Goal: Task Accomplishment & Management: Use online tool/utility

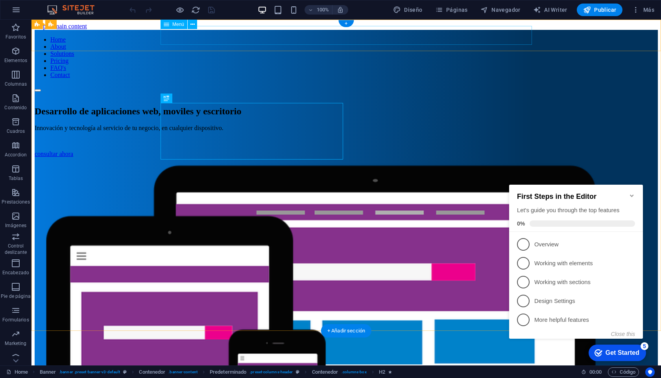
click at [266, 36] on nav "Home About Solutions Pricing FAQ's Contact" at bounding box center [346, 57] width 623 height 42
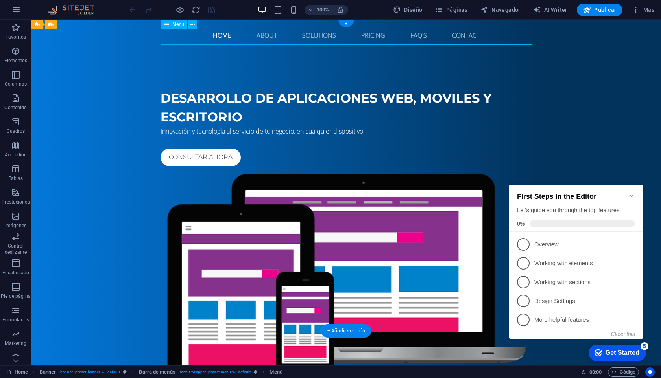
click at [266, 38] on nav "Home About Solutions Pricing FAQ's Contact" at bounding box center [345, 35] width 371 height 19
click at [181, 28] on div "Menú" at bounding box center [173, 24] width 27 height 9
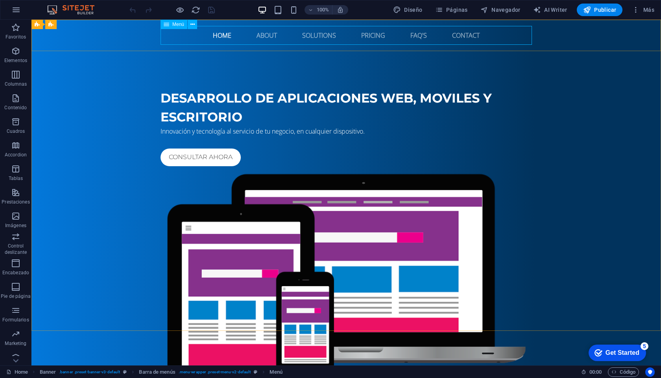
click at [176, 26] on span "Menú" at bounding box center [178, 24] width 12 height 5
click at [177, 24] on span "Menú" at bounding box center [178, 24] width 12 height 5
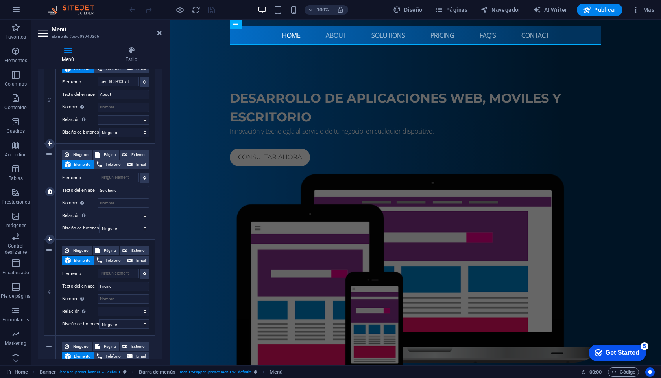
click at [49, 156] on div "3" at bounding box center [50, 192] width 12 height 96
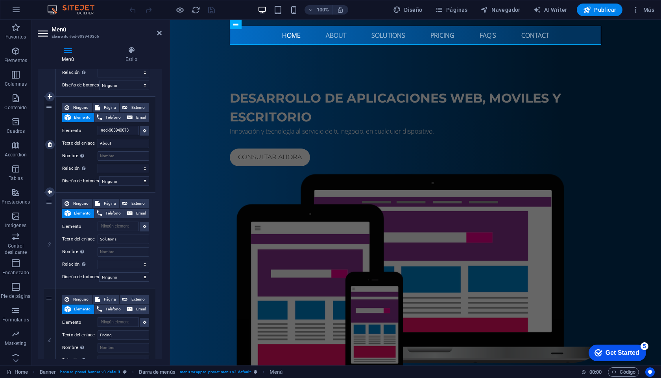
scroll to position [144, 0]
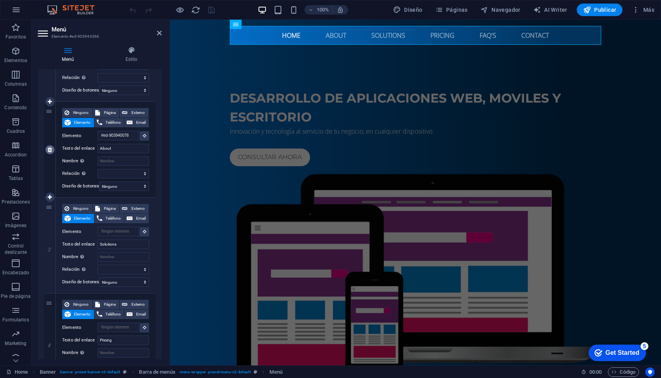
click at [49, 149] on icon at bounding box center [50, 150] width 4 height 6
select select
type input "Solutions"
select select
type input "Pricing"
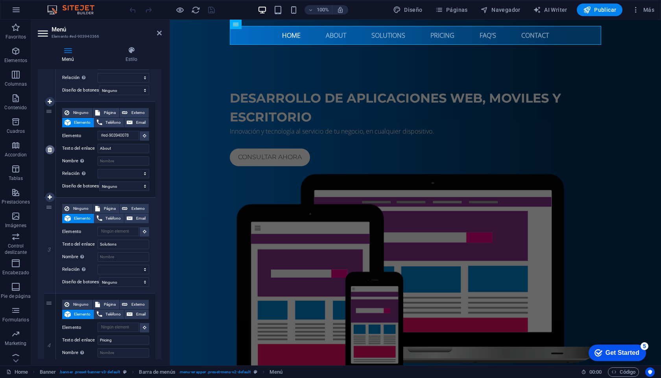
select select
type input "FAQ's"
select select
type input "#ed-903940258"
type input "Contact"
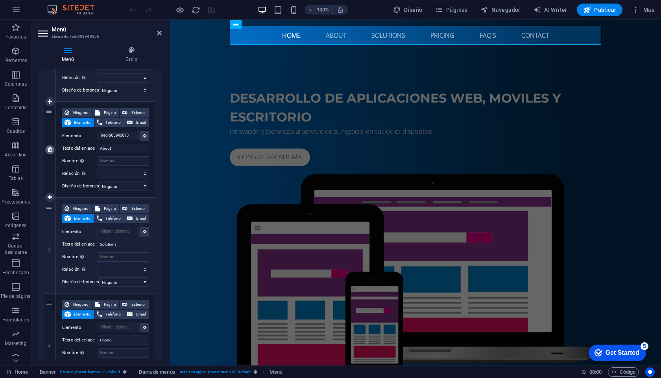
select select
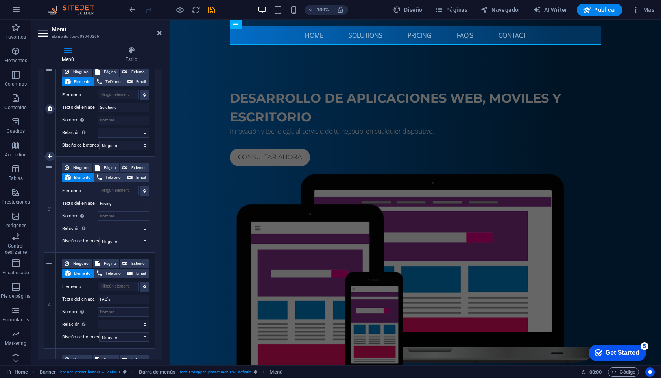
scroll to position [297, 0]
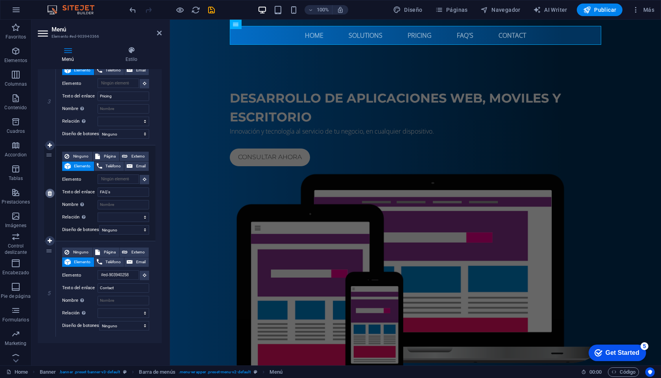
click at [49, 191] on icon at bounding box center [50, 194] width 4 height 6
select select
type input "#ed-903940258"
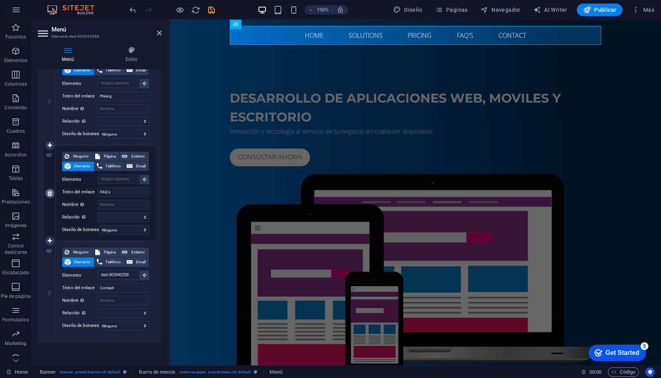
type input "Contact"
select select
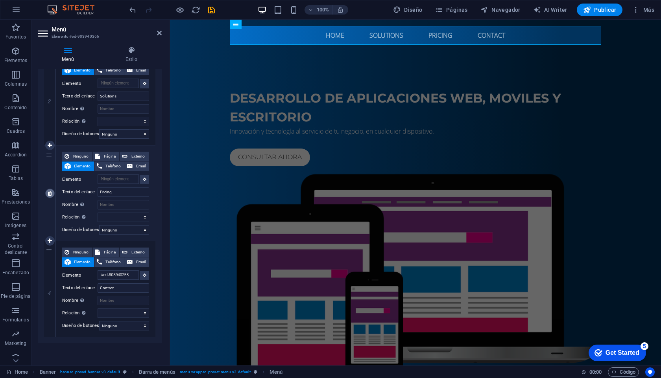
click at [49, 191] on icon at bounding box center [50, 194] width 4 height 6
select select
type input "#ed-903940258"
type input "Contact"
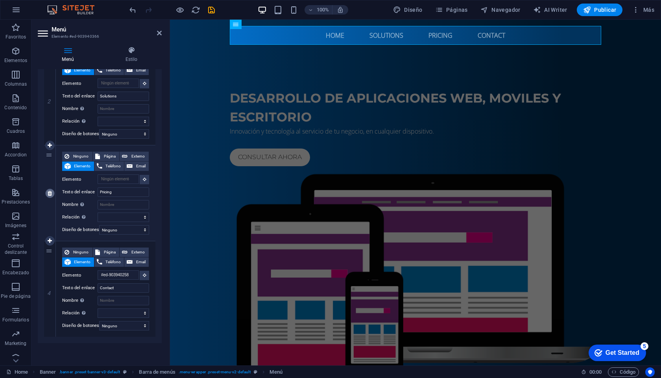
select select
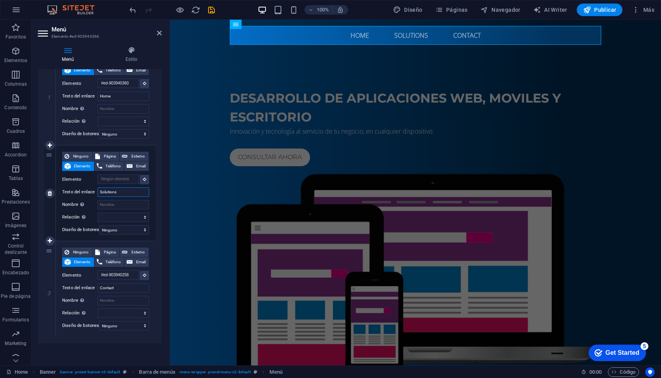
click at [116, 190] on input "Solutions" at bounding box center [124, 192] width 52 height 9
type input "Solut"
select select
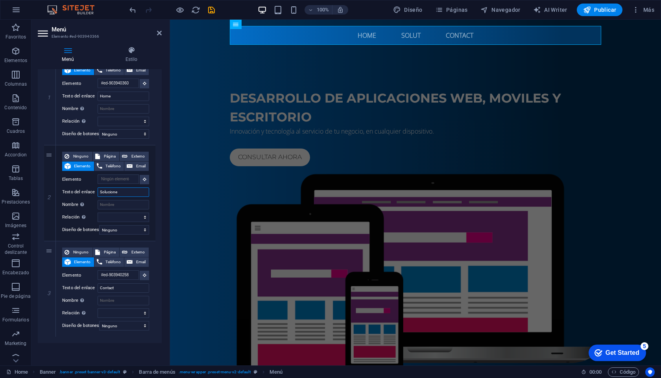
type input "Soluciones"
select select
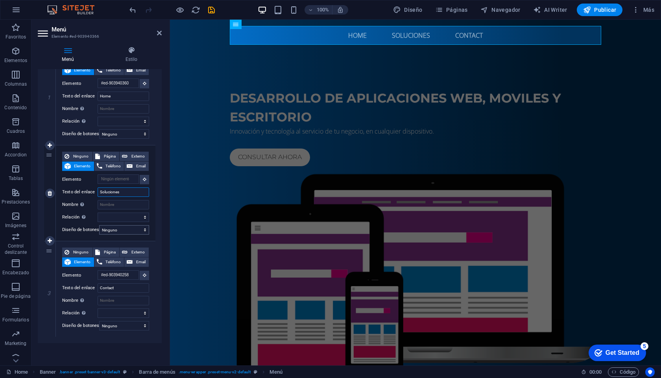
type input "Soluciones"
click at [143, 226] on select "Ninguno Predeterminado Principal Secundario" at bounding box center [124, 229] width 50 height 9
select select "primary"
click at [99, 225] on select "Ninguno Predeterminado Principal Secundario" at bounding box center [124, 229] width 50 height 9
select select
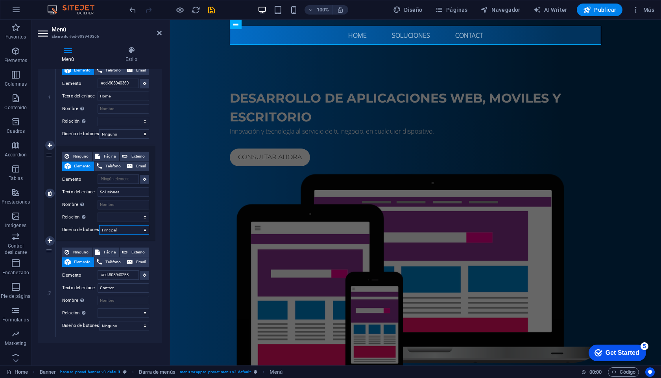
select select
click at [135, 226] on select "Ninguno Predeterminado Principal Secundario" at bounding box center [124, 229] width 50 height 9
select select "secondary"
click at [99, 225] on select "Ninguno Predeterminado Principal Secundario" at bounding box center [124, 229] width 50 height 9
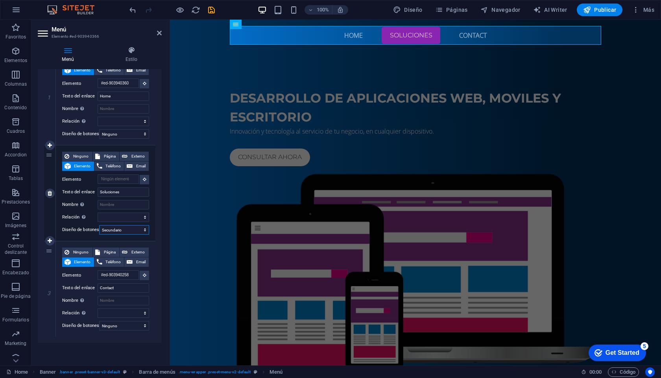
select select
click at [129, 225] on select "Ninguno Predeterminado Principal Secundario" at bounding box center [124, 229] width 50 height 9
select select "default"
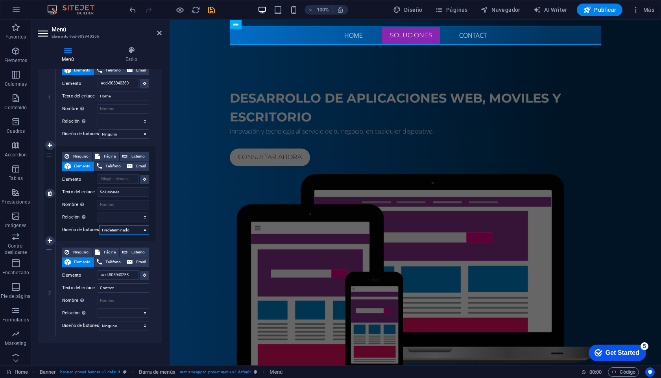
click at [99, 225] on select "Ninguno Predeterminado Principal Secundario" at bounding box center [124, 229] width 50 height 9
select select
click at [127, 225] on select "Ninguno Predeterminado Principal Secundario" at bounding box center [124, 229] width 50 height 9
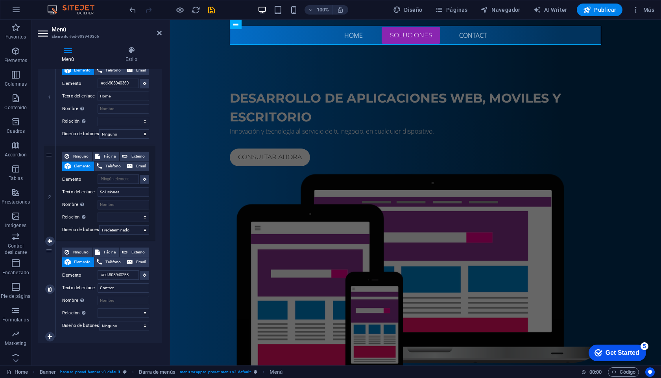
click at [74, 242] on div "Ninguno Página Externo Elemento Teléfono Email Página Home Subpage Legal Notice…" at bounding box center [106, 290] width 100 height 96
click at [109, 285] on input "Contact" at bounding box center [124, 288] width 52 height 9
type input "Contacto"
select select
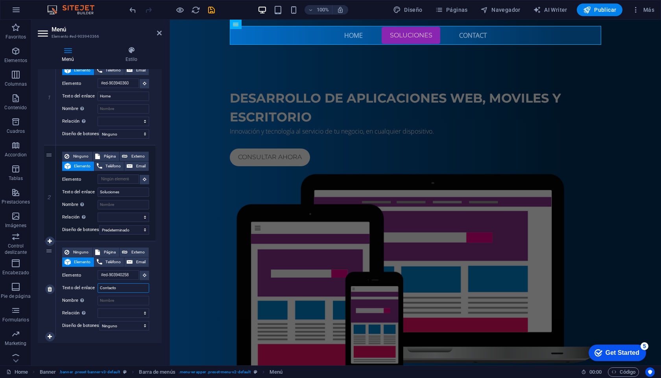
select select
type input "Contacto"
click at [133, 225] on select "Ninguno Predeterminado Principal Secundario" at bounding box center [124, 229] width 50 height 9
select select
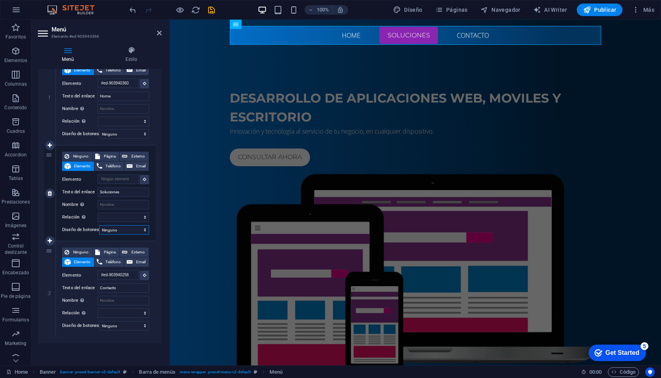
click at [99, 225] on select "Ninguno Predeterminado Principal Secundario" at bounding box center [124, 229] width 50 height 9
select select
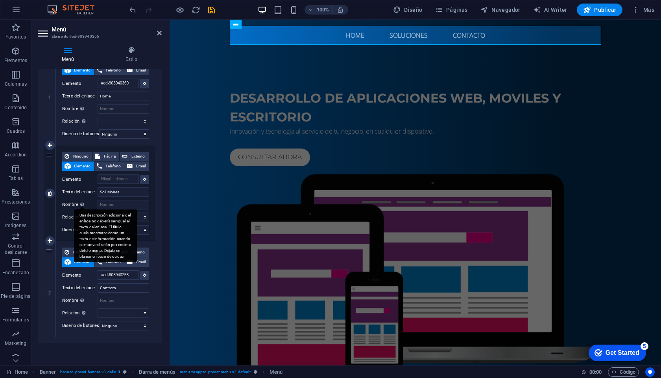
click at [79, 200] on div "Una descripción adicional del enlace no debería ser igual al texto del enlace. …" at bounding box center [82, 204] width 8 height 9
click at [98, 200] on input "Nombre Una descripción adicional del enlace no debería ser igual al texto del e…" at bounding box center [124, 204] width 52 height 9
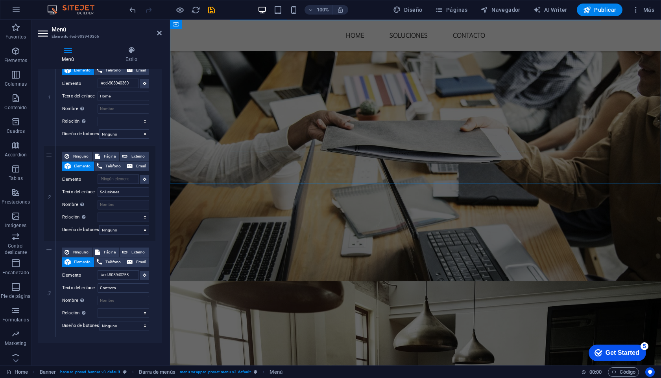
scroll to position [870, 0]
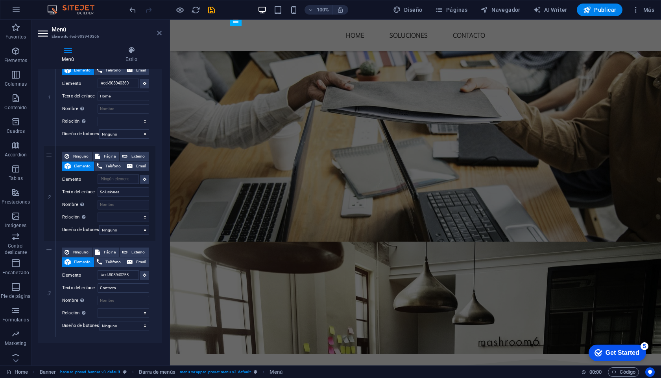
click at [159, 33] on icon at bounding box center [159, 33] width 5 height 6
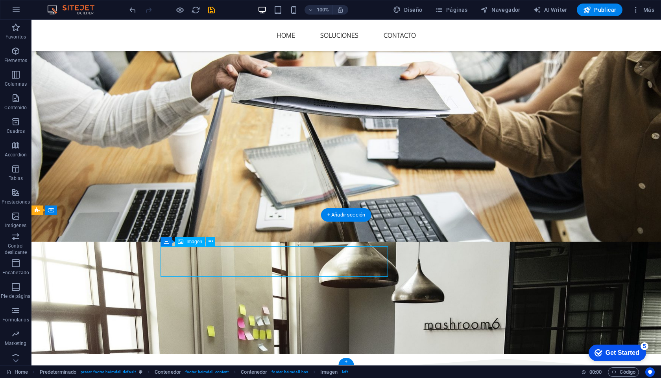
click at [189, 245] on div "Imagen" at bounding box center [190, 241] width 31 height 9
click at [191, 241] on span "Imagen" at bounding box center [194, 242] width 16 height 5
click at [189, 241] on span "Imagen" at bounding box center [194, 242] width 16 height 5
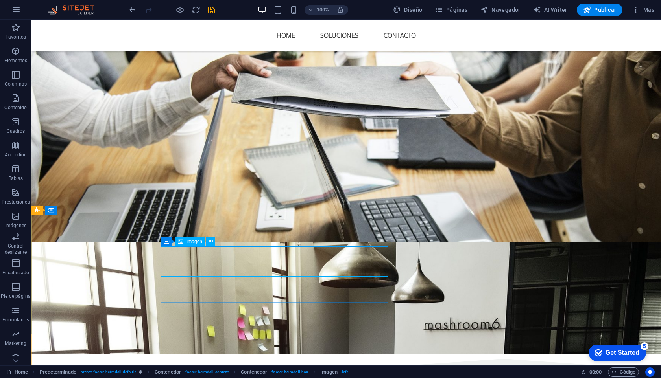
click at [189, 241] on span "Imagen" at bounding box center [194, 242] width 16 height 5
select select "px"
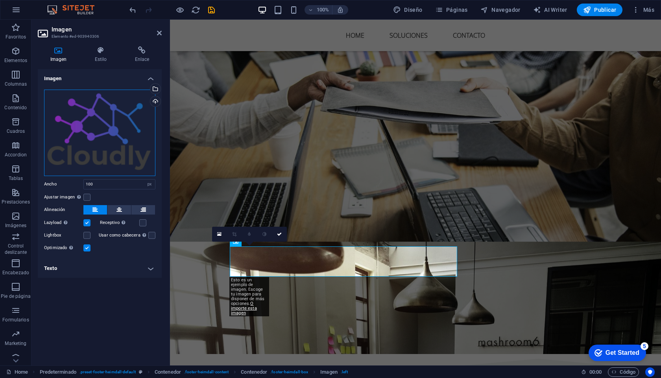
click at [81, 149] on div "Arrastra archivos aquí, haz clic para escoger archivos o selecciona archivos de…" at bounding box center [99, 133] width 111 height 87
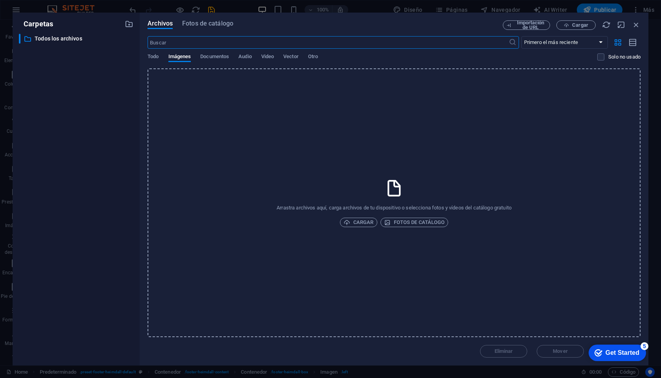
scroll to position [859, 0]
click at [81, 149] on div "​ Todos los archivos Todos los archivos" at bounding box center [76, 197] width 114 height 326
click at [368, 222] on span "Cargar" at bounding box center [358, 222] width 30 height 9
click at [354, 223] on span "Cargar" at bounding box center [358, 222] width 30 height 9
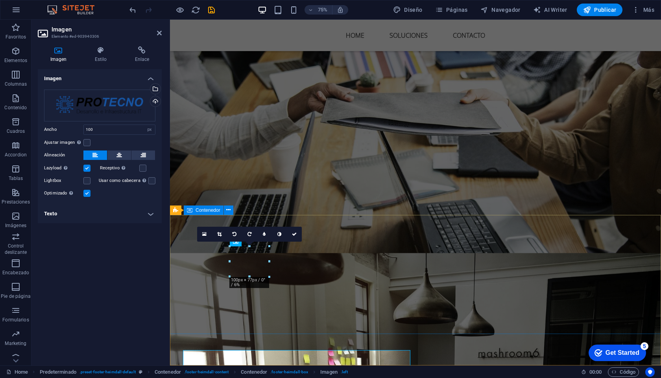
scroll to position [870, 0]
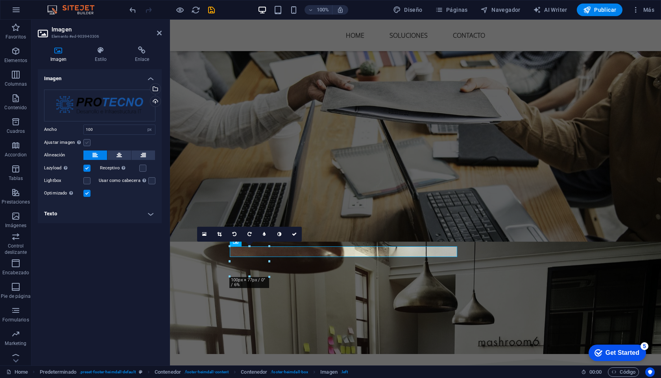
click at [87, 144] on label at bounding box center [86, 142] width 7 height 7
click at [0, 0] on input "Ajustar imagen Ajustar imagen automáticamente a un ancho y alto fijo" at bounding box center [0, 0] width 0 height 0
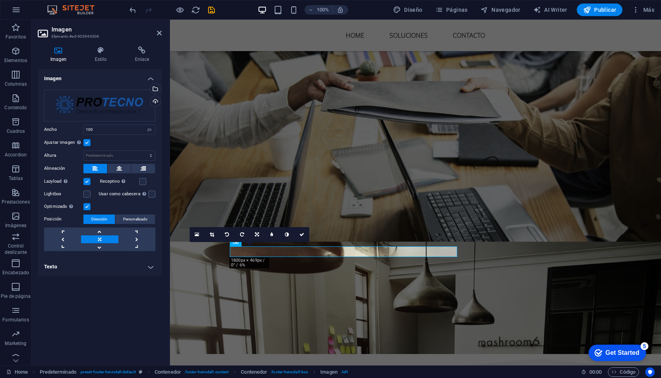
click at [87, 144] on label at bounding box center [86, 142] width 7 height 7
click at [0, 0] on input "Ajustar imagen Ajustar imagen automáticamente a un ancho y alto fijo" at bounding box center [0, 0] width 0 height 0
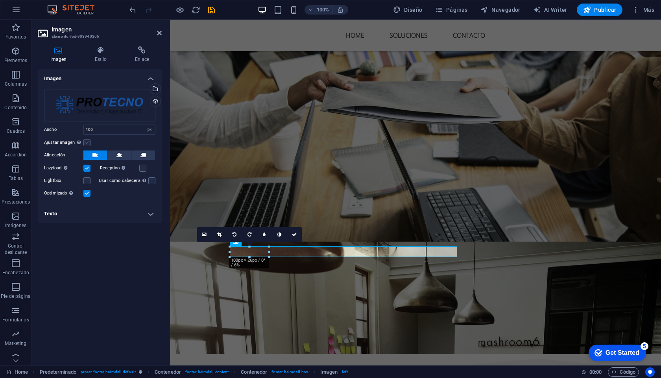
click at [87, 144] on label at bounding box center [86, 142] width 7 height 7
click at [0, 0] on input "Ajustar imagen Ajustar imagen automáticamente a un ancho y alto fijo" at bounding box center [0, 0] width 0 height 0
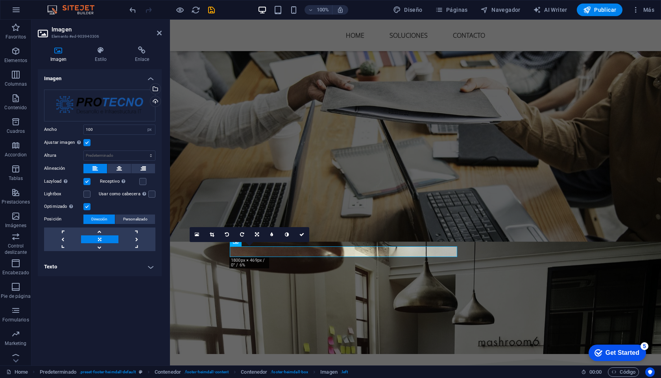
click at [87, 144] on label at bounding box center [86, 142] width 7 height 7
click at [0, 0] on input "Ajustar imagen Ajustar imagen automáticamente a un ancho y alto fijo" at bounding box center [0, 0] width 0 height 0
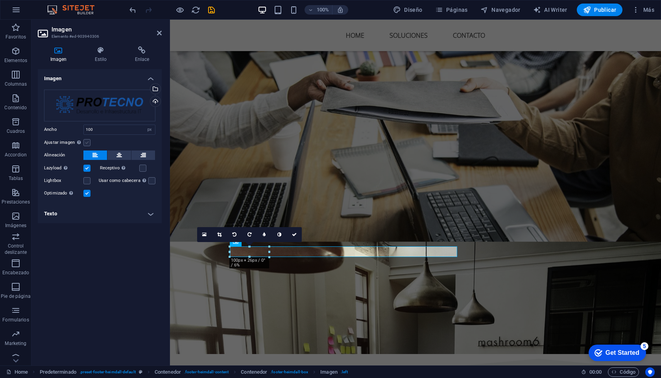
click at [87, 144] on label at bounding box center [86, 142] width 7 height 7
click at [0, 0] on input "Ajustar imagen Ajustar imagen automáticamente a un ancho y alto fijo" at bounding box center [0, 0] width 0 height 0
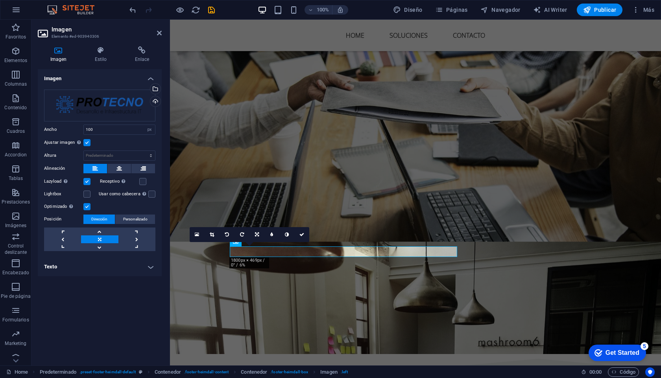
click at [87, 144] on label at bounding box center [86, 142] width 7 height 7
click at [0, 0] on input "Ajustar imagen Ajustar imagen automáticamente a un ancho y alto fijo" at bounding box center [0, 0] width 0 height 0
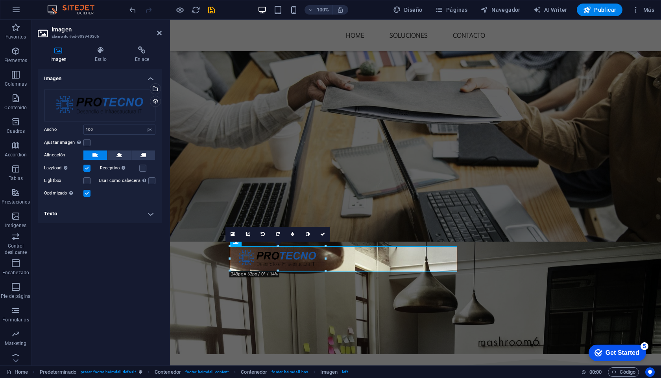
drag, startPoint x: 270, startPoint y: 258, endPoint x: 277, endPoint y: 272, distance: 15.5
type input "254"
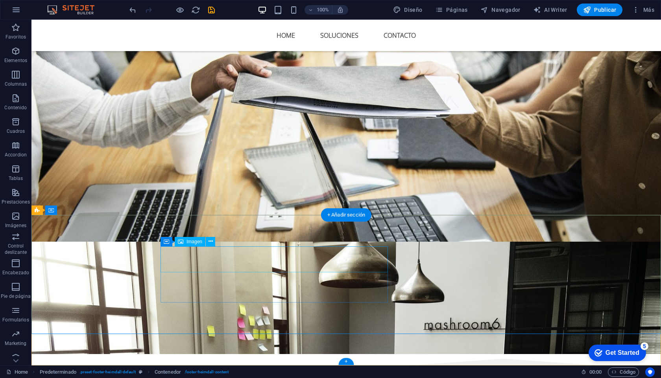
select select "px"
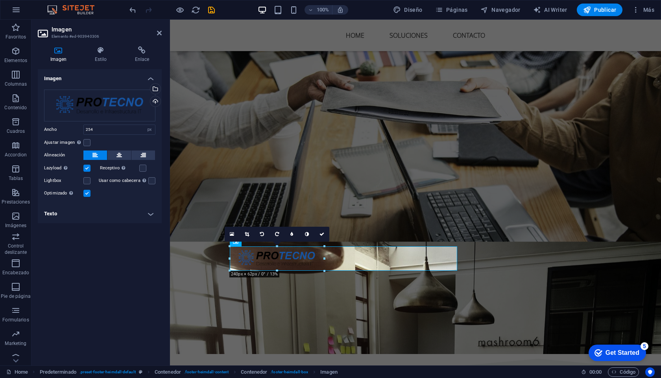
drag, startPoint x: 330, startPoint y: 259, endPoint x: 325, endPoint y: 259, distance: 5.5
type input "240"
click at [85, 170] on label at bounding box center [86, 168] width 7 height 7
click at [0, 0] on input "Lazyload La carga de imágenes tras la carga de la página mejora la velocidad de…" at bounding box center [0, 0] width 0 height 0
click at [87, 182] on label at bounding box center [86, 180] width 7 height 7
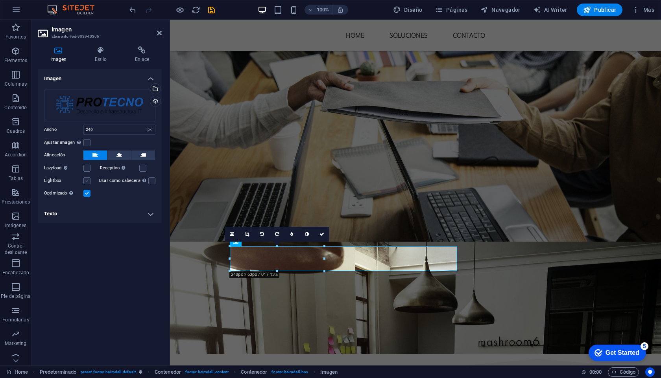
click at [0, 0] on input "Lightbox" at bounding box center [0, 0] width 0 height 0
click at [140, 168] on label at bounding box center [142, 168] width 7 height 7
click at [0, 0] on input "Receptivo Automáticamente cargar tamaños optimizados de smartphone e imagen ret…" at bounding box center [0, 0] width 0 height 0
click at [88, 143] on label at bounding box center [86, 142] width 7 height 7
click at [0, 0] on input "Ajustar imagen Ajustar imagen automáticamente a un ancho y alto fijo" at bounding box center [0, 0] width 0 height 0
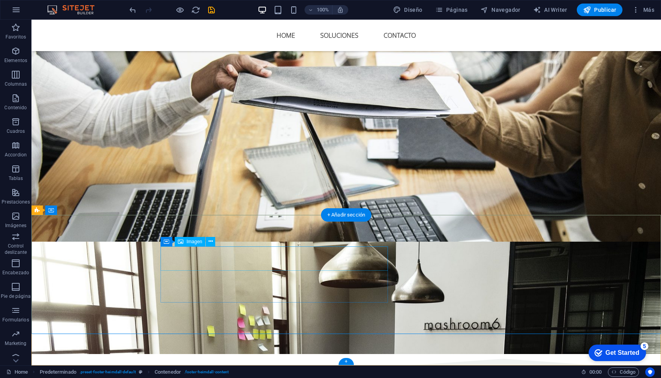
click at [195, 242] on span "Imagen" at bounding box center [194, 242] width 16 height 5
select select "px"
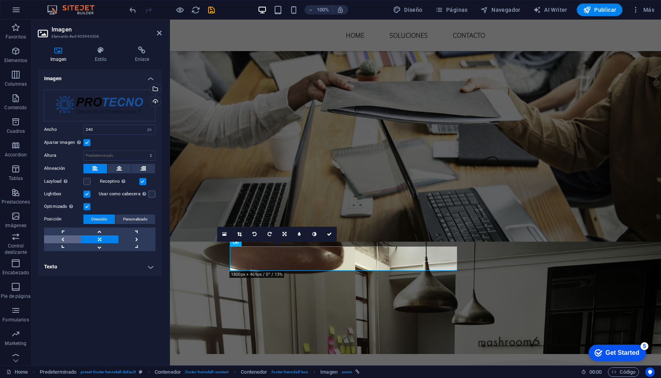
click at [61, 239] on link at bounding box center [62, 240] width 37 height 8
click at [95, 240] on link at bounding box center [99, 240] width 37 height 8
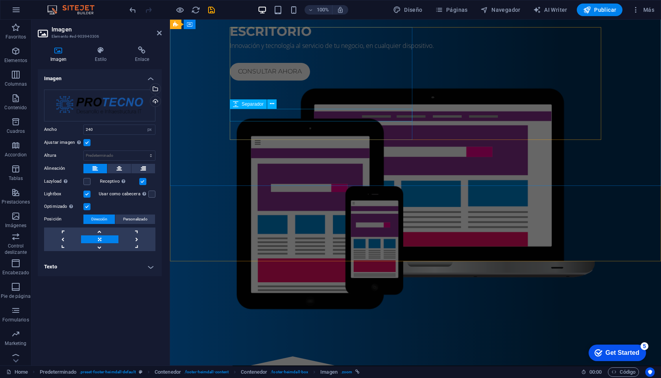
scroll to position [0, 0]
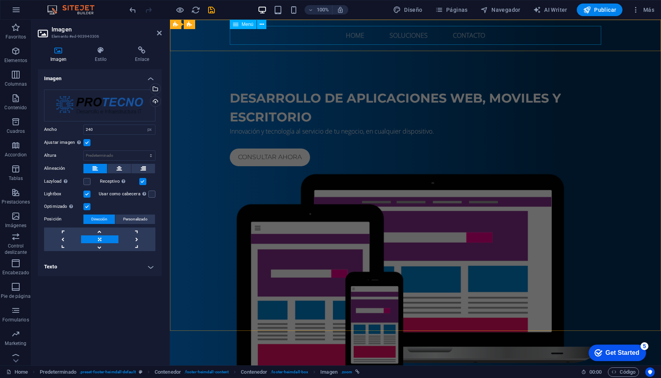
click at [269, 36] on nav "Home Soluciones Contacto" at bounding box center [415, 35] width 371 height 19
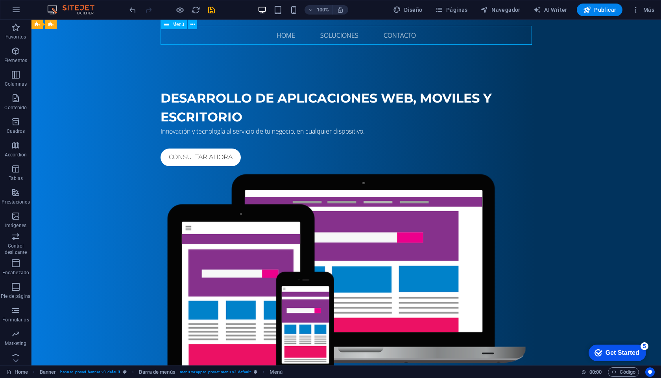
click at [195, 35] on nav "Home Soluciones Contacto" at bounding box center [345, 35] width 371 height 19
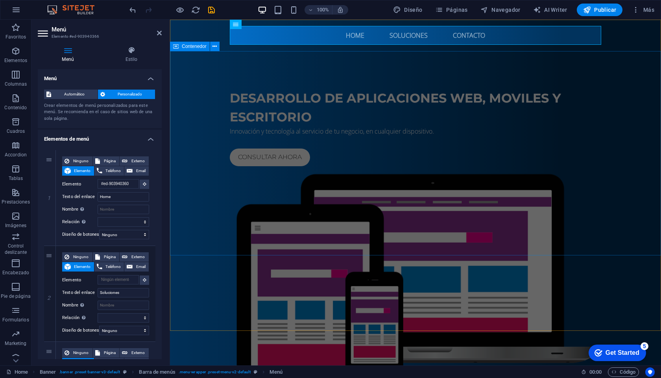
click at [212, 90] on div "Desarrollo de aplicaciones web, moviles y escritorio Innovación y tecnología al…" at bounding box center [415, 241] width 491 height 380
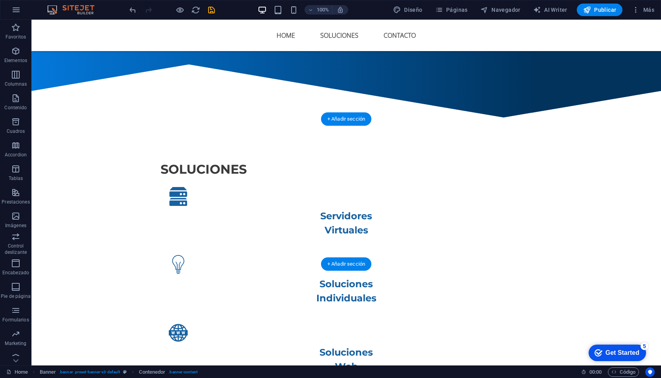
scroll to position [379, 0]
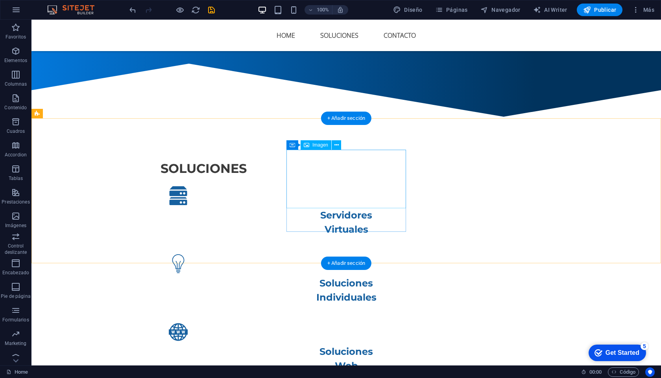
select select "px"
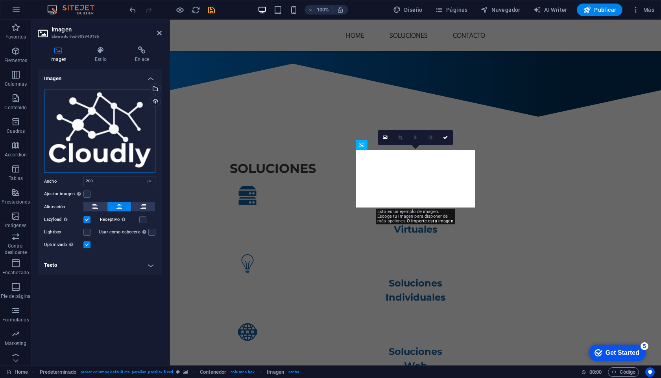
click at [126, 147] on div "Arrastra archivos aquí, haz clic para escoger archivos o selecciona archivos de…" at bounding box center [99, 132] width 111 height 84
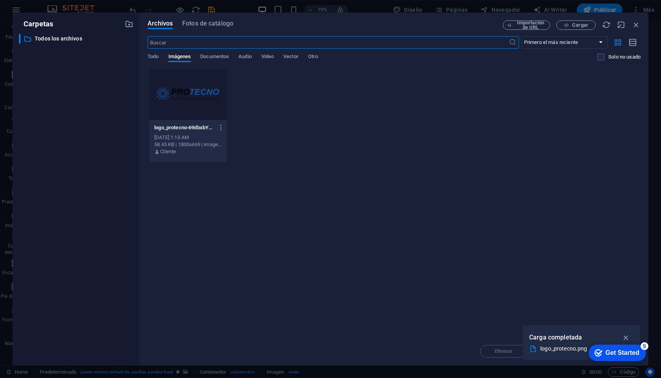
click at [215, 79] on div at bounding box center [187, 94] width 77 height 51
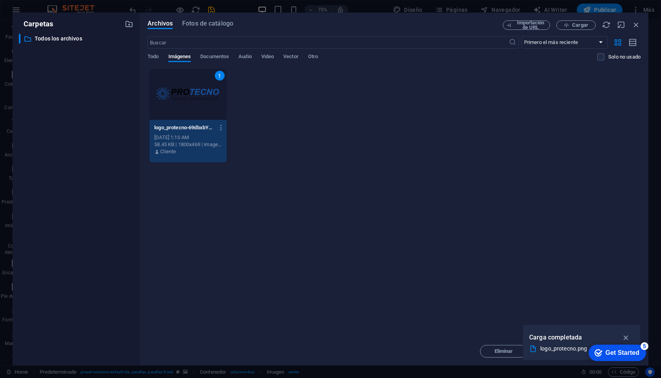
click at [215, 79] on div "1" at bounding box center [187, 94] width 77 height 51
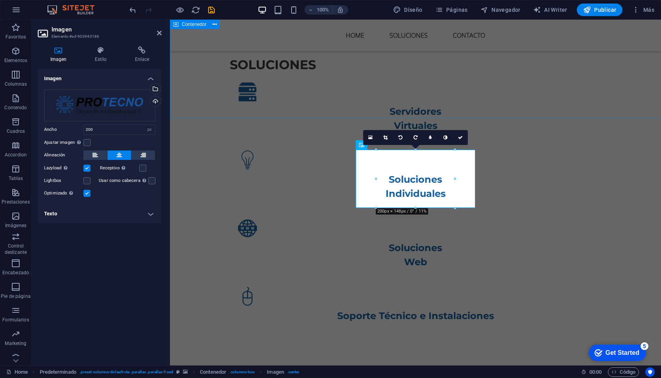
scroll to position [379, 0]
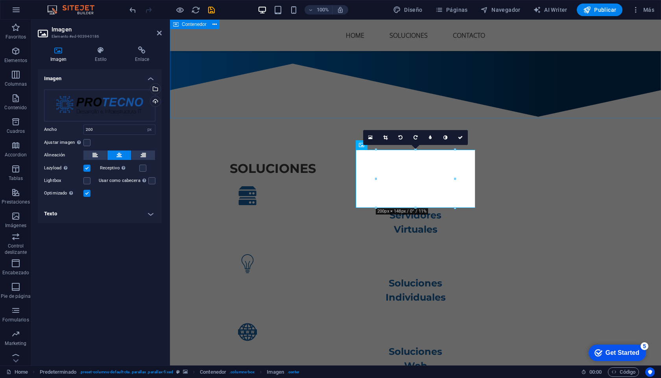
click at [215, 128] on div "soluciones Servidores Virtuales Soluciones Individuales Soluciones Web Soporte …" at bounding box center [415, 299] width 491 height 342
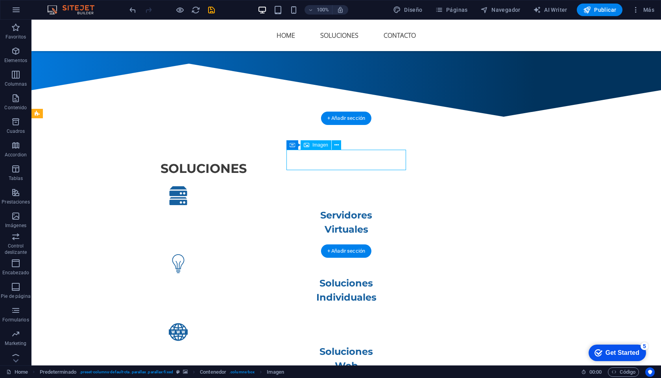
select select "px"
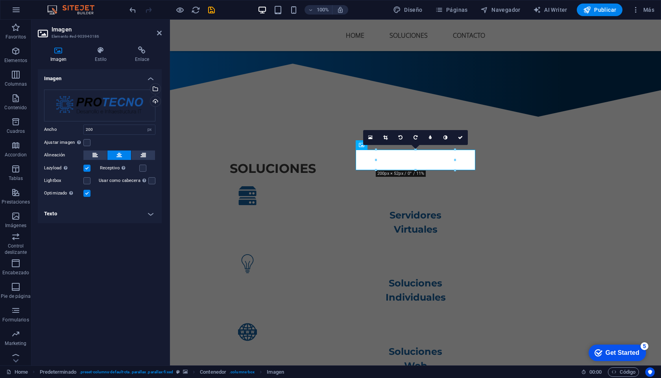
click at [416, 169] on div at bounding box center [415, 170] width 79 height 3
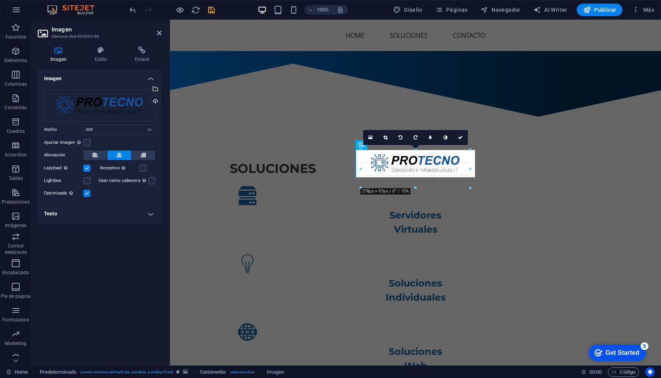
drag, startPoint x: 416, startPoint y: 169, endPoint x: 417, endPoint y: 187, distance: 18.1
type input "281"
click at [86, 145] on label at bounding box center [86, 142] width 7 height 7
click at [0, 0] on input "Ajustar imagen Ajustar imagen automáticamente a un ancho y alto fijo" at bounding box center [0, 0] width 0 height 0
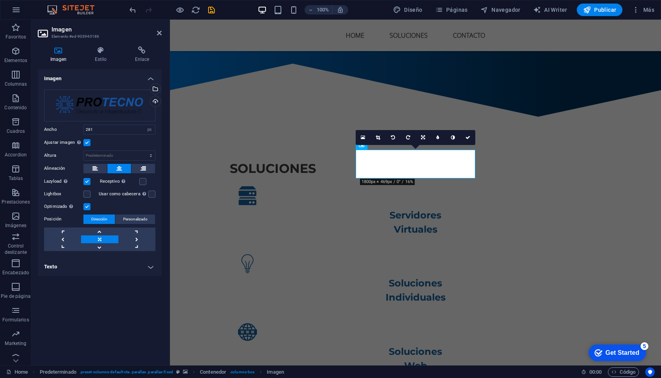
click at [90, 183] on label at bounding box center [86, 181] width 7 height 7
click at [0, 0] on input "Lazyload La carga de imágenes tras la carga de la página mejora la velocidad de…" at bounding box center [0, 0] width 0 height 0
click at [88, 194] on label at bounding box center [86, 194] width 7 height 7
click at [0, 0] on input "Lightbox" at bounding box center [0, 0] width 0 height 0
click at [139, 183] on label at bounding box center [142, 181] width 7 height 7
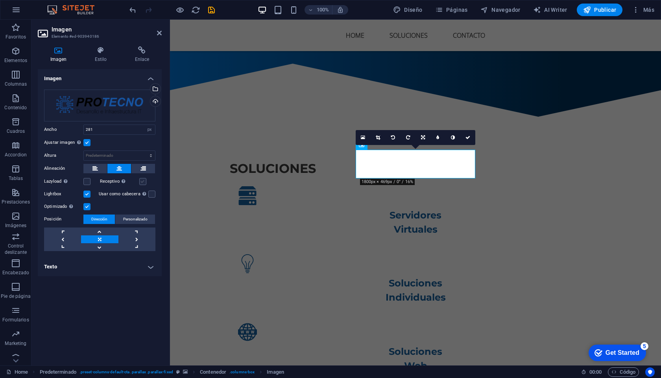
click at [0, 0] on input "Receptivo Automáticamente cargar tamaños optimizados de smartphone e imagen ret…" at bounding box center [0, 0] width 0 height 0
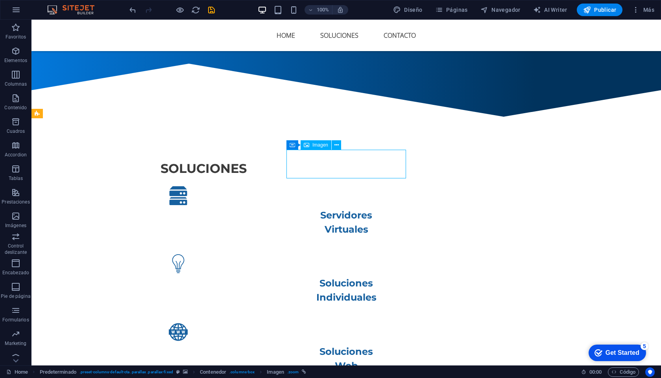
select select "px"
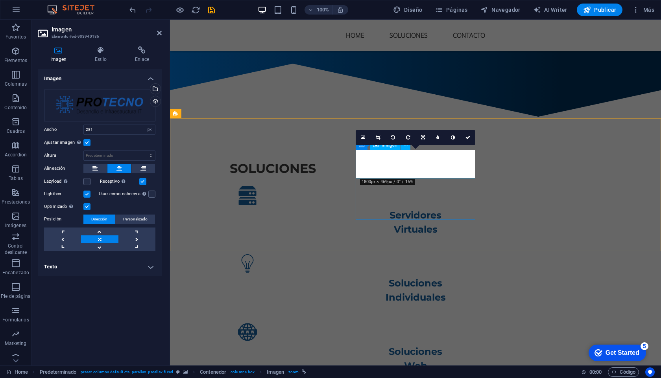
click at [88, 143] on label at bounding box center [86, 142] width 7 height 7
click at [0, 0] on input "Ajustar imagen Ajustar imagen automáticamente a un ancho y alto fijo" at bounding box center [0, 0] width 0 height 0
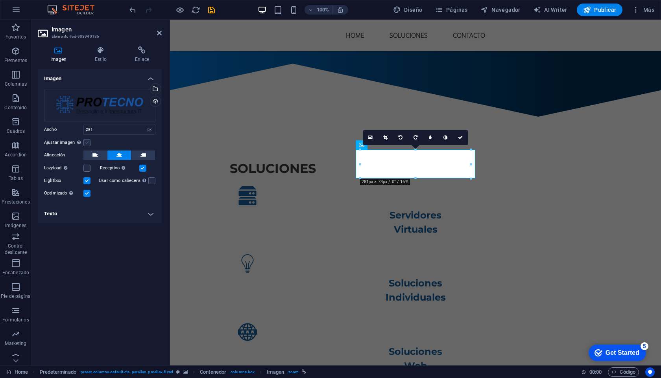
click at [88, 143] on label at bounding box center [86, 142] width 7 height 7
click at [0, 0] on input "Ajustar imagen Ajustar imagen automáticamente a un ancho y alto fijo" at bounding box center [0, 0] width 0 height 0
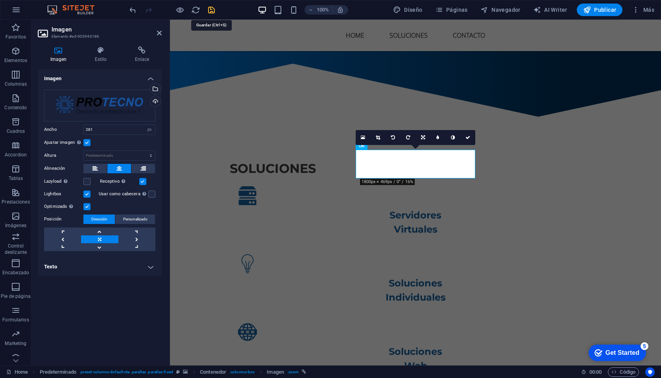
click at [214, 9] on icon "save" at bounding box center [211, 10] width 9 height 9
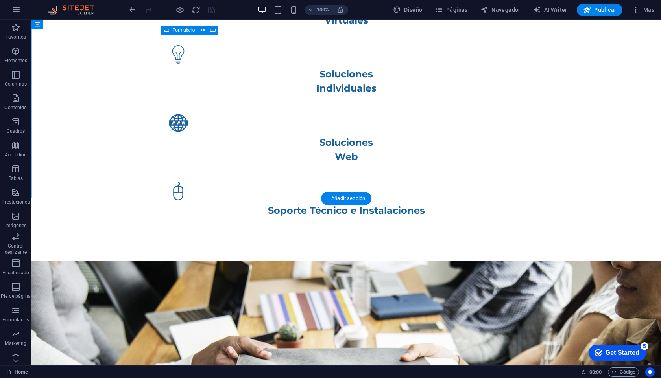
scroll to position [0, 0]
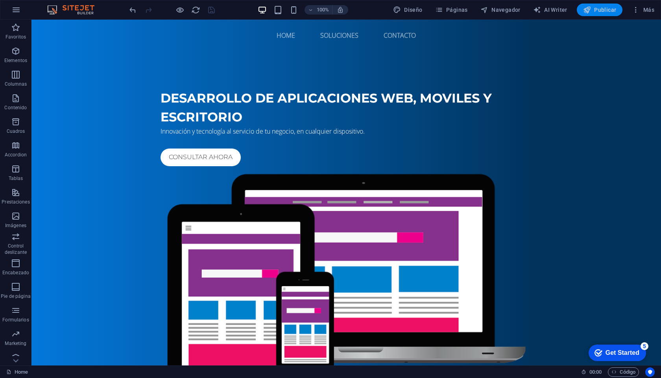
click at [603, 10] on span "Publicar" at bounding box center [599, 10] width 33 height 8
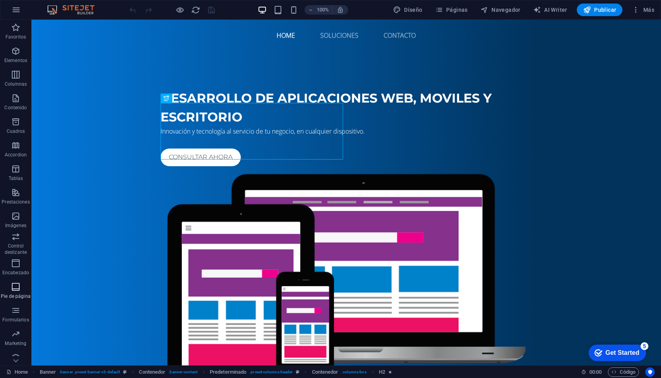
scroll to position [8, 0]
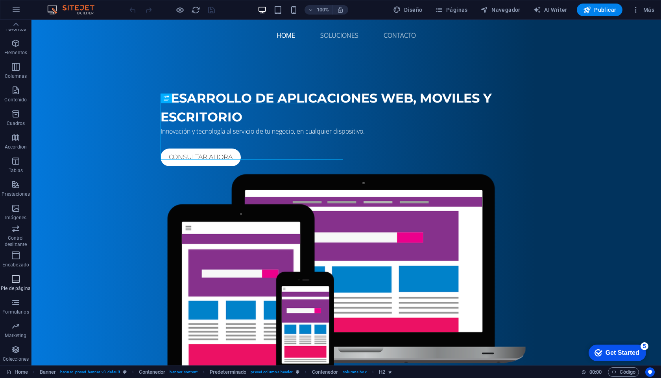
click at [17, 279] on icon "button" at bounding box center [15, 279] width 9 height 9
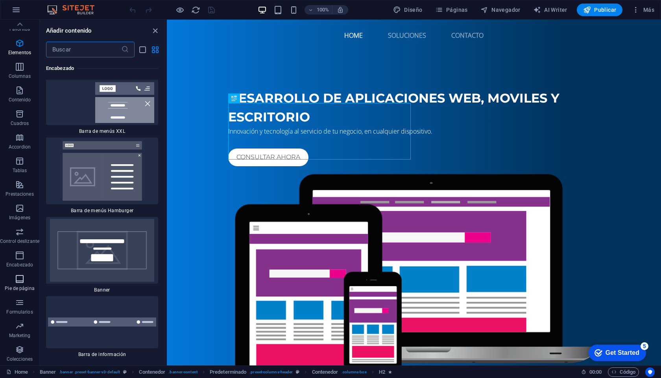
scroll to position [9594, 0]
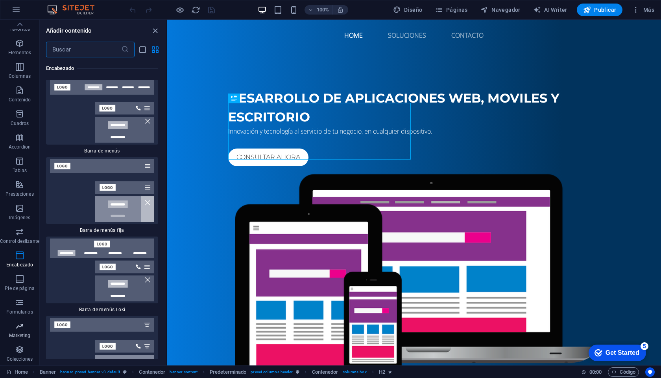
click at [20, 333] on p "Marketing" at bounding box center [20, 336] width 22 height 6
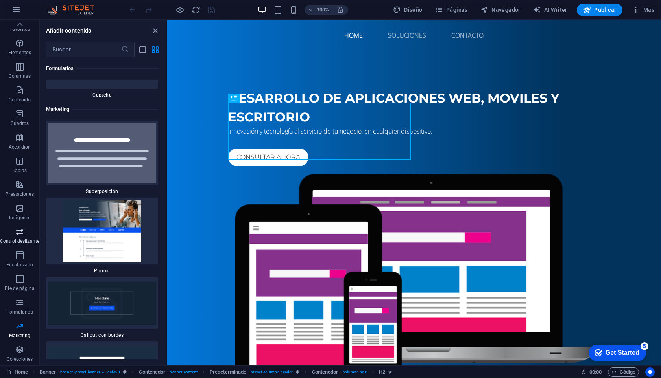
scroll to position [0, 0]
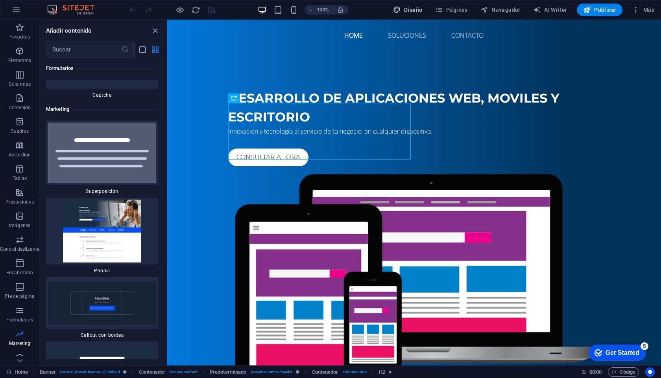
click at [407, 7] on span "Diseño" at bounding box center [408, 10] width 30 height 8
select select "px"
select select "400"
select select "px"
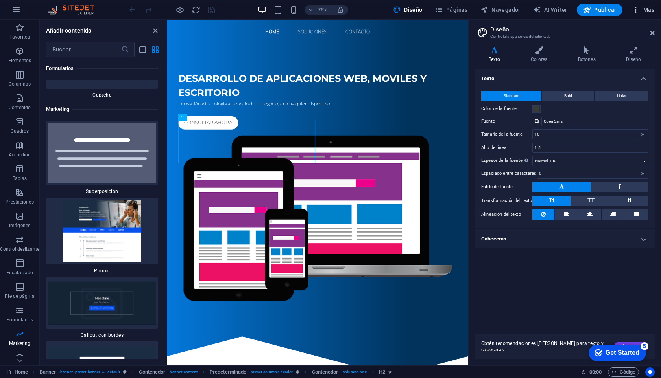
click at [645, 12] on span "Más" at bounding box center [643, 10] width 22 height 8
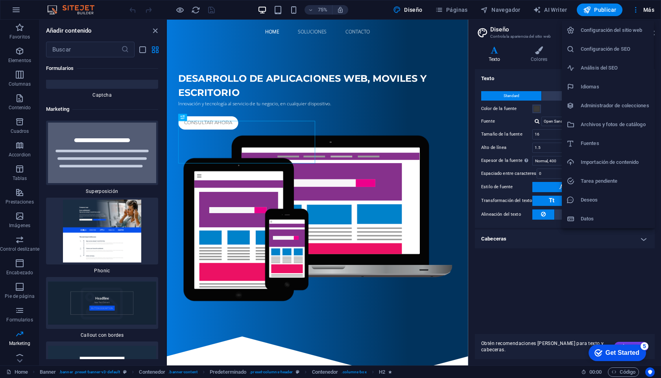
click at [626, 32] on h6 "Configuración del sitio web" at bounding box center [615, 30] width 68 height 9
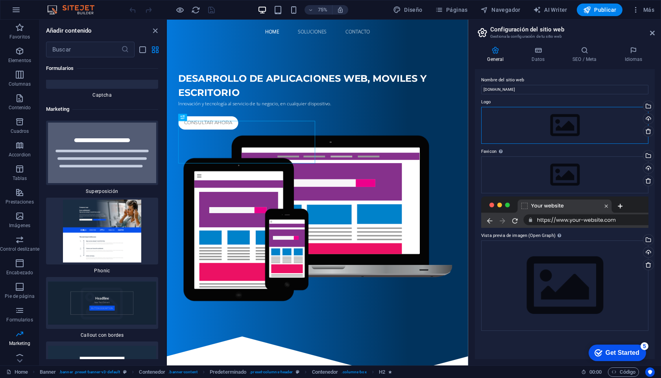
click at [590, 120] on div "Arrastra archivos aquí, haz clic para escoger archivos o selecciona archivos de…" at bounding box center [564, 125] width 167 height 37
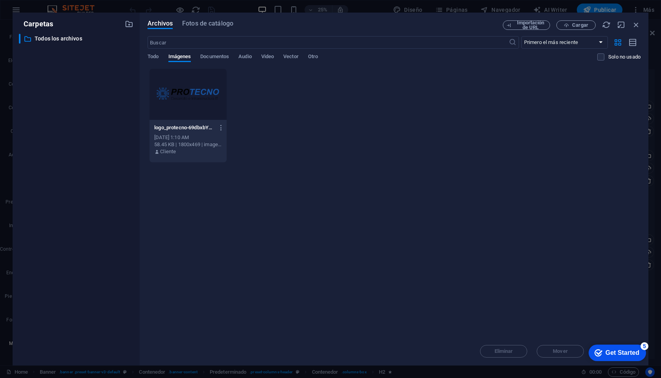
click at [197, 101] on div at bounding box center [187, 94] width 77 height 51
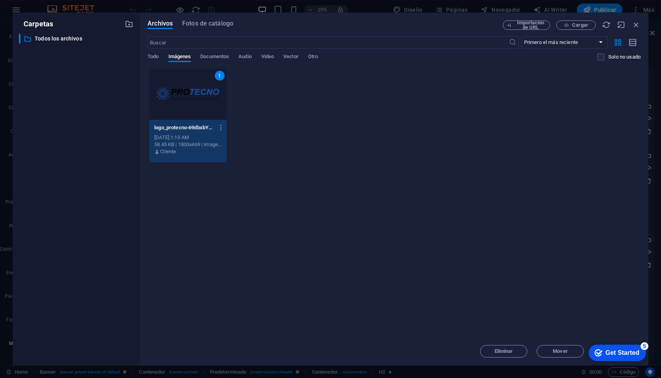
click at [179, 107] on div "1" at bounding box center [187, 94] width 77 height 51
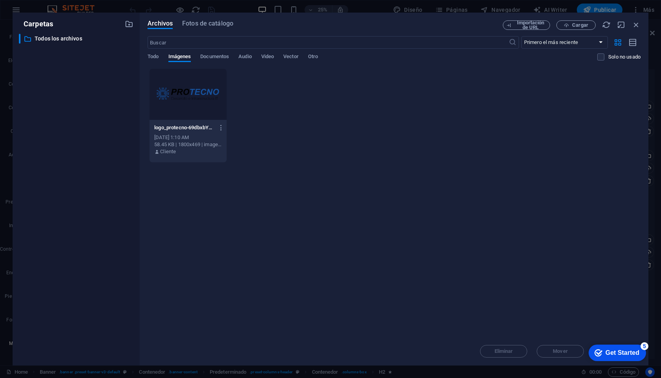
click at [179, 107] on div at bounding box center [187, 94] width 77 height 51
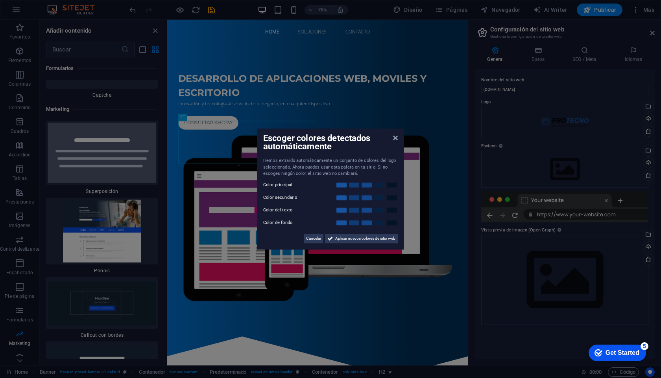
click at [594, 171] on aside "Escoger colores detectados automáticamente Hemos extraído automáticamente un co…" at bounding box center [330, 189] width 661 height 378
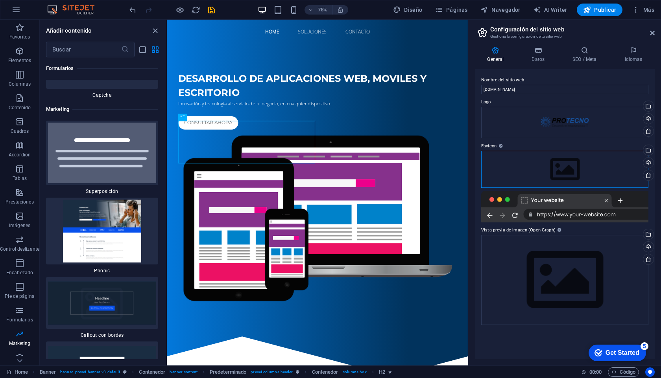
click at [571, 168] on div "Arrastra archivos aquí, haz clic para escoger archivos o selecciona archivos de…" at bounding box center [564, 169] width 167 height 37
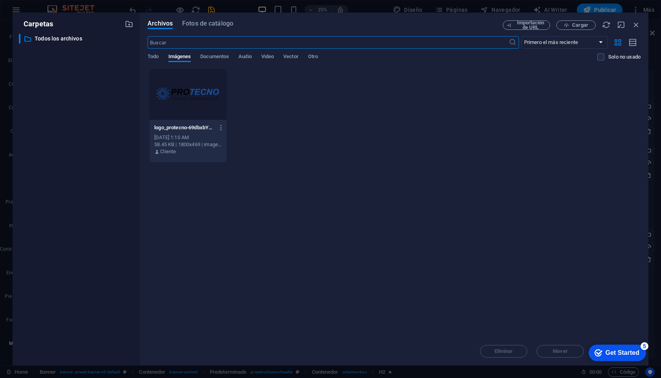
click at [206, 102] on div at bounding box center [187, 94] width 77 height 51
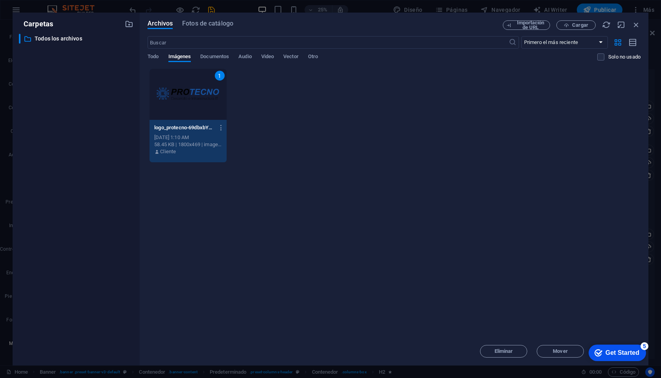
click at [206, 102] on div "1" at bounding box center [187, 94] width 77 height 51
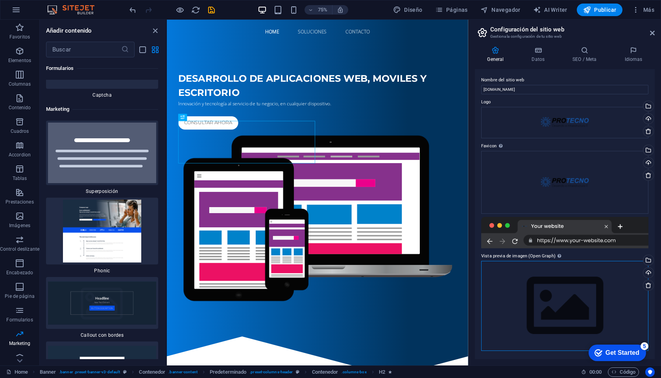
click at [610, 261] on div "Arrastra archivos aquí, haz clic para escoger archivos o selecciona archivos de…" at bounding box center [564, 306] width 167 height 90
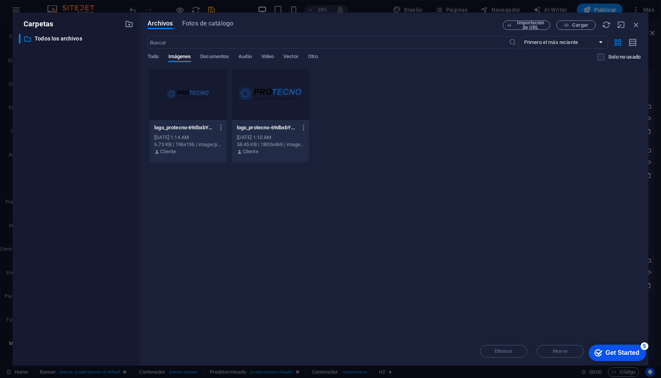
click at [271, 99] on div at bounding box center [270, 94] width 77 height 51
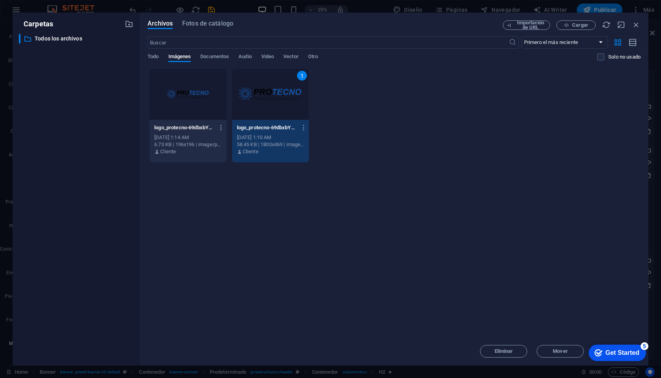
click at [264, 93] on div "1" at bounding box center [270, 94] width 77 height 51
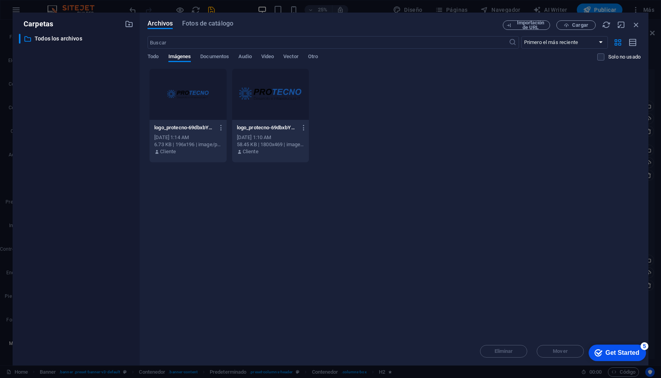
click at [264, 93] on div at bounding box center [270, 94] width 77 height 51
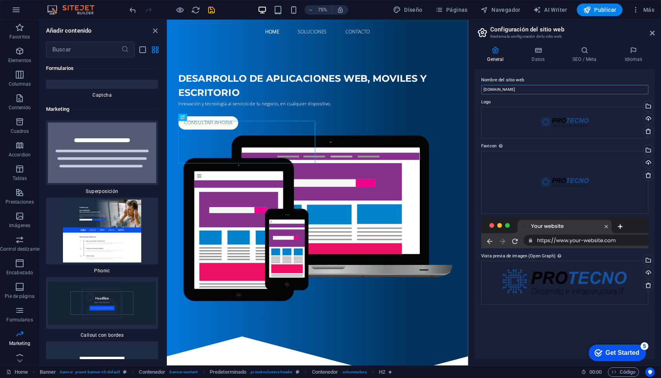
drag, startPoint x: 705, startPoint y: 110, endPoint x: 564, endPoint y: 117, distance: 140.6
click at [546, 87] on input "desarrollos.protecno.uy" at bounding box center [564, 89] width 167 height 9
type input "Desarrollos de software Protecno"
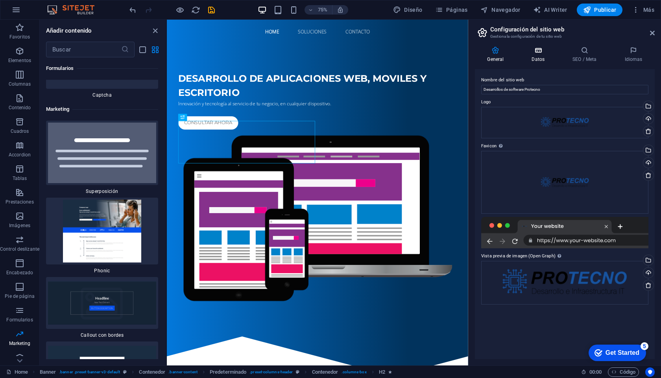
click at [541, 59] on h4 "Datos" at bounding box center [539, 54] width 41 height 17
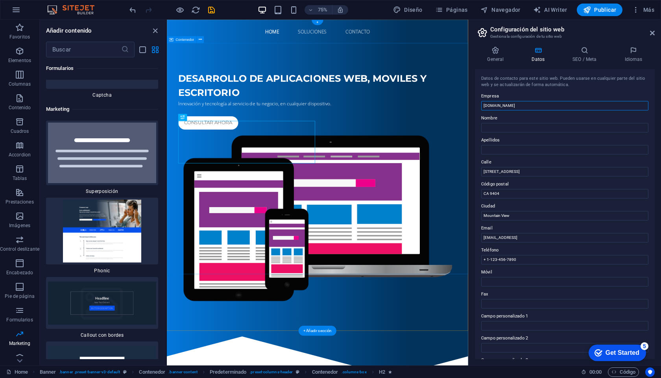
drag, startPoint x: 704, startPoint y: 125, endPoint x: 526, endPoint y: 139, distance: 178.4
type input "Protecno"
type input "¨"
type input "Sebastian"
type input "Vezzoso"
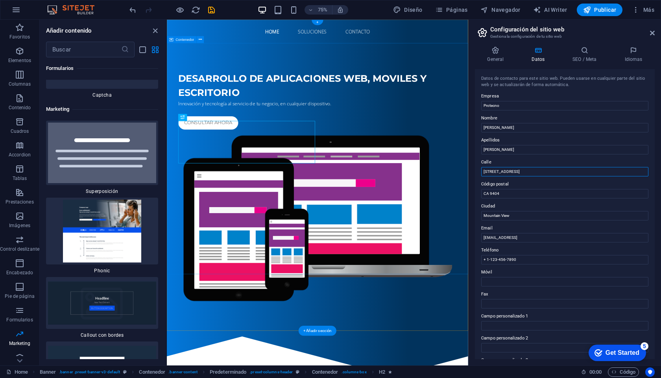
drag, startPoint x: 687, startPoint y: 190, endPoint x: 554, endPoint y: 223, distance: 137.2
type input "Roman Guerra"
click at [507, 195] on input "CA 9404" at bounding box center [564, 193] width 167 height 9
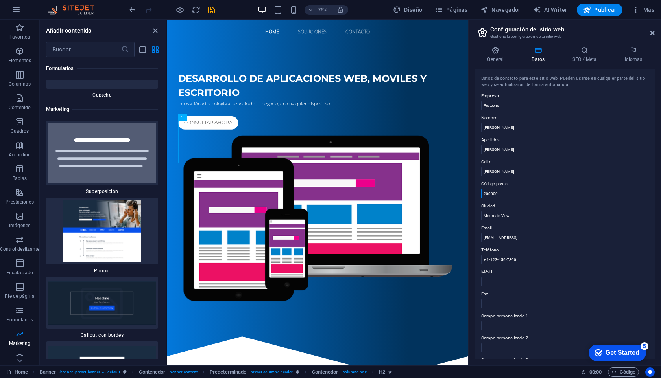
type input "200000"
type input "Maldonado"
type input "M"
type input "soporte@protecno.uy"
click at [505, 260] on input "+598 95 207650" at bounding box center [564, 259] width 167 height 9
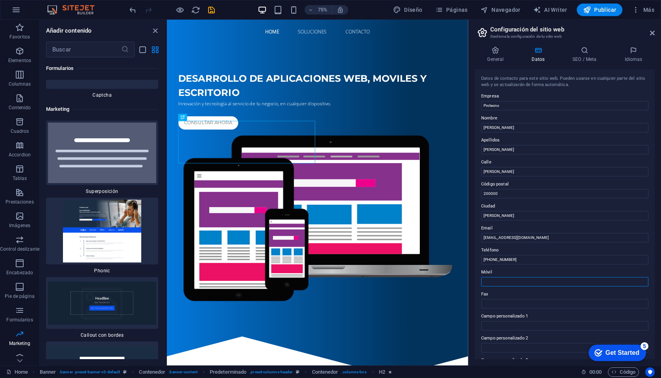
click at [524, 283] on input "Móvil" at bounding box center [564, 281] width 167 height 9
drag, startPoint x: 689, startPoint y: 280, endPoint x: 562, endPoint y: 340, distance: 139.7
click at [532, 261] on input "[PHONE_NUMBER]" at bounding box center [564, 259] width 167 height 9
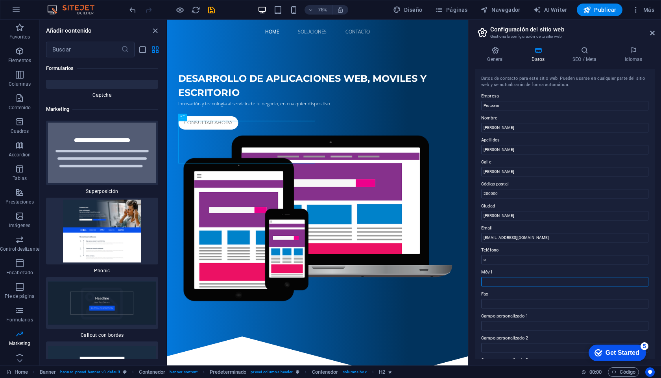
click at [518, 280] on input "Móvil" at bounding box center [564, 281] width 167 height 9
type input "[PHONE_NUMBER]"
click at [516, 282] on input "Móvil" at bounding box center [564, 281] width 167 height 9
paste input "[PHONE_NUMBER]"
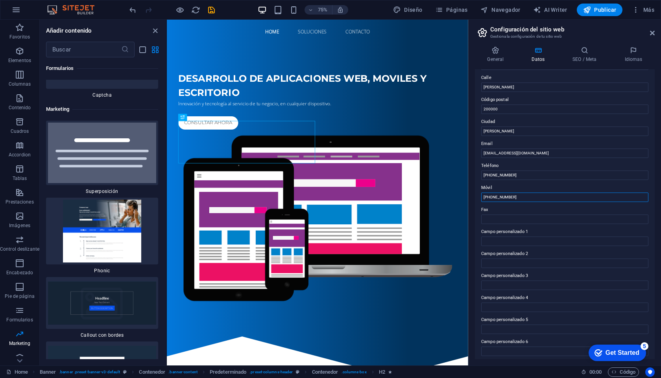
scroll to position [87, 0]
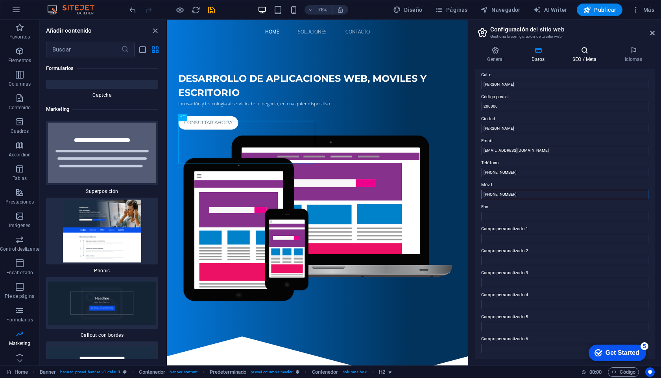
type input "[PHONE_NUMBER]"
click at [593, 55] on h4 "SEO / Meta" at bounding box center [586, 54] width 52 height 17
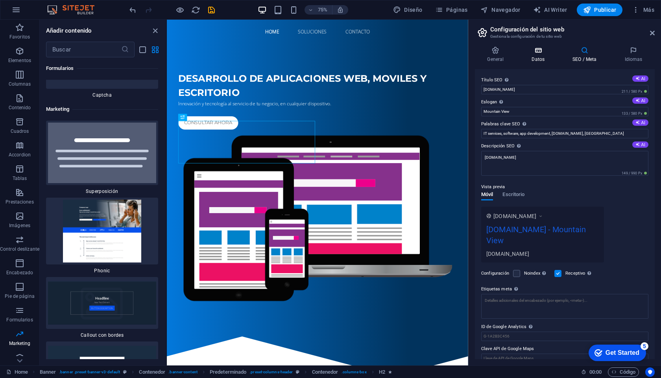
click at [541, 54] on icon at bounding box center [538, 50] width 38 height 8
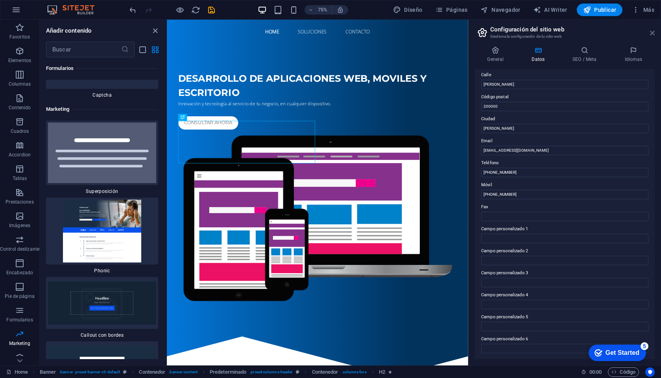
click at [651, 35] on icon at bounding box center [652, 33] width 5 height 6
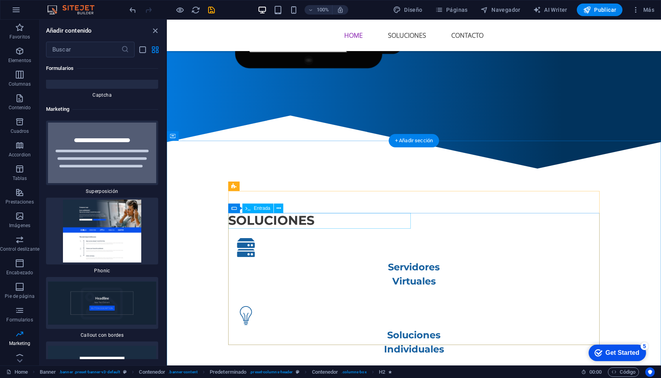
scroll to position [858, 0]
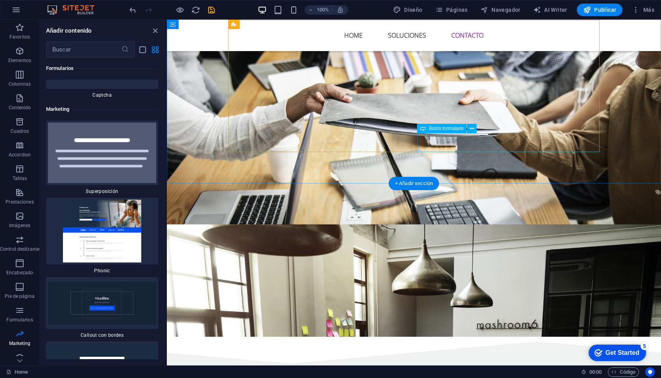
click div "Enviar datos"
click at [442, 124] on div "Botón formulario" at bounding box center [442, 128] width 50 height 9
click at [439, 129] on span "Botón formulario" at bounding box center [446, 128] width 35 height 5
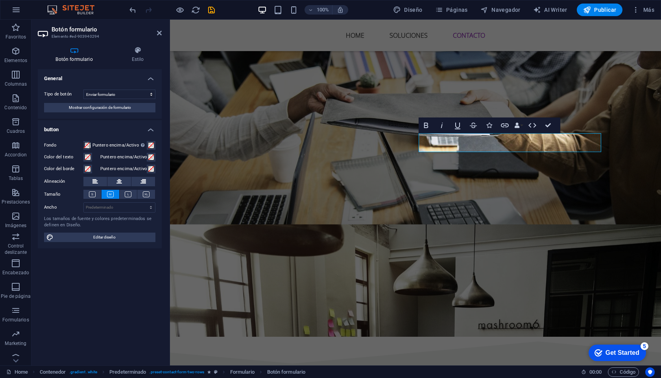
click at [74, 270] on div "General Tipo de botón Enviar formulario Restablecer formulario Ninguna acción M…" at bounding box center [100, 214] width 124 height 290
click at [90, 110] on span "Mostrar configuración de formulario" at bounding box center [100, 107] width 62 height 9
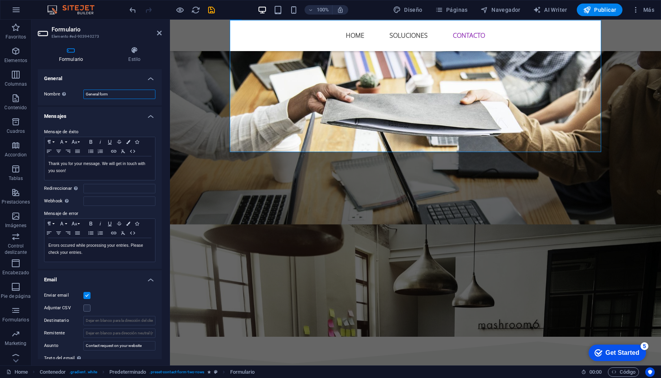
click at [111, 94] on input "General form" at bounding box center [119, 94] width 72 height 9
drag, startPoint x: 117, startPoint y: 94, endPoint x: 69, endPoint y: 93, distance: 48.0
click at [69, 93] on div "Nombre Define un nombre para el formulario. General form" at bounding box center [99, 94] width 111 height 9
type input "Formulario de contacto"
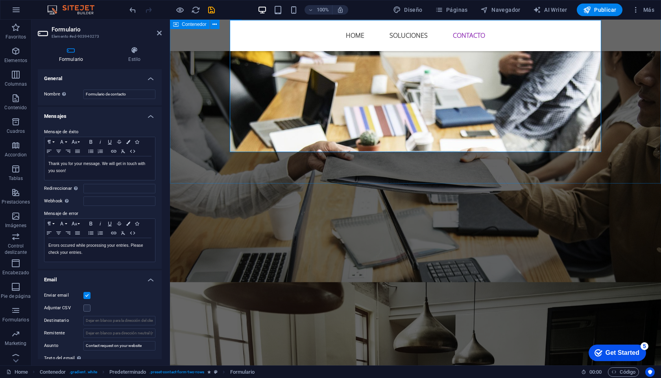
scroll to position [733, 0]
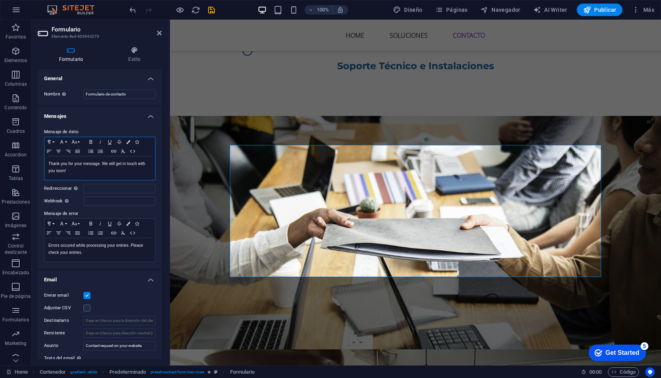
click at [69, 168] on p "Thank you for your message. We will get in touch with you soon!" at bounding box center [99, 167] width 103 height 14
drag, startPoint x: 74, startPoint y: 171, endPoint x: 37, endPoint y: 165, distance: 37.1
click at [37, 165] on div "Formulario Estilo General Nombre Define un nombre para el formulario. Formulari…" at bounding box center [99, 203] width 136 height 326
click at [130, 163] on p "Gracias por contactarse, nos pondremos en. contacto a la brevedad" at bounding box center [99, 167] width 103 height 14
click at [125, 176] on div "Gracias por contactarse, nos pondremos en contacto a la brevedad" at bounding box center [99, 169] width 111 height 24
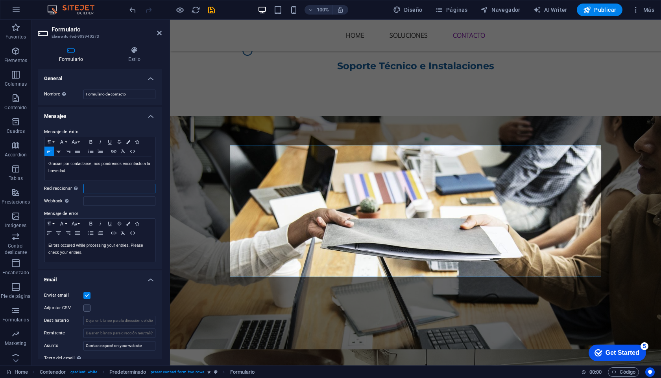
click at [110, 190] on input "Redireccionar Defina un destino de redireccionamiento cuando un formulario se e…" at bounding box center [119, 188] width 72 height 9
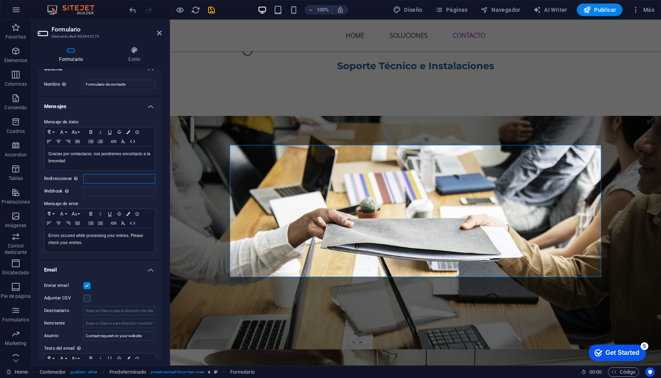
scroll to position [11, 0]
drag, startPoint x: 87, startPoint y: 246, endPoint x: 48, endPoint y: 236, distance: 39.9
click at [48, 236] on div "Errors occured while processing your entries. Please check your entries." at bounding box center [99, 240] width 111 height 24
click at [103, 267] on h4 "Email" at bounding box center [100, 267] width 124 height 14
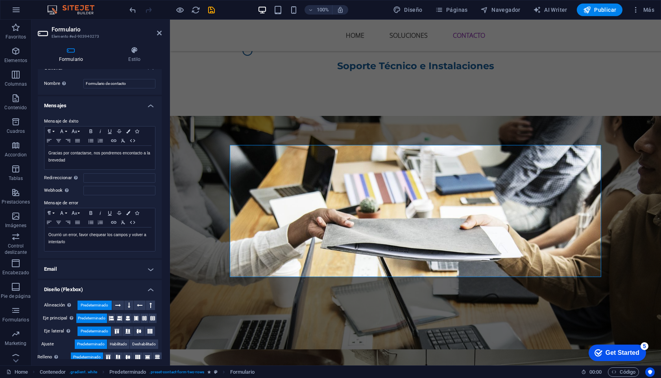
click at [103, 267] on h4 "Email" at bounding box center [100, 269] width 124 height 19
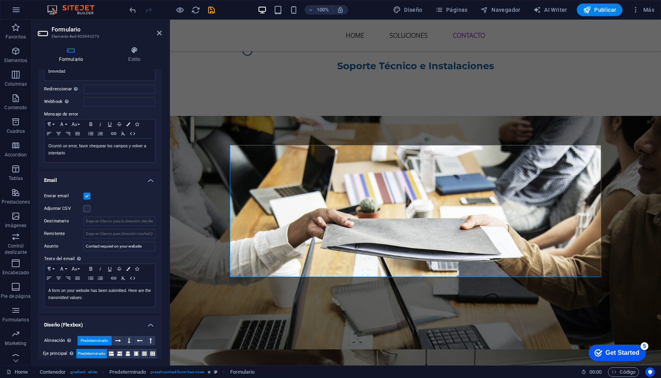
scroll to position [102, 0]
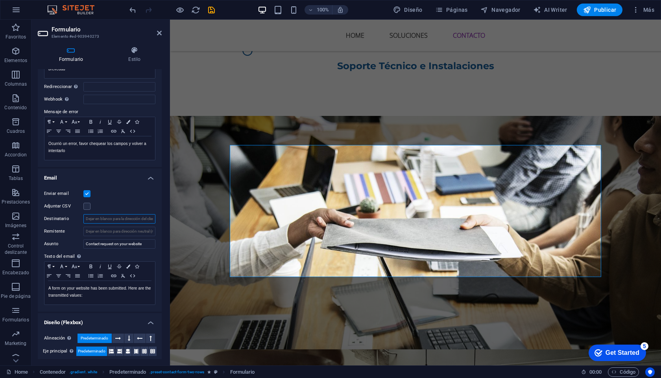
click at [103, 216] on input "Destinatario" at bounding box center [119, 218] width 72 height 9
type input "[EMAIL_ADDRESS][DOMAIN_NAME]"
click at [124, 234] on input "Remitente" at bounding box center [119, 231] width 72 height 9
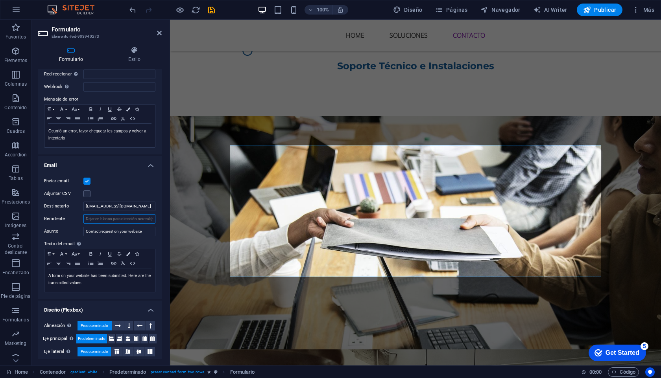
scroll to position [117, 0]
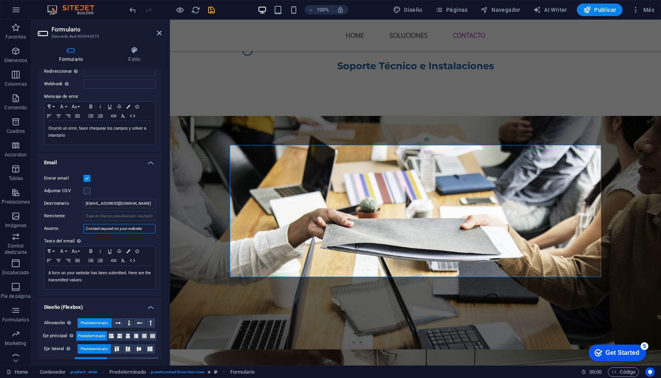
drag, startPoint x: 146, startPoint y: 230, endPoint x: 77, endPoint y: 229, distance: 68.8
click at [77, 229] on div "Asunto Contact request on your website" at bounding box center [99, 228] width 111 height 9
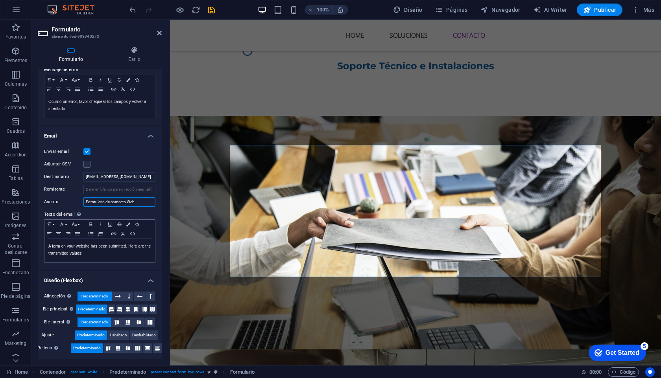
type input "Formulario de contacto Web"
drag, startPoint x: 91, startPoint y: 256, endPoint x: 45, endPoint y: 247, distance: 46.9
click at [45, 247] on div "A form on your website has been submitted. Here are the transmitted values:" at bounding box center [99, 251] width 111 height 24
click at [74, 188] on label "Remitente" at bounding box center [63, 189] width 39 height 9
click at [83, 188] on input "Remitente" at bounding box center [119, 189] width 72 height 9
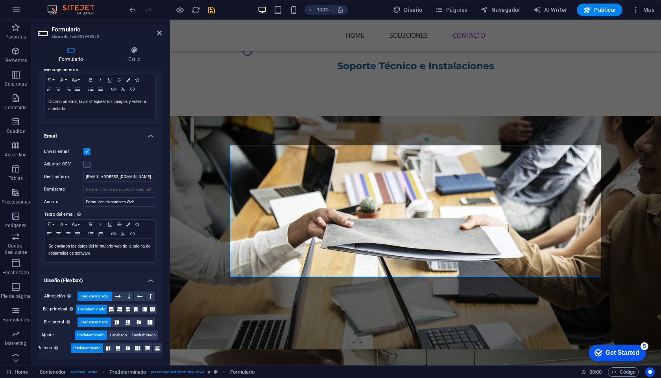
click at [148, 134] on h4 "Email" at bounding box center [100, 134] width 124 height 14
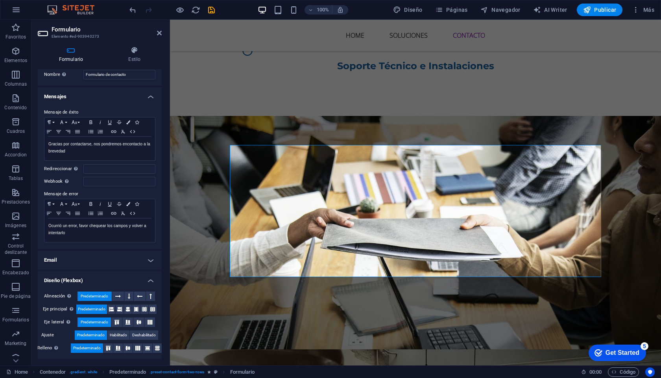
click at [149, 96] on h4 "Mensajes" at bounding box center [100, 94] width 124 height 14
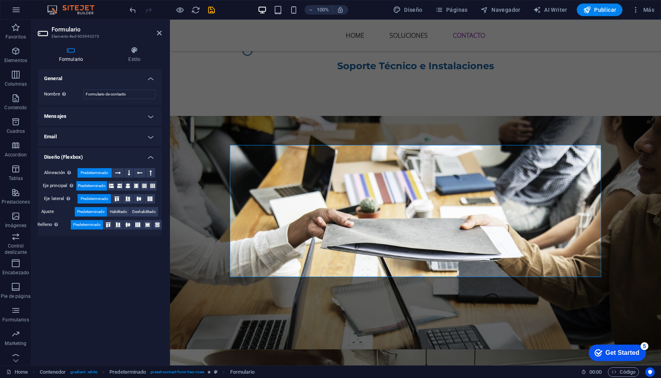
scroll to position [0, 0]
click at [117, 292] on div "General Nombre Define un nombre para el formulario. Formulario de contacto Mens…" at bounding box center [100, 214] width 124 height 290
click at [159, 33] on icon at bounding box center [159, 33] width 5 height 6
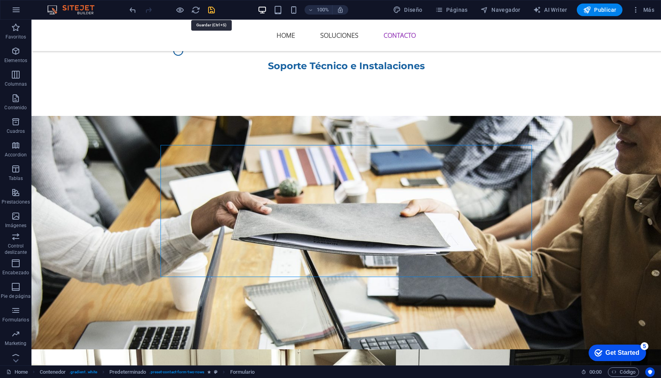
click at [213, 8] on icon "save" at bounding box center [211, 10] width 9 height 9
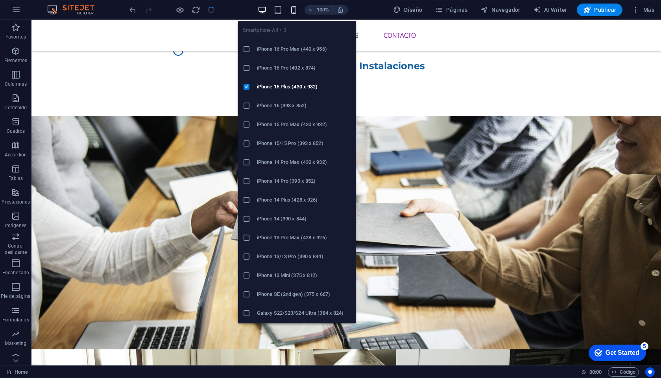
click at [295, 9] on icon "button" at bounding box center [293, 10] width 9 height 9
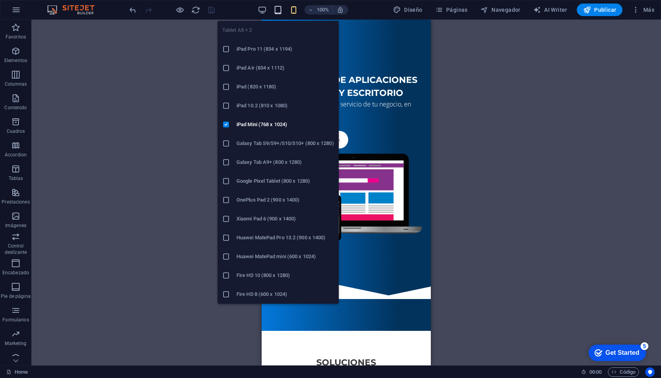
click at [279, 10] on icon "button" at bounding box center [277, 10] width 9 height 9
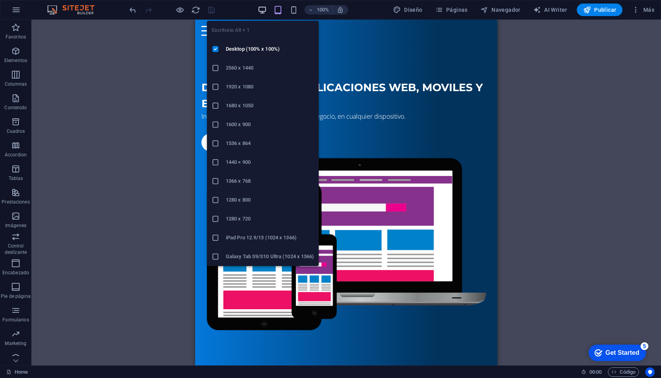
click at [266, 10] on icon "button" at bounding box center [262, 10] width 9 height 9
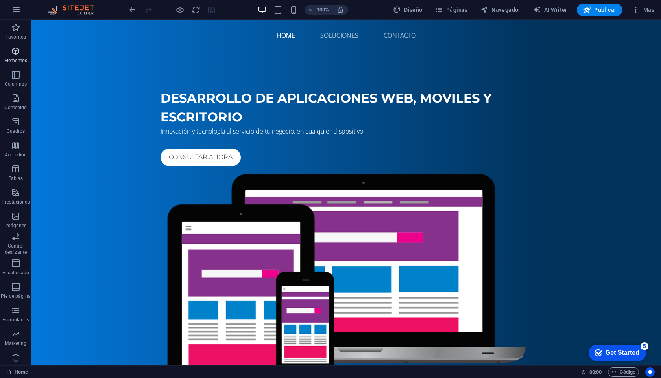
click at [18, 57] on span "Elementos" at bounding box center [15, 55] width 31 height 19
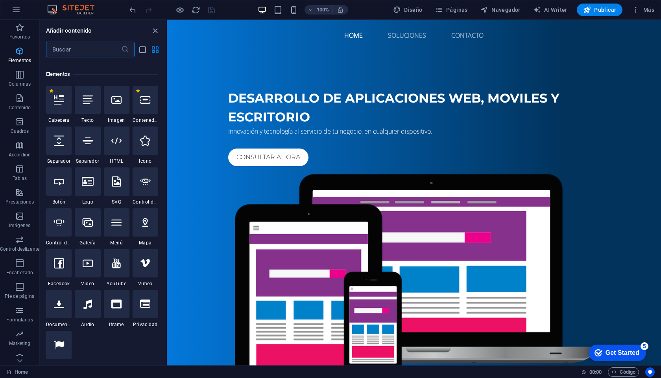
scroll to position [148, 0]
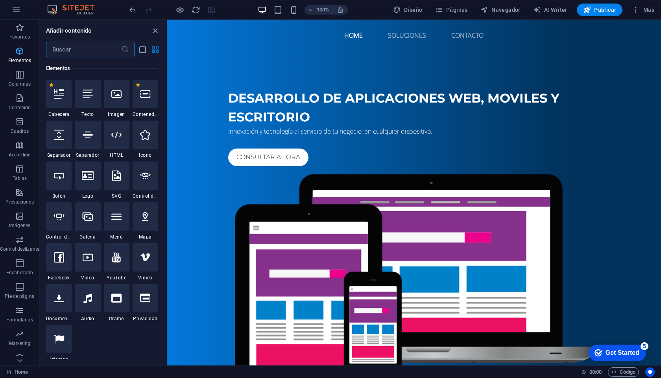
click at [18, 55] on icon "button" at bounding box center [19, 50] width 9 height 9
click at [153, 31] on icon "close panel" at bounding box center [155, 30] width 9 height 9
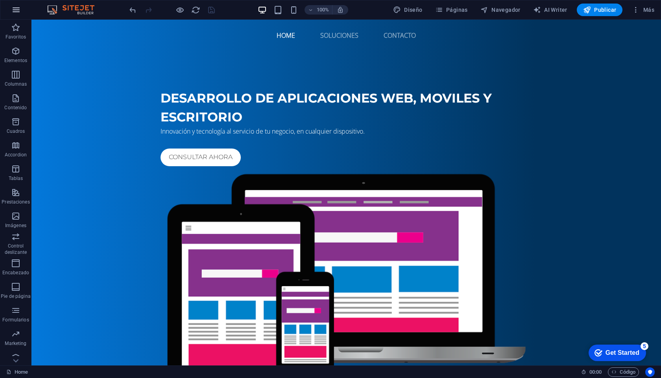
click at [20, 11] on icon "button" at bounding box center [15, 9] width 9 height 9
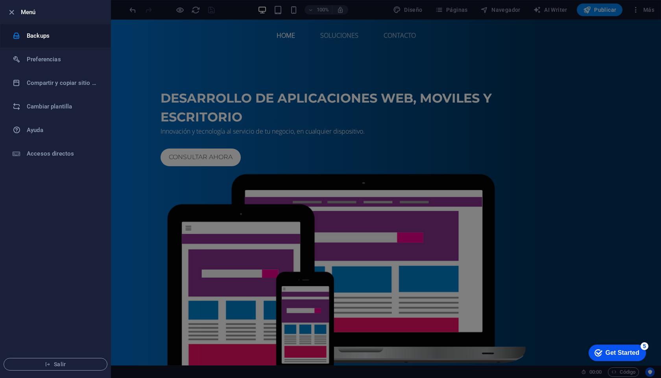
click at [45, 38] on h6 "Backups" at bounding box center [63, 35] width 73 height 9
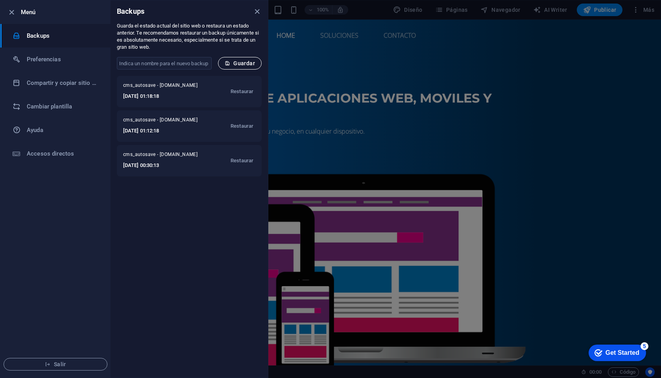
click at [246, 65] on span "Guardar" at bounding box center [240, 63] width 30 height 6
click at [369, 67] on div at bounding box center [330, 189] width 661 height 378
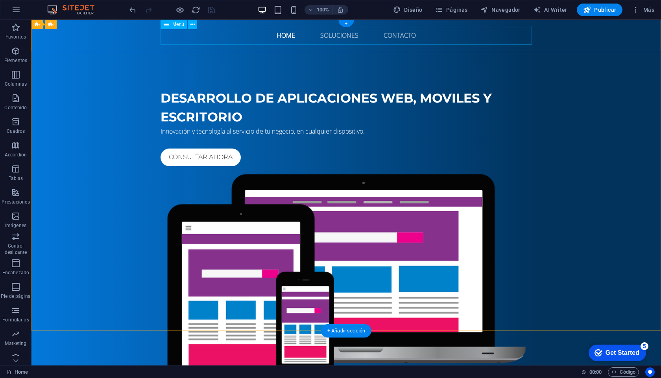
click at [337, 37] on nav "Home Soluciones Contacto" at bounding box center [345, 35] width 371 height 19
click at [345, 35] on nav "Home Soluciones Contacto" at bounding box center [345, 35] width 371 height 19
click at [333, 36] on nav "Home Soluciones Contacto" at bounding box center [345, 35] width 371 height 19
select select
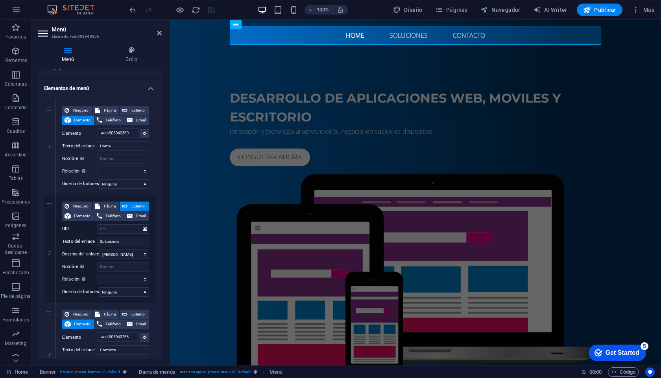
scroll to position [53, 0]
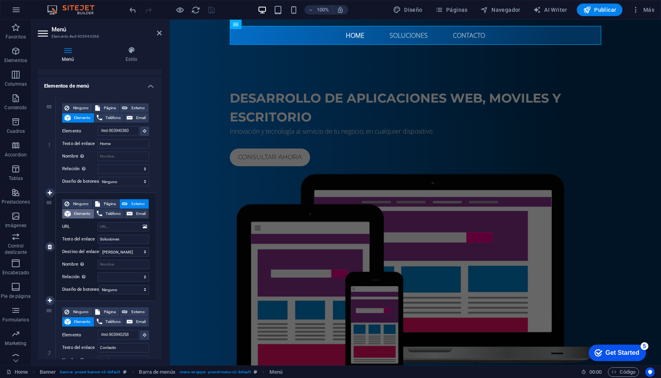
click at [75, 214] on span "Elemento" at bounding box center [82, 213] width 18 height 9
select select
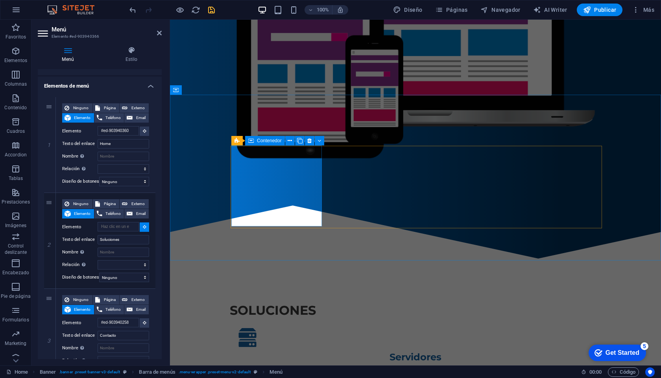
scroll to position [237, 0]
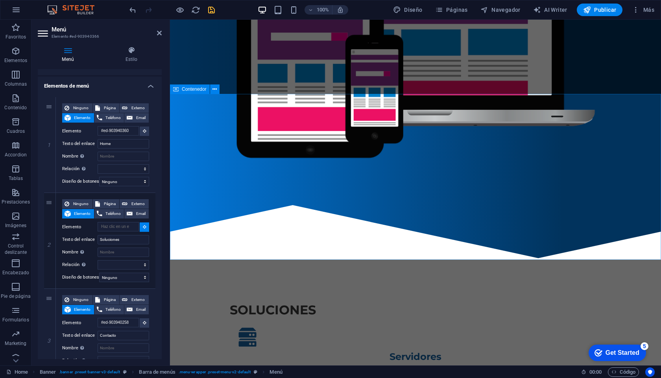
select select
type input "#ed-903940078"
select select
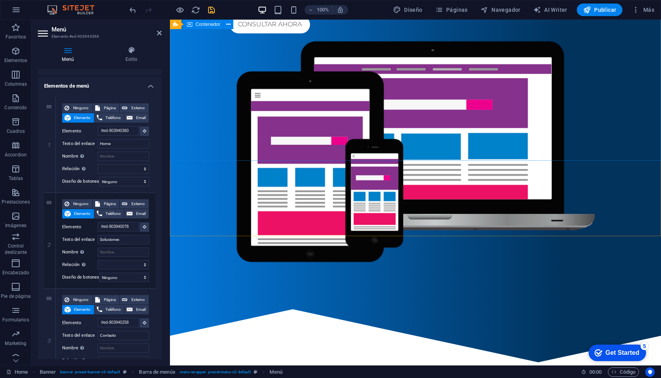
scroll to position [0, 0]
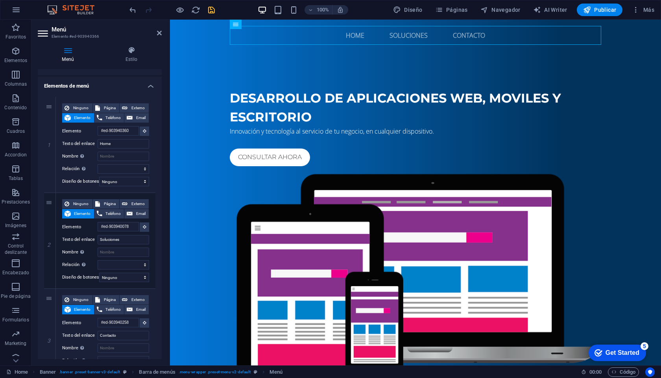
click at [214, 13] on icon "save" at bounding box center [211, 10] width 9 height 9
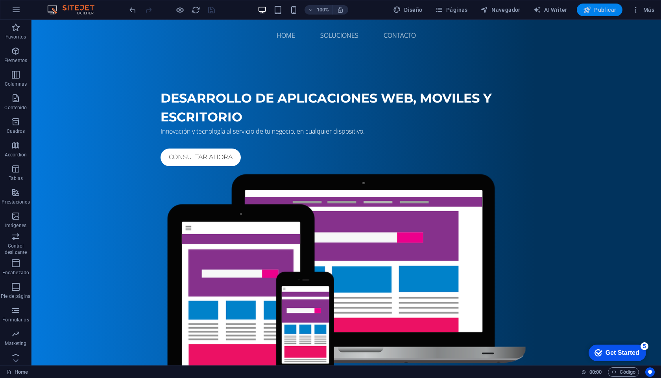
click at [593, 10] on span "Publicar" at bounding box center [599, 10] width 33 height 8
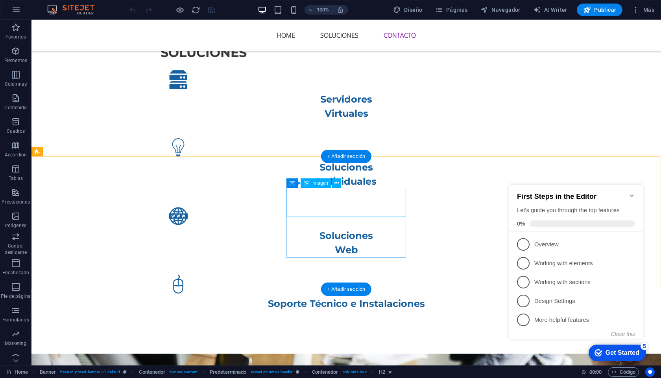
scroll to position [858, 0]
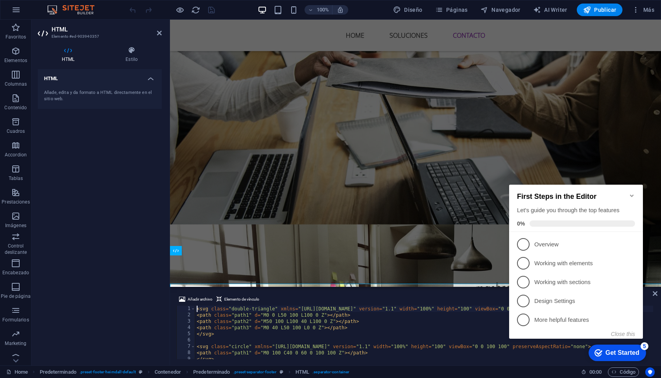
scroll to position [908, 0]
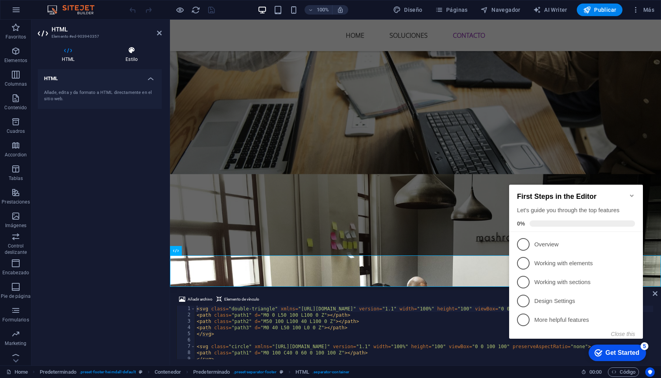
click at [128, 46] on icon at bounding box center [131, 50] width 60 height 8
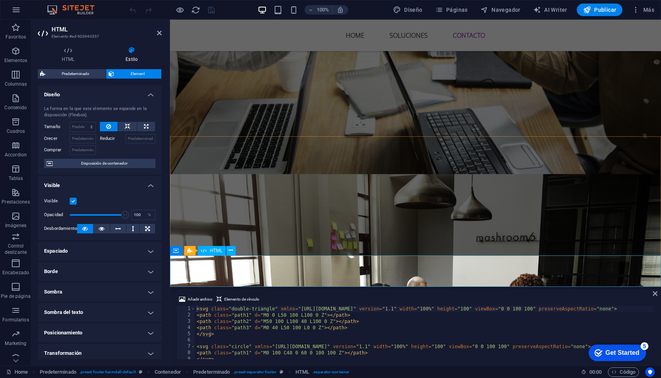
click at [217, 250] on span "HTML" at bounding box center [216, 251] width 13 height 5
click at [190, 249] on icon at bounding box center [189, 250] width 5 height 9
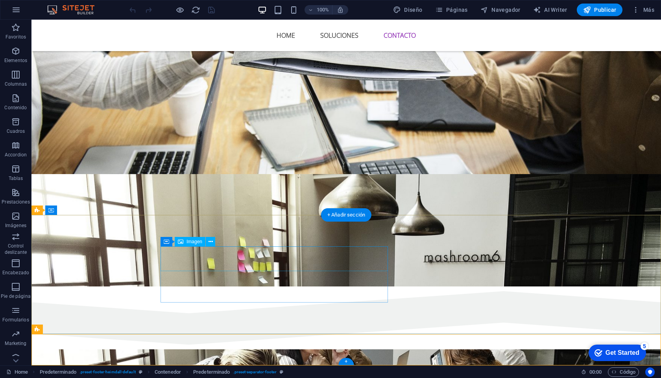
scroll to position [858, 0]
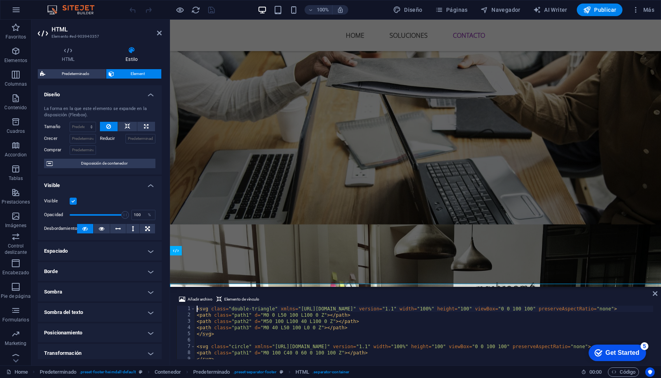
scroll to position [908, 0]
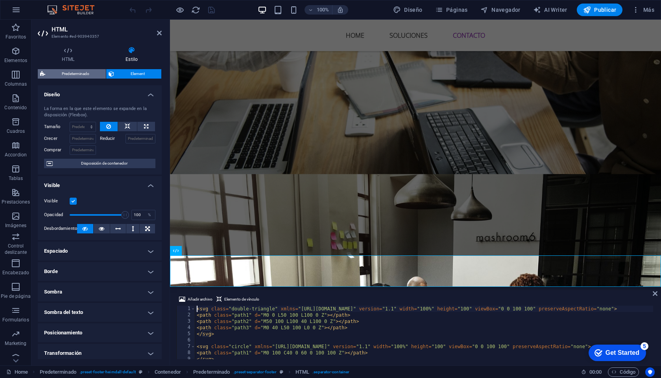
click at [78, 76] on span "Predeterminado" at bounding box center [76, 73] width 56 height 9
select select "rem"
select select "preset-separator-footer"
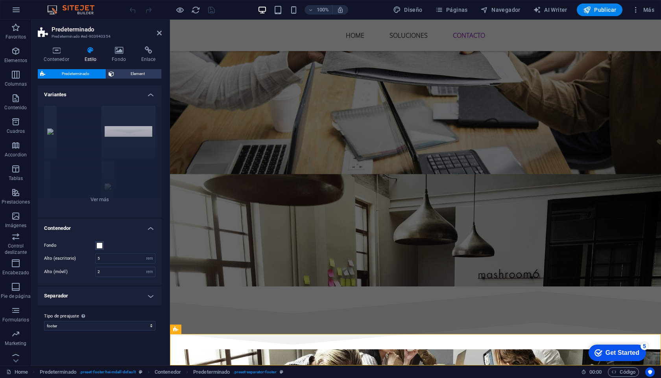
scroll to position [858, 0]
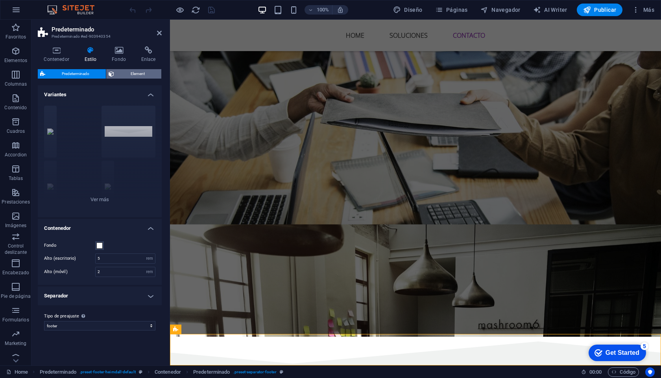
click at [125, 72] on span "Element" at bounding box center [137, 73] width 42 height 9
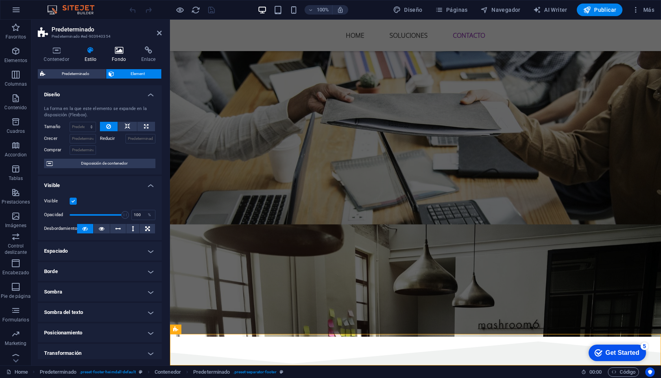
click at [122, 52] on icon at bounding box center [119, 50] width 26 height 8
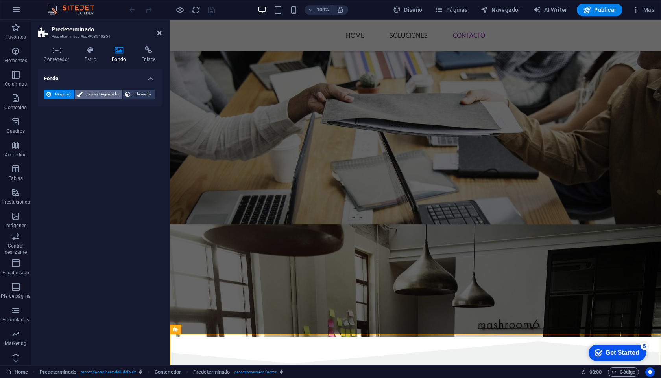
click at [96, 97] on span "Color / Degradado" at bounding box center [102, 94] width 35 height 9
click at [50, 127] on span at bounding box center [49, 126] width 9 height 9
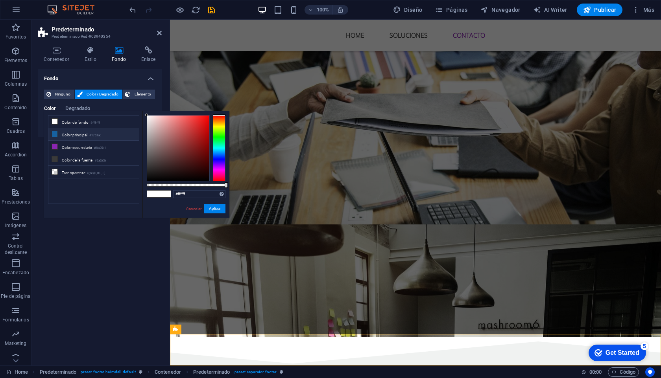
click at [83, 137] on li "Color principal #1761a0" at bounding box center [93, 134] width 90 height 13
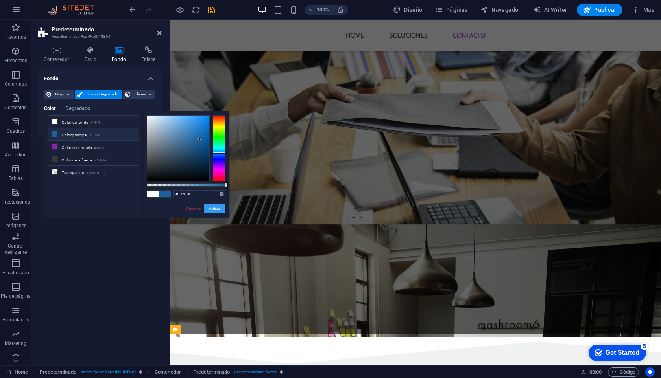
click at [212, 210] on button "Aplicar" at bounding box center [214, 208] width 21 height 9
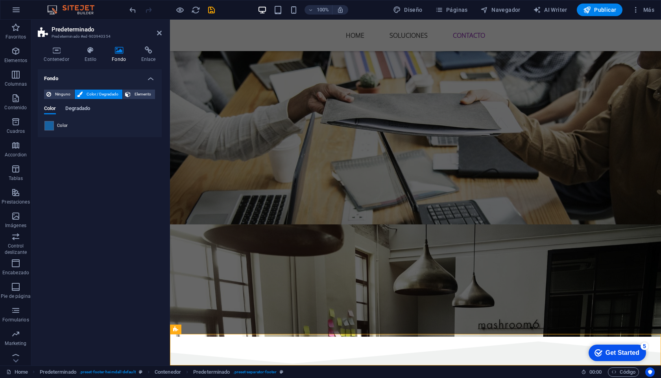
click at [72, 111] on span "Degradado" at bounding box center [77, 109] width 25 height 11
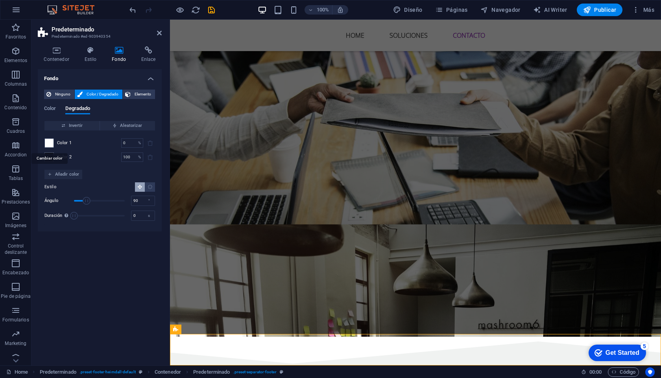
click at [49, 142] on span at bounding box center [49, 143] width 9 height 9
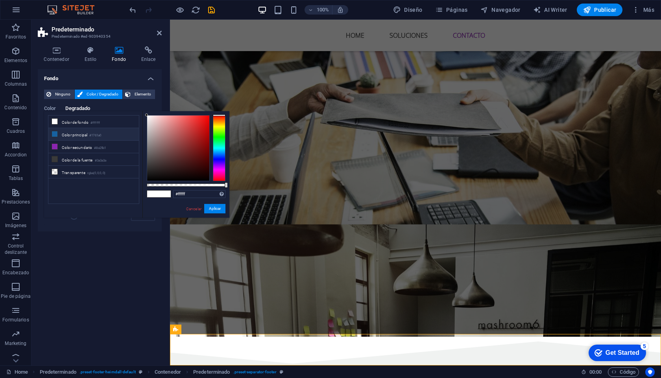
click at [99, 135] on small "#1761a0" at bounding box center [95, 136] width 12 height 6
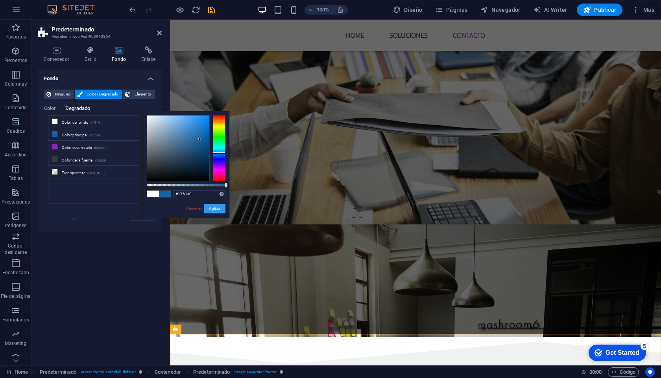
click at [216, 212] on button "Aplicar" at bounding box center [214, 208] width 21 height 9
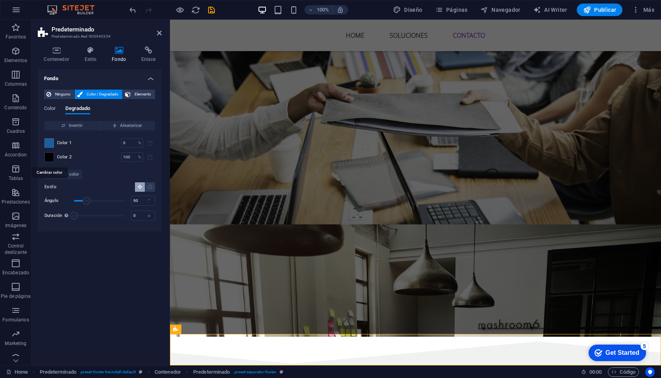
click at [50, 156] on span at bounding box center [49, 157] width 9 height 9
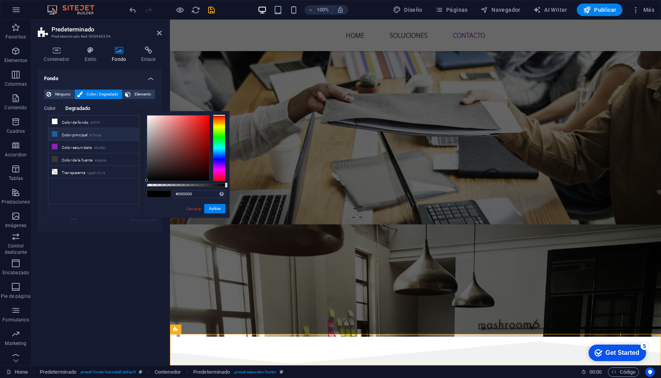
click at [101, 133] on small "#1761a0" at bounding box center [95, 136] width 12 height 6
type input "#1761a0"
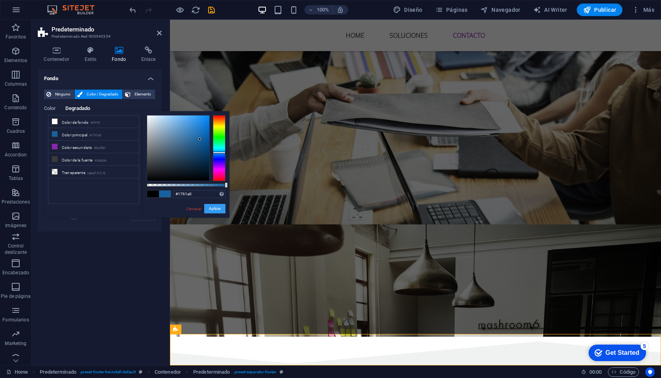
click at [212, 210] on button "Aplicar" at bounding box center [214, 208] width 21 height 9
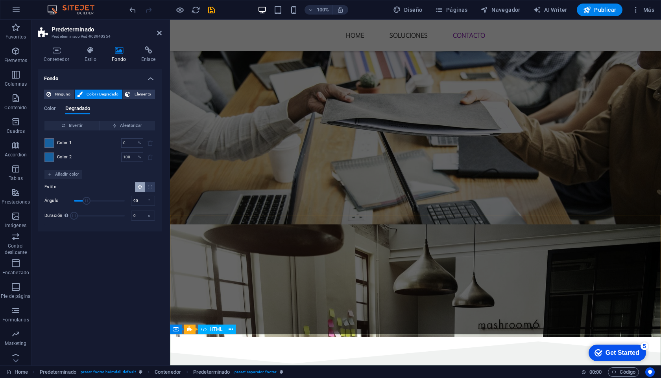
click at [57, 109] on div "Color Degradado" at bounding box center [99, 113] width 111 height 15
click at [50, 109] on span "Color" at bounding box center [50, 109] width 12 height 11
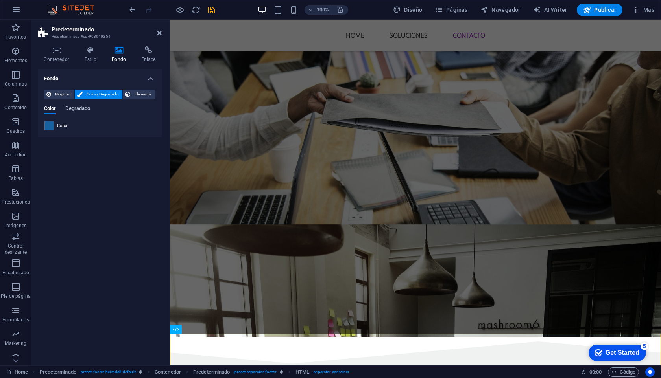
click at [84, 112] on span "Degradado" at bounding box center [77, 109] width 25 height 11
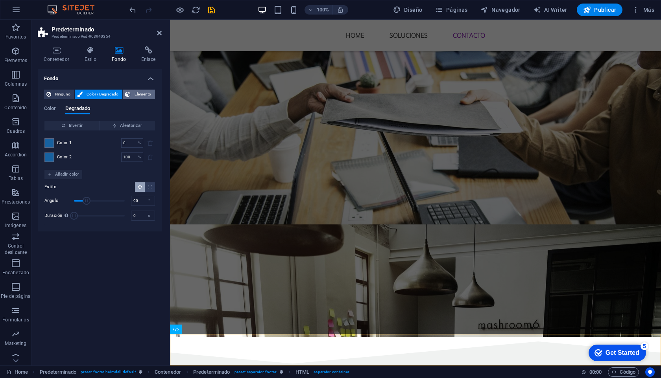
click at [141, 96] on span "Elemento" at bounding box center [143, 94] width 20 height 9
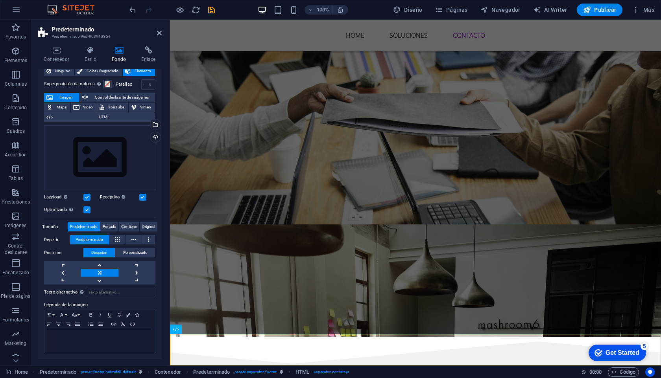
scroll to position [0, 0]
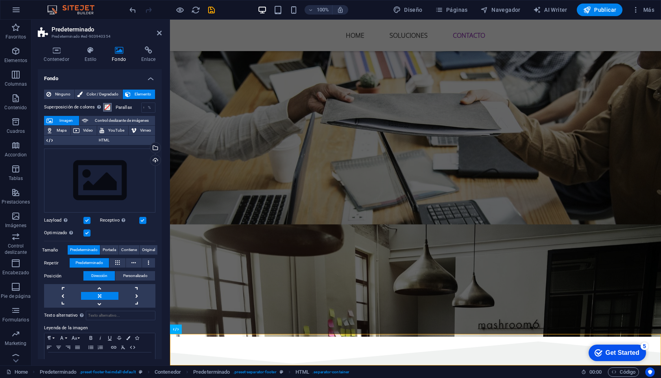
click at [108, 110] on button "Superposición de colores Sitúa una superposición sobre el fondo para colorearla" at bounding box center [107, 107] width 9 height 9
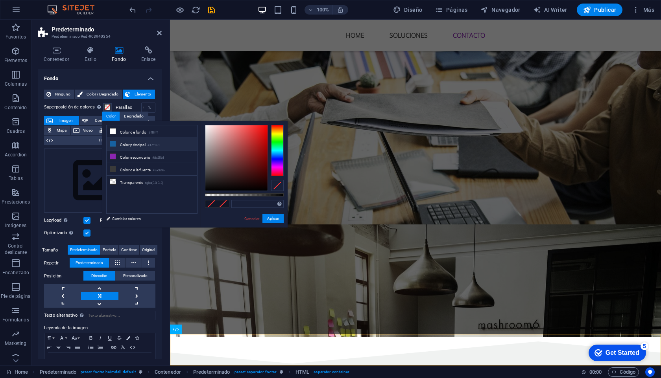
click at [124, 146] on li "Color principal #1761a0" at bounding box center [152, 144] width 90 height 13
type input "#1761a0"
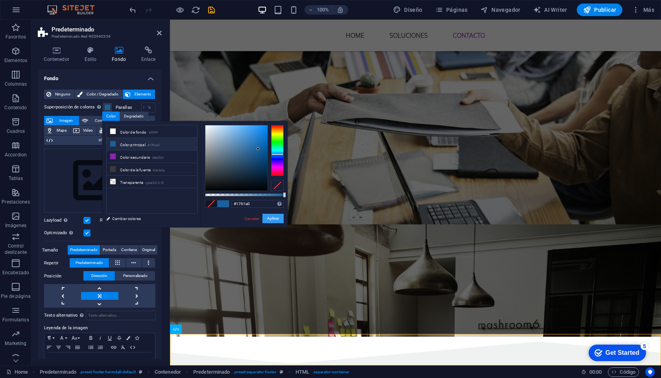
click at [276, 219] on button "Aplicar" at bounding box center [272, 218] width 21 height 9
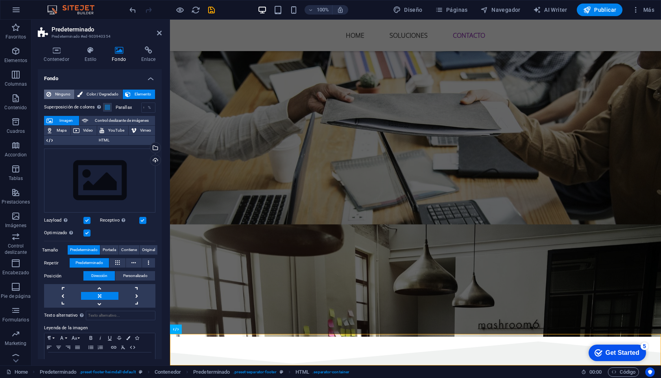
click at [66, 94] on span "Ninguno" at bounding box center [62, 94] width 18 height 9
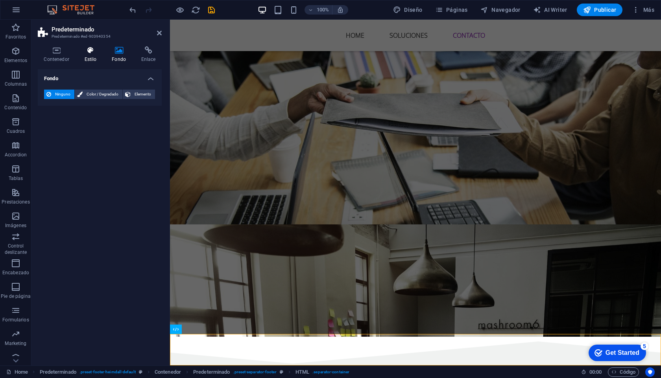
click at [95, 58] on h4 "Estilo" at bounding box center [92, 54] width 28 height 17
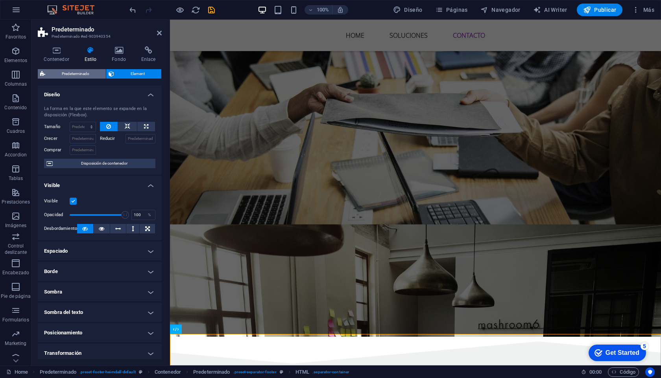
click at [79, 76] on span "Predeterminado" at bounding box center [76, 73] width 56 height 9
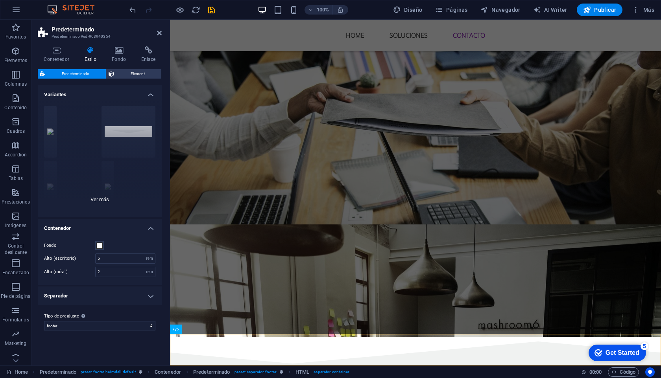
click at [115, 136] on div "Círculo Predeterminado Diagonal Polígono 1 Polígono 2 Cuadrado Zigzag" at bounding box center [100, 159] width 124 height 118
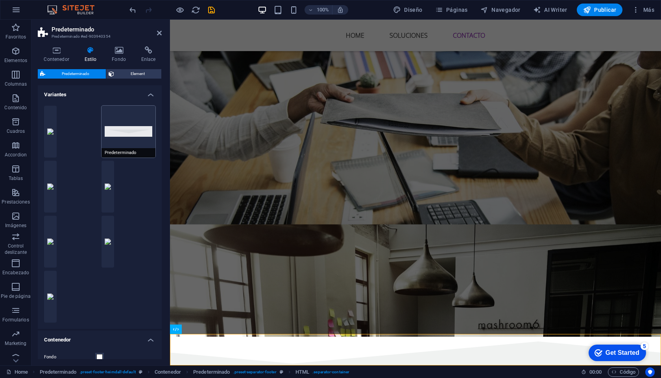
scroll to position [882, 0]
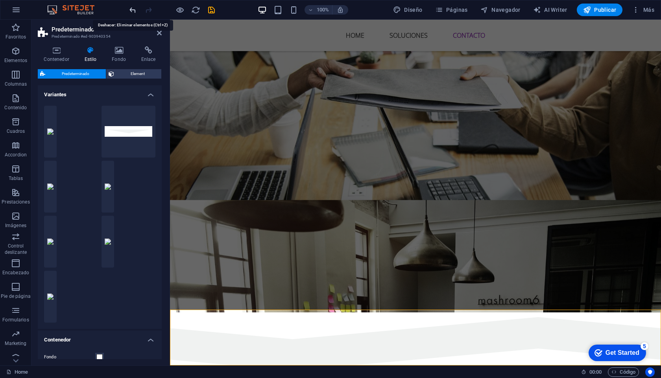
click at [133, 9] on icon "undo" at bounding box center [132, 10] width 9 height 9
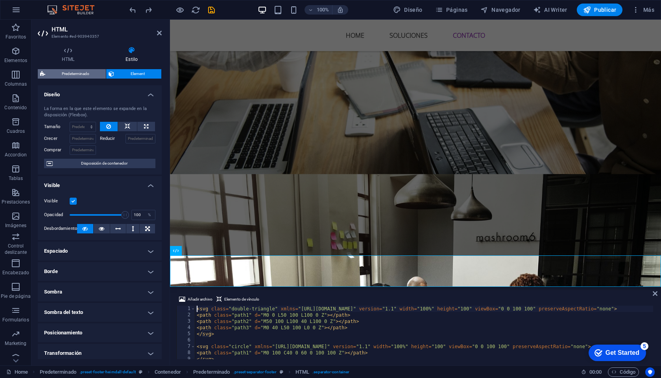
click at [68, 74] on span "Predeterminado" at bounding box center [76, 73] width 56 height 9
select select "rem"
select select "preset-separator-footer"
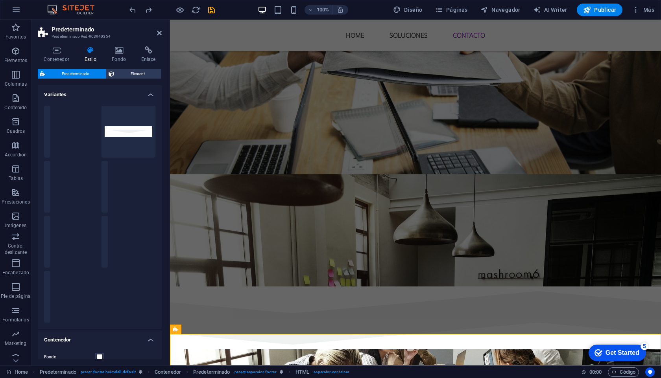
scroll to position [858, 0]
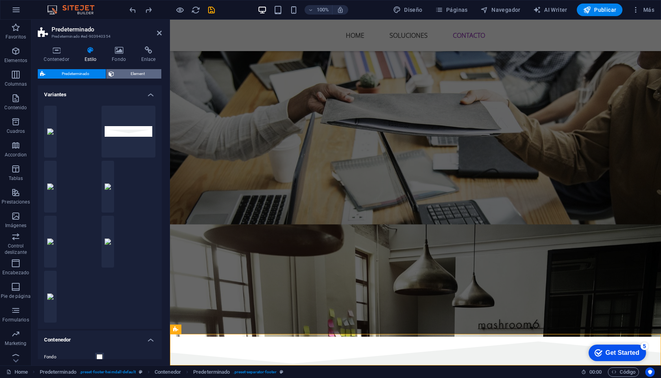
click at [117, 78] on span "Element" at bounding box center [137, 73] width 42 height 9
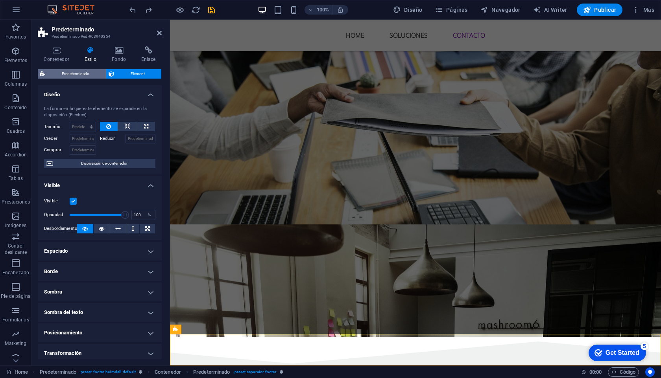
click at [91, 72] on span "Predeterminado" at bounding box center [76, 73] width 56 height 9
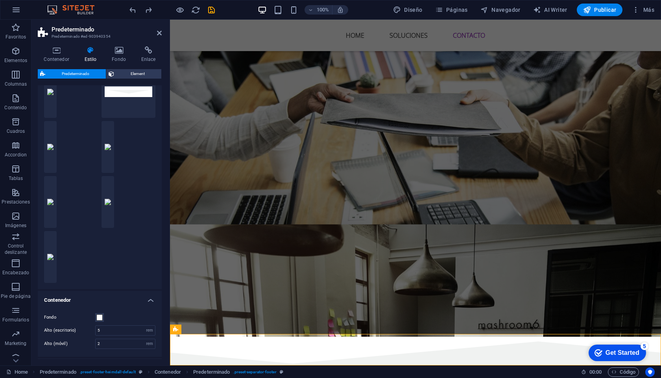
scroll to position [89, 0]
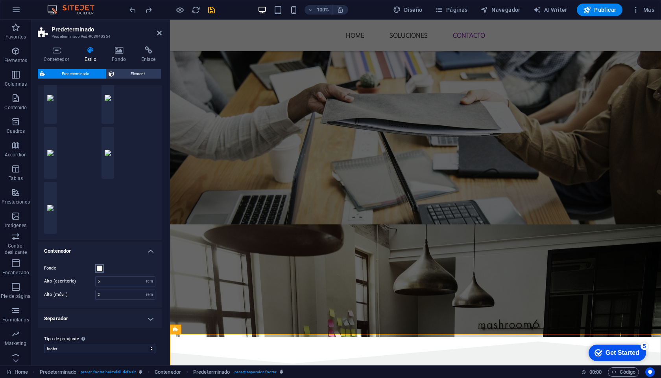
click at [101, 270] on span at bounding box center [99, 269] width 6 height 6
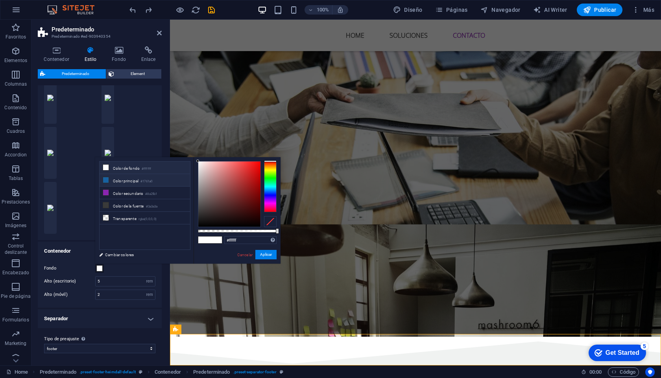
click at [122, 181] on li "Color principal #1761a0" at bounding box center [145, 180] width 90 height 13
type input "#1761a0"
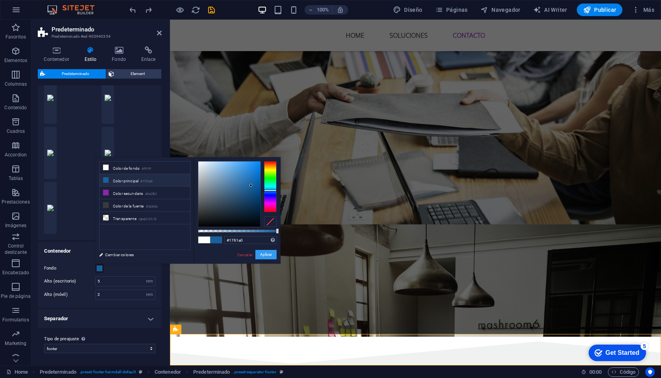
click at [265, 254] on button "Aplicar" at bounding box center [265, 254] width 21 height 9
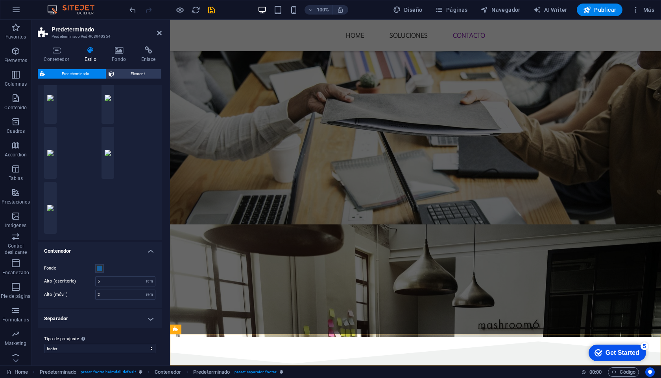
click at [147, 319] on h4 "Separador" at bounding box center [100, 319] width 124 height 19
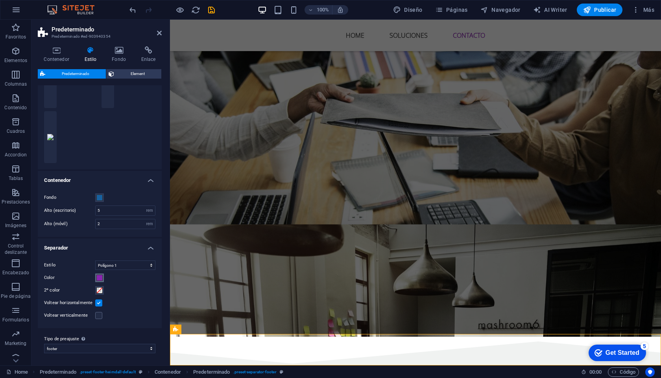
click at [100, 278] on span at bounding box center [99, 278] width 6 height 6
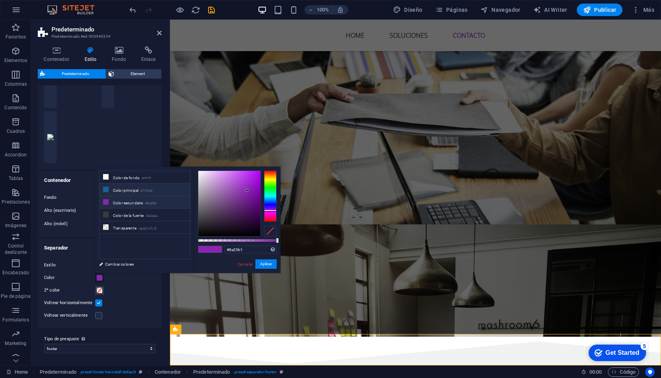
click at [128, 190] on li "Color principal #1761a0" at bounding box center [145, 190] width 90 height 13
type input "#1761a0"
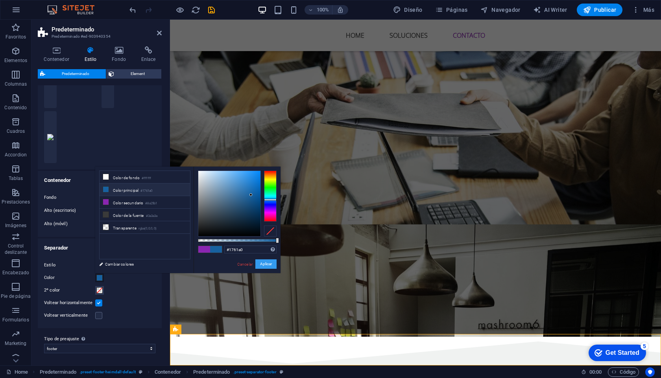
click at [261, 264] on button "Aplicar" at bounding box center [265, 264] width 21 height 9
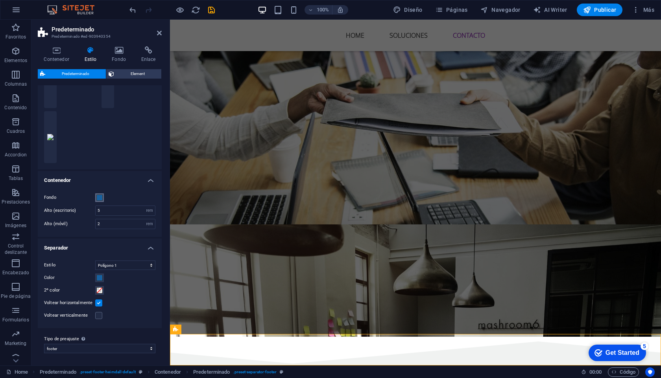
click at [99, 197] on span at bounding box center [99, 198] width 6 height 6
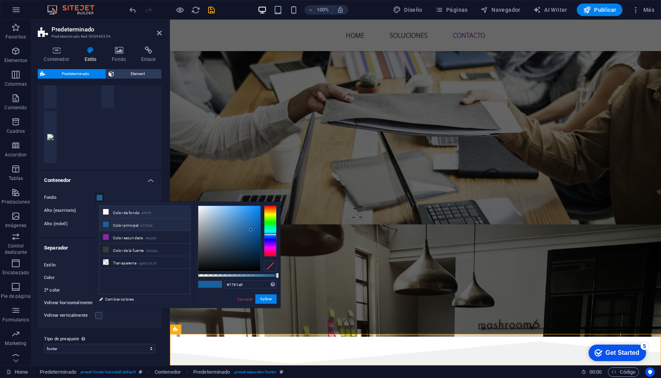
click at [130, 214] on li "Color de fondo #ffffff" at bounding box center [145, 212] width 90 height 13
type input "#ffffff"
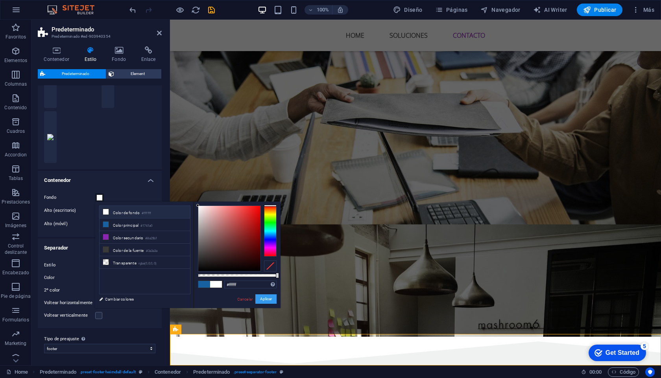
click at [260, 300] on button "Aplicar" at bounding box center [265, 299] width 21 height 9
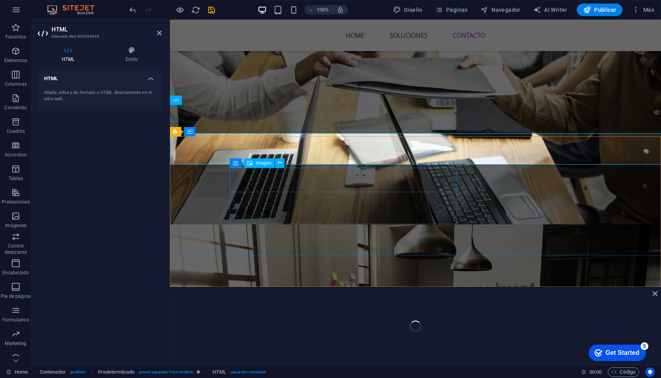
scroll to position [908, 0]
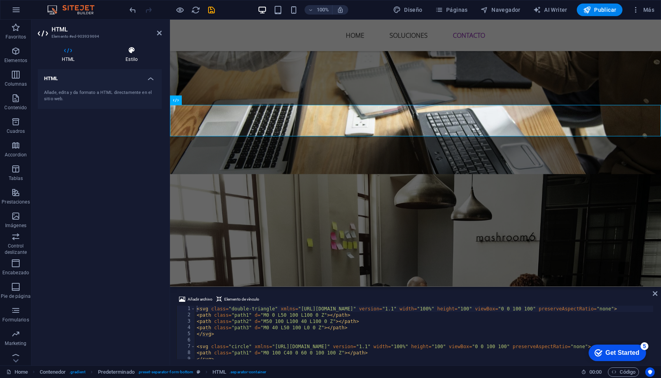
click at [134, 58] on h4 "Estilo" at bounding box center [131, 54] width 60 height 17
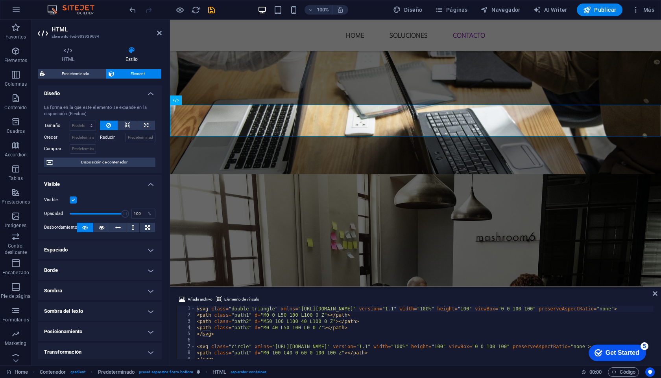
scroll to position [0, 0]
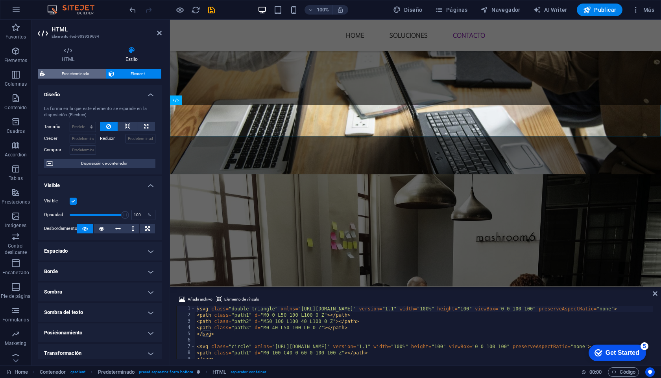
click at [87, 72] on span "Predeterminado" at bounding box center [76, 73] width 56 height 9
select select "rem"
select select "polygon1"
select select "preset-separator-form-bottom"
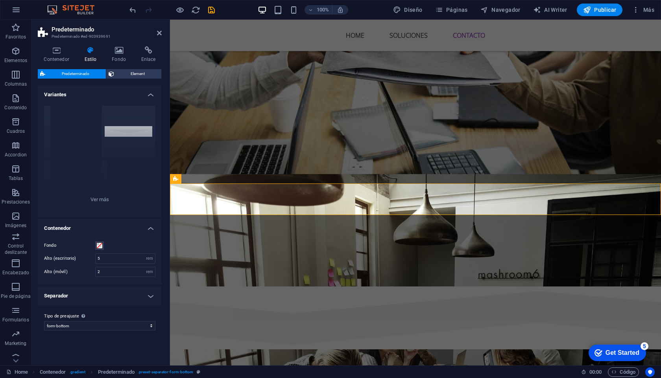
scroll to position [858, 0]
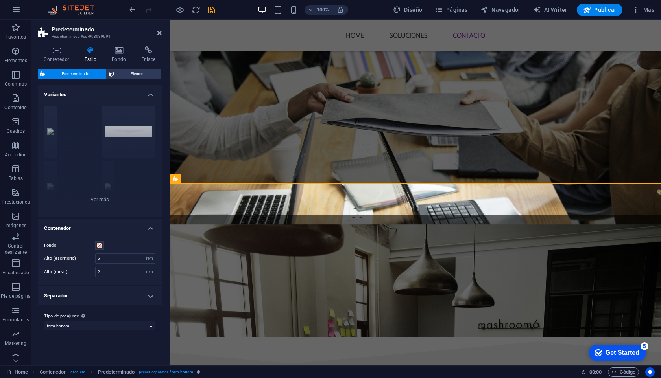
click at [151, 296] on h4 "Separador" at bounding box center [100, 296] width 124 height 19
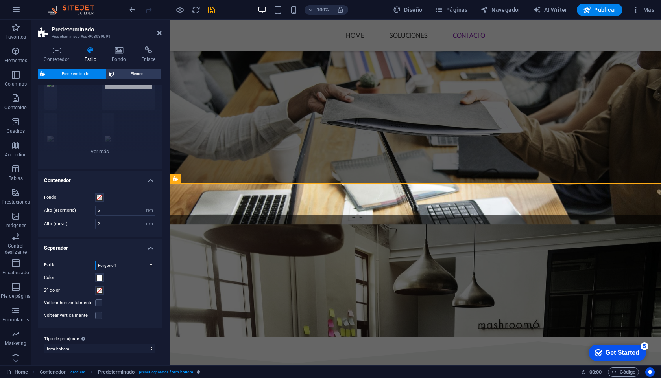
click at [116, 265] on select "Triángulo Zigzag Círculo Diagonal Cuadrado Polígono 1 Polígono 2" at bounding box center [125, 265] width 60 height 9
click at [95, 261] on select "Triángulo Zigzag Círculo Diagonal Cuadrado Polígono 1 Polígono 2" at bounding box center [125, 265] width 60 height 9
click at [113, 267] on select "Triángulo Zigzag Círculo Diagonal Cuadrado Polígono 1 Polígono 2" at bounding box center [125, 265] width 60 height 9
click at [95, 261] on select "Triángulo Zigzag Círculo Diagonal Cuadrado Polígono 1 Polígono 2" at bounding box center [125, 265] width 60 height 9
click at [120, 268] on select "Triángulo Zigzag Círculo Diagonal Cuadrado Polígono 1 Polígono 2" at bounding box center [125, 265] width 60 height 9
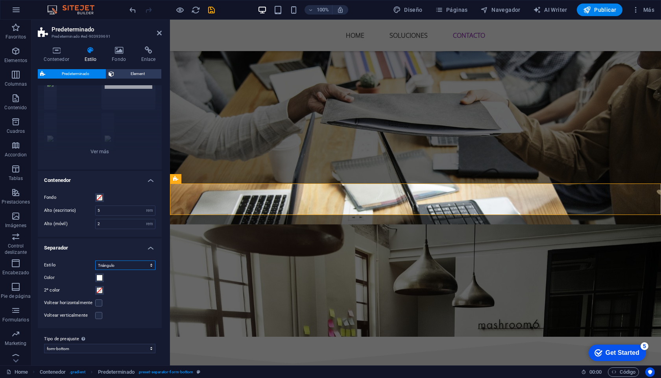
click at [95, 261] on select "Triángulo Zigzag Círculo Diagonal Cuadrado Polígono 1 Polígono 2" at bounding box center [125, 265] width 60 height 9
click at [123, 266] on select "Triángulo Zigzag Círculo Diagonal Cuadrado Polígono 1 Polígono 2" at bounding box center [125, 265] width 60 height 9
click at [95, 261] on select "Triángulo Zigzag Círculo Diagonal Cuadrado Polígono 1 Polígono 2" at bounding box center [125, 265] width 60 height 9
click at [127, 265] on select "Triángulo Zigzag Círculo Diagonal Cuadrado Polígono 1 Polígono 2" at bounding box center [125, 265] width 60 height 9
click at [95, 261] on select "Triángulo Zigzag Círculo Diagonal Cuadrado Polígono 1 Polígono 2" at bounding box center [125, 265] width 60 height 9
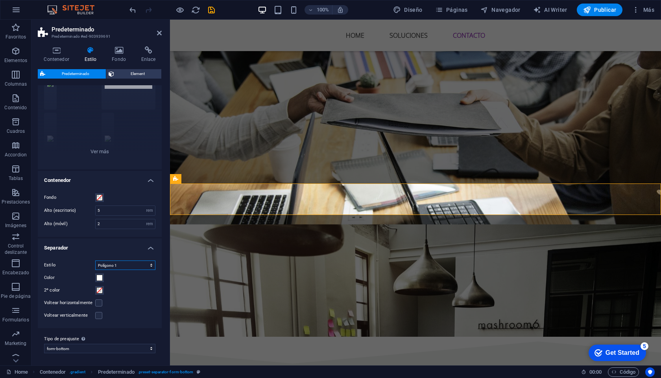
click at [126, 267] on select "Triángulo Zigzag Círculo Diagonal Cuadrado Polígono 1 Polígono 2" at bounding box center [125, 265] width 60 height 9
click at [95, 261] on select "Triángulo Zigzag Círculo Diagonal Cuadrado Polígono 1 Polígono 2" at bounding box center [125, 265] width 60 height 9
click at [133, 267] on select "Triángulo Zigzag Círculo Diagonal Cuadrado Polígono 1 Polígono 2" at bounding box center [125, 265] width 60 height 9
select select "polygon1"
click at [95, 261] on select "Triángulo Zigzag Círculo Diagonal Cuadrado Polígono 1 Polígono 2" at bounding box center [125, 265] width 60 height 9
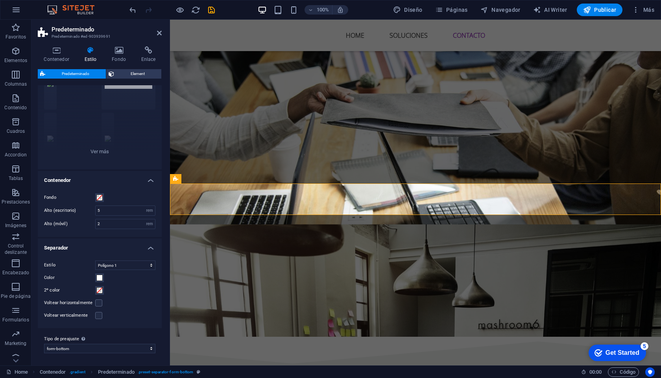
click at [71, 227] on div "Alto (móvil) 2 rem px" at bounding box center [99, 224] width 111 height 10
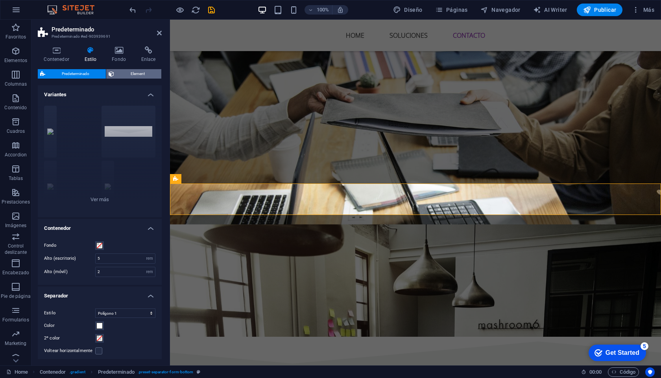
click at [127, 72] on span "Element" at bounding box center [137, 73] width 42 height 9
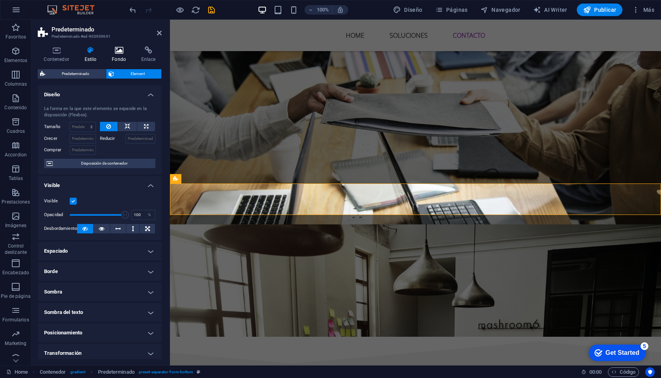
click at [121, 53] on icon at bounding box center [119, 50] width 26 height 8
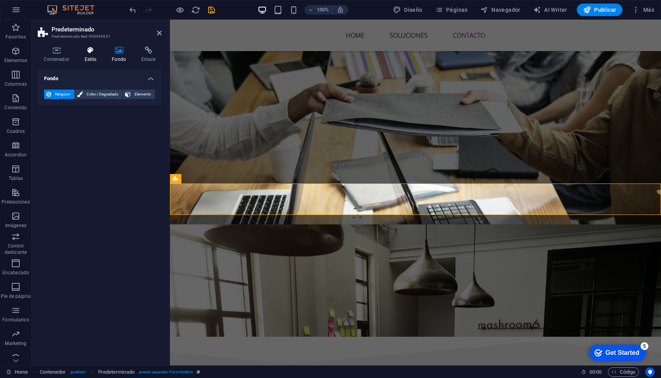
click at [92, 56] on h4 "Estilo" at bounding box center [92, 54] width 28 height 17
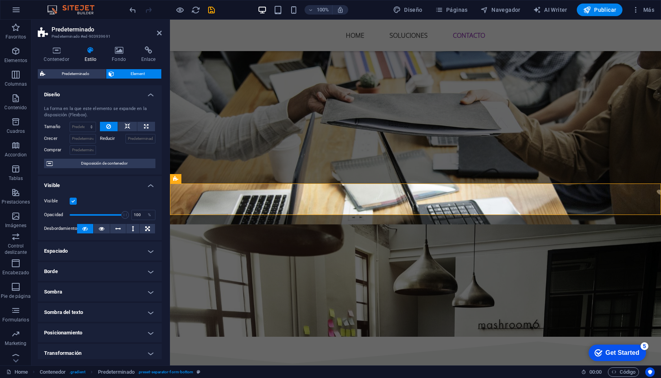
click at [136, 74] on span "Element" at bounding box center [137, 73] width 42 height 9
click at [122, 50] on icon at bounding box center [119, 50] width 26 height 8
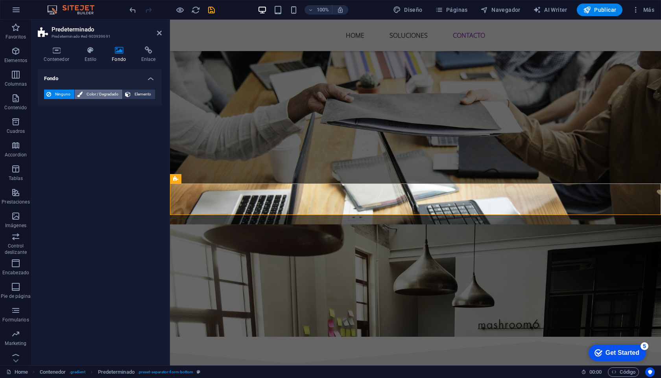
click at [96, 95] on span "Color / Degradado" at bounding box center [102, 94] width 35 height 9
click at [72, 109] on span "Degradado" at bounding box center [77, 109] width 25 height 11
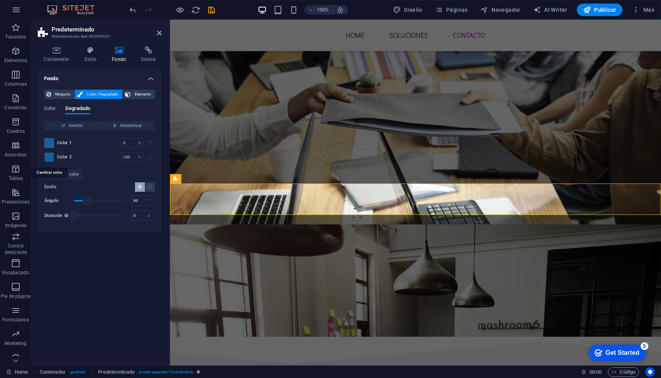
click at [50, 158] on span at bounding box center [49, 157] width 9 height 9
type input "#1761a0"
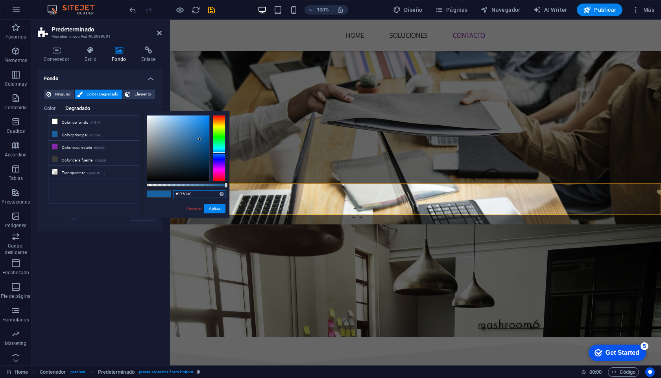
click at [189, 190] on input "#1761a0" at bounding box center [199, 194] width 52 height 8
click at [187, 194] on input "#1761a0" at bounding box center [199, 194] width 52 height 8
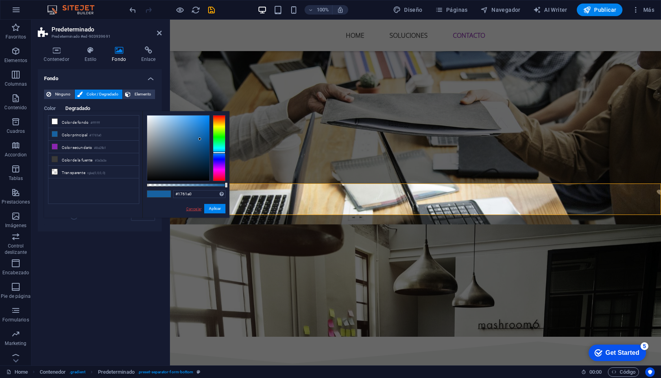
click at [193, 209] on link "Cancelar" at bounding box center [193, 209] width 17 height 6
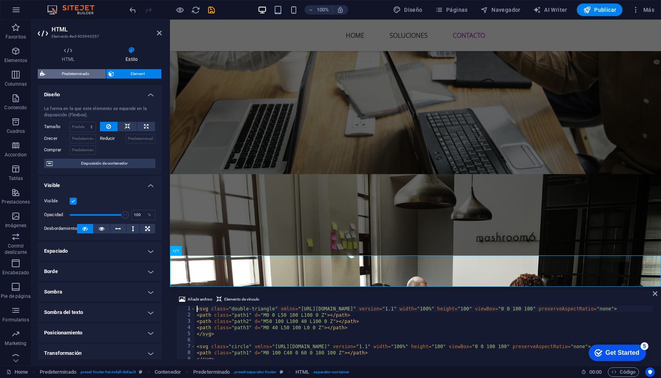
click at [87, 78] on span "Predeterminado" at bounding box center [76, 73] width 56 height 9
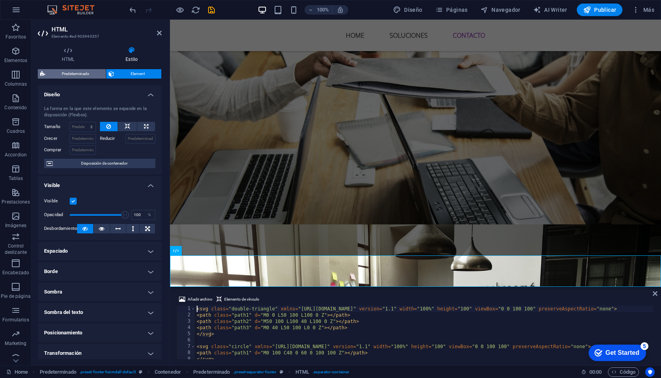
select select "rem"
select select "polygon1"
select select "preset-separator-footer"
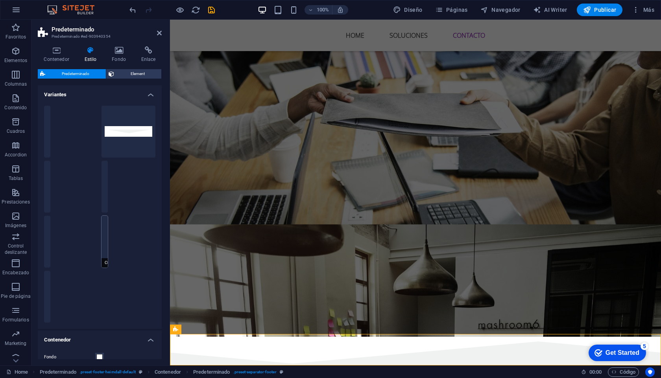
scroll to position [160, 0]
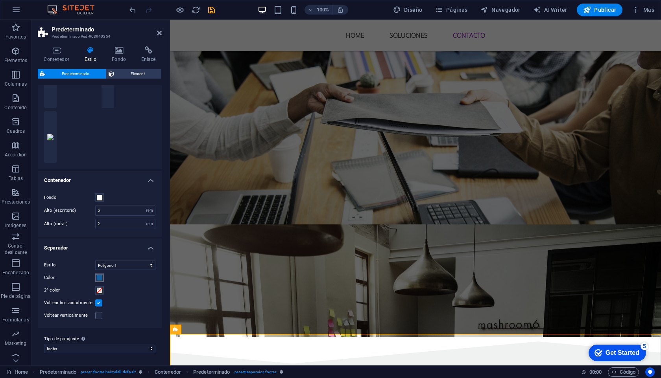
click at [100, 280] on span at bounding box center [99, 278] width 6 height 6
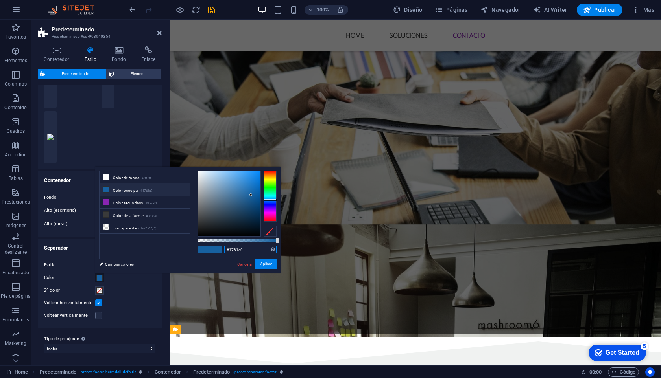
click at [240, 250] on input "#1761a0" at bounding box center [250, 250] width 52 height 8
click at [243, 266] on link "Cancelar" at bounding box center [244, 265] width 17 height 6
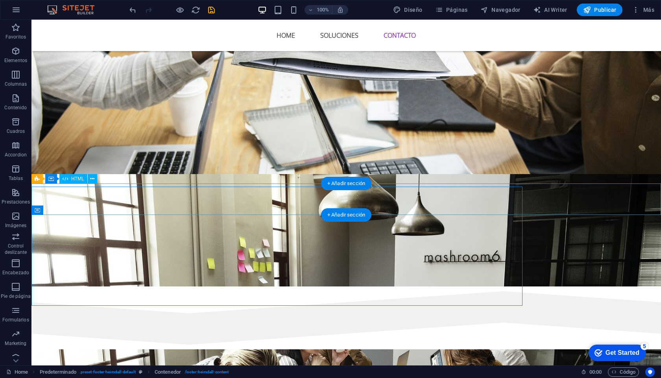
scroll to position [858, 0]
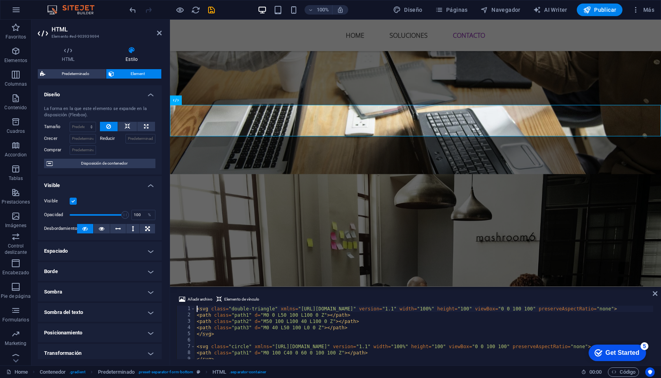
click at [128, 75] on span "Element" at bounding box center [137, 73] width 42 height 9
click at [80, 74] on span "Predeterminado" at bounding box center [76, 73] width 56 height 9
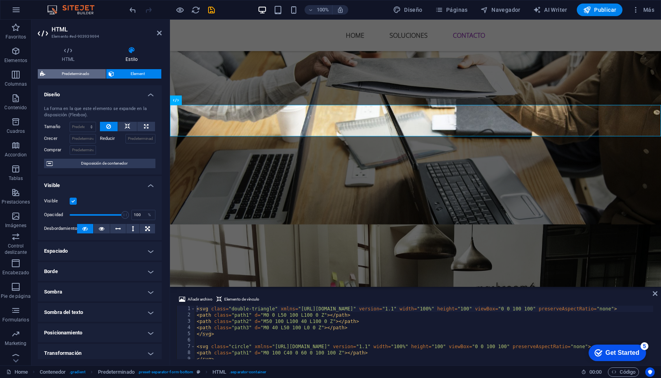
select select "rem"
select select "polygon1"
select select "preset-separator-form-bottom"
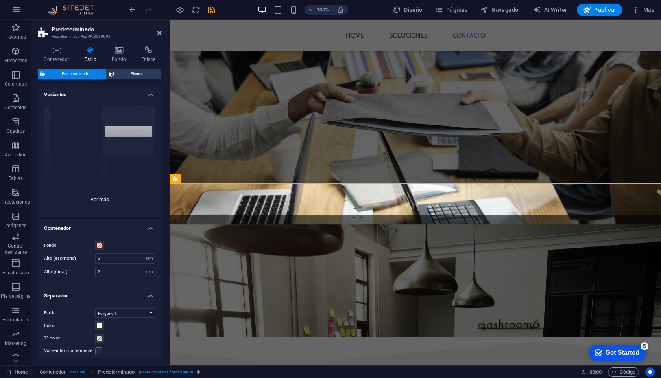
scroll to position [48, 0]
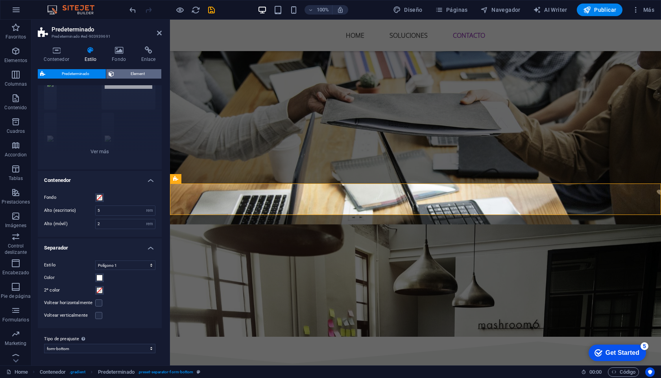
click at [133, 74] on span "Element" at bounding box center [137, 73] width 42 height 9
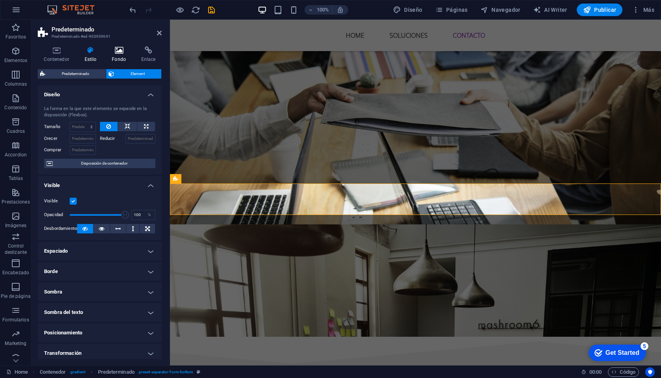
click at [118, 55] on h4 "Fondo" at bounding box center [121, 54] width 30 height 17
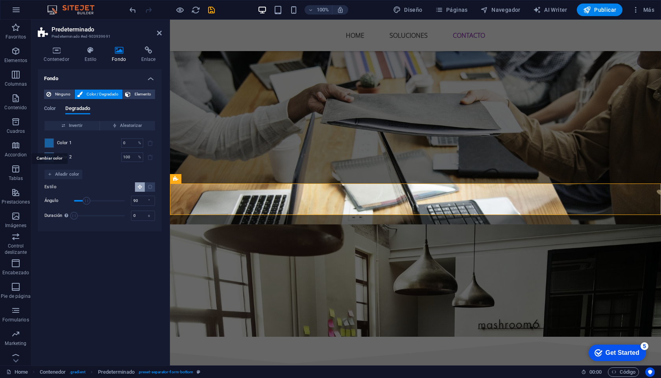
click at [51, 143] on span at bounding box center [49, 143] width 9 height 9
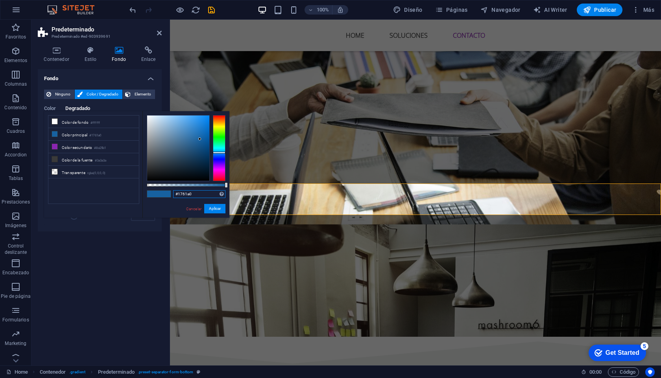
click at [180, 195] on input "#1761a0" at bounding box center [199, 194] width 52 height 8
click at [196, 208] on link "Cancelar" at bounding box center [193, 209] width 17 height 6
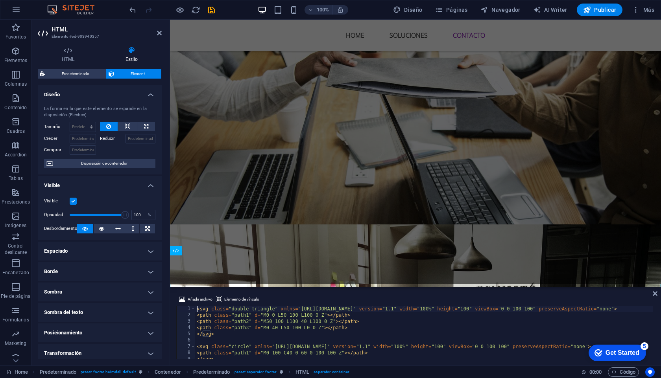
scroll to position [908, 0]
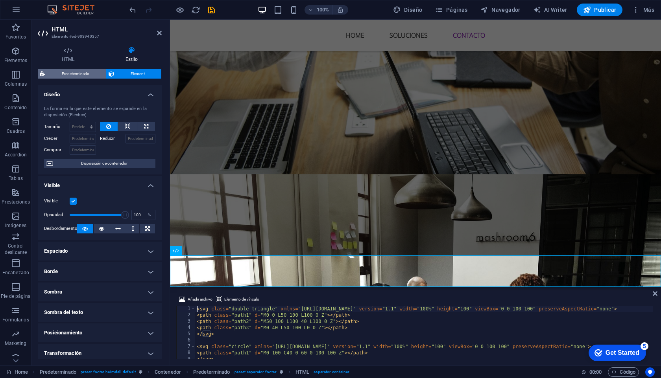
click at [96, 73] on span "Predeterminado" at bounding box center [76, 73] width 56 height 9
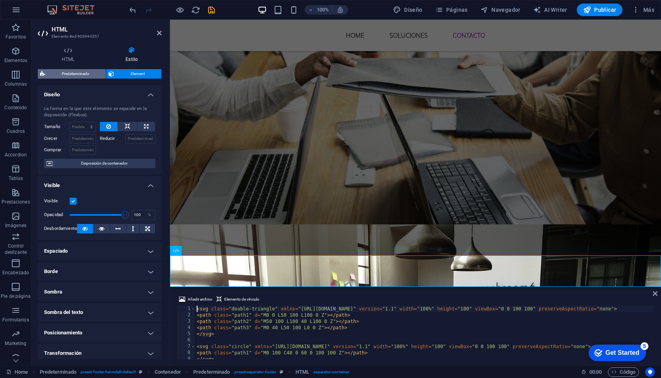
select select "rem"
select select "polygon1"
select select "preset-separator-footer"
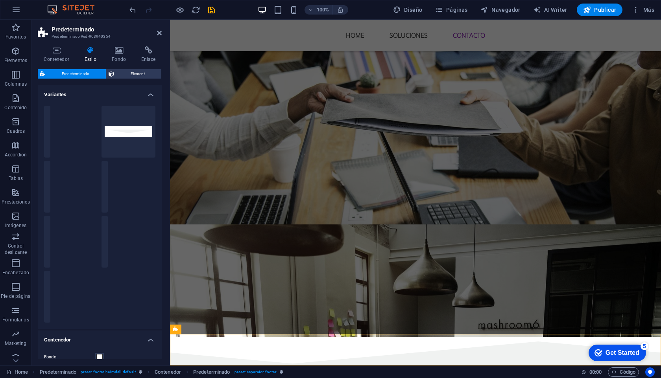
scroll to position [160, 0]
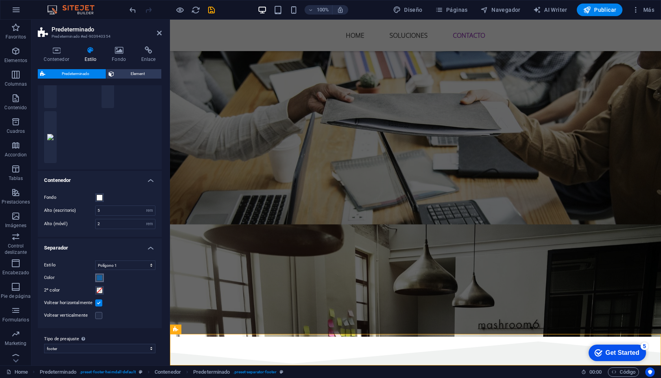
click at [99, 278] on span at bounding box center [99, 278] width 6 height 6
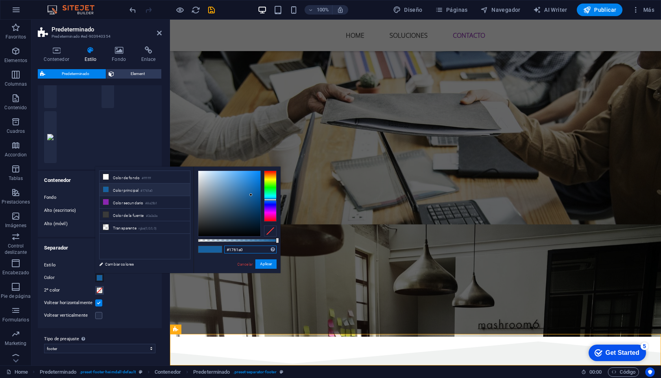
click at [232, 249] on input "#1761a0" at bounding box center [250, 250] width 52 height 8
paste input "#"
type input "#1761a0"
click at [269, 266] on button "Aplicar" at bounding box center [265, 264] width 21 height 9
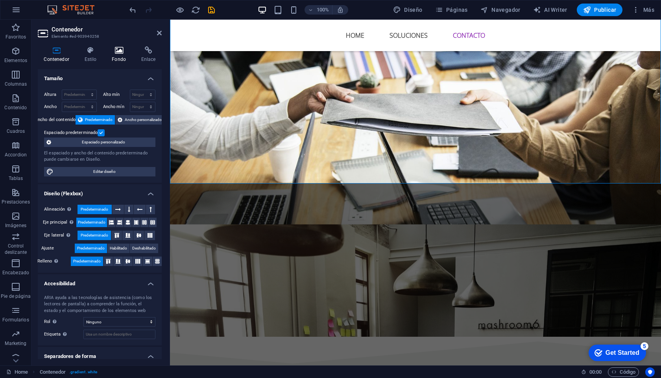
click at [117, 53] on icon at bounding box center [119, 50] width 26 height 8
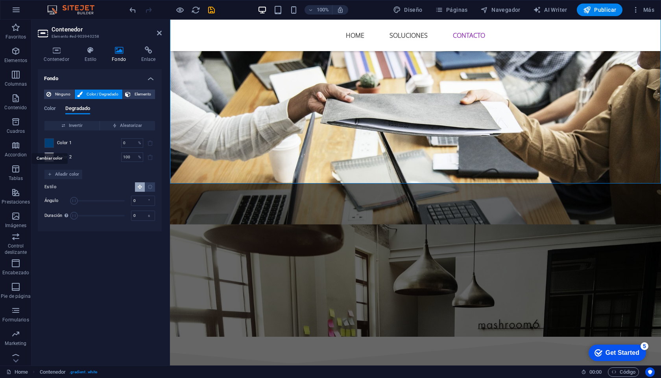
click at [49, 142] on span at bounding box center [49, 143] width 9 height 9
type input "#004076"
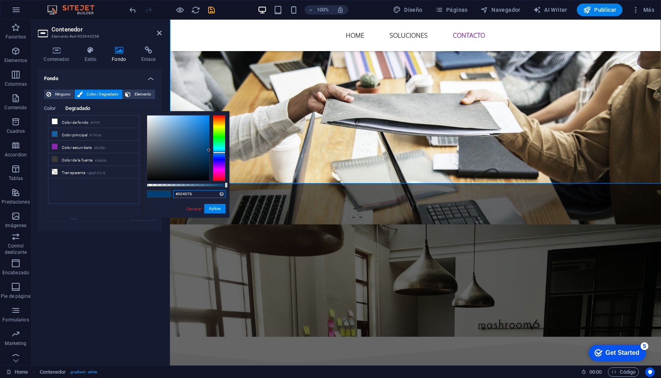
click at [182, 194] on input "#004076" at bounding box center [199, 194] width 52 height 8
click at [191, 207] on link "Cancelar" at bounding box center [193, 209] width 17 height 6
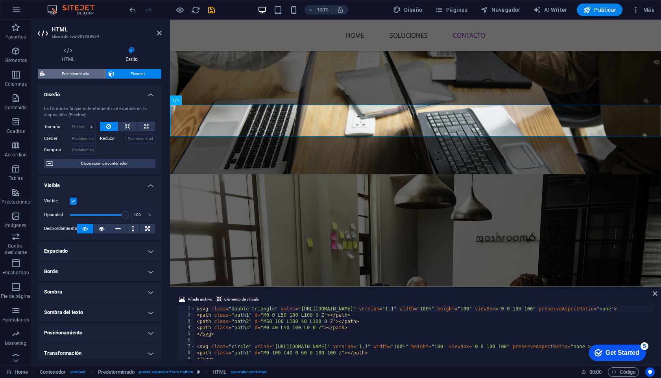
click at [90, 74] on span "Predeterminado" at bounding box center [76, 73] width 56 height 9
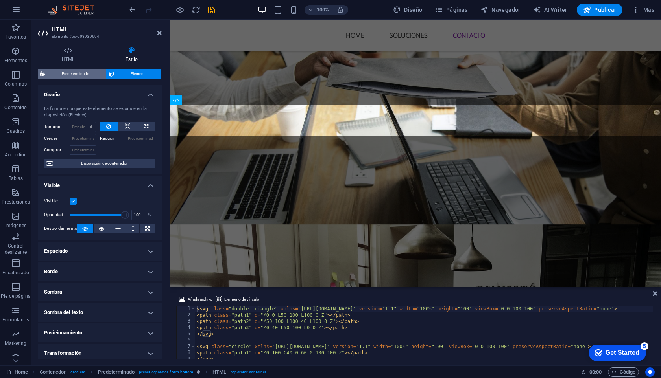
select select "rem"
select select "polygon1"
select select "preset-separator-form-bottom"
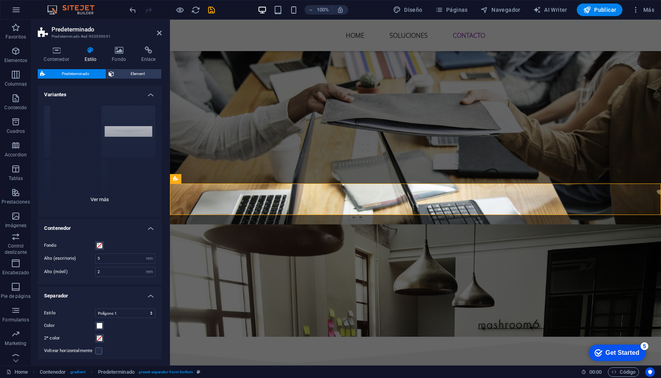
scroll to position [48, 0]
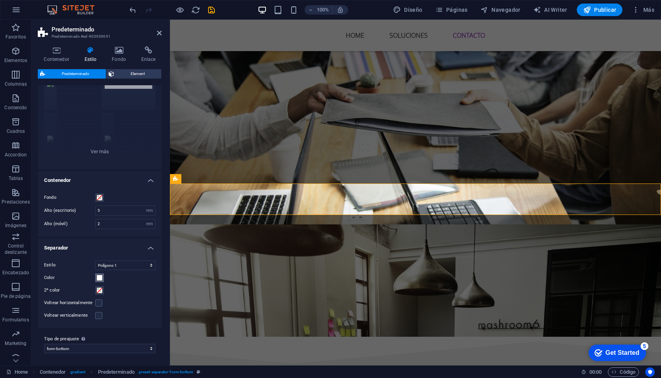
click at [99, 277] on span at bounding box center [99, 278] width 6 height 6
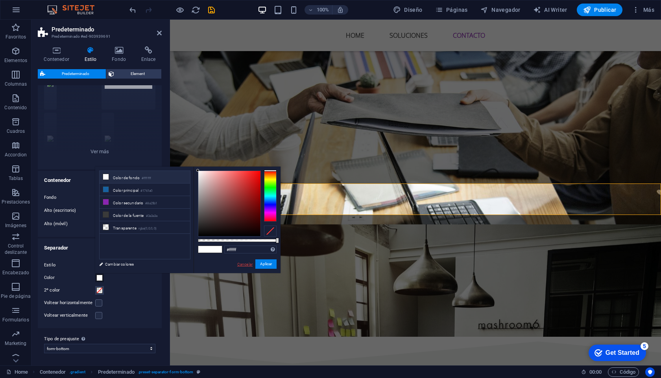
click at [240, 266] on link "Cancelar" at bounding box center [244, 265] width 17 height 6
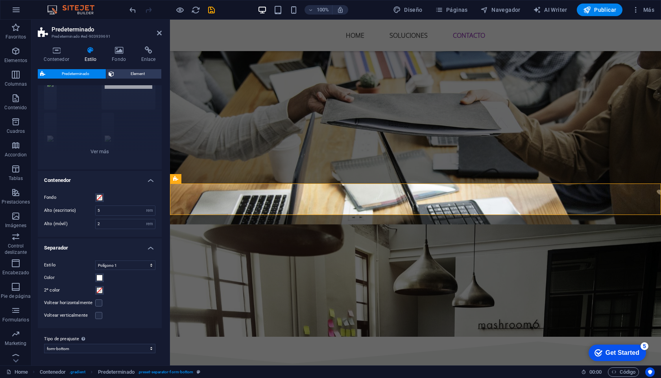
click at [116, 46] on div "Contenedor Estilo Fondo Enlace Tamaño Altura Predeterminado px rem % vh vw Alto…" at bounding box center [99, 203] width 136 height 326
click at [116, 50] on icon at bounding box center [119, 50] width 26 height 8
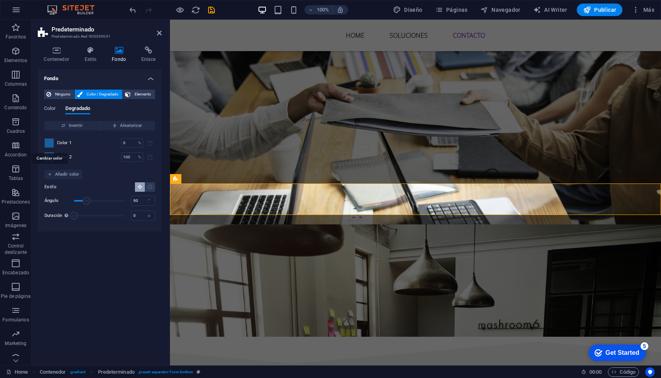
click at [50, 142] on span at bounding box center [49, 143] width 9 height 9
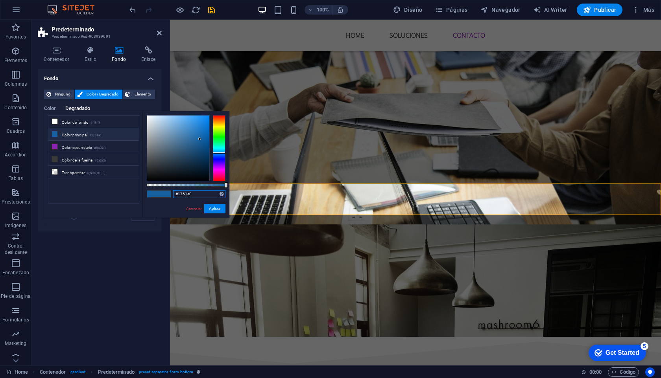
click at [186, 195] on input "#1761a0" at bounding box center [199, 194] width 52 height 8
paste input "004076"
click at [210, 209] on button "Aplicar" at bounding box center [214, 208] width 21 height 9
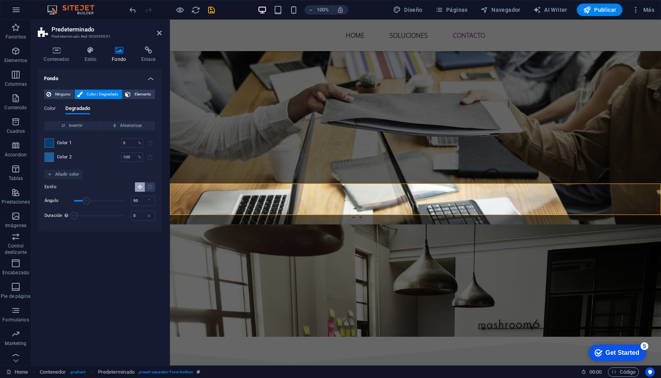
click at [68, 156] on span "Color 2" at bounding box center [64, 157] width 15 height 6
click at [50, 156] on span at bounding box center [49, 157] width 9 height 9
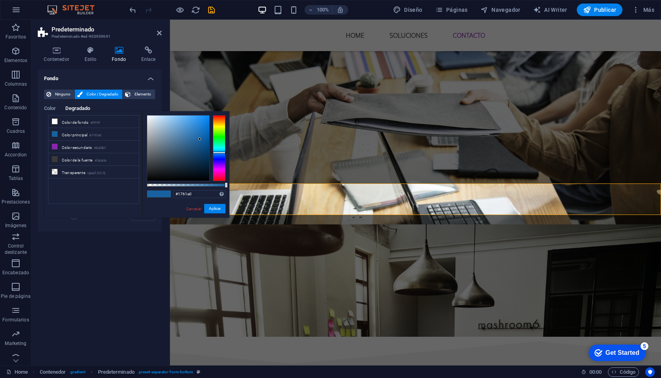
click at [50, 156] on li "Color de la fuente #3a3a3a" at bounding box center [93, 159] width 90 height 13
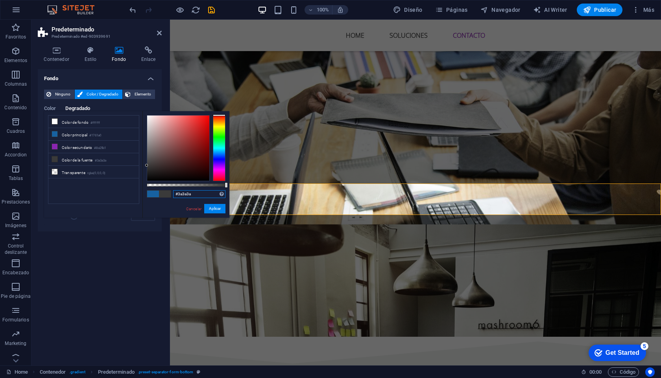
click at [180, 195] on input "#3a3a3a" at bounding box center [199, 194] width 52 height 8
paste input "004076"
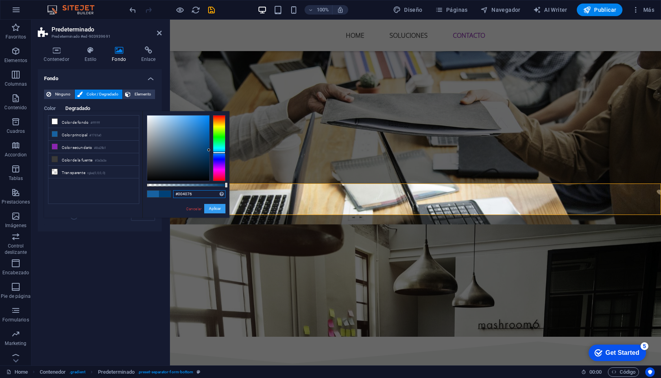
type input "#004076"
click at [210, 207] on button "Aplicar" at bounding box center [214, 208] width 21 height 9
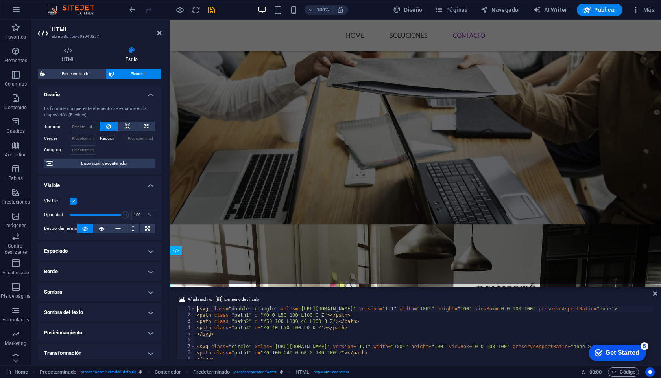
scroll to position [908, 0]
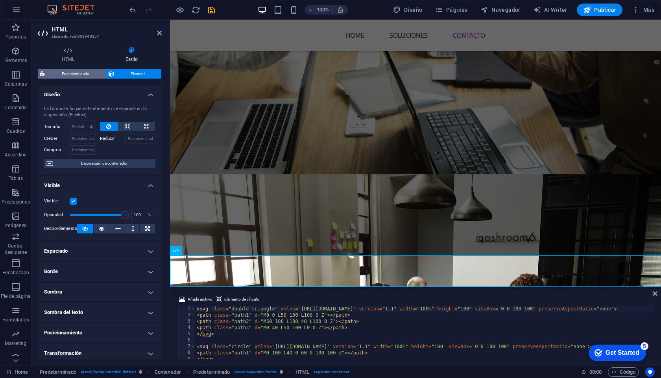
click at [79, 77] on span "Predeterminado" at bounding box center [76, 73] width 56 height 9
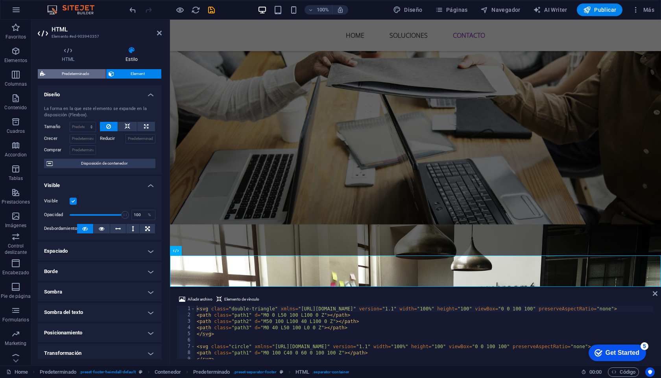
select select "rem"
select select "polygon1"
select select "preset-separator-footer"
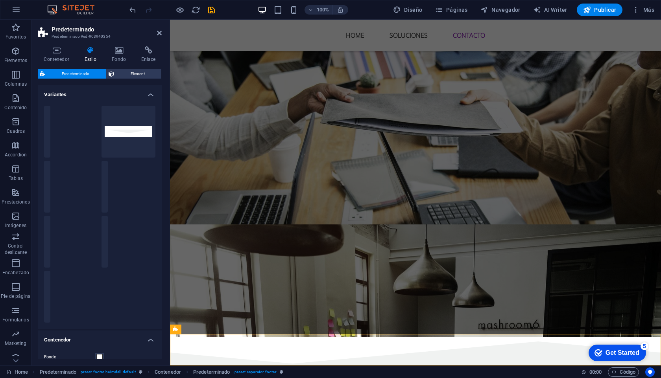
scroll to position [160, 0]
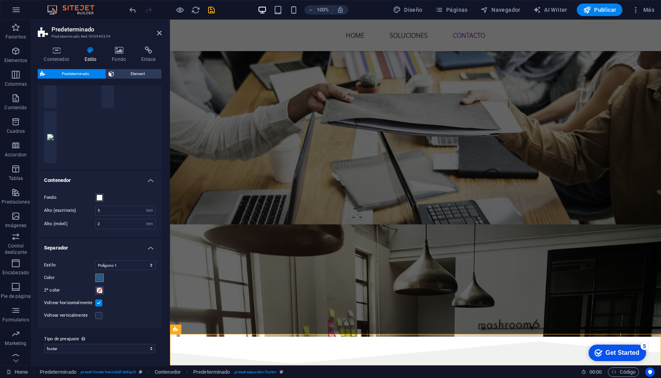
click at [99, 277] on span at bounding box center [99, 278] width 6 height 6
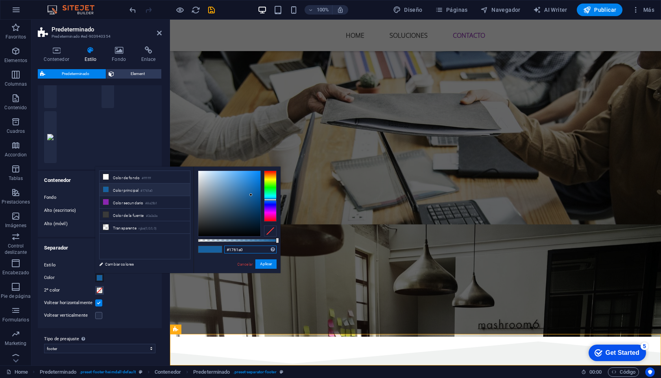
click at [227, 249] on input "#1761a0" at bounding box center [250, 250] width 52 height 8
paste input "004076"
type input "#004076"
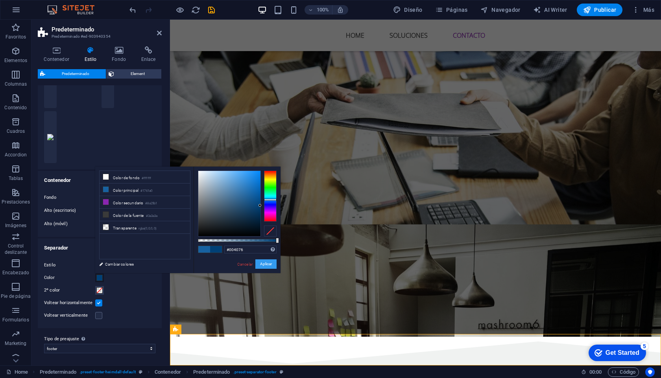
click at [273, 266] on button "Aplicar" at bounding box center [265, 264] width 21 height 9
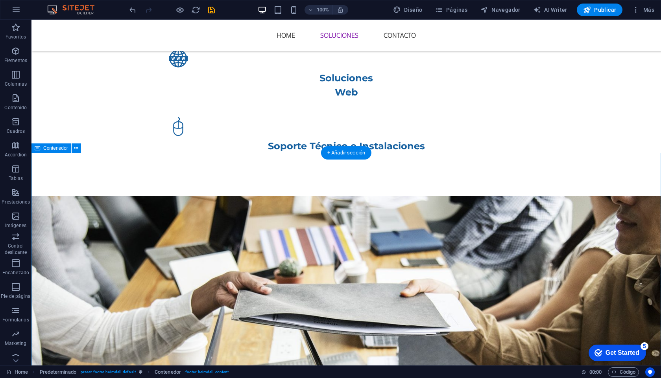
scroll to position [644, 0]
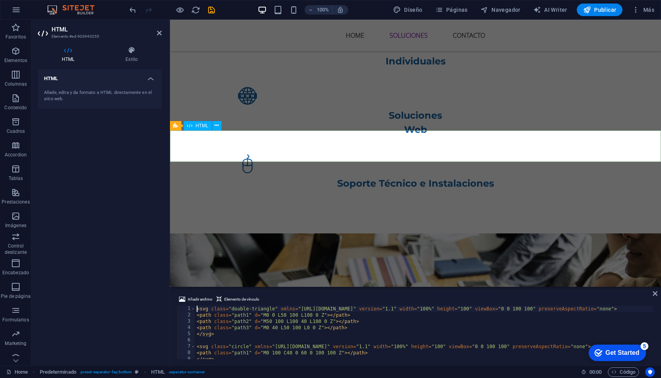
click at [130, 53] on icon at bounding box center [131, 50] width 60 height 8
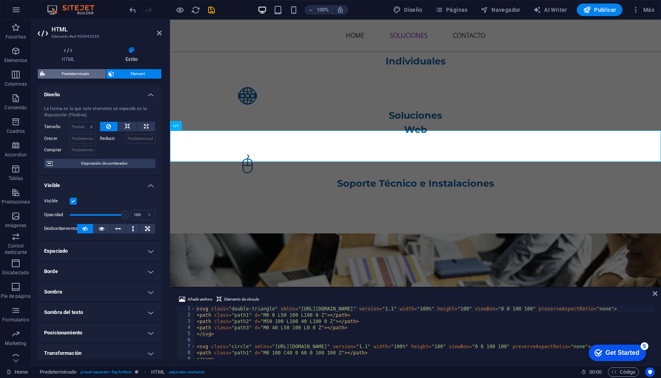
click at [80, 73] on span "Predeterminado" at bounding box center [76, 73] width 56 height 9
select select "rem"
select select "preset-separator-faq-bottom"
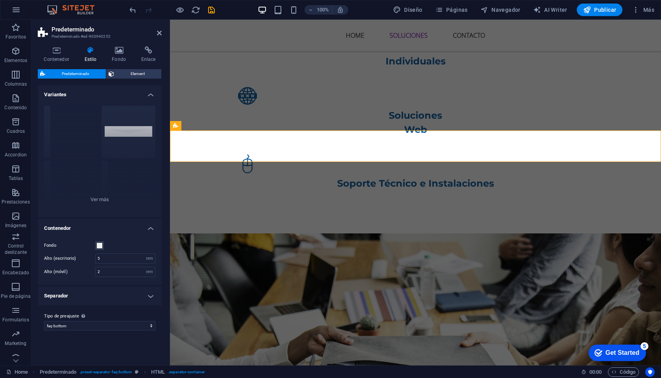
scroll to position [644, 0]
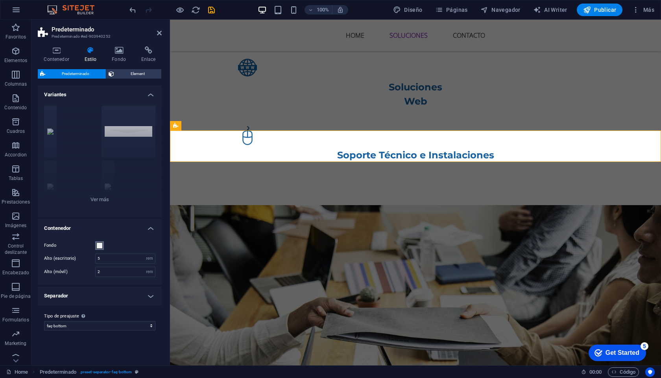
click at [99, 244] on span at bounding box center [99, 246] width 6 height 6
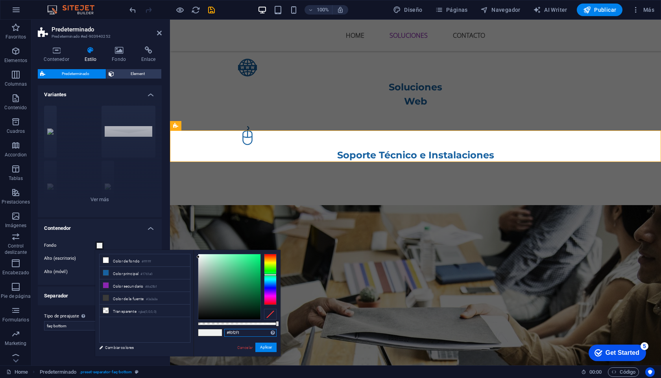
click at [232, 334] on input "#f0f2f1" at bounding box center [250, 333] width 52 height 8
click at [242, 346] on link "Cancelar" at bounding box center [244, 348] width 17 height 6
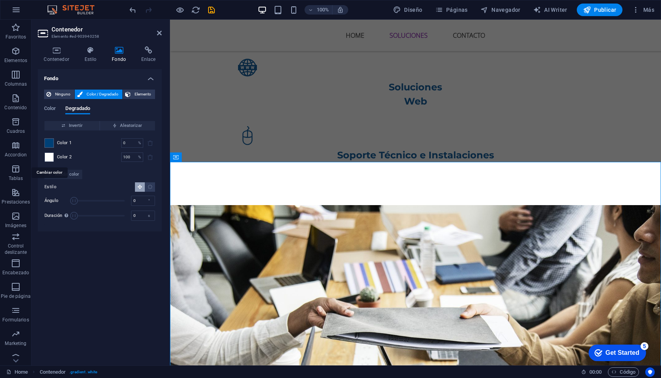
click at [51, 158] on span at bounding box center [49, 157] width 9 height 9
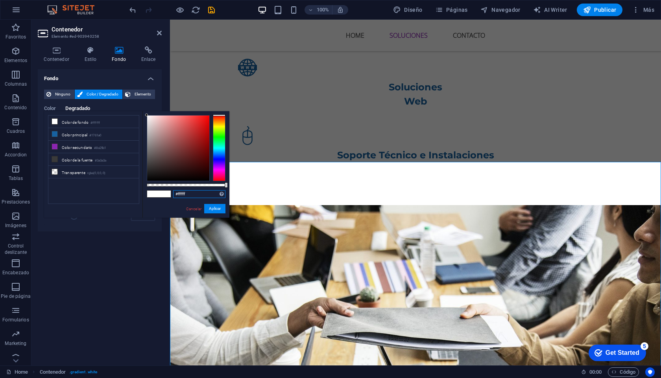
click at [181, 194] on input "#ffffff" at bounding box center [199, 194] width 52 height 8
paste input "#f0f2f1"
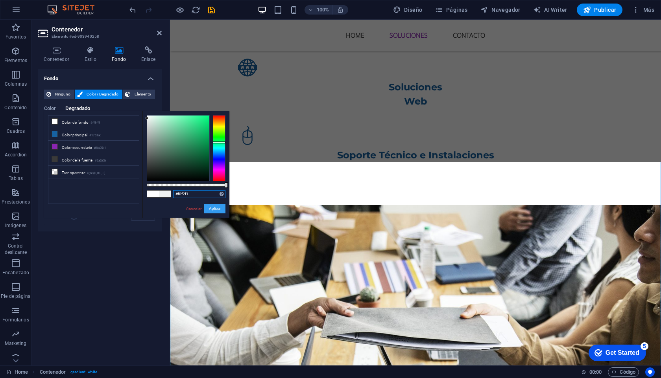
type input "#f0f2f1"
click at [207, 207] on button "Aplicar" at bounding box center [214, 208] width 21 height 9
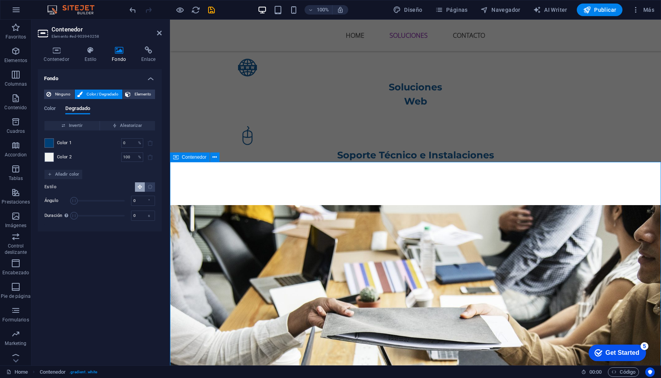
click at [225, 127] on div "Predeterminado HTML" at bounding box center [198, 126] width 57 height 10
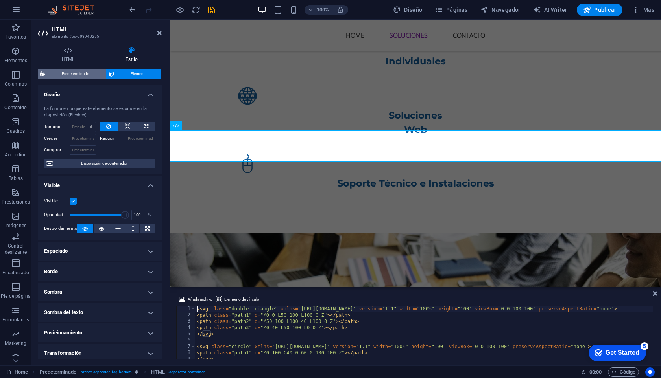
click at [86, 74] on span "Predeterminado" at bounding box center [76, 73] width 56 height 9
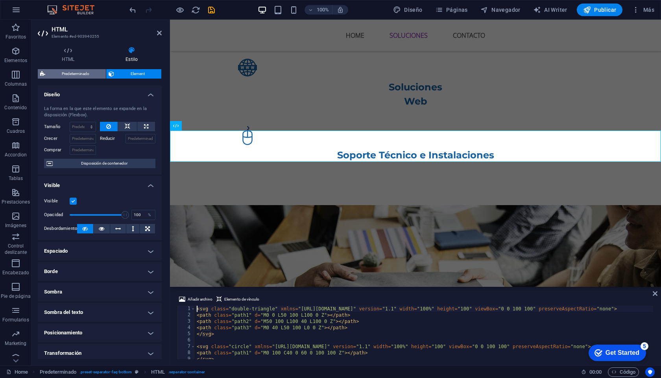
select select "rem"
select select "preset-separator-faq-bottom"
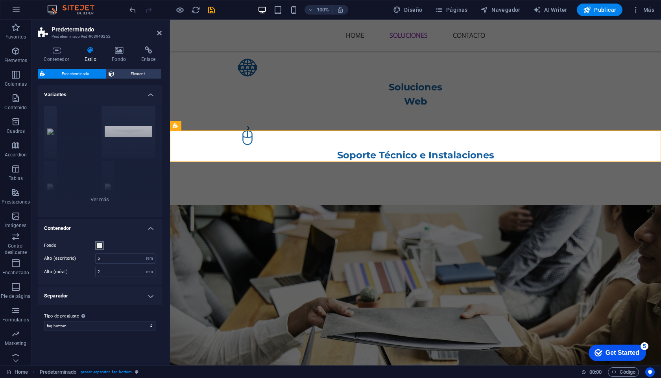
click at [100, 245] on span at bounding box center [99, 246] width 6 height 6
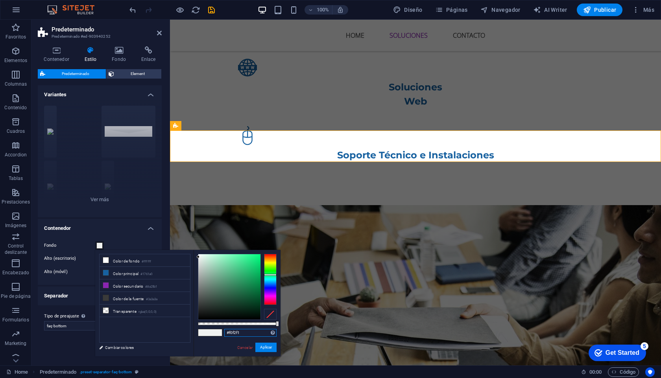
click at [233, 332] on input "#f0f2f1" at bounding box center [250, 333] width 52 height 8
click at [269, 349] on button "Aplicar" at bounding box center [265, 347] width 21 height 9
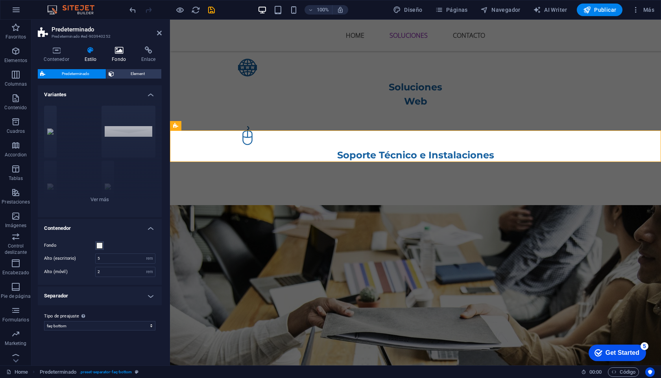
click at [117, 50] on icon at bounding box center [119, 50] width 26 height 8
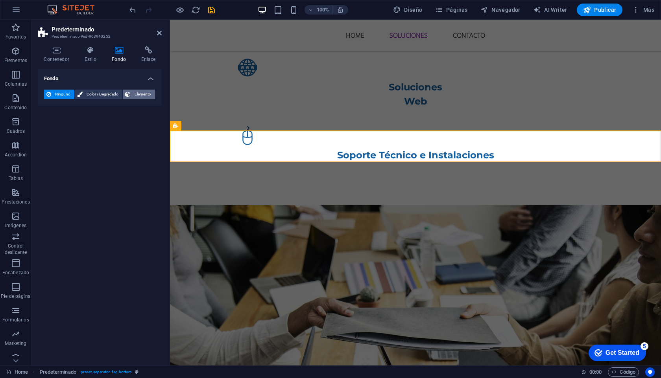
click at [128, 96] on icon at bounding box center [128, 94] width 6 height 9
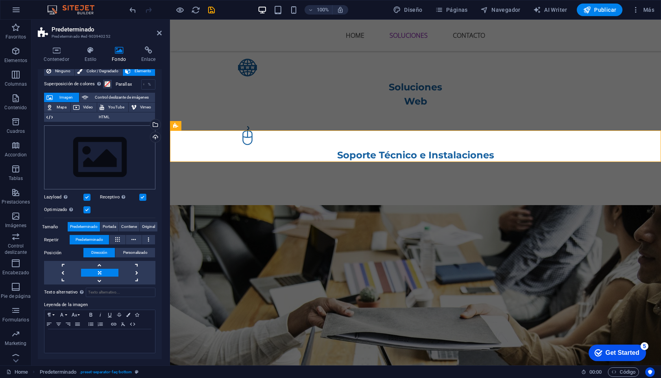
scroll to position [0, 0]
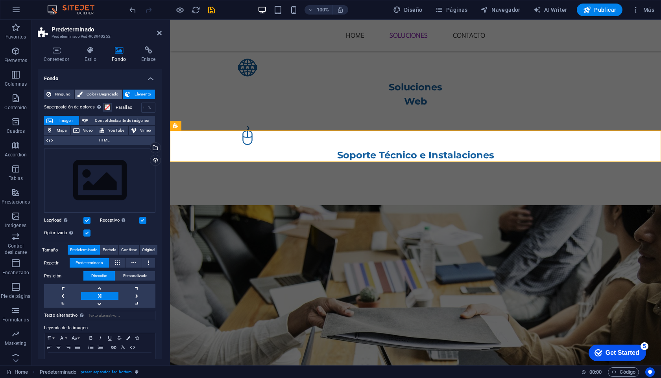
click at [81, 93] on button "Color / Degradado" at bounding box center [99, 94] width 48 height 9
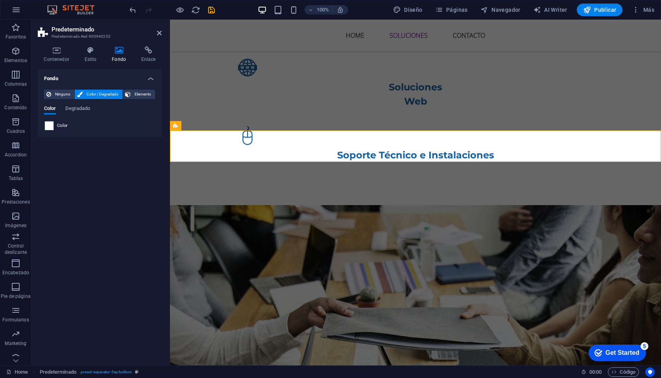
click at [48, 126] on span at bounding box center [49, 126] width 9 height 9
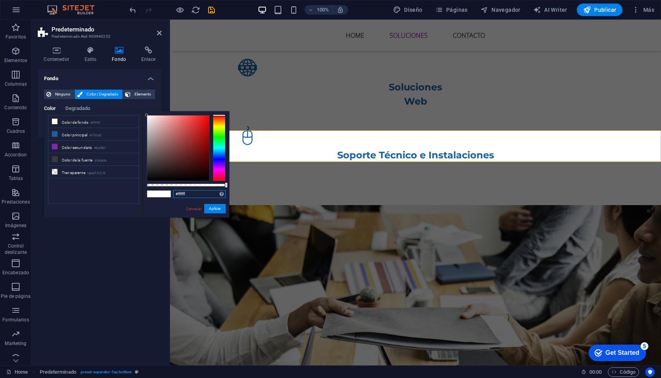
click at [181, 194] on input "#ffffff" at bounding box center [199, 194] width 52 height 8
paste input "0f2f1"
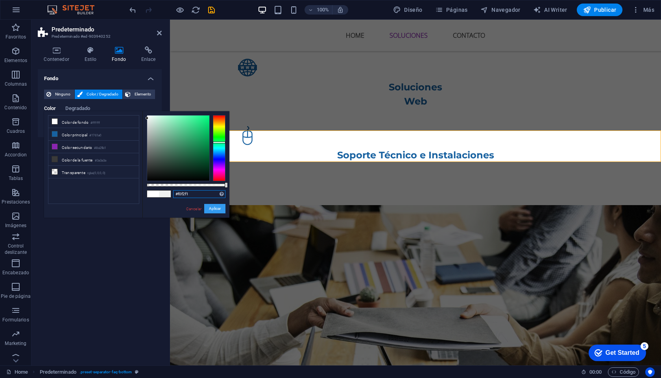
type input "#f0f2f1"
click at [216, 210] on button "Aplicar" at bounding box center [214, 208] width 21 height 9
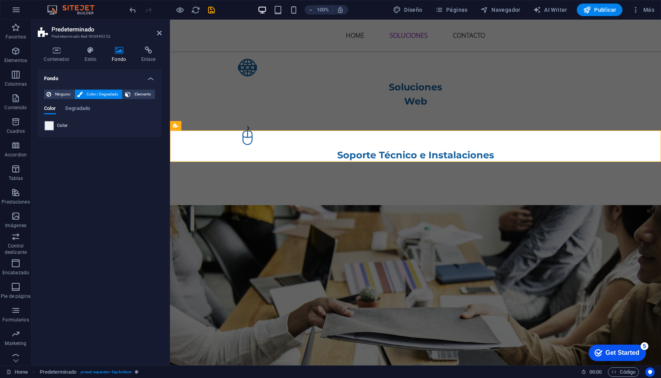
click at [91, 201] on div "Fondo Ninguno Color / Degradado Elemento Estirar fondo a ancho completo Superpo…" at bounding box center [100, 214] width 124 height 290
click at [91, 54] on icon at bounding box center [90, 50] width 24 height 8
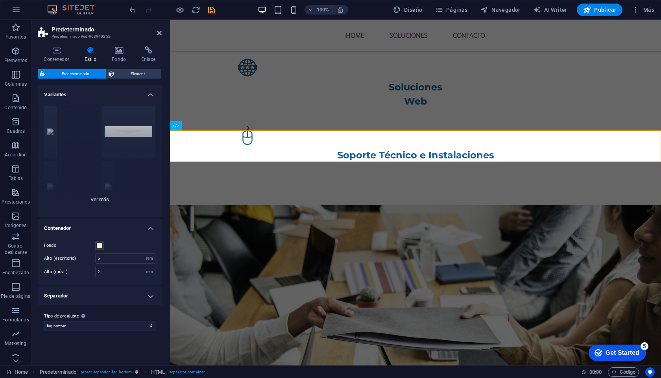
click at [97, 198] on div "Círculo Predeterminado Diagonal Polígono 1 Polígono 2 Cuadrado Zigzag" at bounding box center [100, 159] width 124 height 118
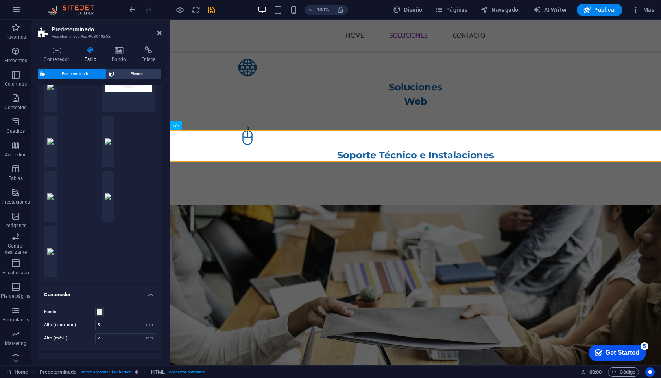
scroll to position [89, 0]
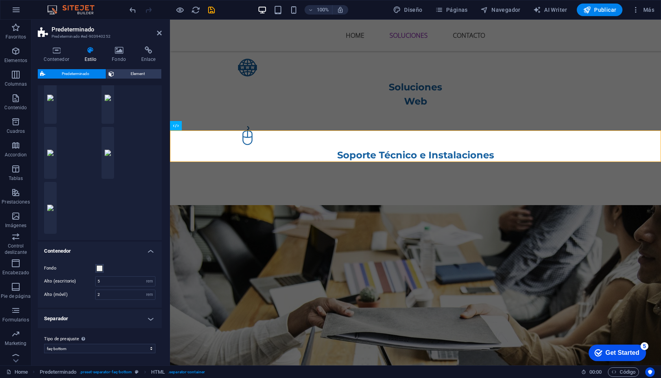
click at [148, 317] on h4 "Separador" at bounding box center [100, 319] width 124 height 19
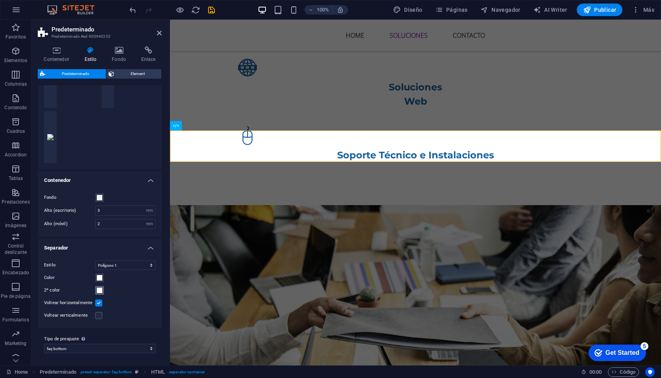
click at [100, 291] on span at bounding box center [99, 291] width 6 height 6
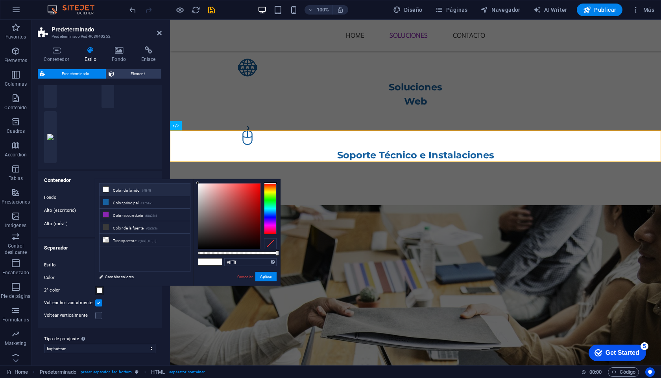
click at [100, 291] on span at bounding box center [99, 291] width 6 height 6
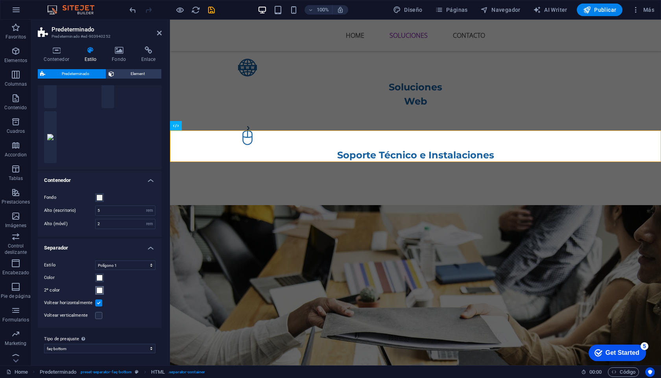
click at [100, 291] on span at bounding box center [99, 291] width 6 height 6
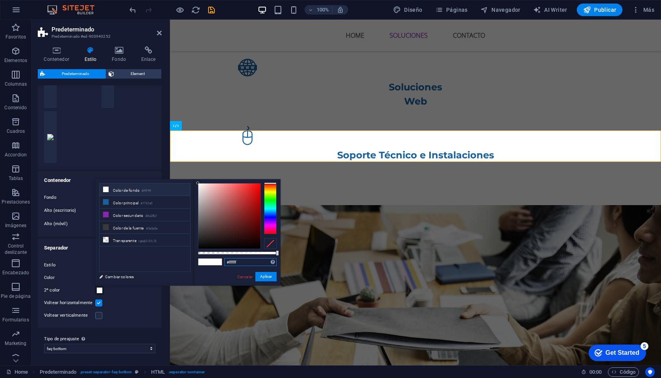
click at [229, 261] on input "#ffffff" at bounding box center [250, 262] width 52 height 8
paste input "0f2f1"
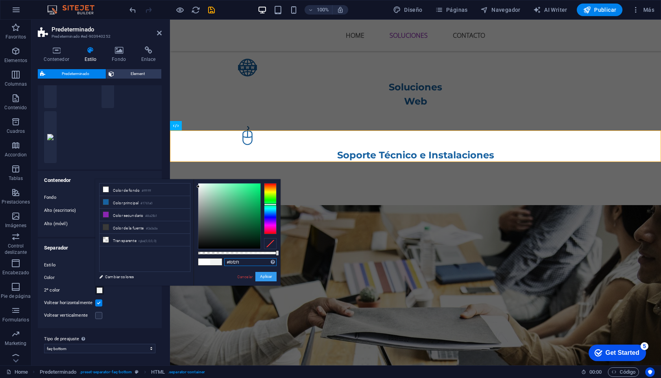
type input "#f0f2f1"
click at [266, 277] on button "Aplicar" at bounding box center [265, 276] width 21 height 9
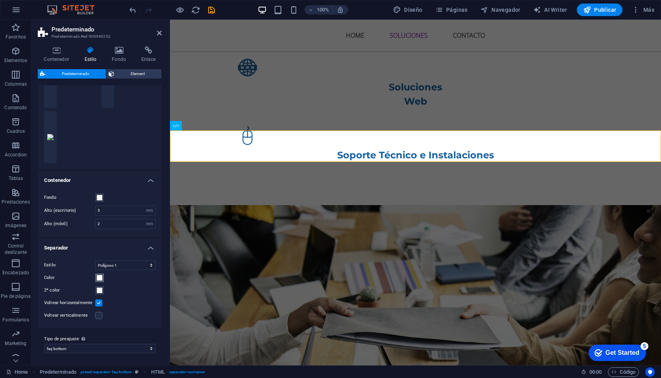
click at [101, 279] on span at bounding box center [99, 278] width 6 height 6
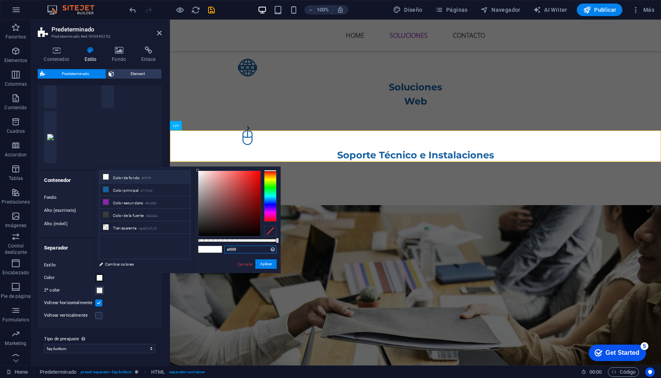
click at [230, 247] on input "#ffffff" at bounding box center [250, 250] width 52 height 8
paste input "0f2f1"
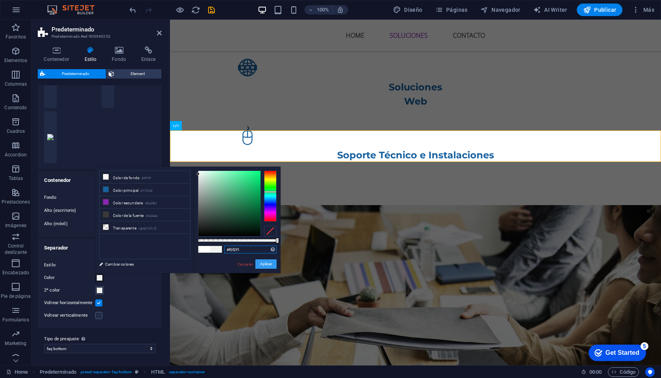
type input "#f0f2f1"
click at [263, 263] on button "Aplicar" at bounding box center [265, 264] width 21 height 9
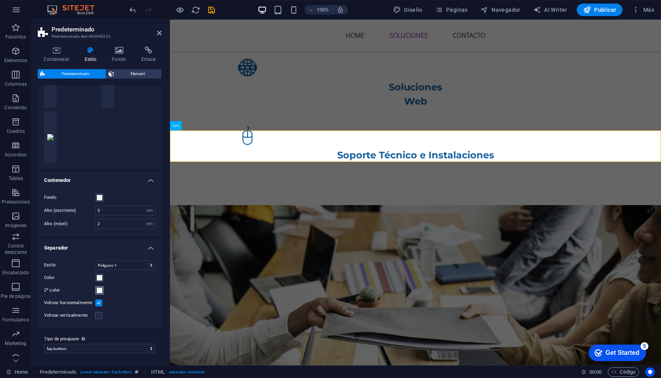
click at [100, 290] on span at bounding box center [99, 291] width 6 height 6
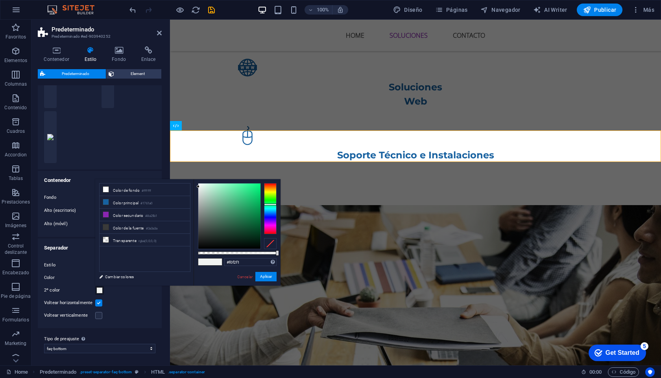
click at [100, 290] on span at bounding box center [99, 291] width 6 height 6
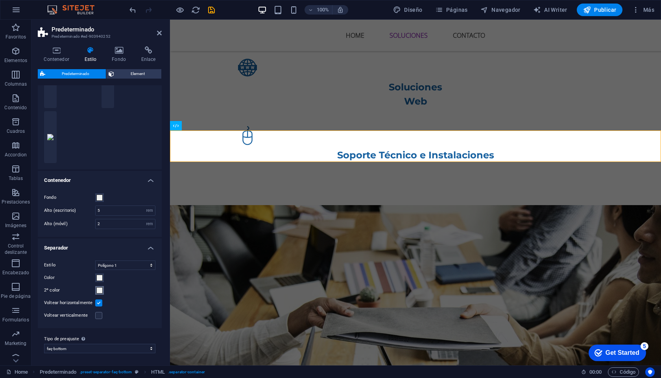
click at [96, 292] on span at bounding box center [99, 291] width 6 height 6
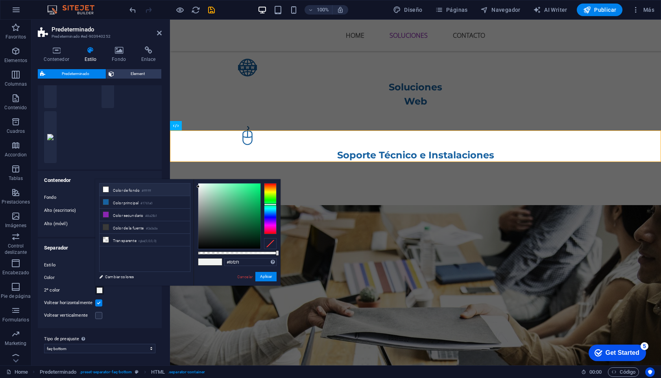
click at [116, 187] on li "Color de fondo #ffffff" at bounding box center [145, 190] width 90 height 13
type input "#ffffff"
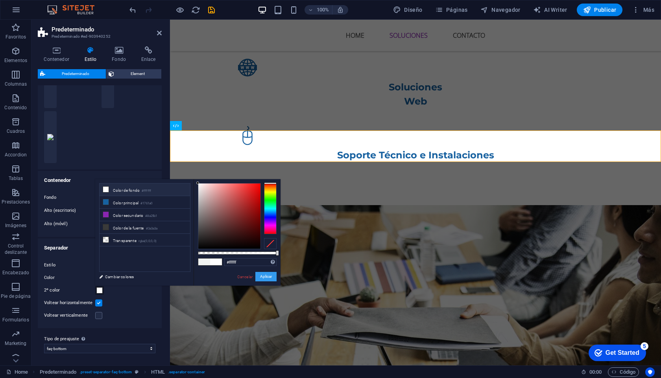
click at [264, 275] on button "Aplicar" at bounding box center [265, 276] width 21 height 9
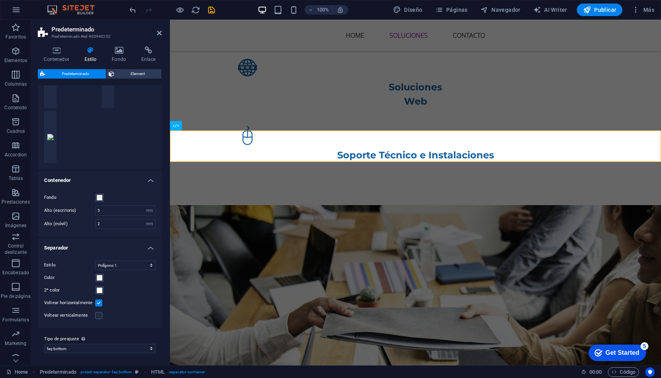
click at [112, 179] on h4 "Contenedor" at bounding box center [100, 178] width 124 height 14
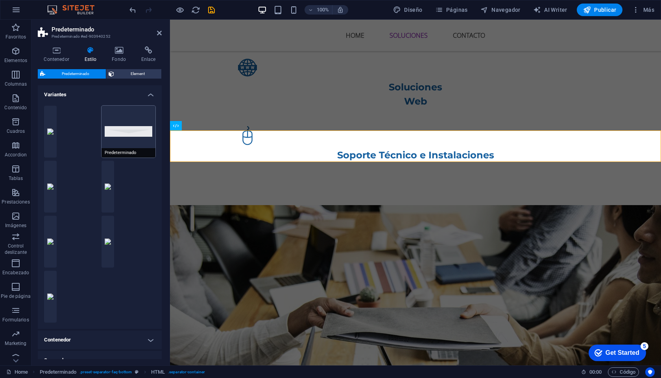
click at [127, 133] on button "Predeterminado" at bounding box center [128, 132] width 54 height 52
select select "triangle"
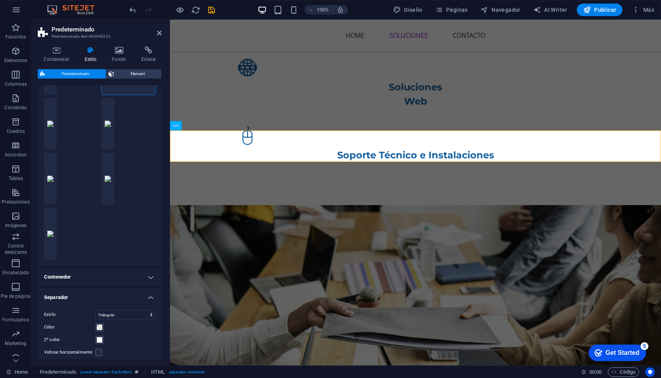
scroll to position [112, 0]
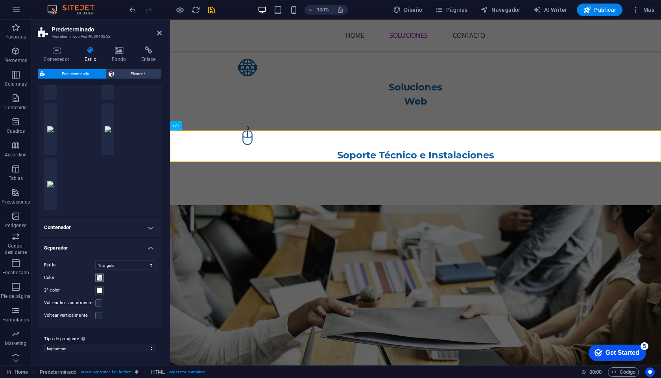
click at [101, 279] on span at bounding box center [99, 278] width 6 height 6
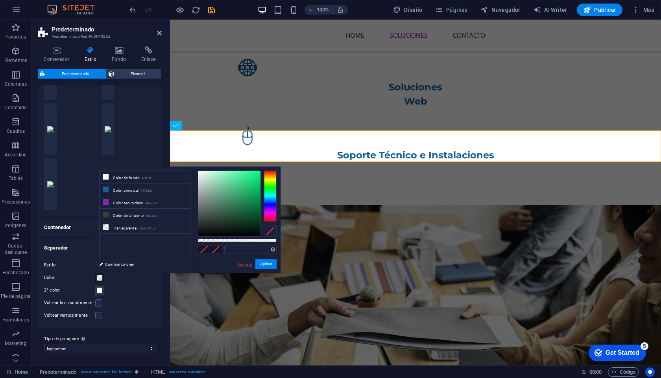
click at [244, 262] on link "Cancelar" at bounding box center [244, 265] width 17 height 6
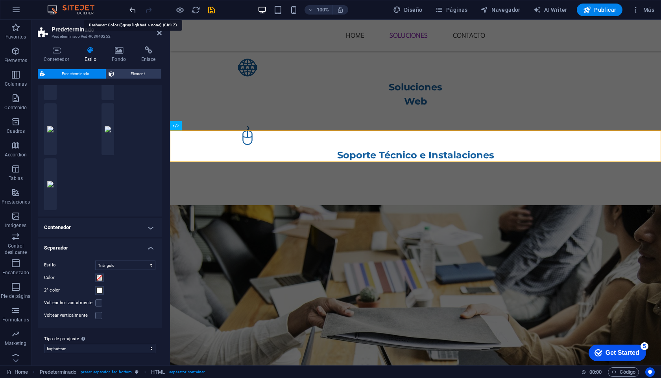
click at [133, 10] on icon "undo" at bounding box center [132, 10] width 9 height 9
click at [133, 8] on icon "undo" at bounding box center [132, 10] width 9 height 9
type input "#f0f2f1"
select select "polygon1"
click at [101, 277] on span at bounding box center [99, 278] width 6 height 6
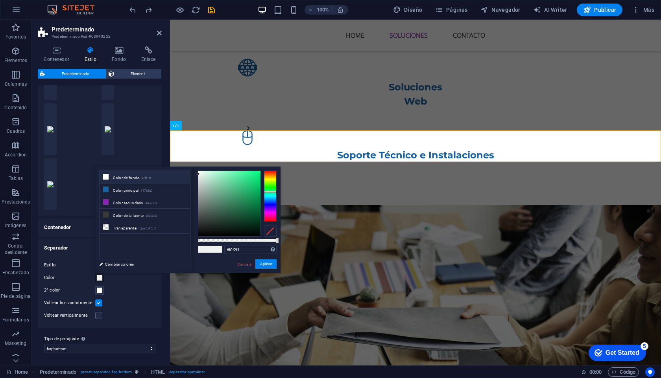
click at [130, 179] on li "Color de fondo #ffffff" at bounding box center [145, 177] width 90 height 13
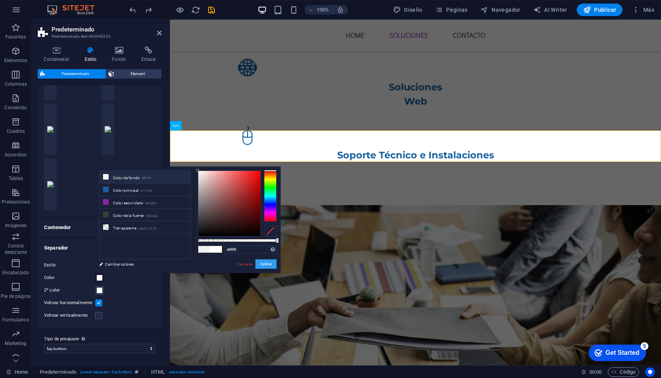
click at [267, 264] on button "Aplicar" at bounding box center [265, 264] width 21 height 9
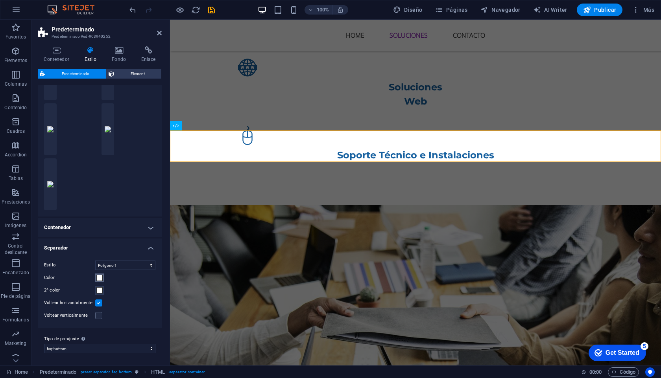
click at [99, 278] on span at bounding box center [99, 278] width 6 height 6
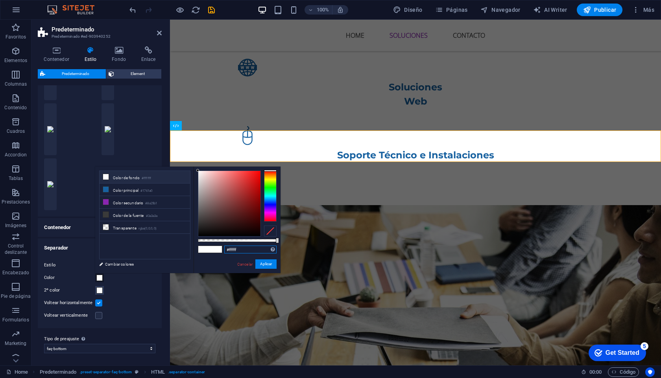
click at [230, 250] on input "#ffffff" at bounding box center [250, 250] width 52 height 8
paste input "0f2f1"
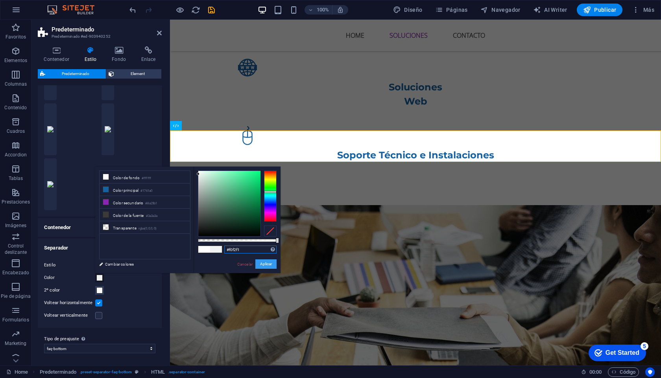
type input "#f0f2f1"
click at [264, 265] on button "Aplicar" at bounding box center [265, 264] width 21 height 9
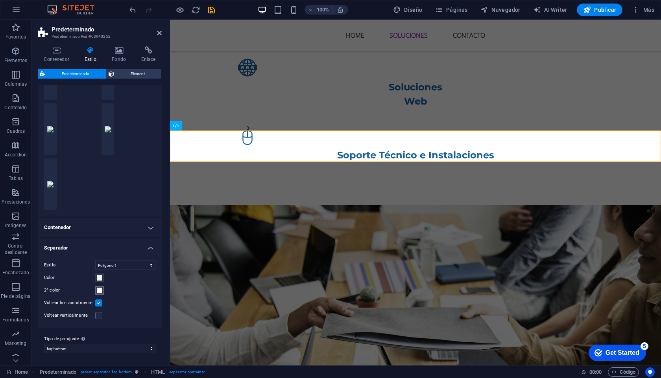
click at [100, 290] on span at bounding box center [99, 291] width 6 height 6
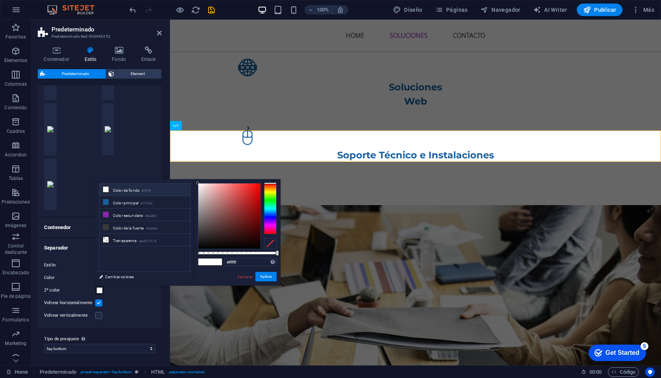
click at [144, 189] on small "#ffffff" at bounding box center [146, 191] width 9 height 6
click at [267, 277] on button "Aplicar" at bounding box center [265, 276] width 21 height 9
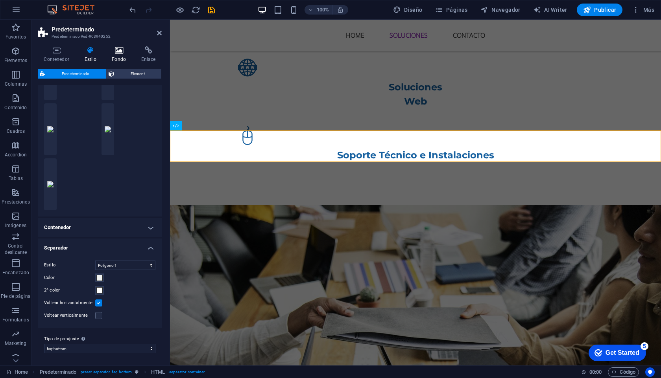
click at [121, 57] on h4 "Fondo" at bounding box center [121, 54] width 30 height 17
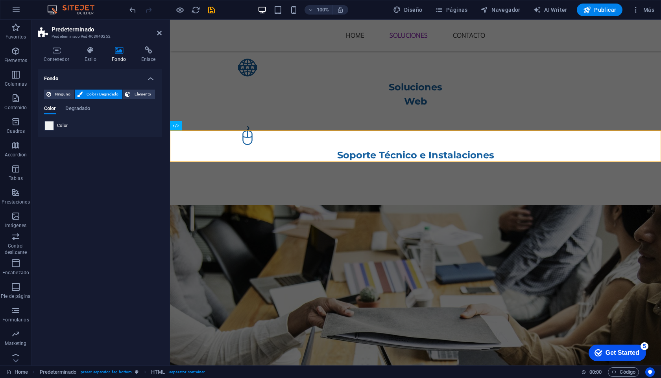
click at [51, 126] on span at bounding box center [49, 126] width 9 height 9
click at [50, 124] on span at bounding box center [49, 126] width 9 height 9
click at [50, 126] on span at bounding box center [49, 126] width 9 height 9
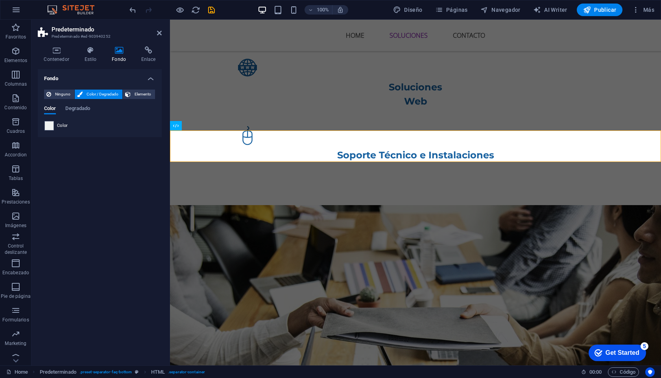
click at [63, 127] on span "Color" at bounding box center [62, 126] width 11 height 6
click at [41, 126] on div "Ninguno Color / Degradado Elemento Estirar fondo a ancho completo Superposición…" at bounding box center [100, 110] width 124 height 54
click at [50, 126] on span at bounding box center [49, 126] width 9 height 9
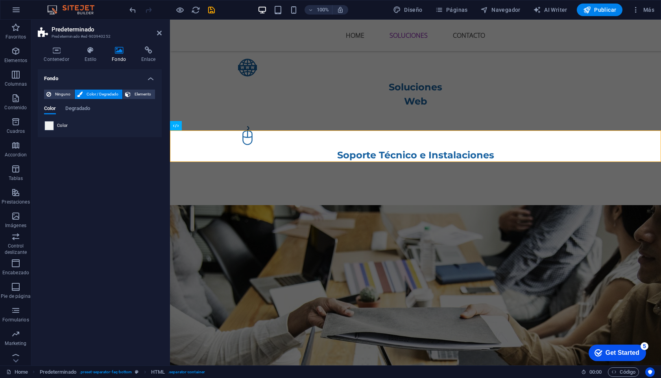
click at [50, 126] on span at bounding box center [49, 126] width 9 height 9
click at [85, 117] on div "Color Degradado" at bounding box center [99, 113] width 111 height 15
click at [85, 111] on span "Degradado" at bounding box center [77, 109] width 25 height 11
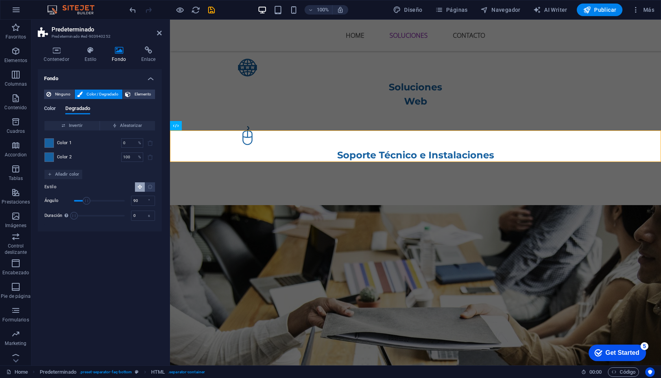
click at [53, 107] on span "Color" at bounding box center [50, 109] width 12 height 11
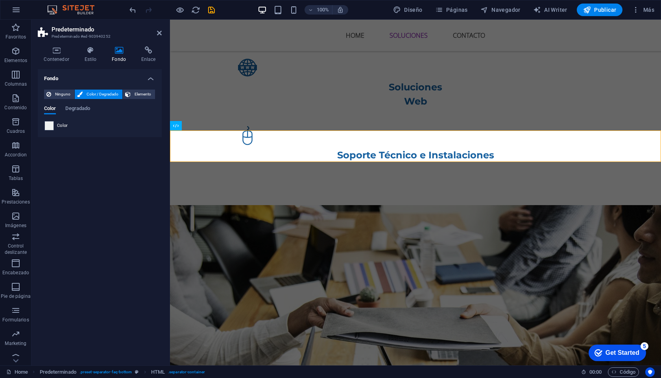
click at [48, 128] on span at bounding box center [49, 126] width 9 height 9
click at [63, 94] on span "Ninguno" at bounding box center [62, 94] width 18 height 9
click at [90, 56] on h4 "Estilo" at bounding box center [92, 54] width 28 height 17
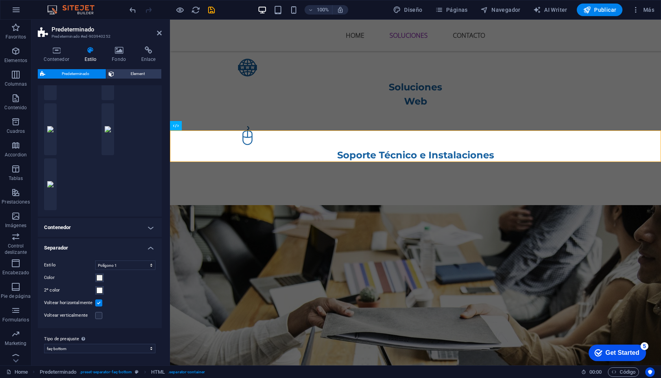
click at [148, 229] on h4 "Contenedor" at bounding box center [100, 227] width 124 height 19
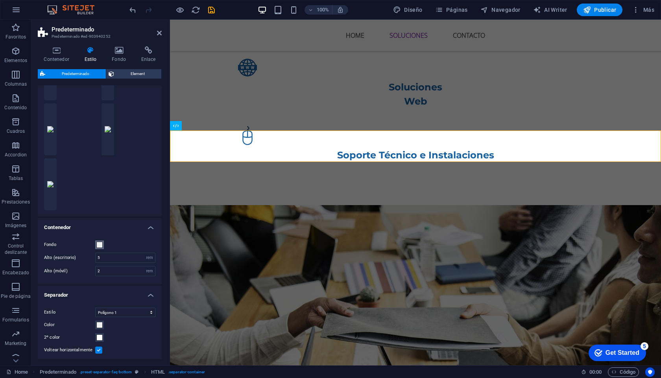
click at [100, 246] on span at bounding box center [99, 245] width 6 height 6
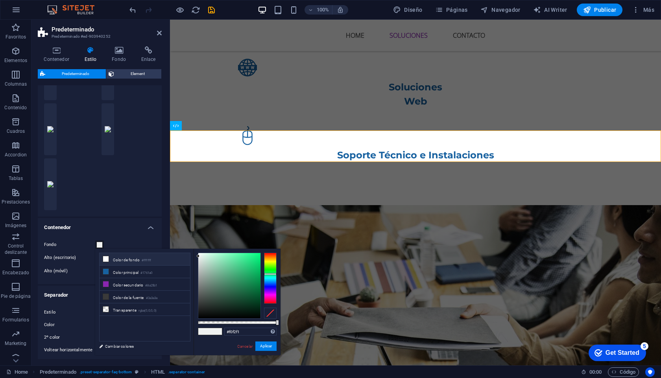
click at [139, 262] on li "Color de fondo #ffffff" at bounding box center [145, 259] width 90 height 13
type input "#ffffff"
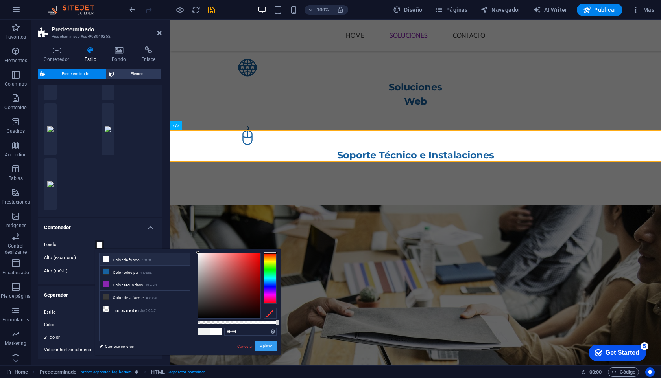
click at [260, 345] on button "Aplicar" at bounding box center [265, 346] width 21 height 9
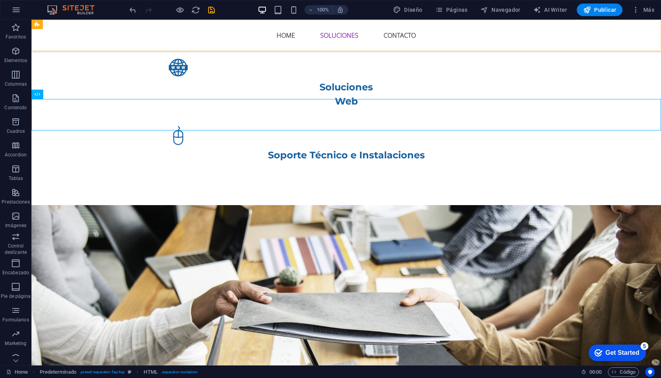
click at [557, 36] on div "Home Soluciones Contacto" at bounding box center [345, 35] width 629 height 31
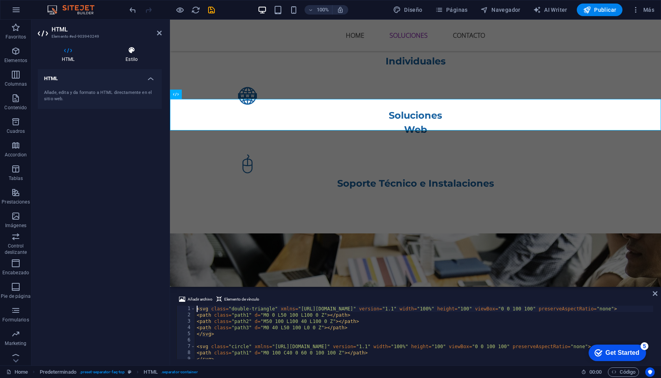
click at [128, 53] on icon at bounding box center [131, 50] width 60 height 8
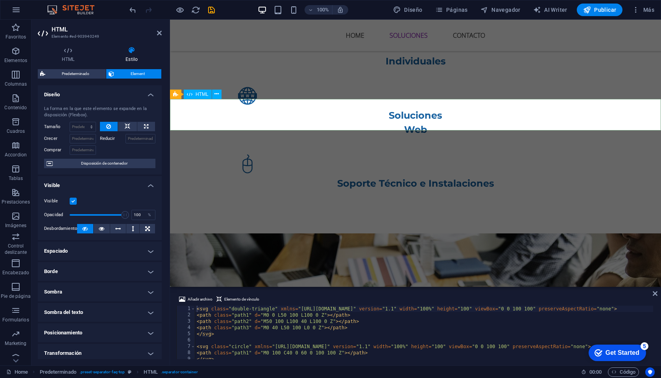
click at [88, 72] on span "Predeterminado" at bounding box center [76, 73] width 56 height 9
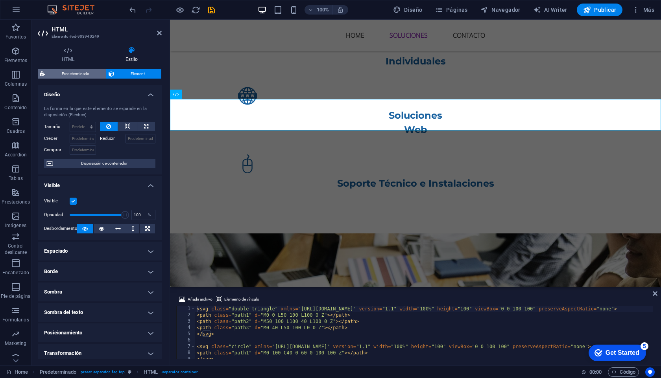
scroll to position [644, 0]
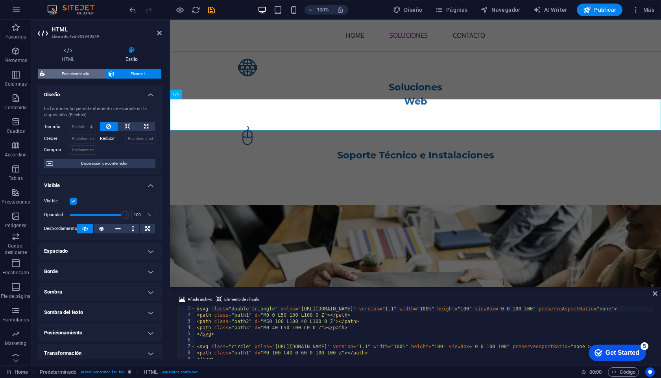
select select "rem"
select select "preset-separator-faq-top"
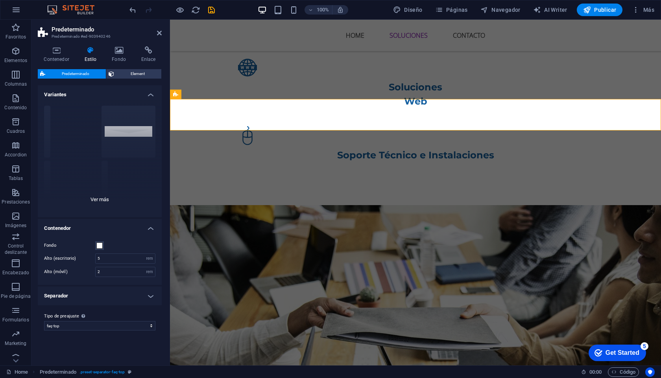
click at [126, 126] on div "Círculo Predeterminado Diagonal Polígono 1 Polígono 2 Cuadrado Zigzag" at bounding box center [100, 159] width 124 height 118
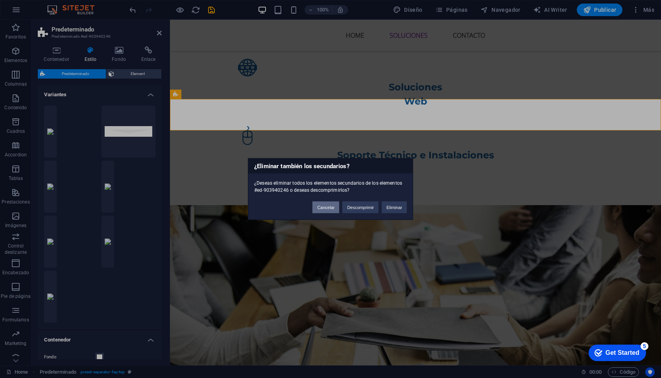
click at [328, 208] on button "Cancelar" at bounding box center [325, 208] width 27 height 12
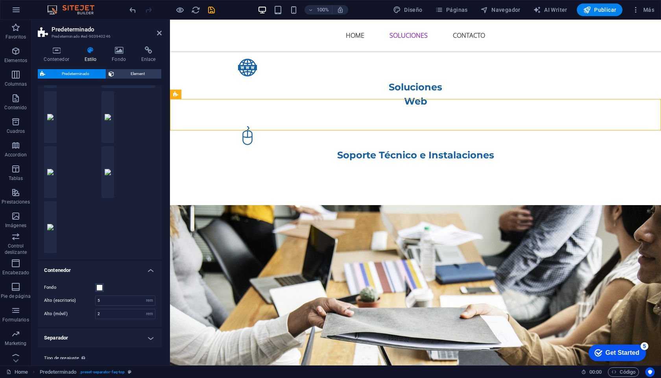
scroll to position [89, 0]
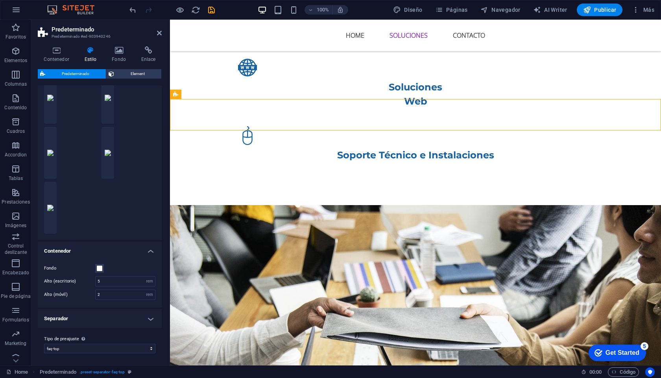
click at [112, 319] on h4 "Separador" at bounding box center [100, 319] width 124 height 19
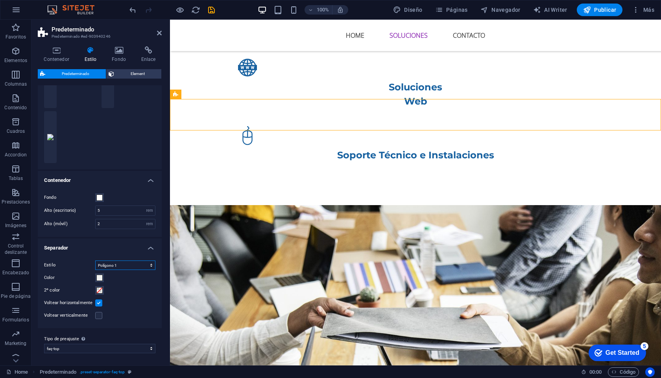
click at [135, 269] on select "Triángulo Zigzag Círculo Diagonal Cuadrado Polígono 1 Polígono 2" at bounding box center [125, 265] width 60 height 9
click at [95, 261] on select "Triángulo Zigzag Círculo Diagonal Cuadrado Polígono 1 Polígono 2" at bounding box center [125, 265] width 60 height 9
click at [131, 267] on select "Triángulo Zigzag Círculo Diagonal Cuadrado Polígono 1 Polígono 2" at bounding box center [125, 265] width 60 height 9
select select "circle"
click at [95, 261] on select "Triángulo Zigzag Círculo Diagonal Cuadrado Polígono 1 Polígono 2" at bounding box center [125, 265] width 60 height 9
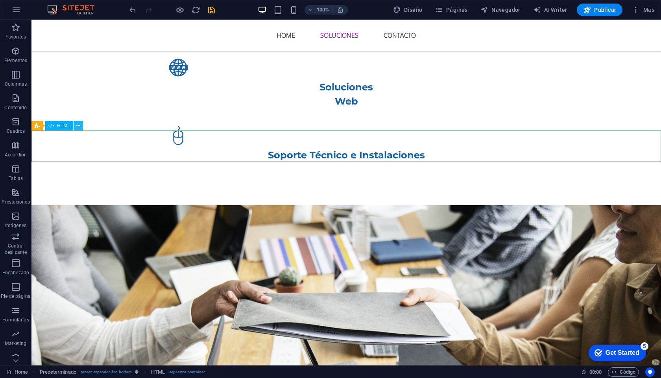
click at [80, 125] on icon at bounding box center [78, 126] width 4 height 8
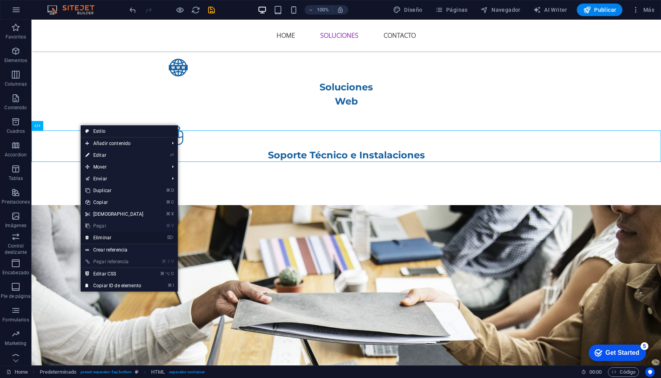
click at [107, 237] on link "⌦ Eliminar" at bounding box center [115, 238] width 68 height 12
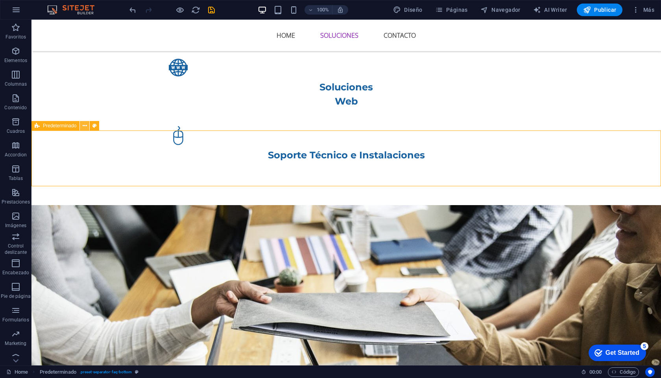
click at [85, 124] on icon at bounding box center [85, 126] width 4 height 8
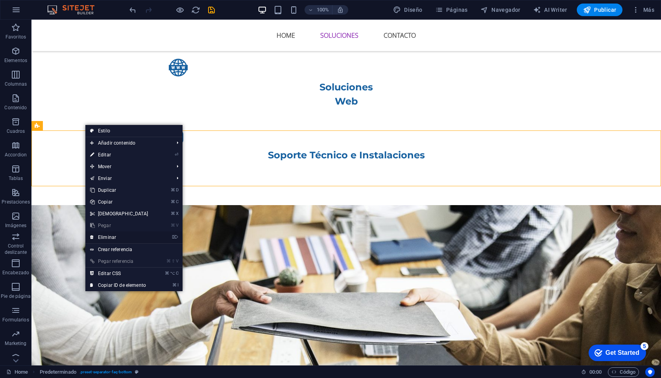
click at [112, 238] on link "⌦ Eliminar" at bounding box center [119, 238] width 68 height 12
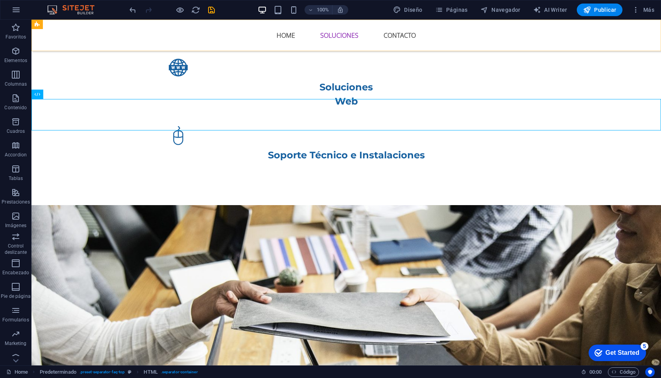
click at [592, 31] on div "Home Soluciones Contacto" at bounding box center [345, 35] width 629 height 31
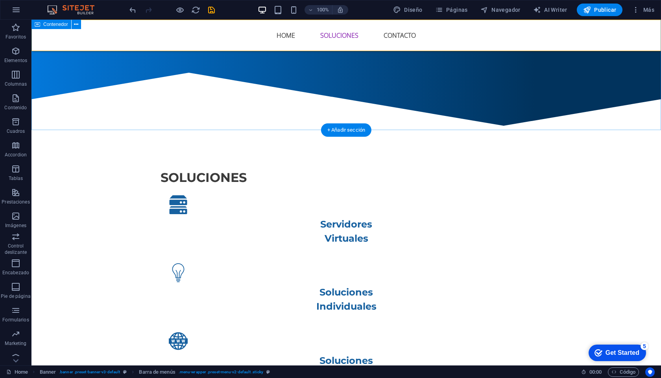
scroll to position [372, 0]
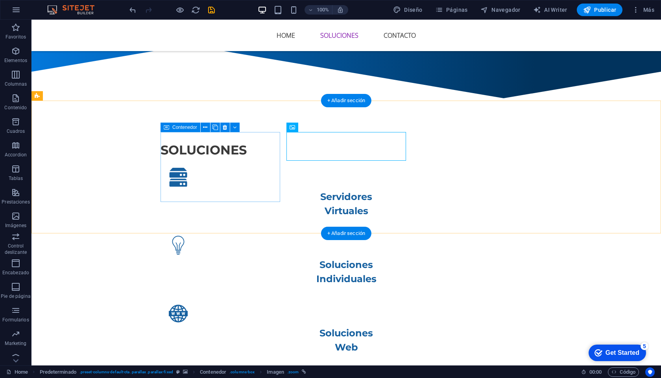
scroll to position [400, 0]
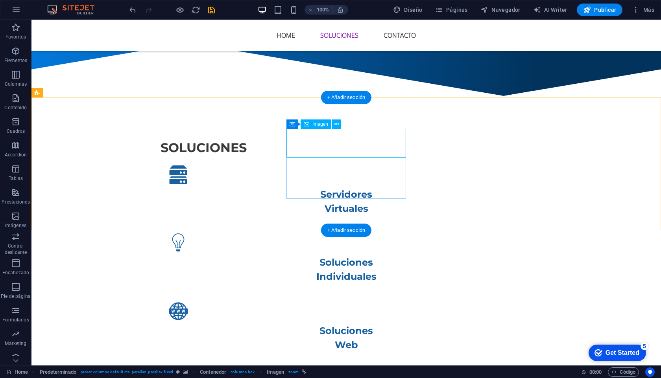
click at [321, 124] on span "Imagen" at bounding box center [320, 124] width 16 height 5
select select "px"
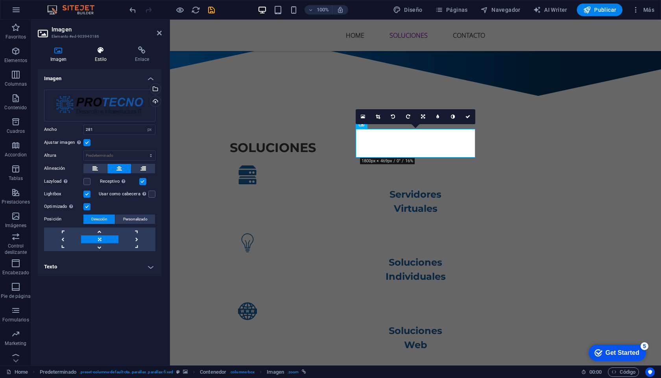
click at [103, 57] on h4 "Estilo" at bounding box center [102, 54] width 40 height 17
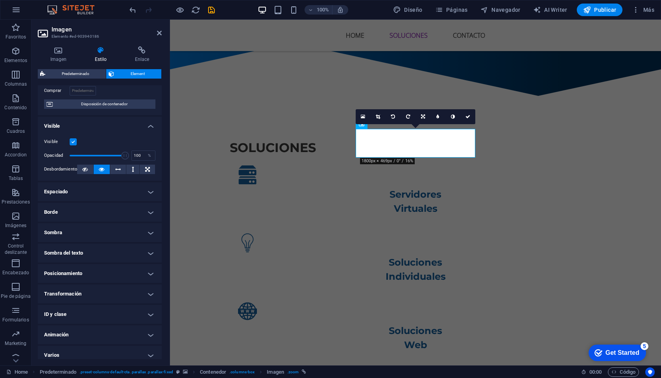
scroll to position [65, 0]
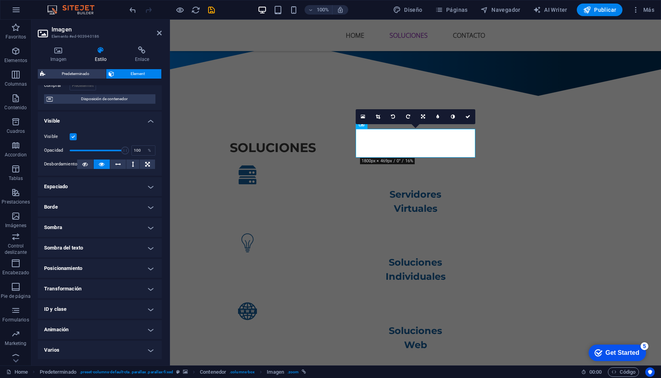
click at [149, 287] on h4 "Transformación" at bounding box center [100, 289] width 124 height 19
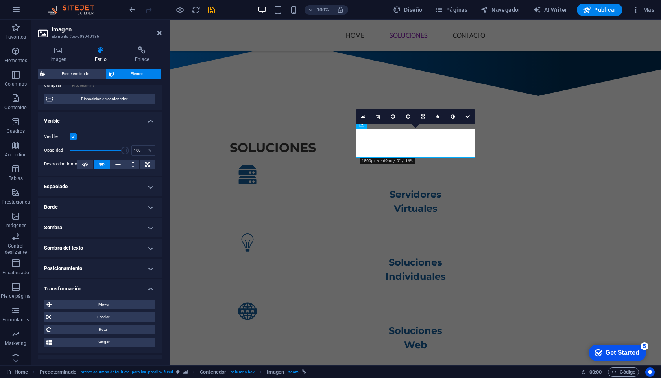
scroll to position [120, 0]
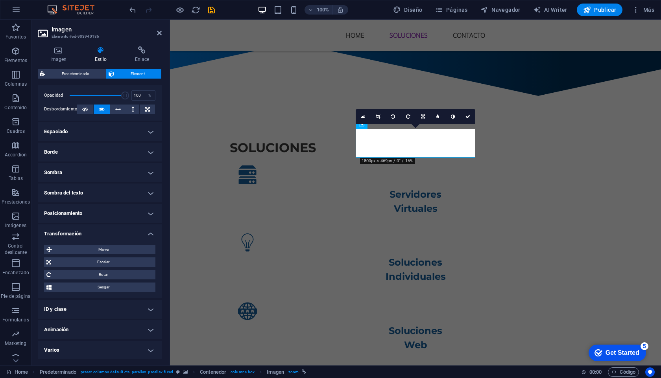
click at [149, 347] on h4 "Varios" at bounding box center [100, 350] width 124 height 19
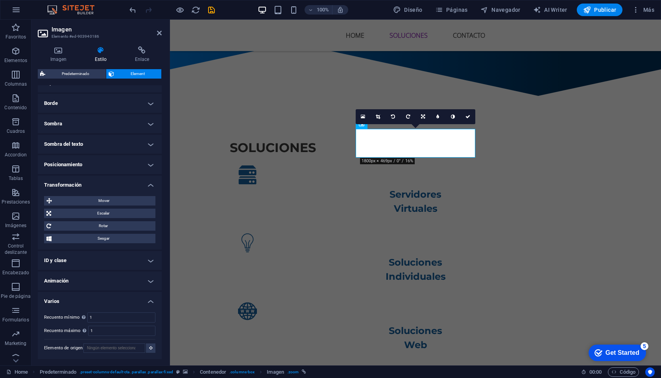
click at [151, 281] on h4 "Animación" at bounding box center [100, 281] width 124 height 19
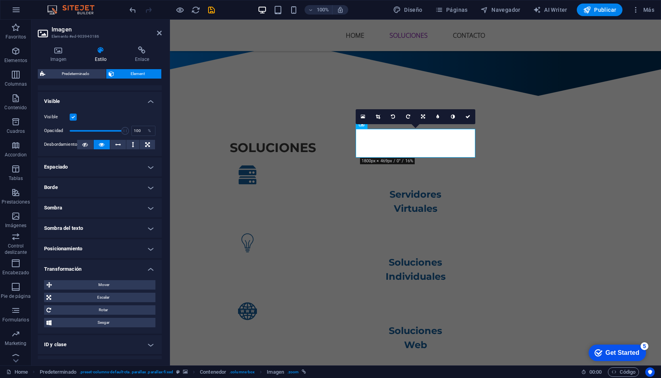
scroll to position [194, 0]
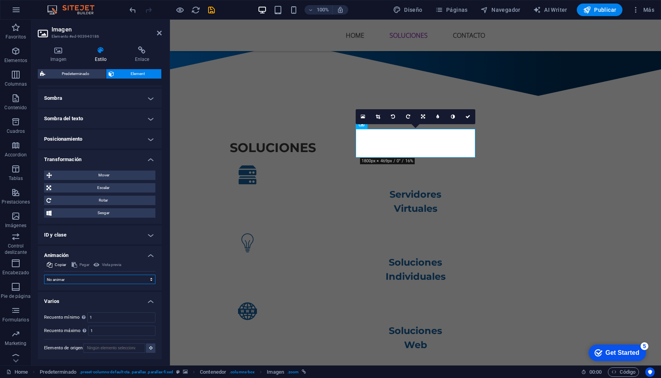
click at [147, 280] on select "No animar Mostrar / Ocultar Subir/bajar Acercar/alejar Deslizar de izquierda a …" at bounding box center [99, 279] width 111 height 9
select select "move-top-to-bottom"
click at [44, 275] on select "No animar Mostrar / Ocultar Subir/bajar Acercar/alejar Deslizar de izquierda a …" at bounding box center [99, 279] width 111 height 9
select select "scroll"
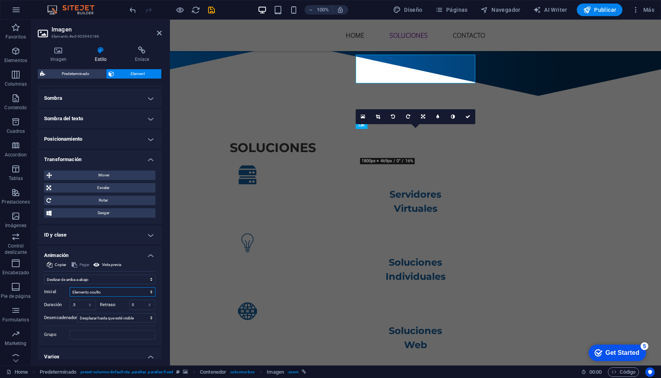
click at [148, 293] on select "Elemento oculto Elemento mostrado" at bounding box center [113, 292] width 86 height 9
click at [70, 288] on select "Elemento oculto Elemento mostrado" at bounding box center [113, 292] width 86 height 9
click at [142, 320] on select "Ningún desencadenador automático Al cargar la página Desplazar hasta que esté v…" at bounding box center [116, 317] width 78 height 9
click at [77, 313] on select "Ningún desencadenador automático Al cargar la página Desplazar hasta que esté v…" at bounding box center [116, 317] width 78 height 9
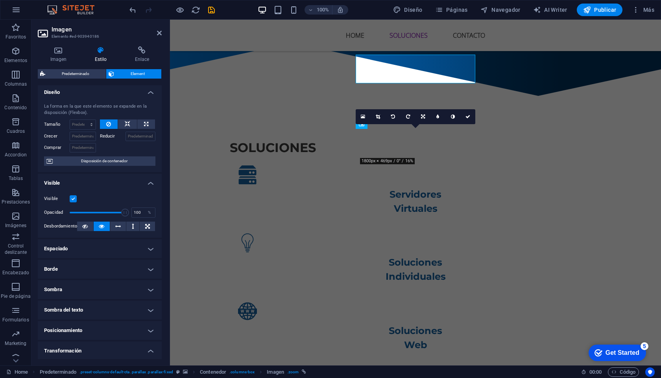
scroll to position [0, 0]
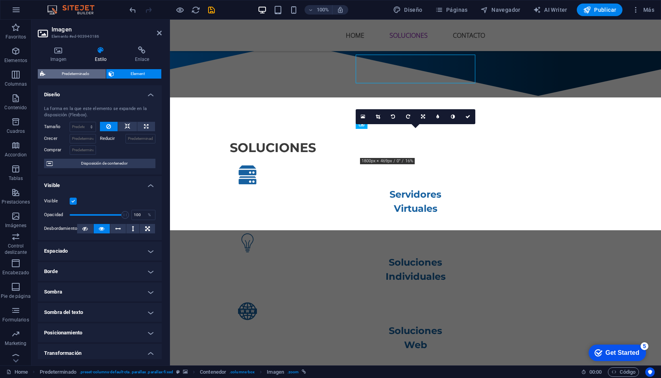
click at [89, 75] on span "Predeterminado" at bounding box center [76, 73] width 56 height 9
select select "px"
select select "preset-columns-default-cta"
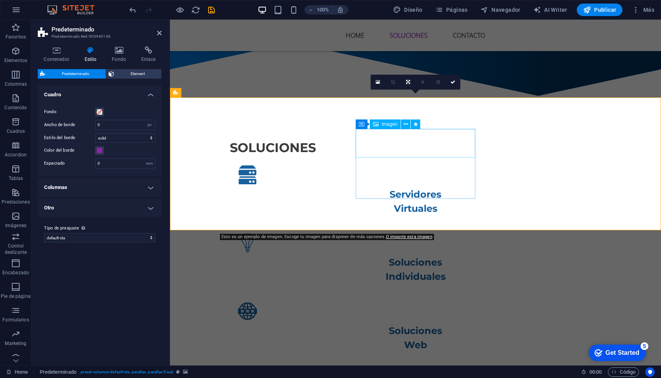
select select "move-top-to-bottom"
select select "s"
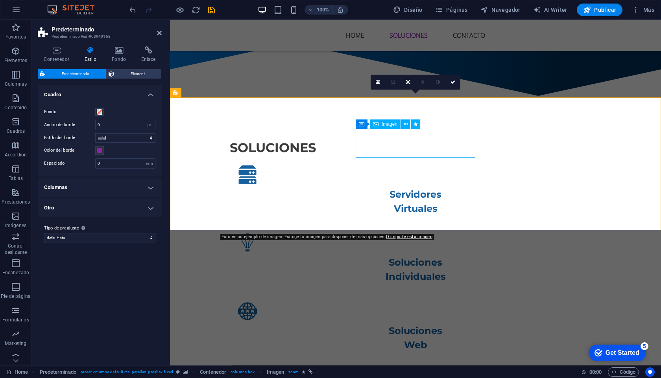
select select "s"
select select "scroll"
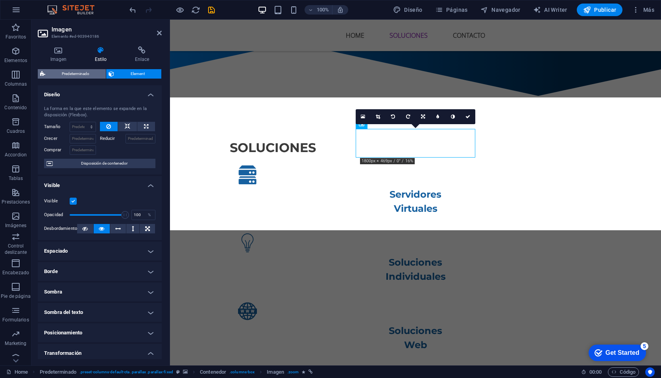
click at [79, 74] on span "Predeterminado" at bounding box center [76, 73] width 56 height 9
select select "px"
select select "preset-columns-default-cta"
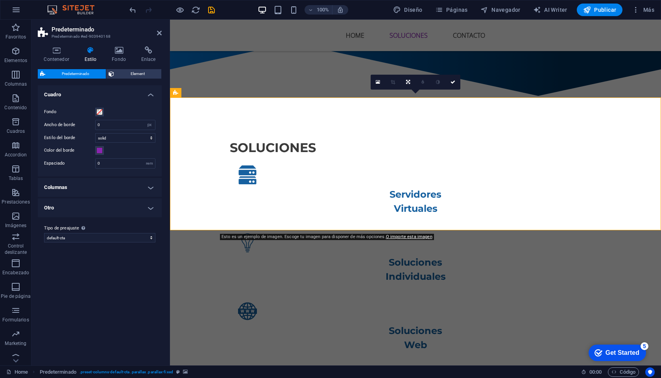
click at [132, 210] on h4 "Otro" at bounding box center [100, 208] width 124 height 19
click at [132, 210] on h4 "Otro" at bounding box center [100, 206] width 124 height 14
click at [123, 56] on h4 "Fondo" at bounding box center [121, 54] width 30 height 17
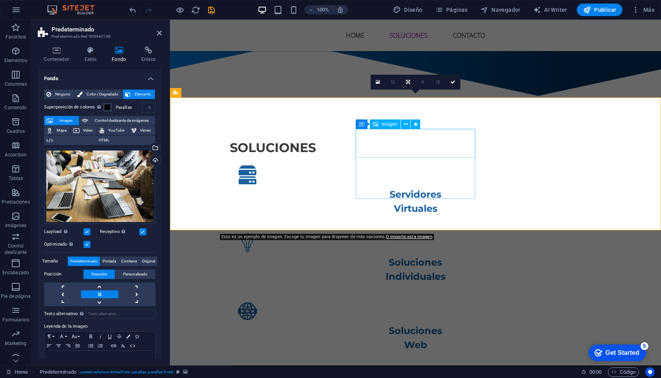
select select "move-top-to-bottom"
select select "s"
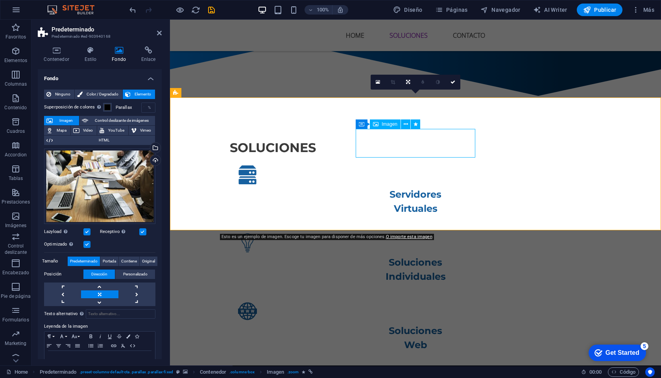
select select "s"
select select "scroll"
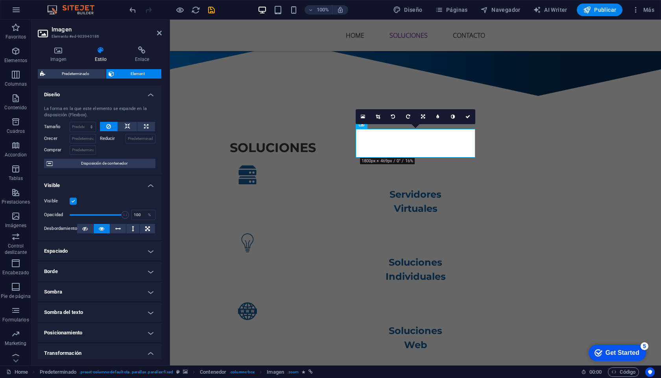
click at [150, 96] on h4 "Diseño" at bounding box center [100, 92] width 124 height 14
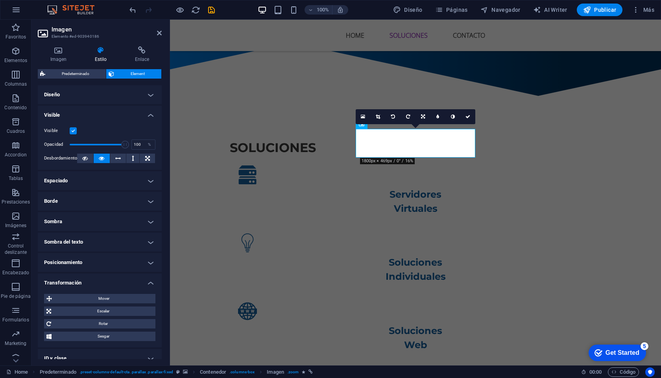
click at [150, 96] on h4 "Diseño" at bounding box center [100, 94] width 124 height 19
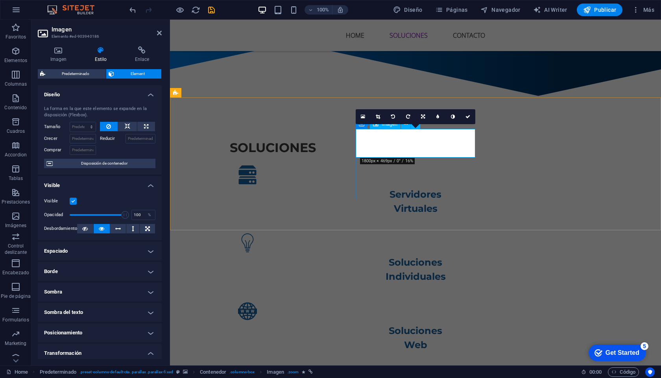
click at [454, 116] on icon at bounding box center [453, 116] width 4 height 5
click at [437, 116] on icon at bounding box center [437, 116] width 3 height 5
type input "6"
type input "2"
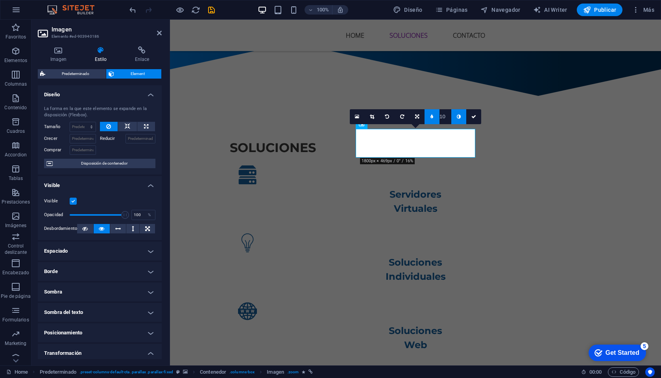
type input "11"
type input "14"
click at [432, 120] on link at bounding box center [431, 116] width 15 height 15
click at [454, 118] on icon at bounding box center [453, 116] width 4 height 5
click at [453, 116] on icon at bounding box center [453, 116] width 4 height 5
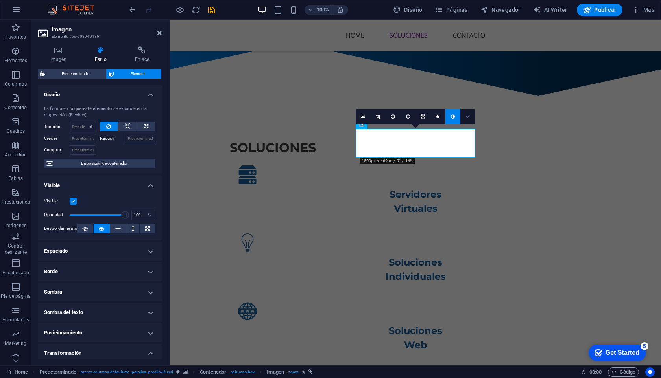
click at [470, 117] on link at bounding box center [467, 116] width 15 height 15
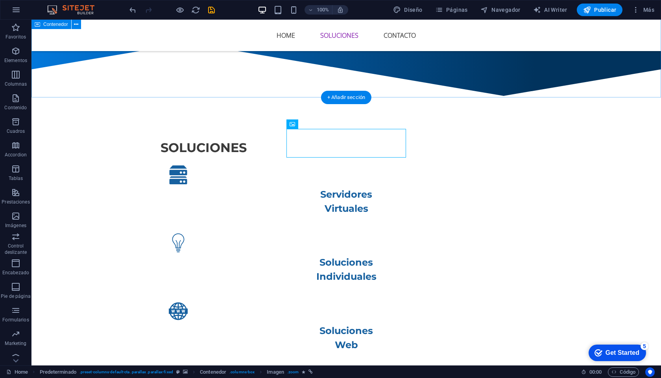
click at [465, 107] on div "soluciones Servidores Virtuales Soluciones Individuales Soluciones Web Soporte …" at bounding box center [345, 278] width 629 height 342
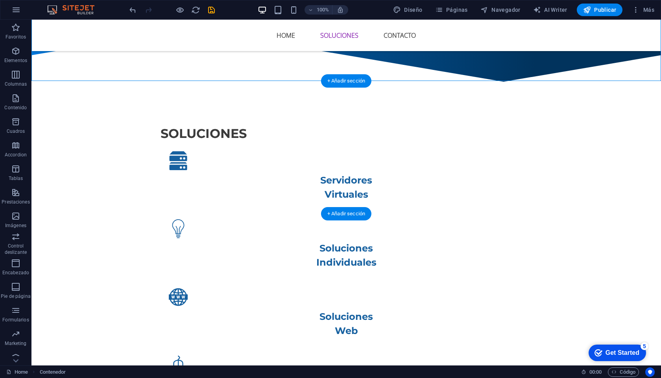
scroll to position [416, 0]
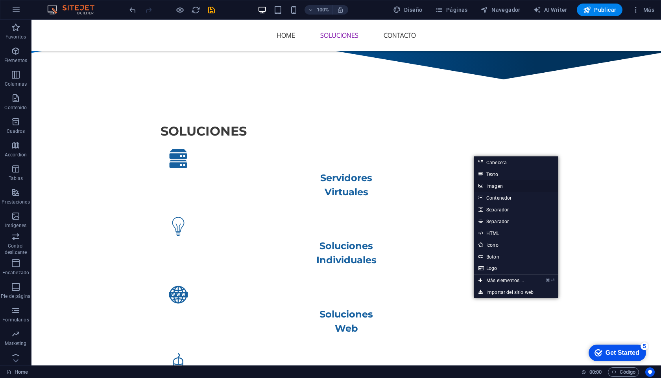
click at [499, 188] on link "Imagen" at bounding box center [516, 186] width 85 height 12
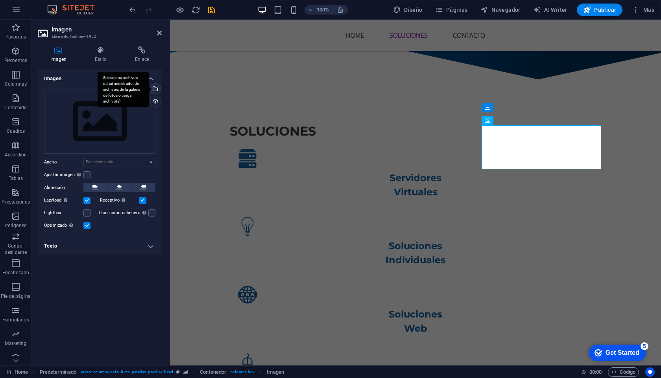
click at [149, 91] on div "Selecciona archivos del administrador de archivos, de la galería de fotos o car…" at bounding box center [123, 89] width 51 height 35
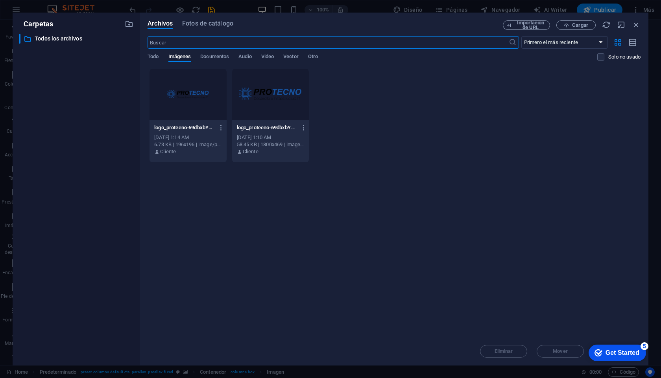
scroll to position [520, 0]
click at [212, 12] on div "Carpetas ​ Todos los archivos Todos los archivos Archivos Fotos de catálogo Imp…" at bounding box center [330, 189] width 661 height 378
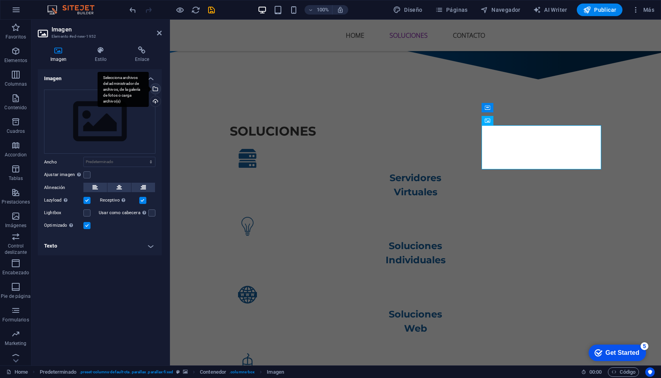
click at [157, 88] on div "Selecciona archivos del administrador de archivos, de la galería de fotos o car…" at bounding box center [155, 90] width 12 height 12
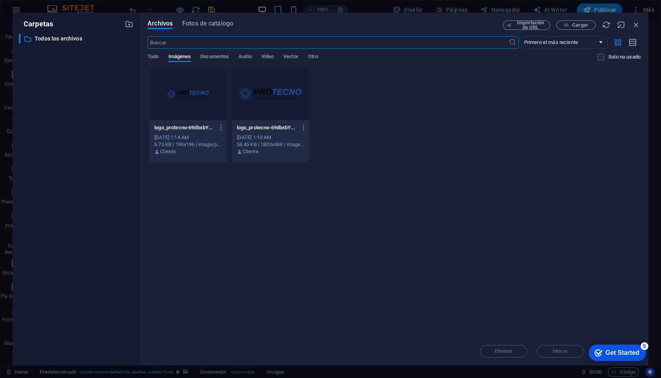
scroll to position [520, 0]
click at [225, 23] on span "Fotos de catálogo" at bounding box center [207, 23] width 51 height 9
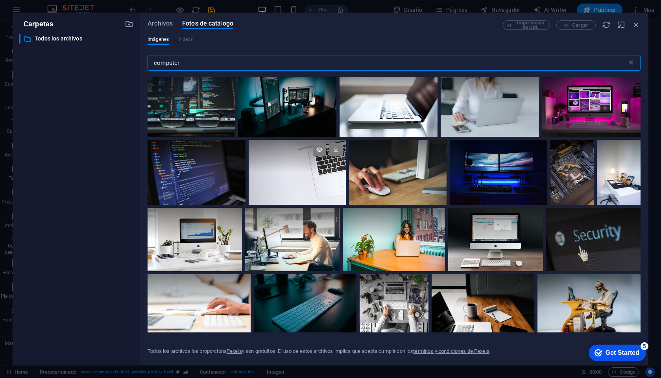
scroll to position [0, 0]
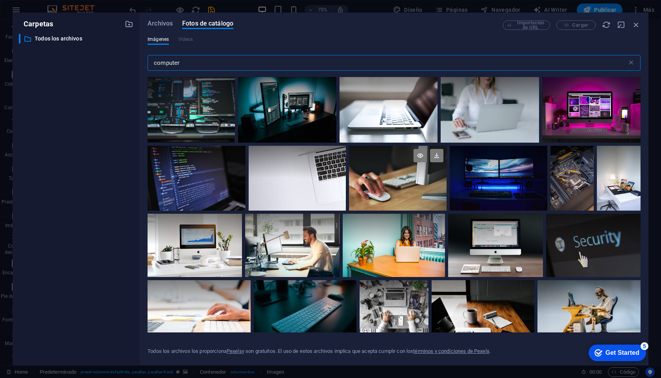
type input "computer"
click at [409, 185] on div at bounding box center [398, 178] width 98 height 65
click at [391, 170] on div at bounding box center [398, 162] width 98 height 33
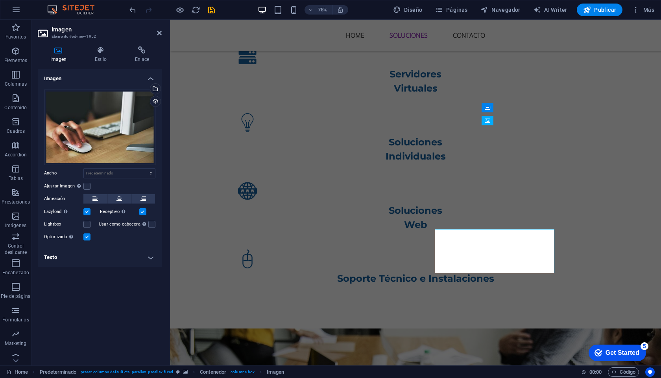
scroll to position [416, 0]
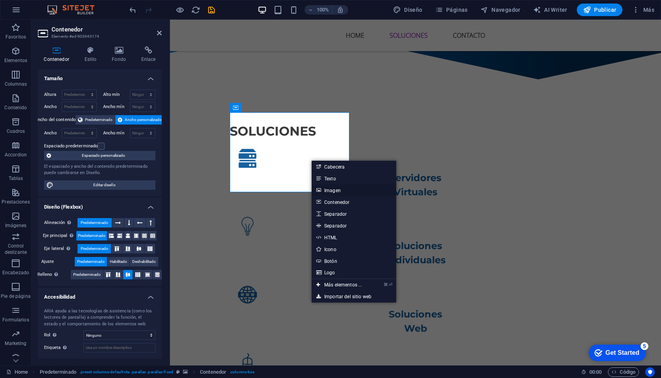
click at [332, 188] on link "Imagen" at bounding box center [354, 190] width 85 height 12
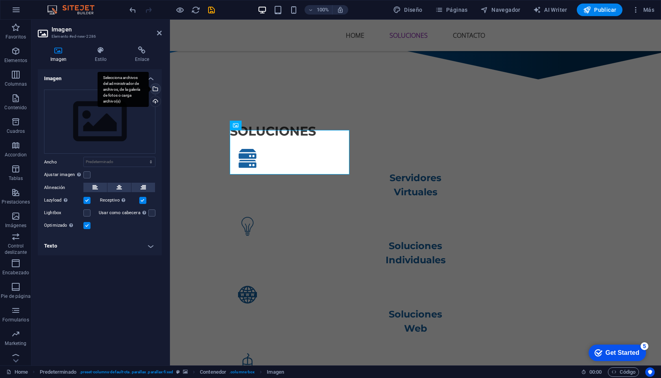
click at [157, 88] on div "Selecciona archivos del administrador de archivos, de la galería de fotos o car…" at bounding box center [155, 90] width 12 height 12
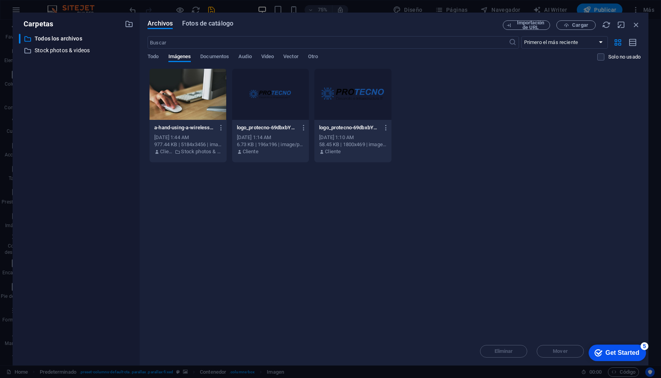
click at [204, 26] on span "Fotos de catálogo" at bounding box center [207, 23] width 51 height 9
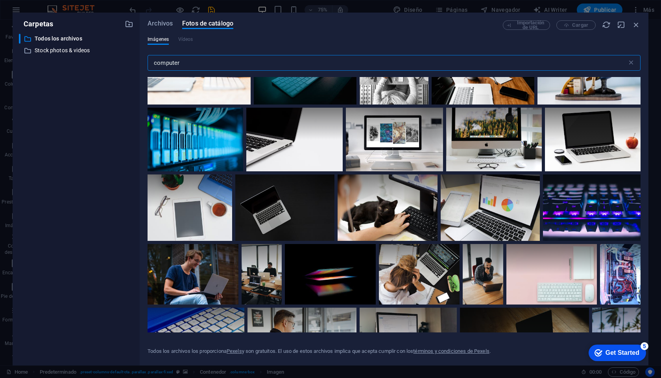
scroll to position [242, 0]
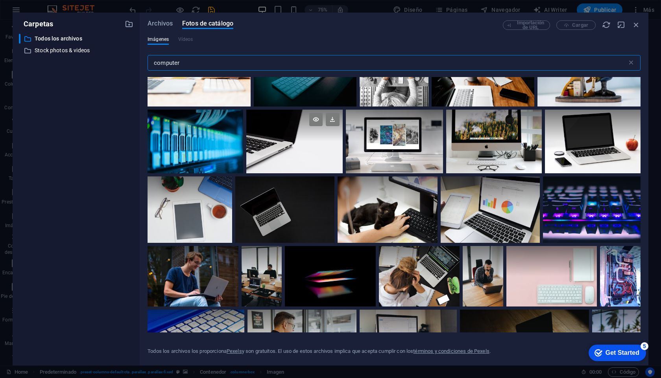
click at [280, 146] on div at bounding box center [294, 142] width 96 height 64
click at [301, 150] on div at bounding box center [294, 158] width 96 height 32
click at [301, 150] on div at bounding box center [294, 142] width 96 height 64
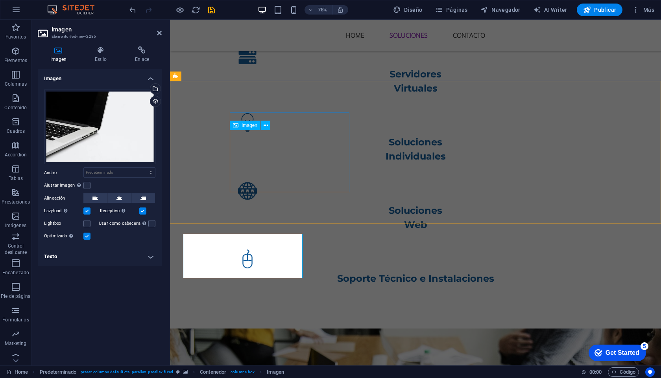
scroll to position [416, 0]
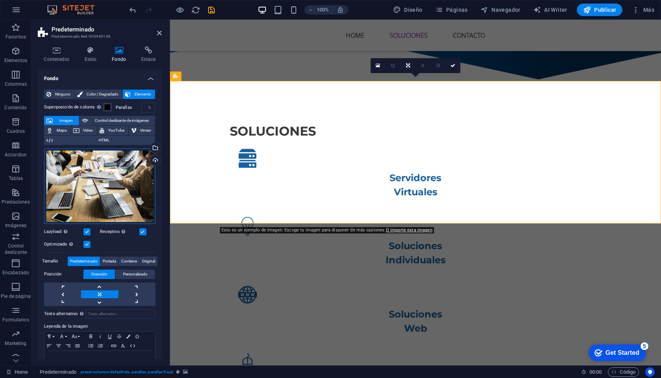
click at [87, 179] on div "Arrastra archivos aquí, haz clic para escoger archivos o selecciona archivos de…" at bounding box center [99, 187] width 111 height 76
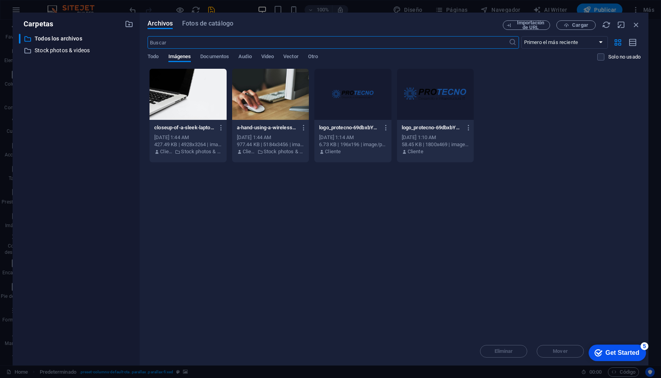
scroll to position [520, 0]
click at [204, 28] on span "Fotos de catálogo" at bounding box center [207, 23] width 51 height 9
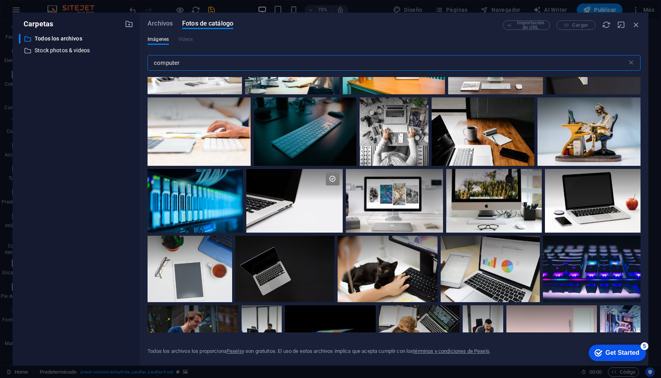
scroll to position [185, 0]
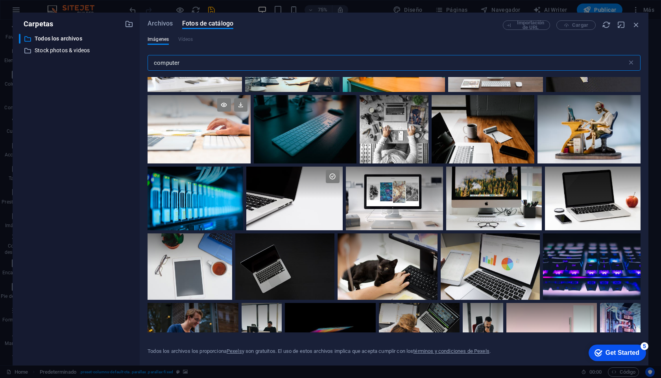
click at [235, 138] on div at bounding box center [199, 129] width 103 height 68
click at [235, 138] on div at bounding box center [199, 146] width 103 height 34
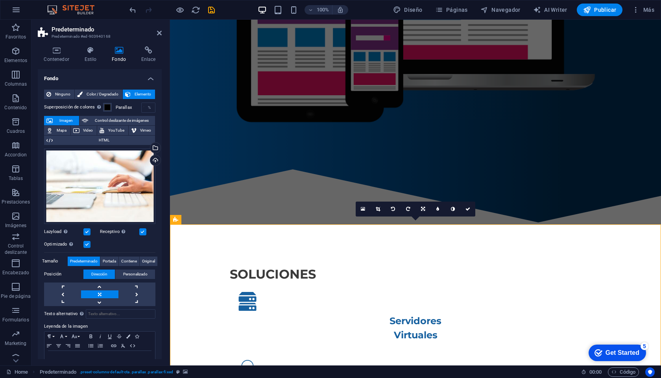
scroll to position [271, 0]
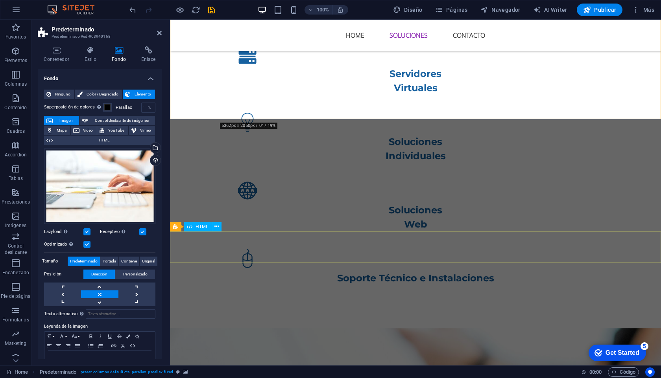
scroll to position [521, 0]
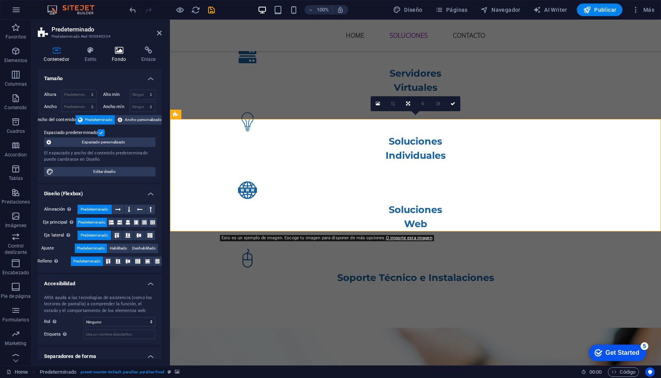
click at [126, 56] on h4 "Fondo" at bounding box center [121, 54] width 30 height 17
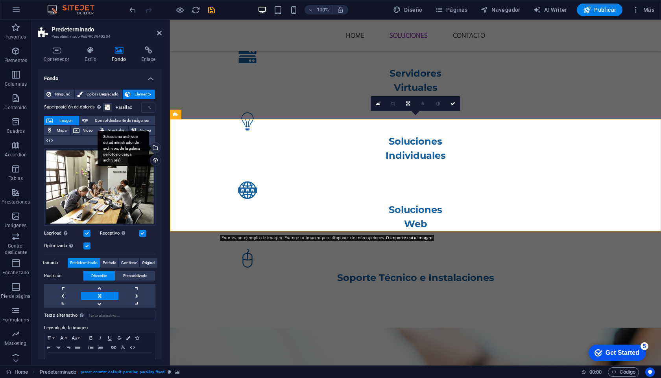
click at [149, 147] on div "Selecciona archivos del administrador de archivos, de la galería de fotos o car…" at bounding box center [123, 148] width 51 height 35
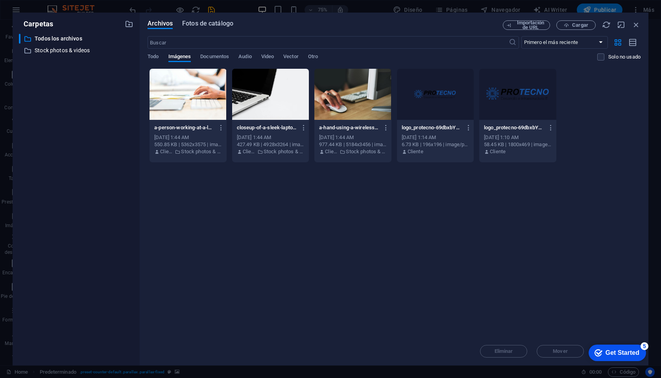
click at [203, 29] on button "Fotos de catálogo" at bounding box center [207, 24] width 51 height 9
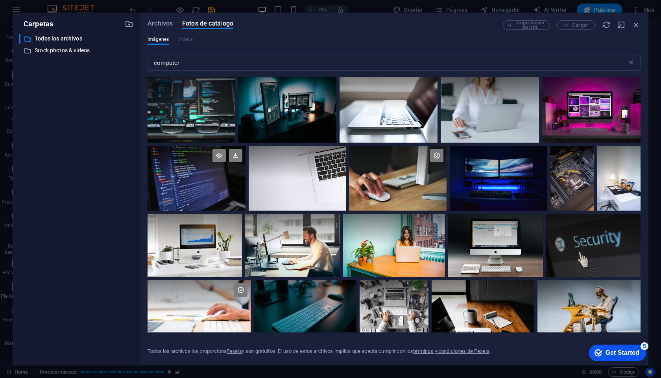
click at [225, 188] on div at bounding box center [197, 178] width 98 height 65
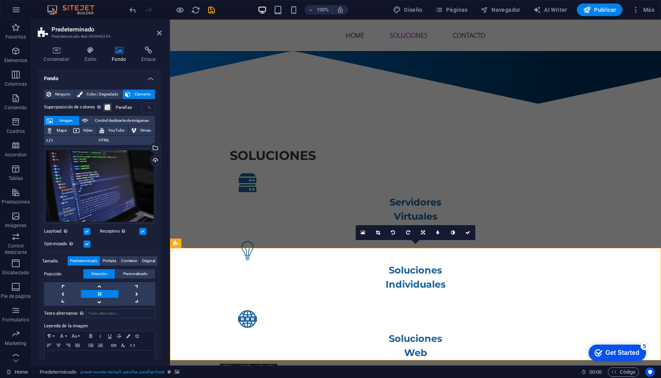
scroll to position [380, 0]
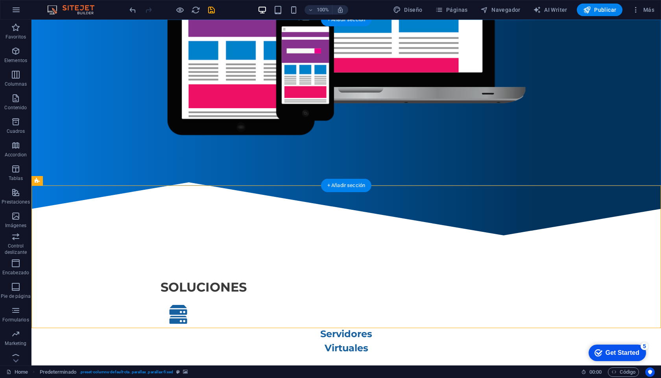
scroll to position [312, 0]
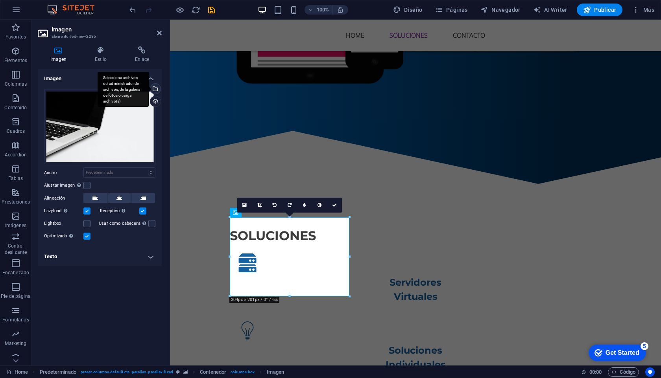
click at [149, 90] on div "Selecciona archivos del administrador de archivos, de la galería de fotos o car…" at bounding box center [123, 89] width 51 height 35
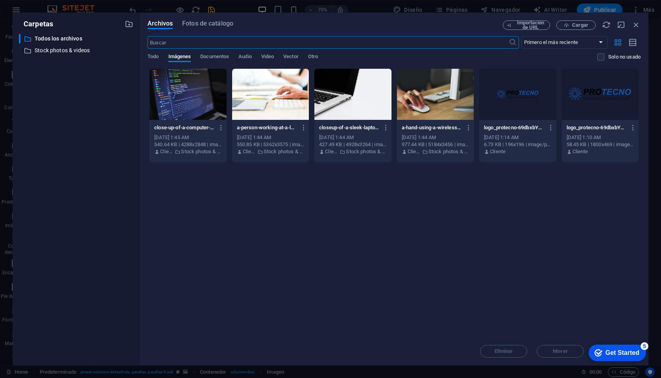
click at [199, 20] on div "Archivos Fotos de catálogo Importación de URL Cargar ​ Primero el más reciente …" at bounding box center [394, 189] width 509 height 353
click at [201, 24] on span "Fotos de catálogo" at bounding box center [207, 23] width 51 height 9
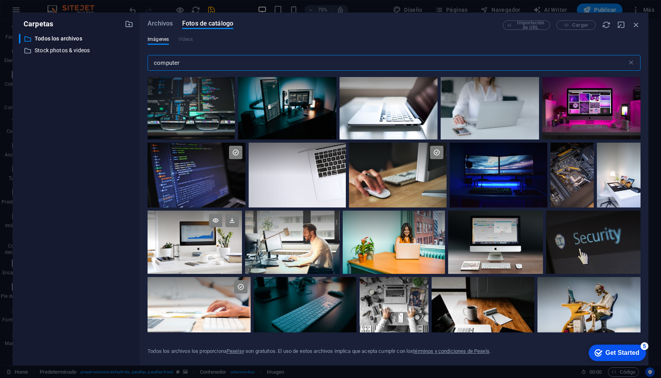
scroll to position [30, 0]
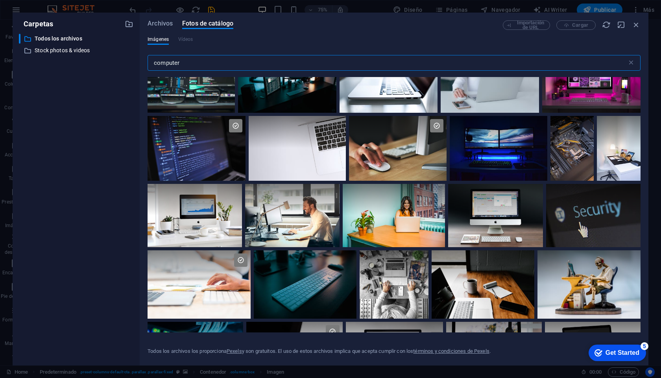
click at [172, 61] on input "computer" at bounding box center [387, 63] width 479 height 16
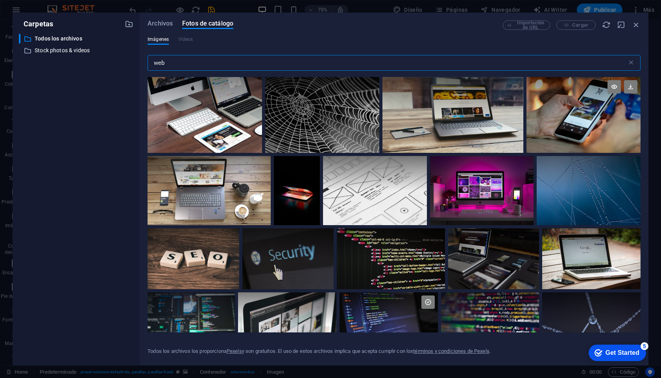
type input "web"
click at [605, 116] on div at bounding box center [583, 115] width 114 height 76
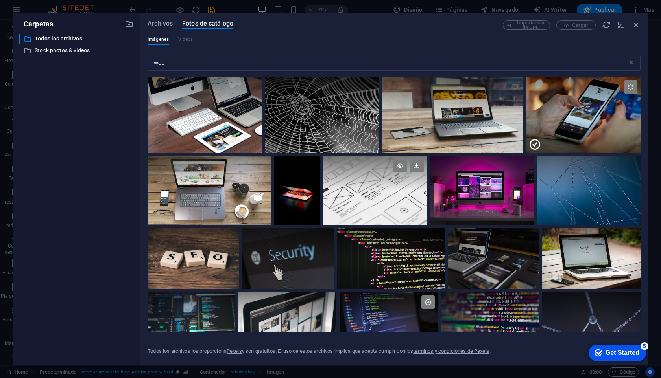
click at [404, 181] on div at bounding box center [375, 173] width 104 height 35
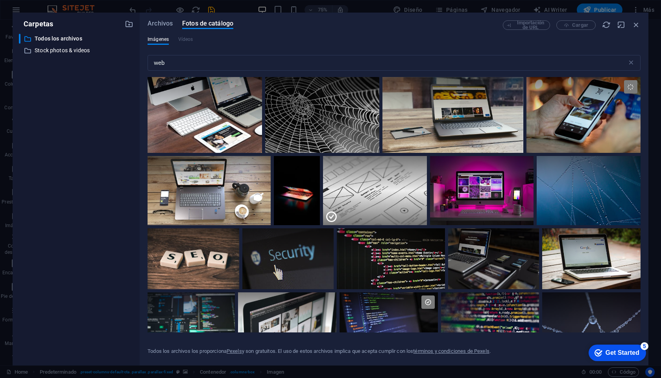
scroll to position [312, 0]
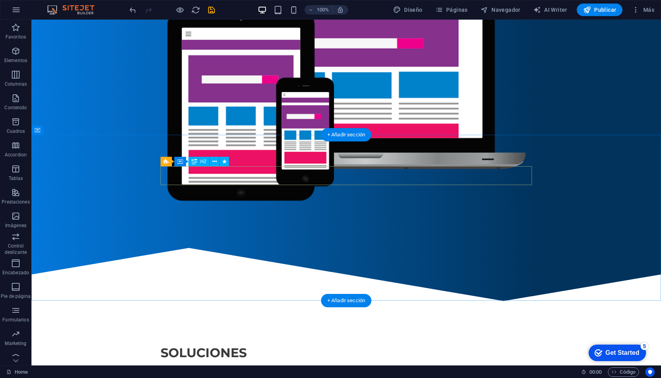
scroll to position [196, 0]
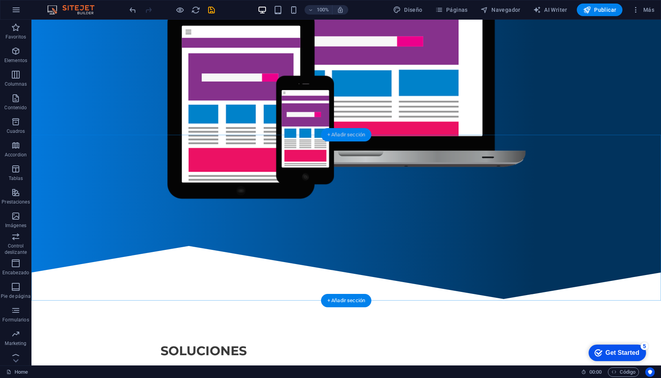
click at [340, 136] on div "+ Añadir sección" at bounding box center [346, 134] width 50 height 13
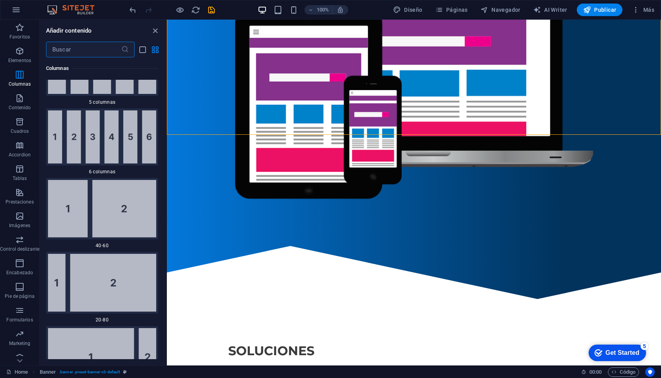
scroll to position [711, 0]
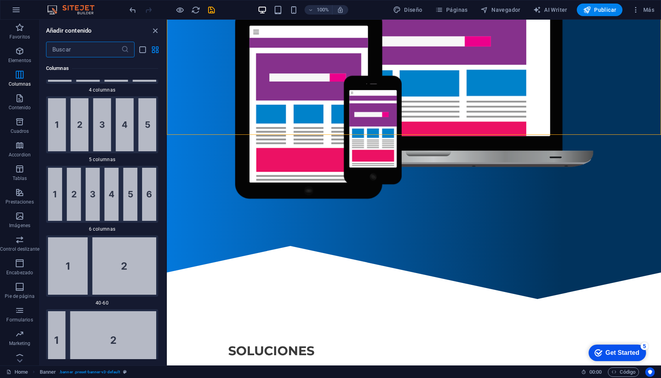
click at [77, 53] on input "text" at bounding box center [83, 50] width 75 height 16
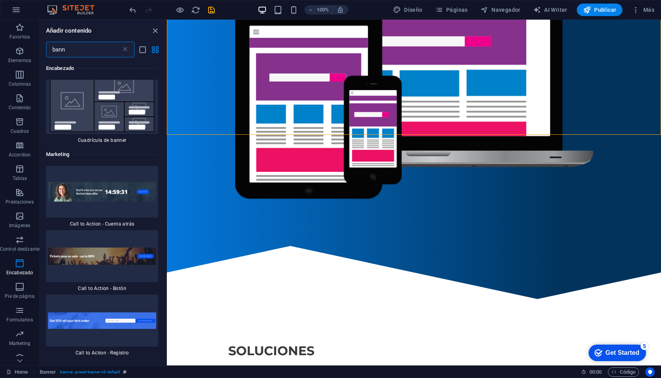
scroll to position [0, 0]
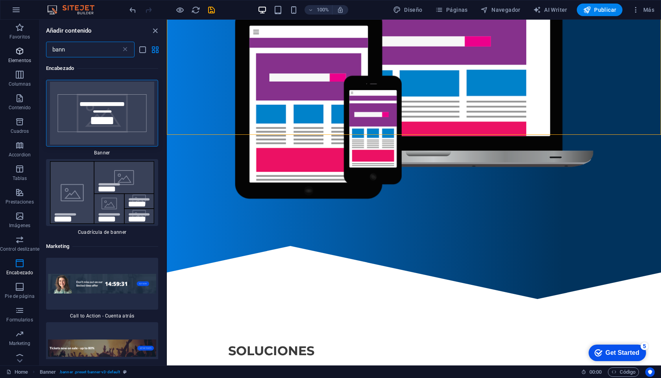
type input "bann"
click at [21, 55] on icon "button" at bounding box center [19, 50] width 9 height 9
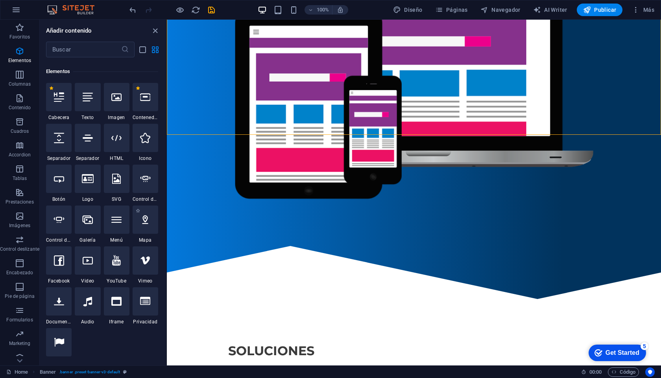
scroll to position [157, 0]
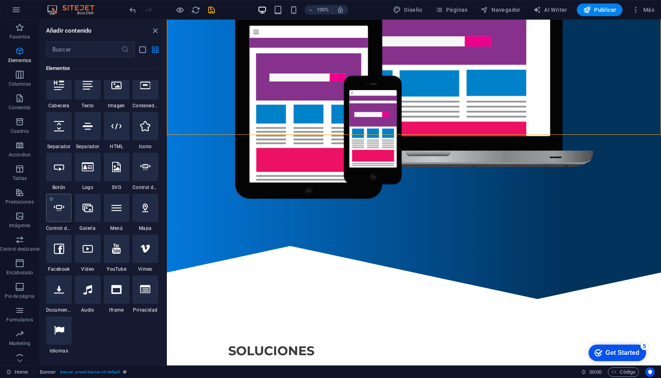
click at [59, 214] on div at bounding box center [59, 208] width 26 height 28
select select "ms"
select select "s"
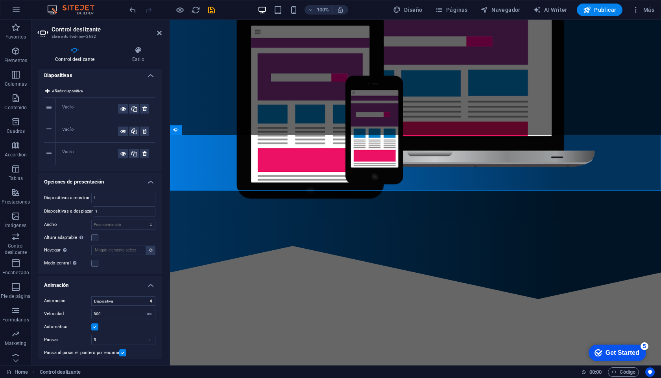
scroll to position [0, 0]
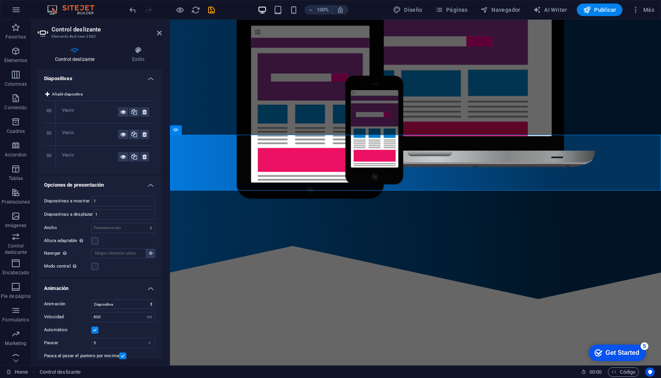
drag, startPoint x: 76, startPoint y: 51, endPoint x: 96, endPoint y: 63, distance: 24.0
click at [97, 63] on div "Control deslizante Estilo Diapositivas Añadir diapositiva 1 Vacío 2 Vacío 3 Vac…" at bounding box center [100, 202] width 124 height 313
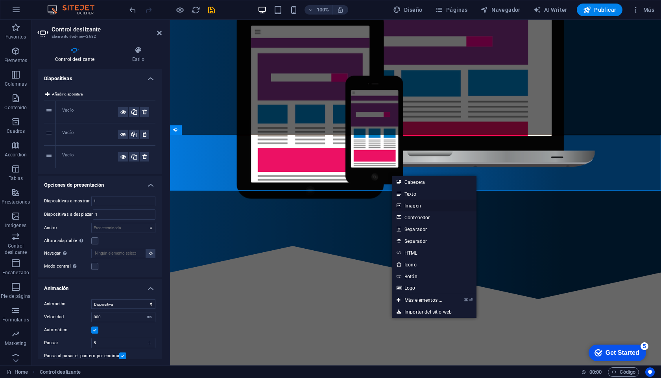
click at [419, 205] on link "Imagen" at bounding box center [434, 206] width 85 height 12
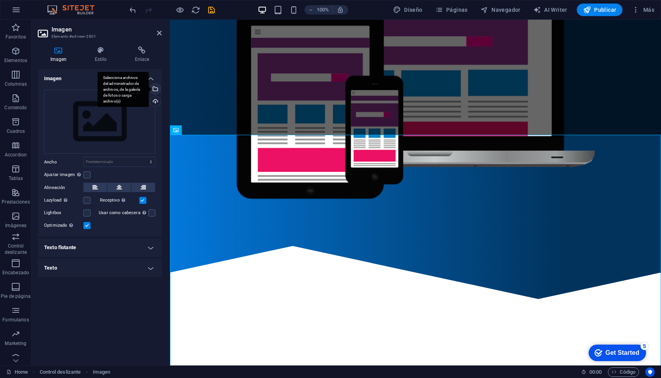
click at [157, 90] on div "Selecciona archivos del administrador de archivos, de la galería de fotos o car…" at bounding box center [155, 90] width 12 height 12
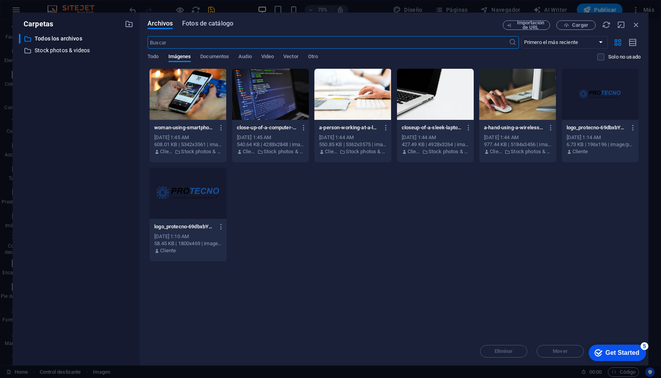
click at [205, 29] on button "Fotos de catálogo" at bounding box center [207, 24] width 51 height 9
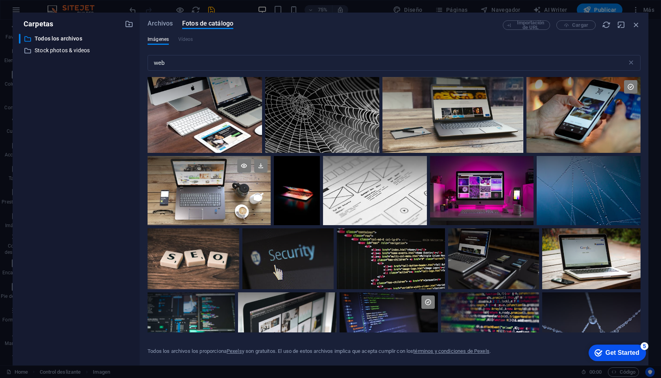
click at [212, 190] on div at bounding box center [209, 190] width 123 height 69
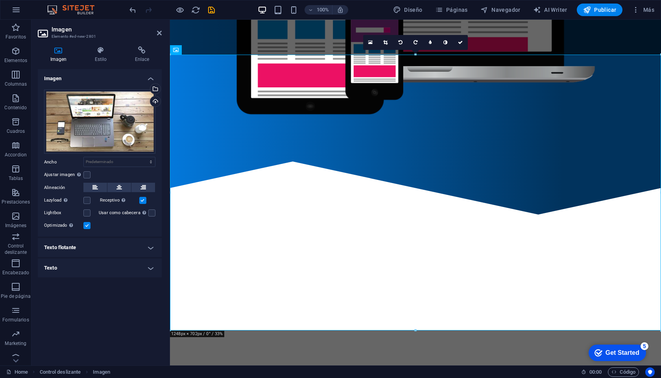
scroll to position [282, 0]
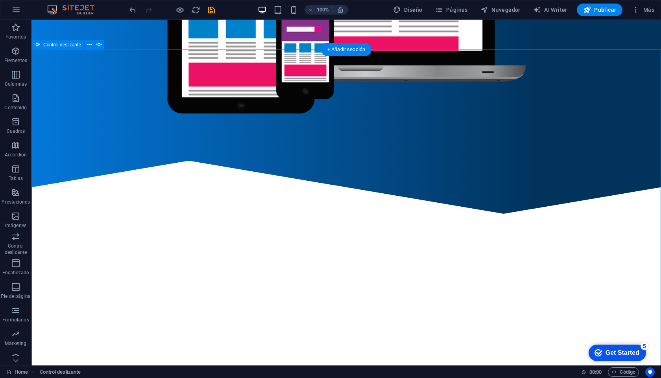
click at [31, 232] on button "button" at bounding box center [31, 232] width 0 height 0
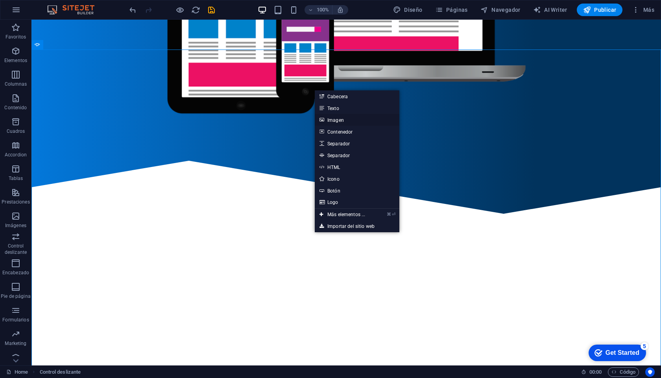
click at [339, 120] on link "Imagen" at bounding box center [357, 120] width 85 height 12
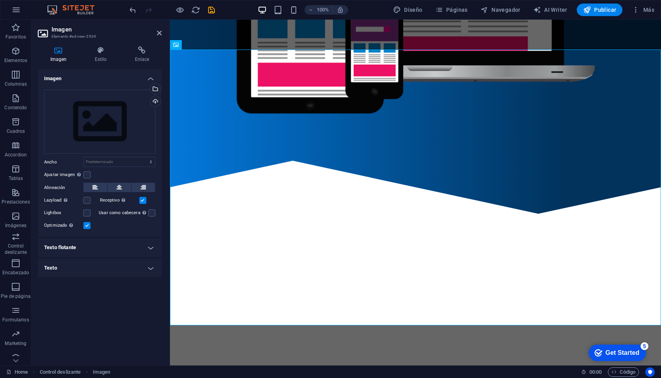
click at [153, 78] on h4 "Imagen" at bounding box center [100, 76] width 124 height 14
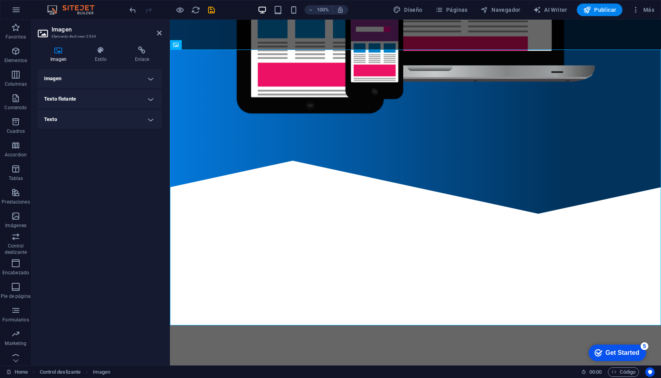
click at [152, 79] on h4 "Imagen" at bounding box center [100, 78] width 124 height 19
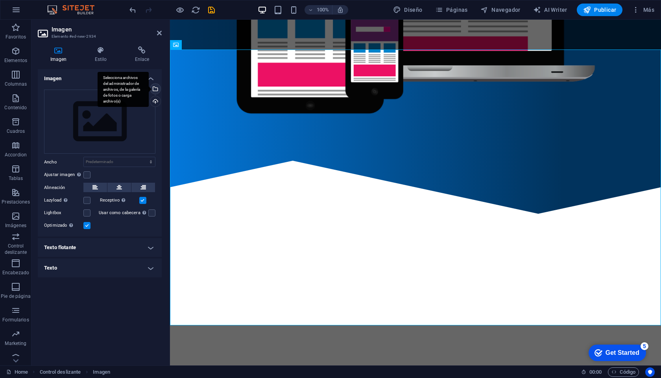
click at [153, 86] on div "Selecciona archivos del administrador de archivos, de la galería de fotos o car…" at bounding box center [155, 90] width 12 height 12
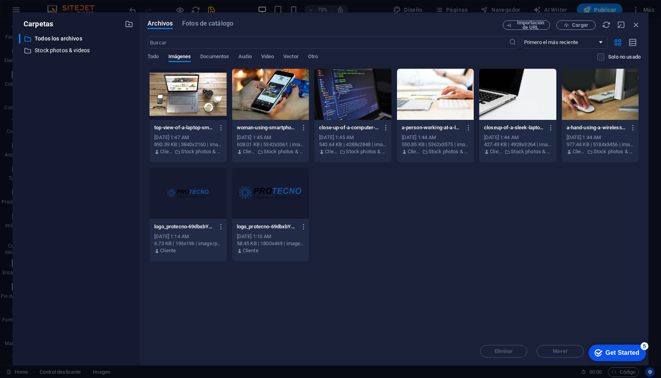
click at [209, 30] on div "Archivos Fotos de catálogo Importación de URL Cargar ​ Primero el más reciente …" at bounding box center [394, 188] width 493 height 337
click at [214, 24] on span "Fotos de catálogo" at bounding box center [207, 23] width 51 height 9
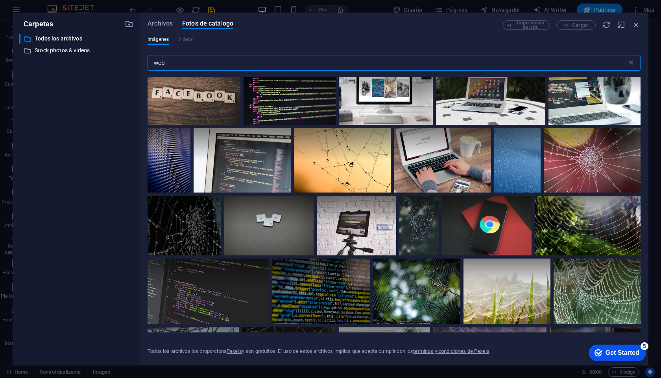
scroll to position [497, 0]
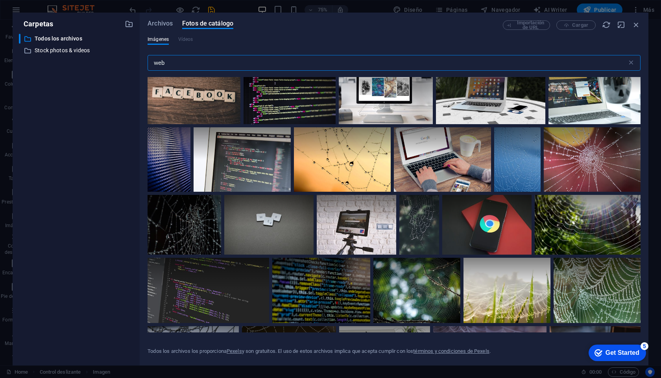
click at [162, 61] on input "web" at bounding box center [387, 63] width 479 height 16
click at [163, 59] on input "web" at bounding box center [387, 63] width 479 height 16
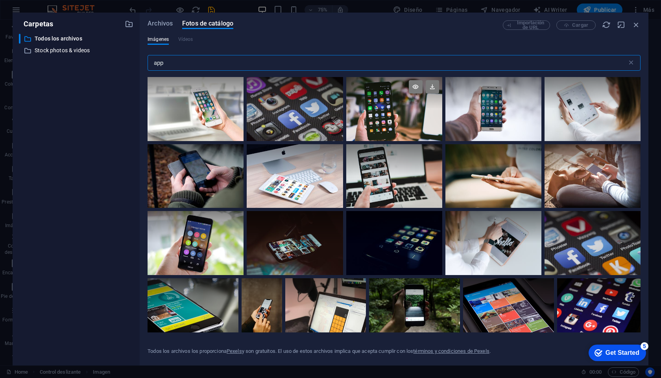
type input "app"
click at [398, 109] on div at bounding box center [394, 93] width 96 height 32
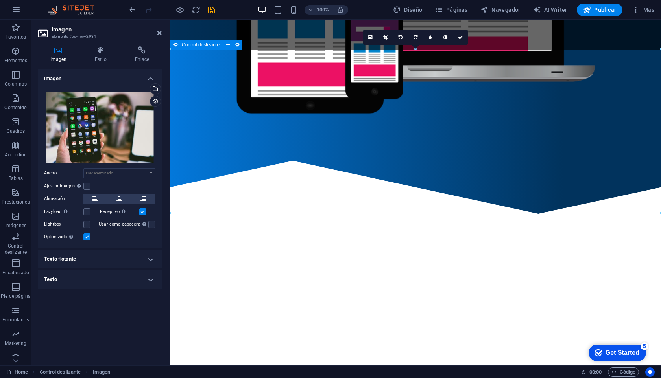
click at [170, 232] on button "button" at bounding box center [170, 232] width 0 height 0
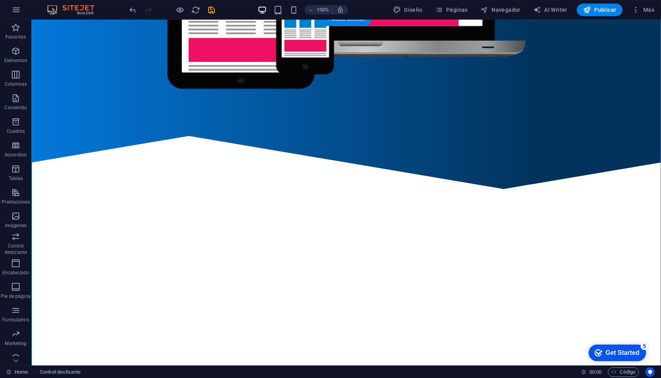
scroll to position [315, 0]
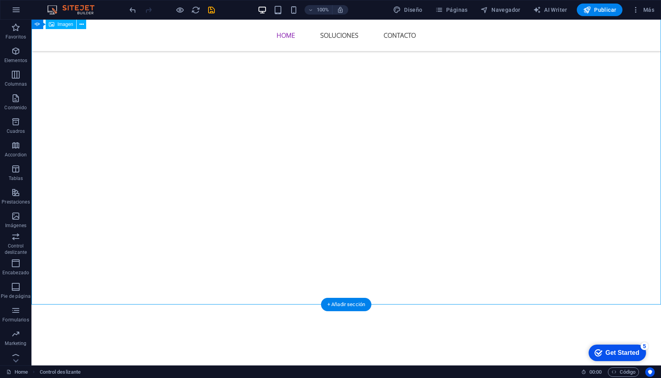
scroll to position [365, 0]
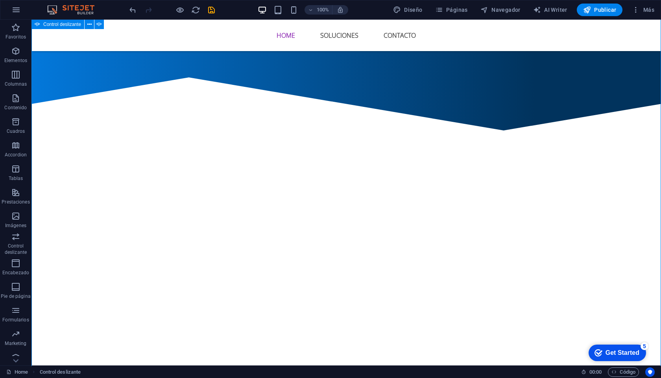
click at [31, 149] on button "button" at bounding box center [31, 149] width 0 height 0
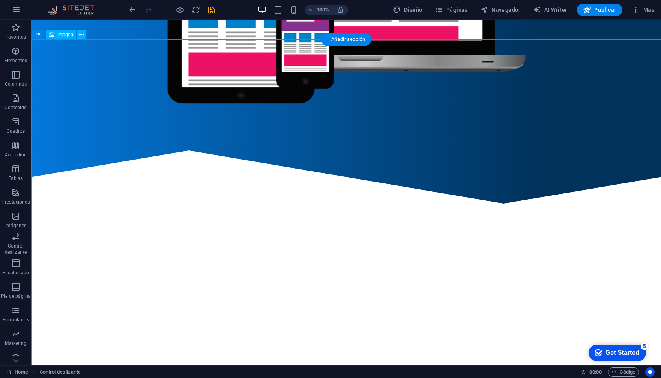
scroll to position [304, 0]
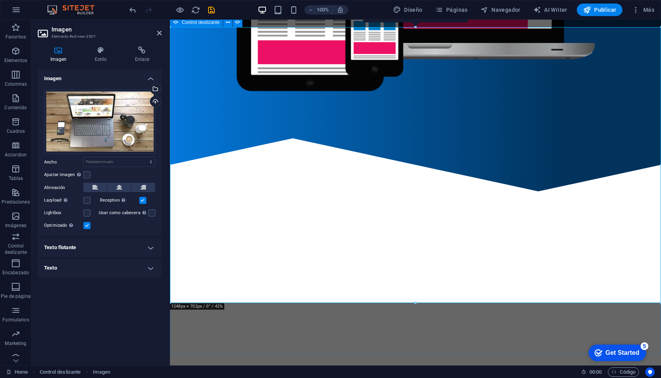
click at [177, 23] on icon at bounding box center [176, 22] width 6 height 9
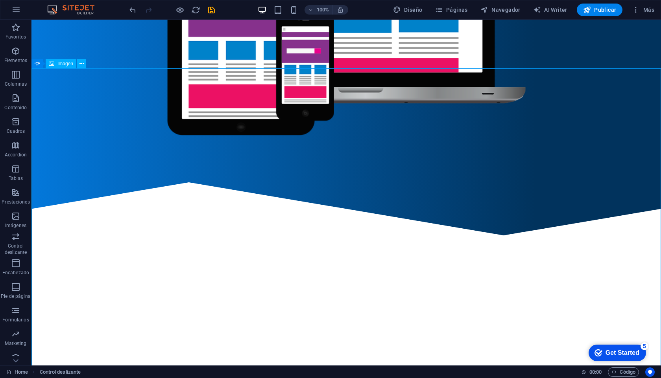
scroll to position [245, 0]
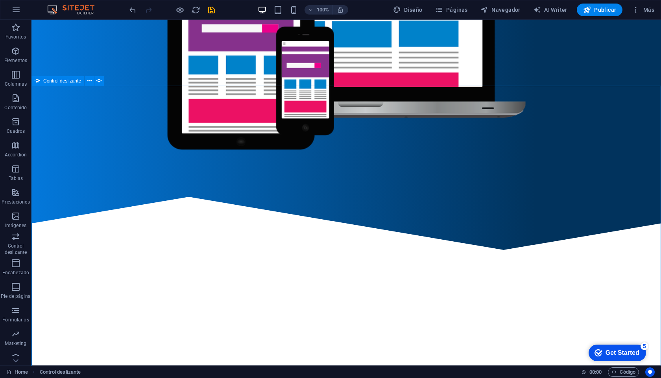
click at [37, 83] on icon at bounding box center [38, 80] width 6 height 9
click at [41, 82] on div "Control deslizante" at bounding box center [57, 80] width 53 height 9
select select "ms"
select select "s"
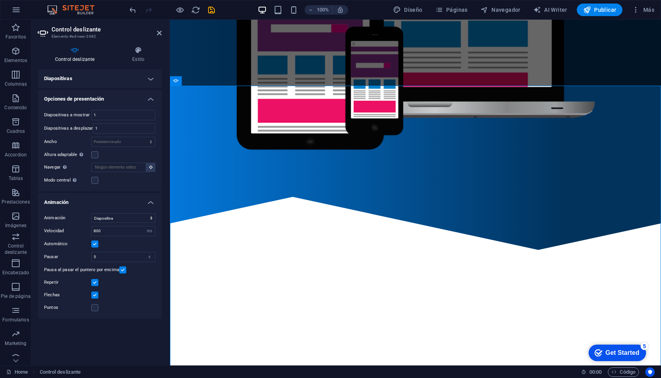
click at [130, 79] on h4 "Diapositivas" at bounding box center [100, 78] width 124 height 19
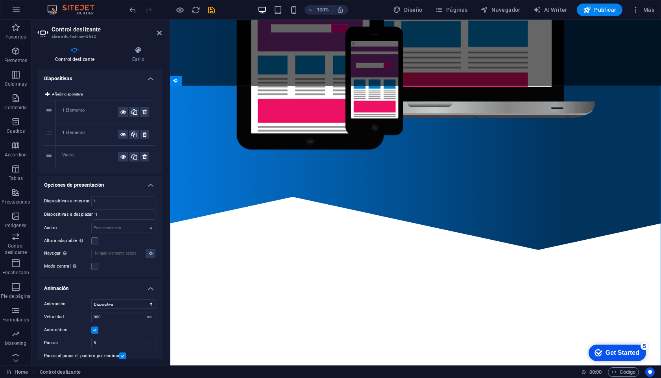
click at [130, 79] on h4 "Diapositivas" at bounding box center [100, 76] width 124 height 14
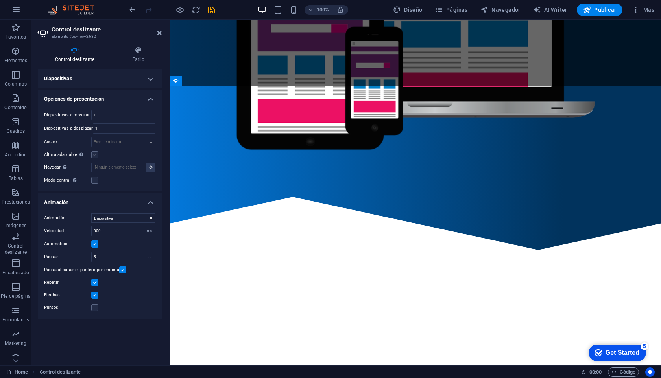
click at [94, 155] on label at bounding box center [94, 154] width 7 height 7
click at [0, 0] on input "Altura adaptable Ajustar automáticamente el alto para controles deslizantes de …" at bounding box center [0, 0] width 0 height 0
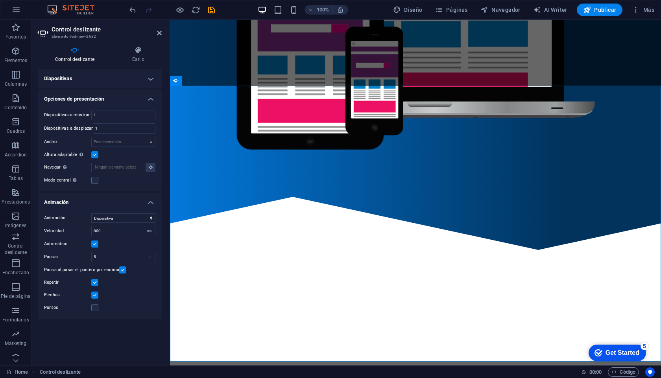
click at [98, 157] on label at bounding box center [94, 154] width 7 height 7
click at [0, 0] on input "Altura adaptable Ajustar automáticamente el alto para controles deslizantes de …" at bounding box center [0, 0] width 0 height 0
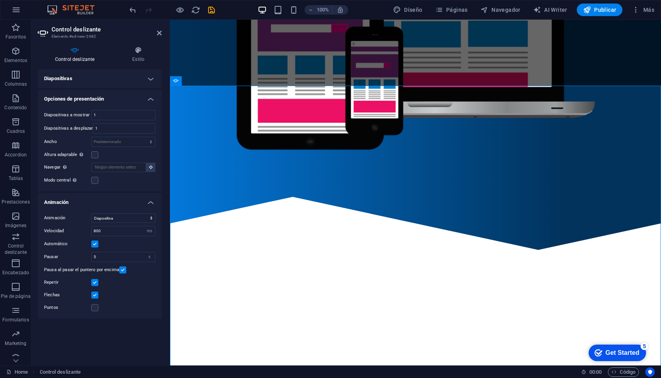
click at [120, 271] on label at bounding box center [122, 270] width 7 height 7
click at [0, 0] on input "Pausa al pasar el puntero por encima" at bounding box center [0, 0] width 0 height 0
click at [96, 295] on label at bounding box center [94, 295] width 7 height 7
click at [0, 0] on input "Flechas" at bounding box center [0, 0] width 0 height 0
click at [150, 76] on h4 "Diapositivas" at bounding box center [100, 78] width 124 height 19
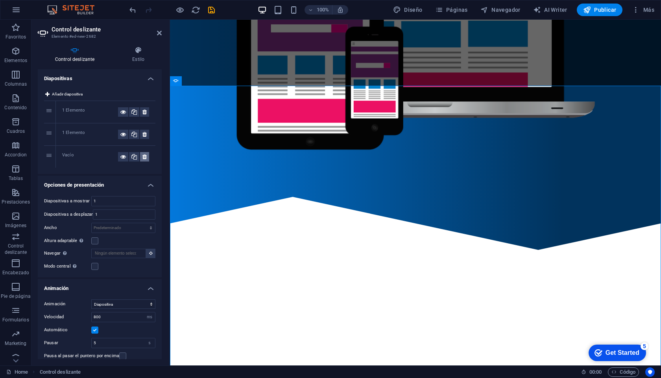
click at [142, 156] on icon at bounding box center [144, 156] width 4 height 9
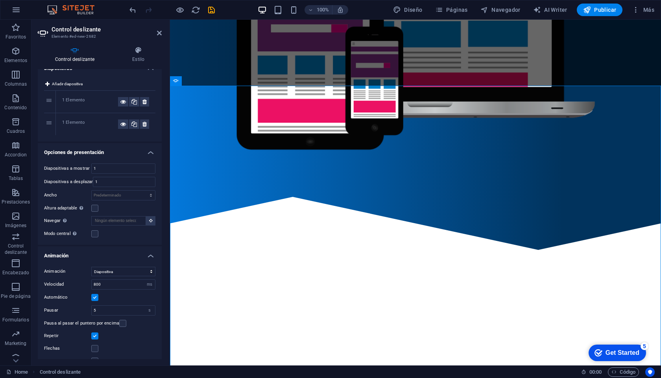
scroll to position [0, 0]
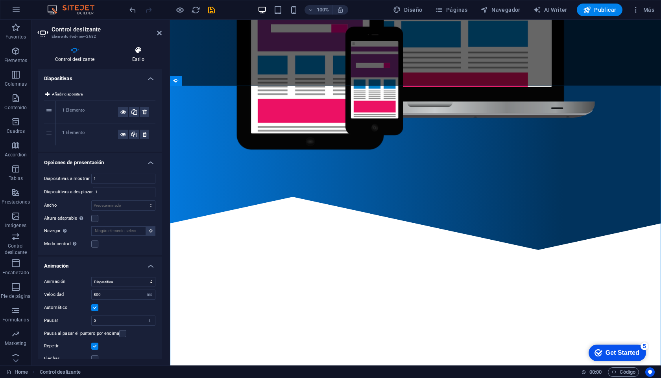
click at [139, 50] on icon at bounding box center [138, 50] width 47 height 8
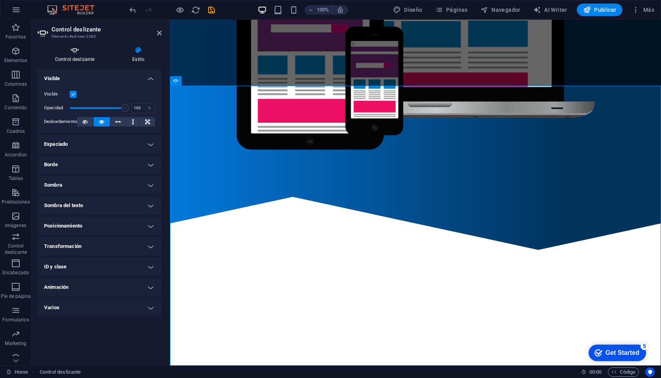
click at [77, 54] on icon at bounding box center [75, 50] width 74 height 8
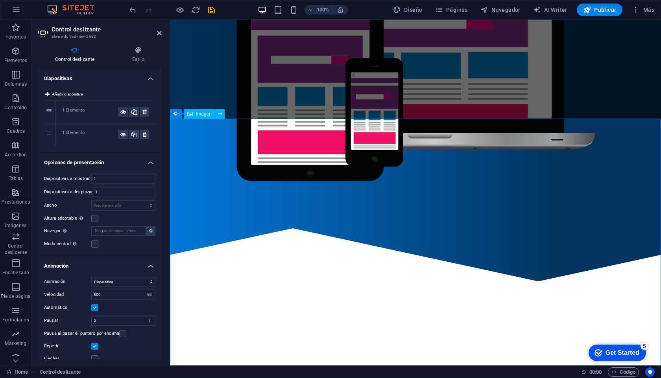
scroll to position [210, 0]
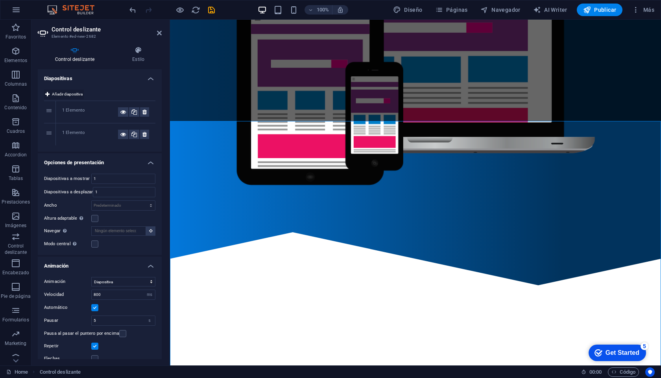
click at [64, 94] on span "Añadir diapositiva" at bounding box center [67, 94] width 31 height 9
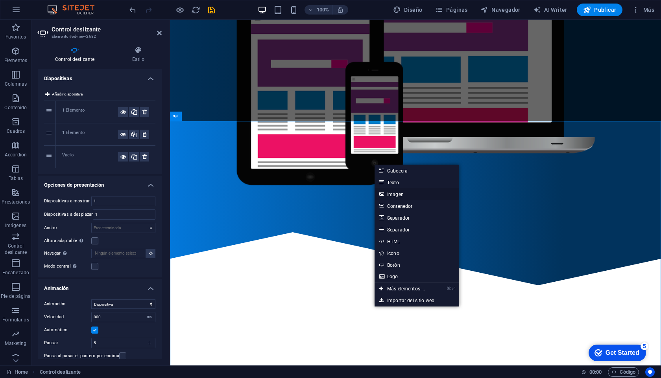
click at [406, 194] on link "Imagen" at bounding box center [416, 194] width 85 height 12
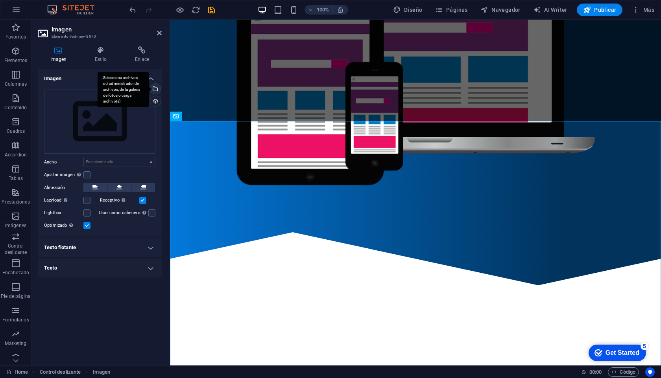
click at [149, 90] on div "Selecciona archivos del administrador de archivos, de la galería de fotos o car…" at bounding box center [123, 89] width 51 height 35
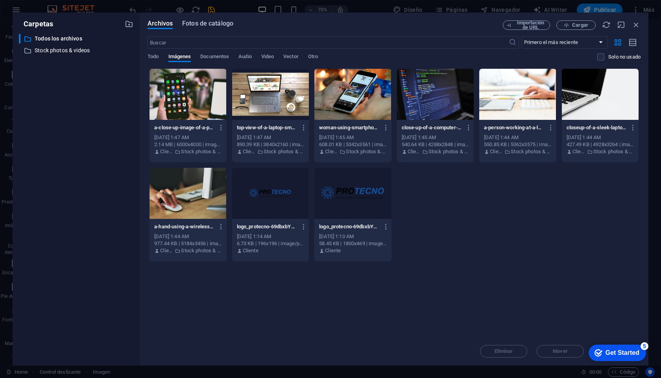
click at [206, 24] on span "Fotos de catálogo" at bounding box center [207, 23] width 51 height 9
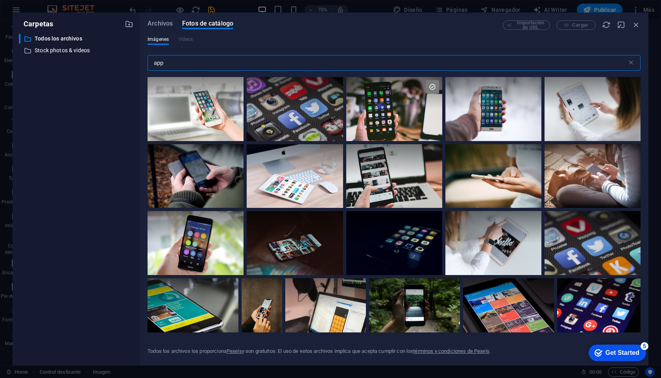
click at [200, 41] on div "Imágenes Vídeos" at bounding box center [394, 43] width 493 height 15
click at [184, 63] on input "app" at bounding box center [387, 63] width 479 height 16
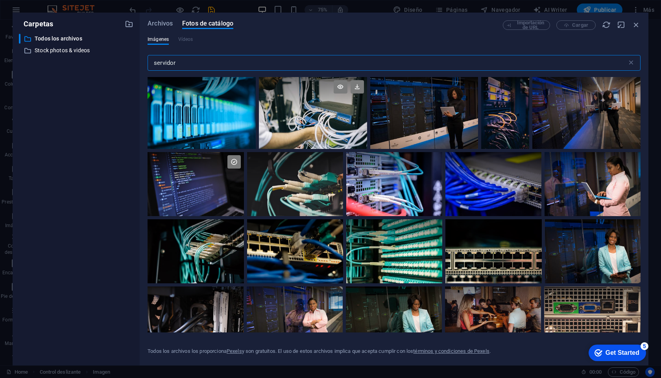
scroll to position [15, 0]
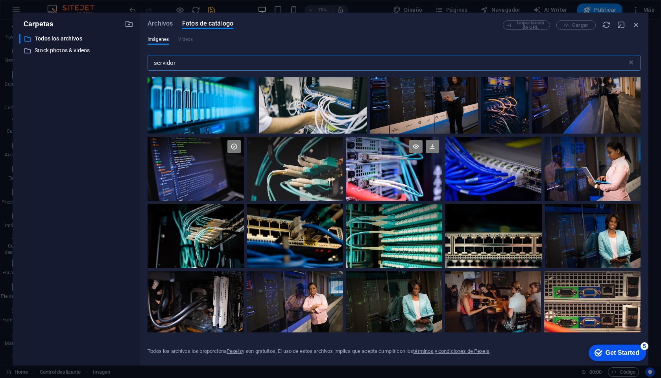
type input "servidor"
click at [370, 172] on div at bounding box center [394, 169] width 96 height 64
click at [385, 170] on div at bounding box center [394, 185] width 96 height 32
click at [385, 170] on div at bounding box center [394, 169] width 96 height 64
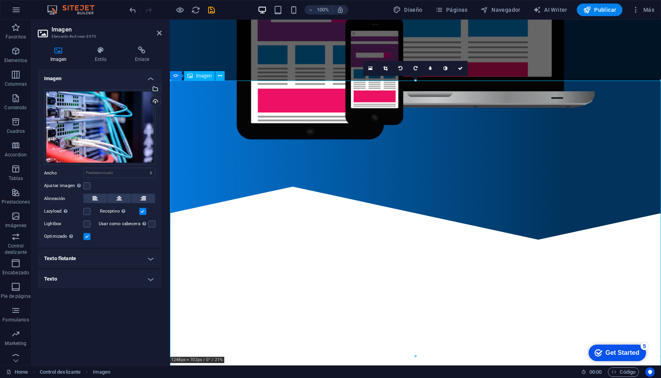
scroll to position [267, 0]
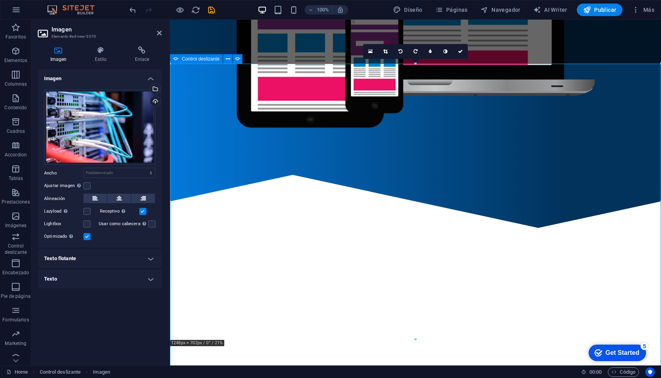
click at [177, 60] on icon at bounding box center [176, 58] width 6 height 9
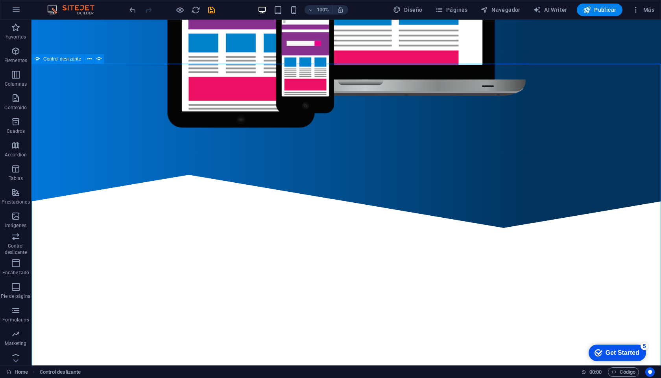
click at [37, 57] on icon at bounding box center [38, 58] width 6 height 9
select select "ms"
select select "s"
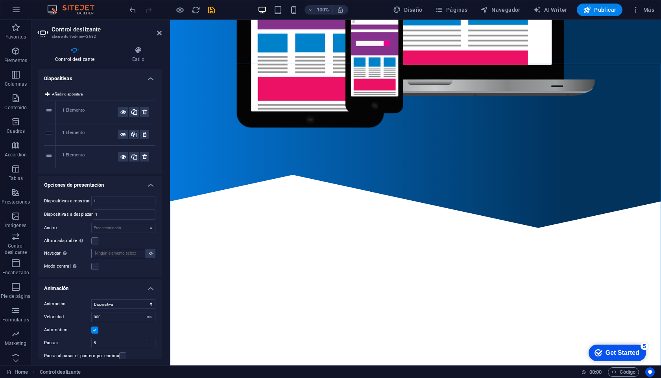
scroll to position [45, 0]
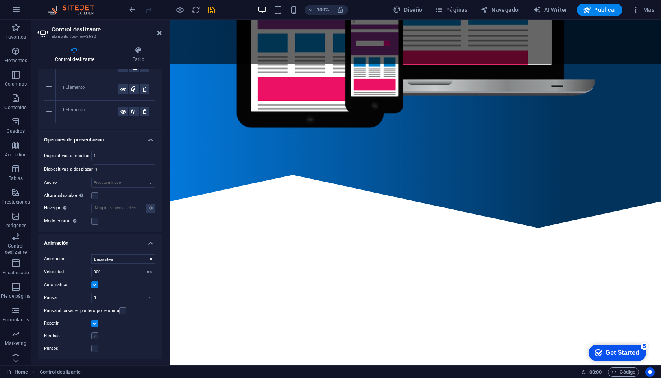
click at [95, 336] on label at bounding box center [94, 336] width 7 height 7
click at [0, 0] on input "Flechas" at bounding box center [0, 0] width 0 height 0
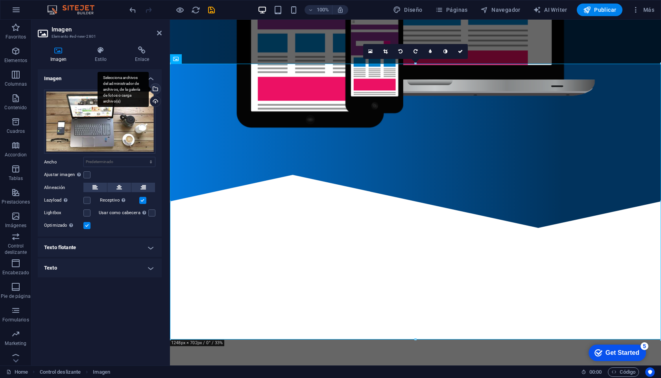
click at [157, 86] on div "Selecciona archivos del administrador de archivos, de la galería de fotos o car…" at bounding box center [155, 90] width 12 height 12
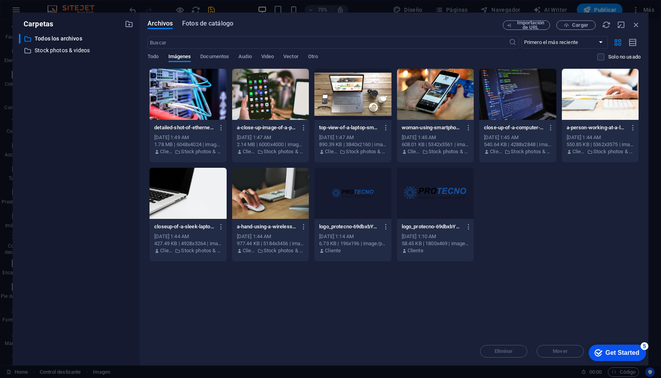
click at [217, 28] on button "Fotos de catálogo" at bounding box center [207, 24] width 51 height 9
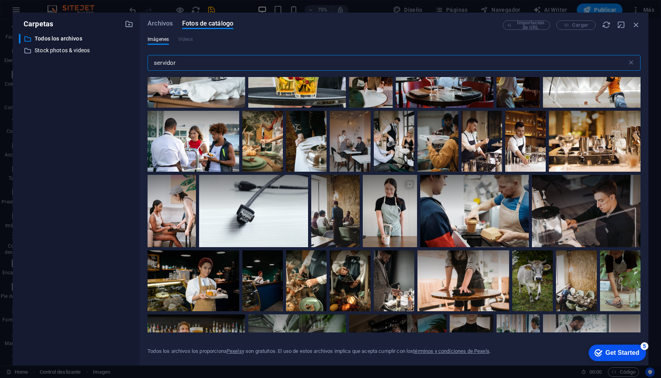
scroll to position [919, 0]
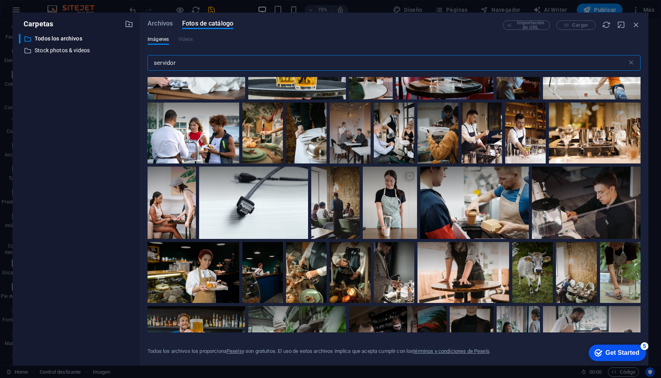
click at [193, 62] on input "servidor" at bounding box center [387, 63] width 479 height 16
click at [164, 59] on input "servidor" at bounding box center [387, 63] width 479 height 16
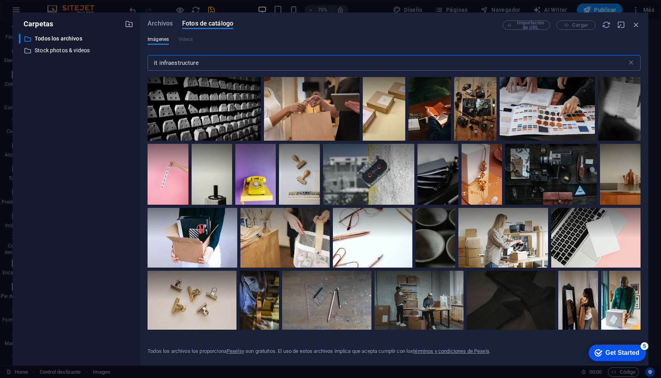
drag, startPoint x: 159, startPoint y: 63, endPoint x: 148, endPoint y: 65, distance: 11.1
click at [149, 65] on input "it infraestructure" at bounding box center [387, 63] width 479 height 16
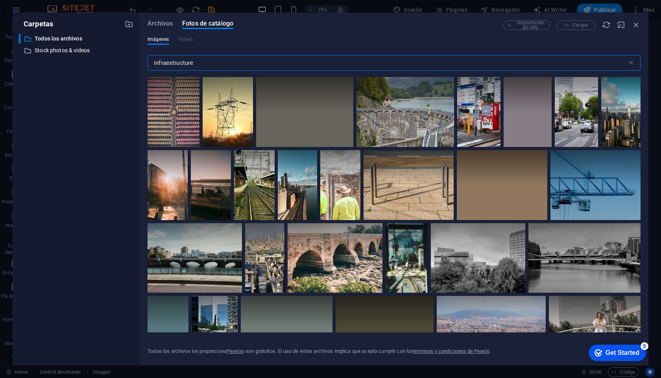
click at [217, 64] on input "infraestructure" at bounding box center [387, 63] width 479 height 16
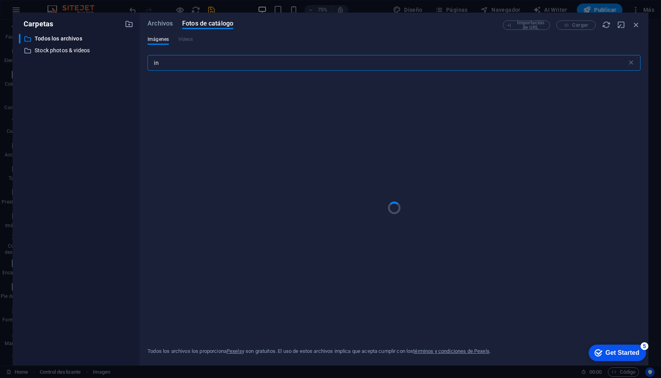
type input "i"
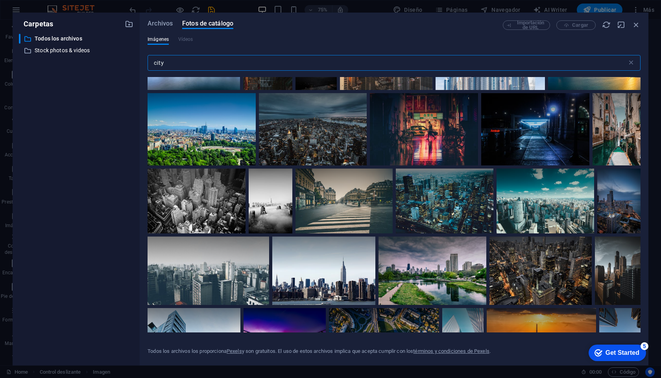
scroll to position [269, 0]
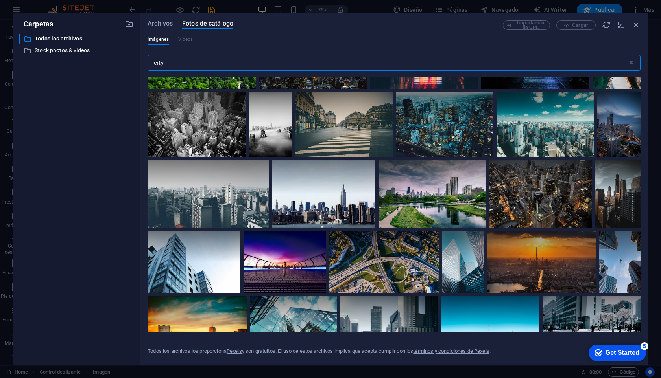
click at [159, 64] on input "city" at bounding box center [387, 63] width 479 height 16
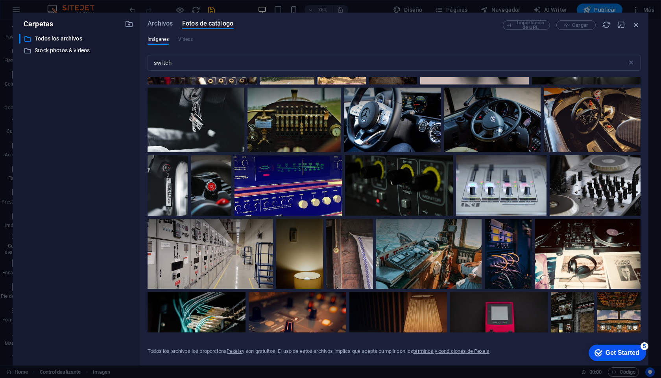
scroll to position [277, 0]
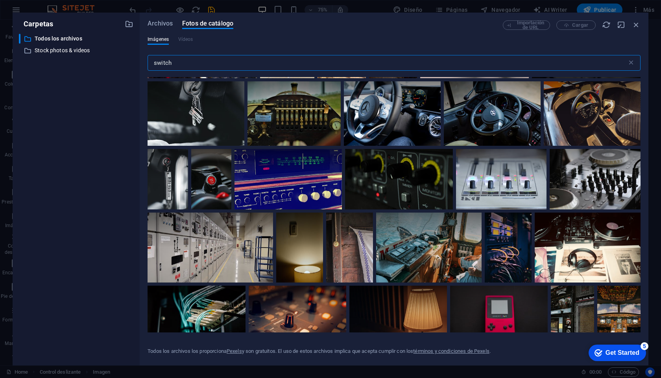
click at [156, 60] on input "switch" at bounding box center [387, 63] width 479 height 16
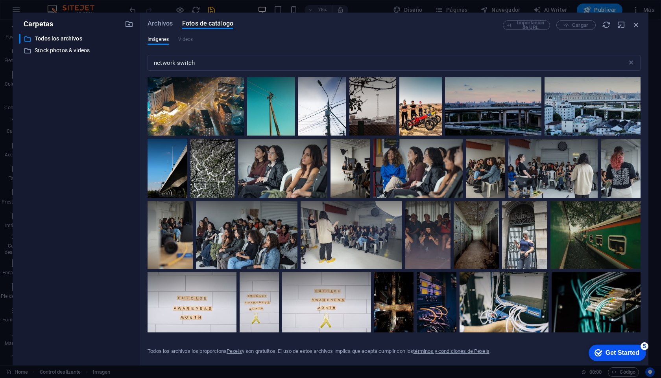
scroll to position [206, 0]
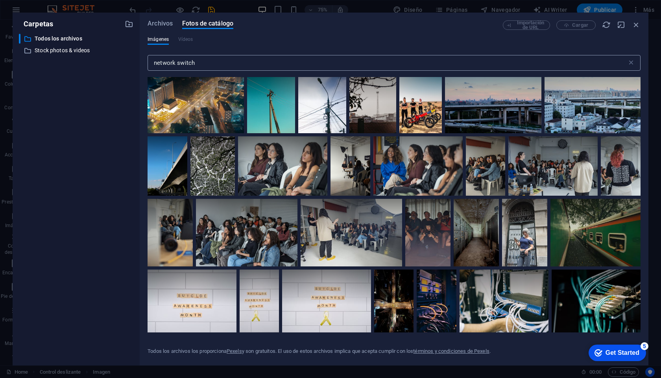
click at [163, 64] on input "network switch" at bounding box center [387, 63] width 479 height 16
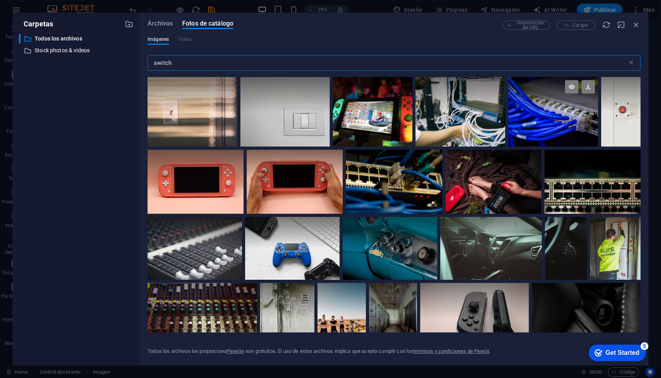
type input "switch"
click at [526, 119] on div at bounding box center [553, 112] width 90 height 70
click at [526, 119] on div at bounding box center [553, 129] width 90 height 35
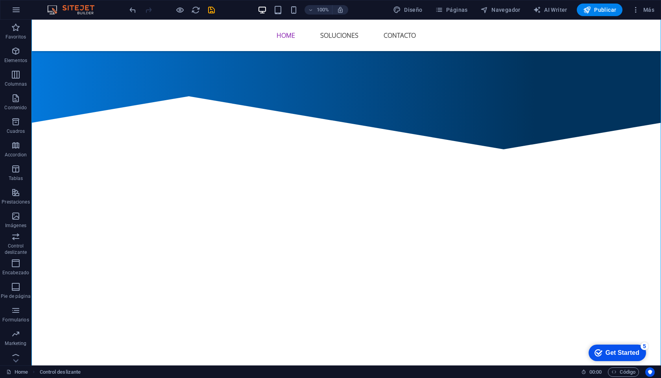
scroll to position [357, 0]
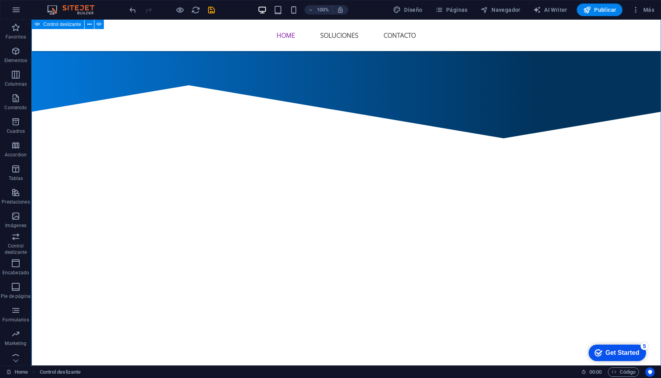
click at [31, 157] on button "button" at bounding box center [31, 157] width 0 height 0
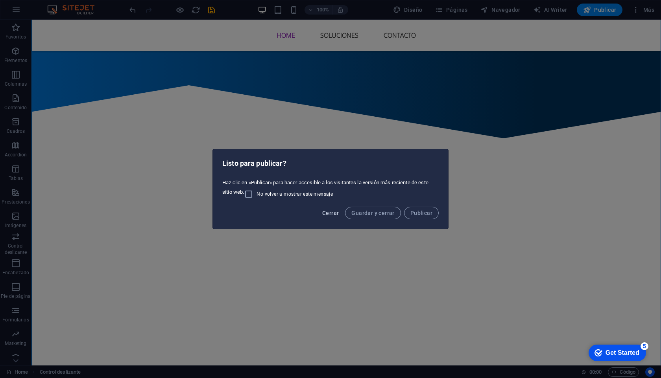
click at [330, 214] on span "Cerrar" at bounding box center [330, 213] width 17 height 6
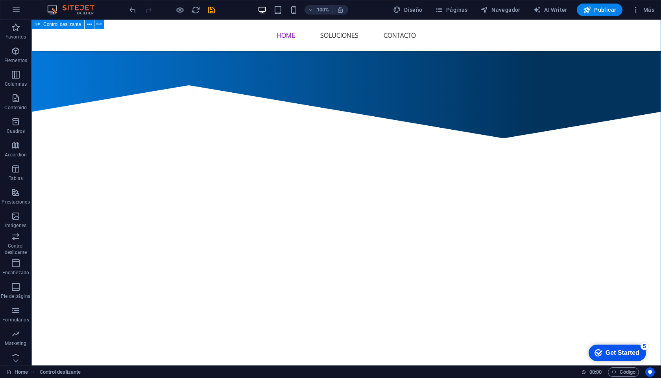
click at [31, 157] on button "button" at bounding box center [31, 157] width 0 height 0
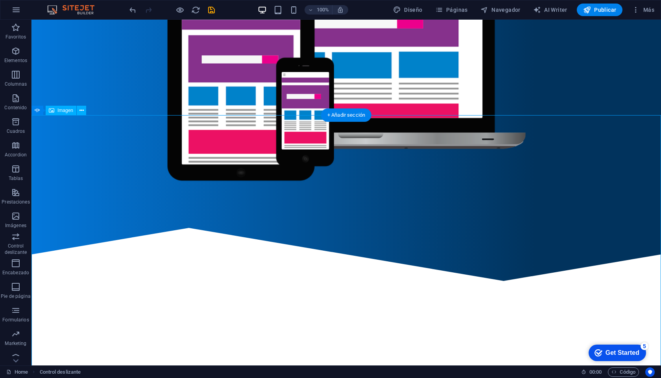
scroll to position [216, 0]
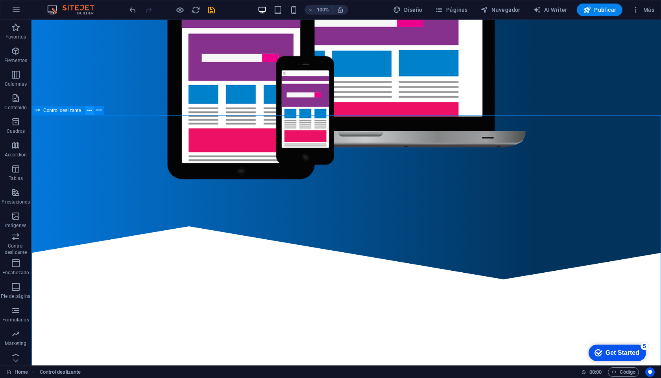
click at [90, 110] on icon at bounding box center [89, 111] width 4 height 8
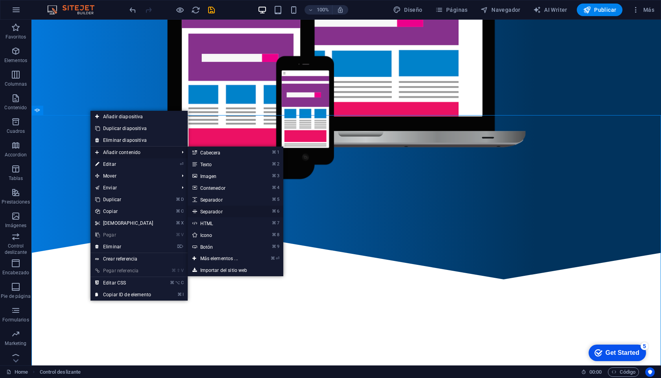
click at [230, 211] on link "⌘ 6 Separador" at bounding box center [221, 212] width 66 height 12
select select "%"
select select "px"
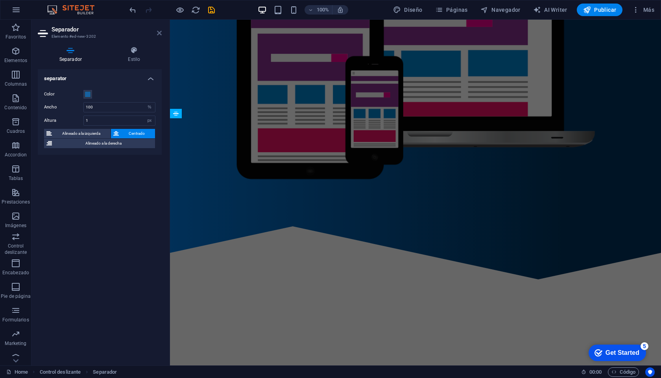
click at [159, 33] on icon at bounding box center [159, 33] width 5 height 6
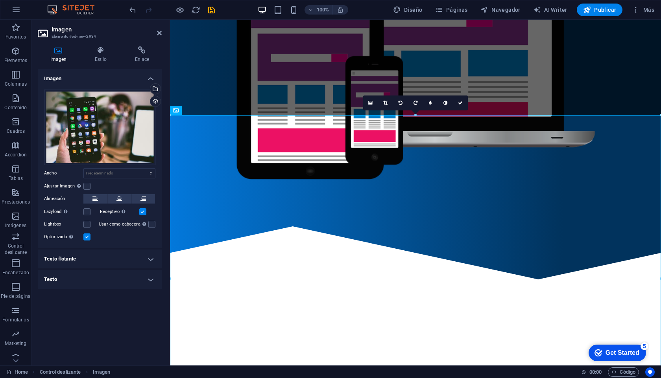
click at [165, 30] on aside "Imagen Elemento #ed-new-2934 Imagen Estilo Enlace Imagen Arrastra archivos aquí…" at bounding box center [100, 193] width 138 height 346
click at [159, 31] on icon at bounding box center [159, 33] width 5 height 6
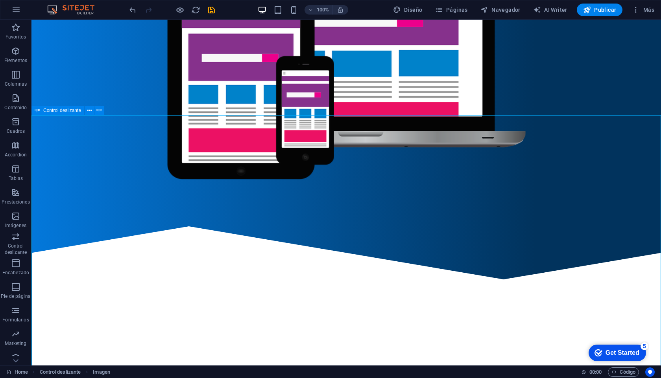
click at [46, 110] on span "Control deslizante" at bounding box center [62, 110] width 38 height 5
select select "ms"
select select "s"
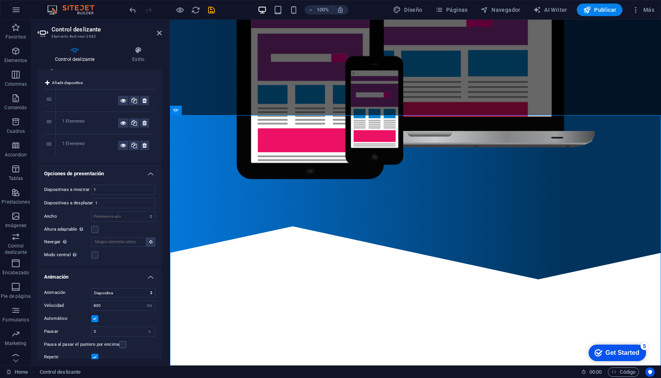
scroll to position [0, 0]
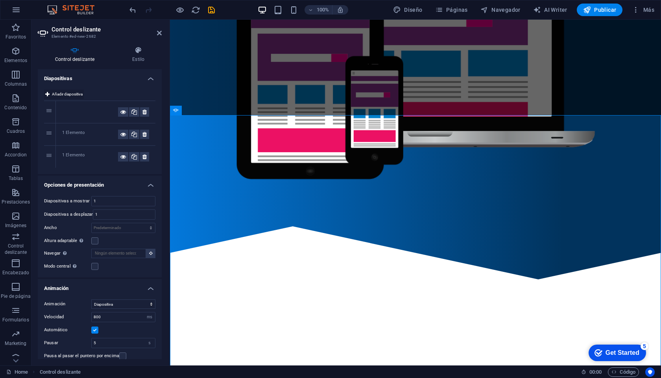
click at [66, 92] on span "Añadir diapositiva" at bounding box center [67, 94] width 31 height 9
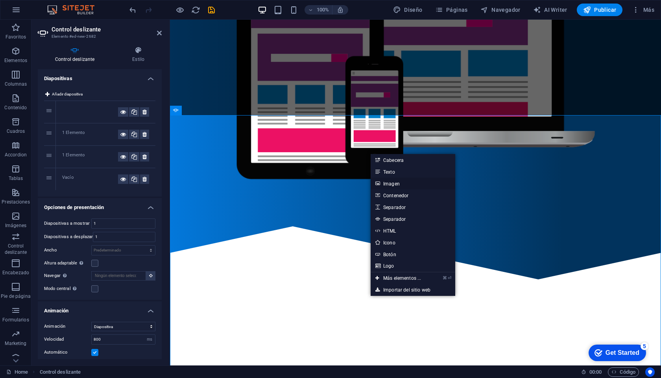
click at [386, 182] on link "Imagen" at bounding box center [413, 184] width 85 height 12
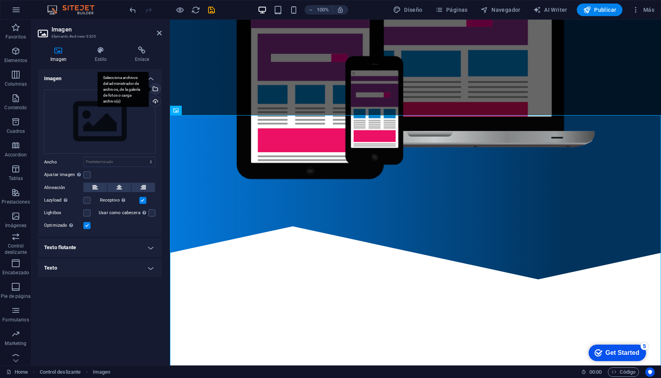
click at [156, 90] on div "Selecciona archivos del administrador de archivos, de la galería de fotos o car…" at bounding box center [155, 90] width 12 height 12
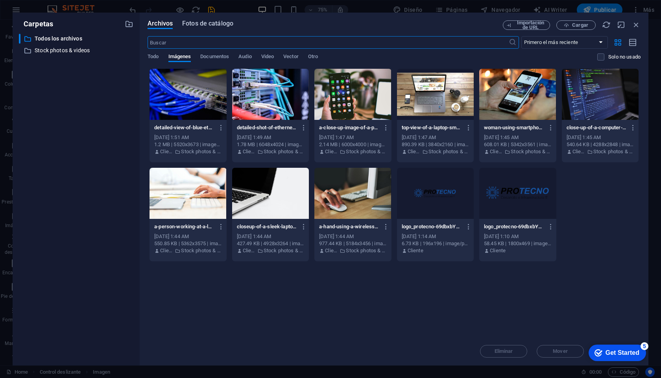
click at [208, 24] on span "Fotos de catálogo" at bounding box center [207, 23] width 51 height 9
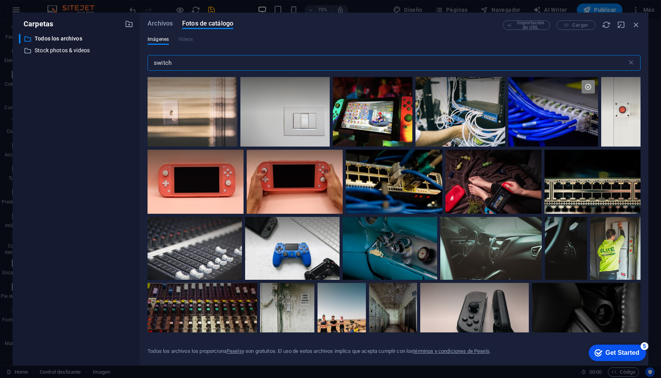
click at [164, 64] on input "switch" at bounding box center [387, 63] width 479 height 16
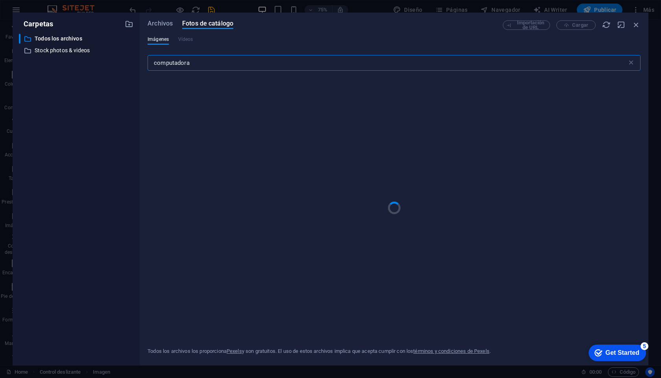
click at [247, 62] on input "computadora" at bounding box center [387, 63] width 479 height 16
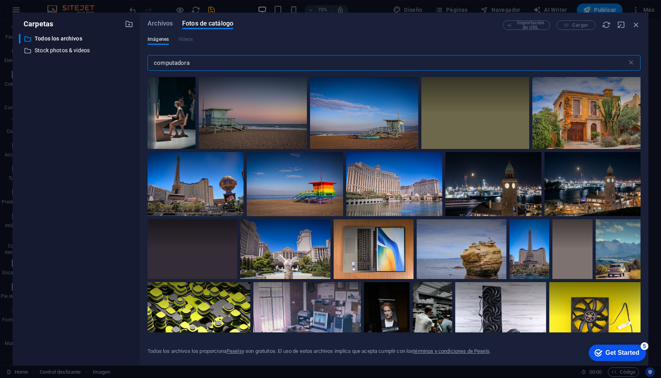
click at [239, 64] on input "computadora" at bounding box center [387, 63] width 479 height 16
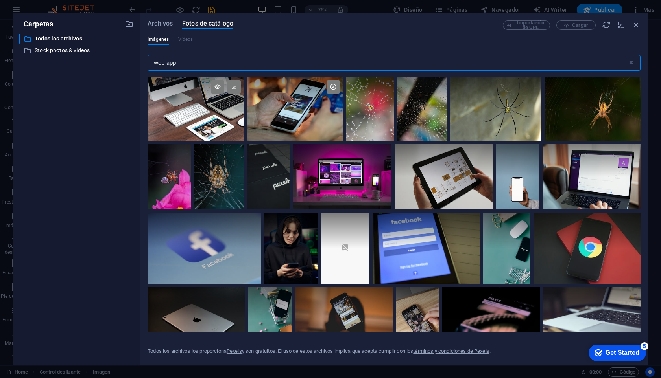
type input "web app"
click at [199, 114] on div at bounding box center [196, 109] width 96 height 64
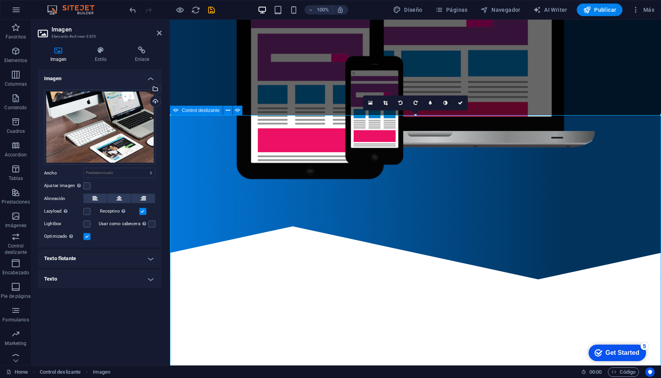
click at [170, 298] on button "button" at bounding box center [170, 298] width 0 height 0
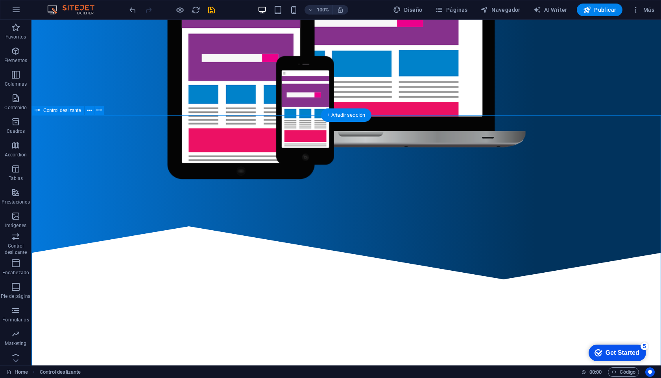
click at [31, 298] on button "button" at bounding box center [31, 298] width 0 height 0
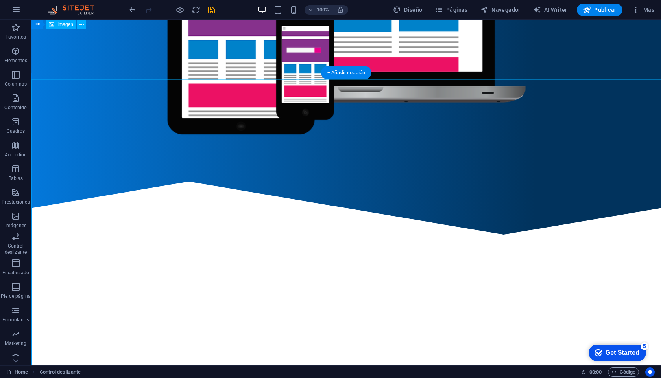
scroll to position [258, 0]
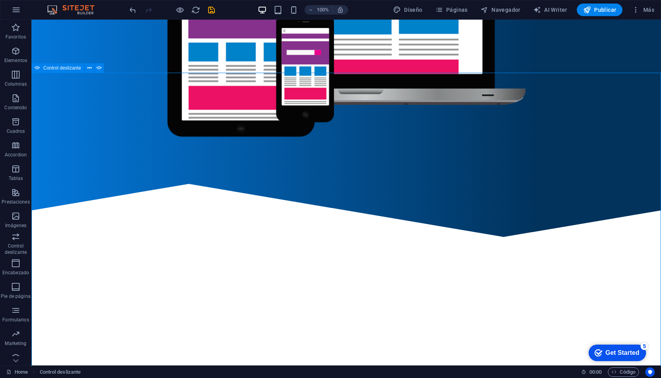
click at [46, 68] on span "Control deslizante" at bounding box center [62, 68] width 38 height 5
select select "ms"
select select "s"
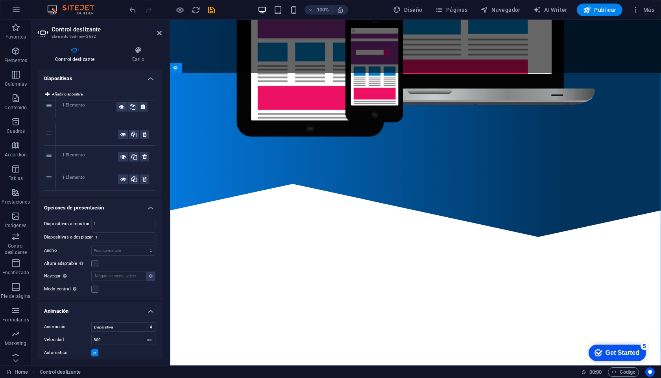
drag, startPoint x: 49, startPoint y: 176, endPoint x: 49, endPoint y: 104, distance: 72.4
click at [404, 173] on div at bounding box center [415, 211] width 491 height 76
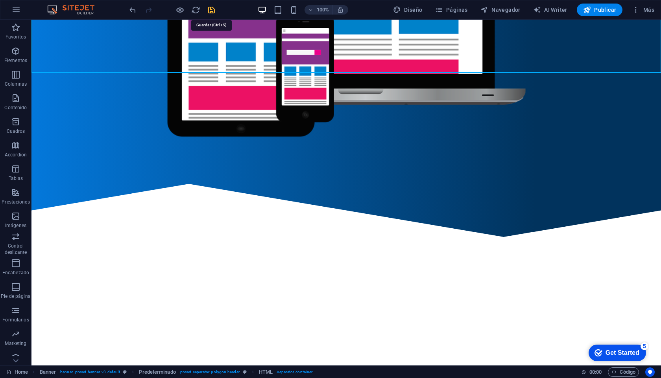
click at [211, 10] on icon "save" at bounding box center [211, 10] width 9 height 9
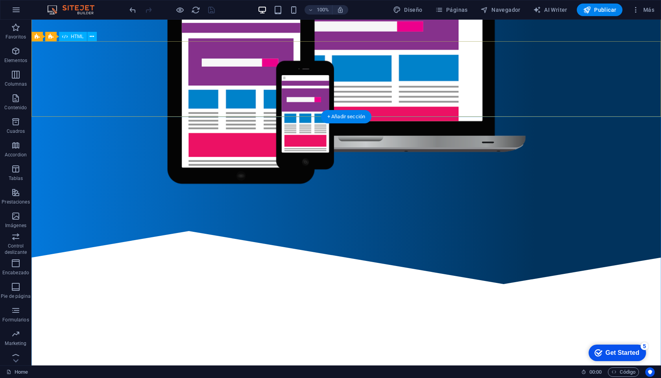
scroll to position [210, 0]
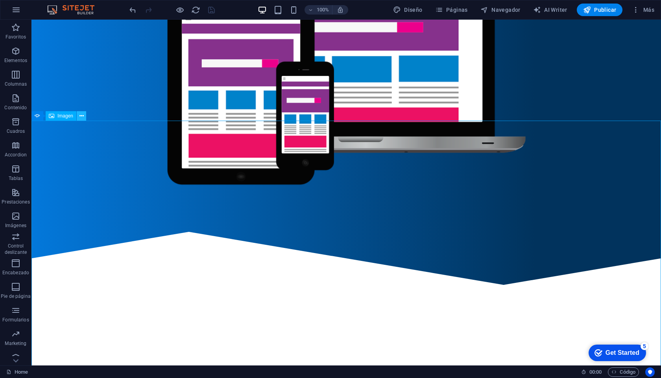
click at [81, 118] on icon at bounding box center [81, 116] width 4 height 8
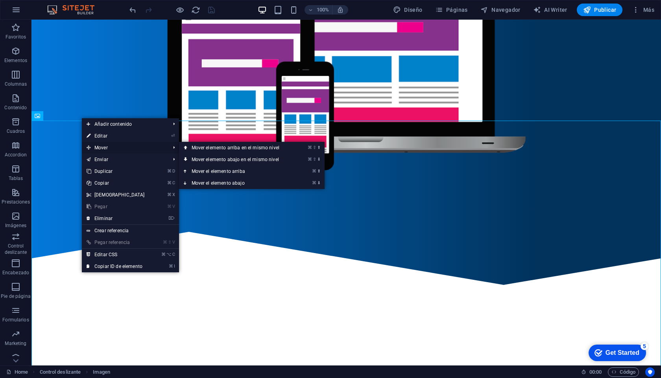
click at [103, 150] on span "Mover" at bounding box center [124, 148] width 85 height 12
click at [244, 161] on link "⌘ ⇧ ⬇ Mover elemento abajo en el mismo nivel" at bounding box center [237, 160] width 116 height 12
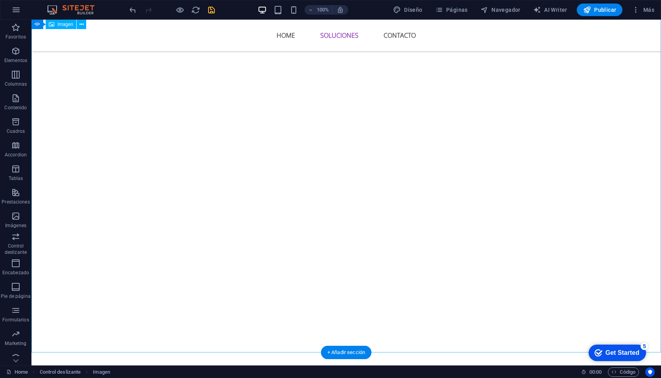
scroll to position [816, 0]
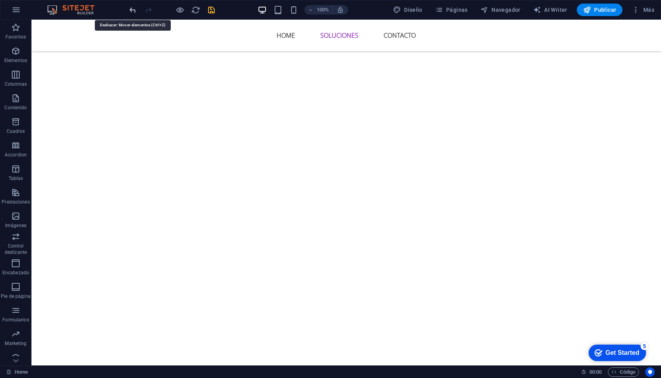
click at [135, 10] on icon "undo" at bounding box center [132, 10] width 9 height 9
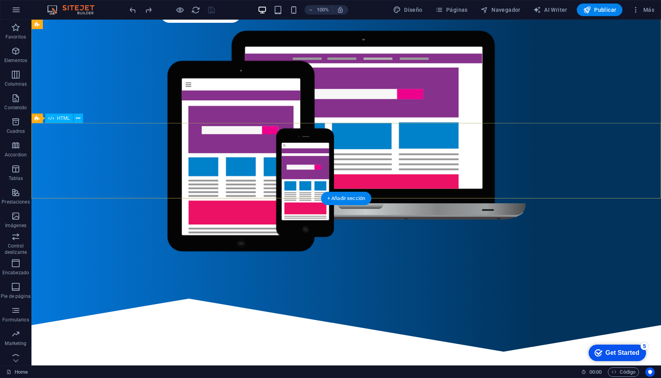
scroll to position [130, 0]
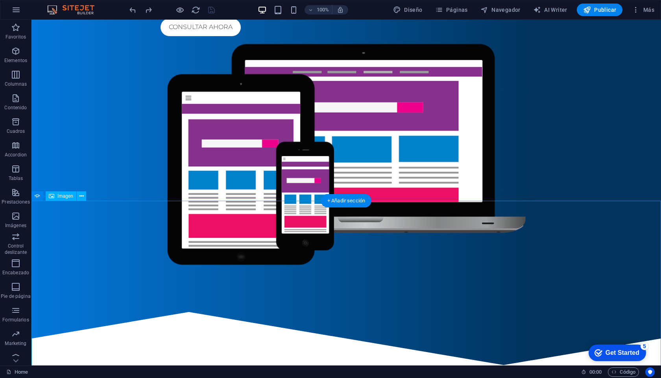
click at [89, 196] on icon at bounding box center [89, 196] width 4 height 8
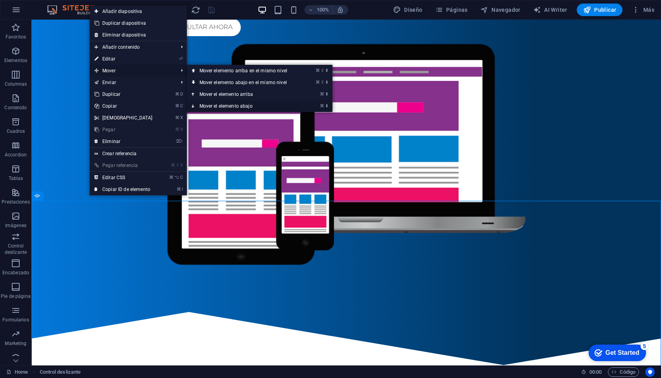
click at [220, 107] on link "⌘ ⬇ Mover el elemento abajo" at bounding box center [245, 106] width 116 height 12
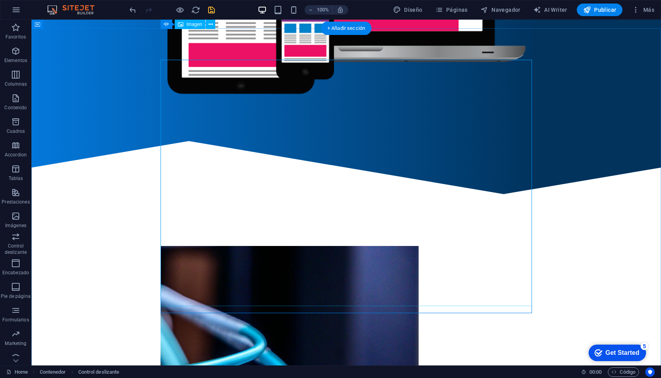
scroll to position [296, 0]
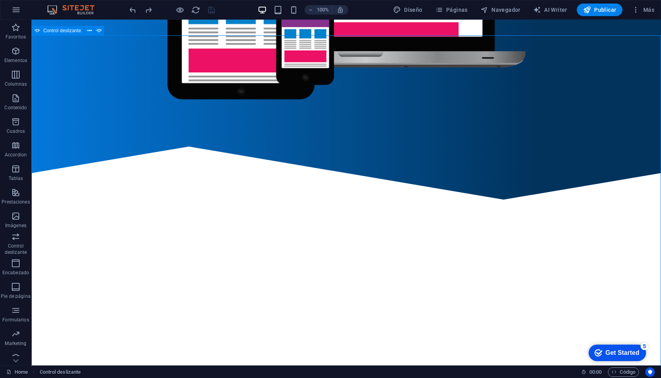
click at [53, 31] on span "Control deslizante" at bounding box center [62, 30] width 38 height 5
click at [86, 32] on button at bounding box center [89, 30] width 9 height 9
click at [14, 56] on span "Elementos" at bounding box center [15, 55] width 31 height 19
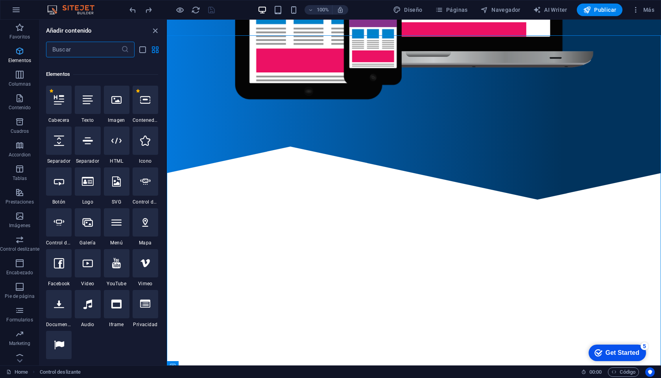
scroll to position [148, 0]
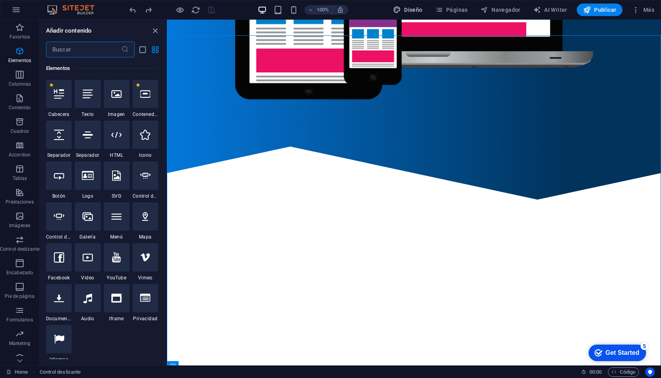
click at [420, 7] on span "Diseño" at bounding box center [408, 10] width 30 height 8
select select "px"
select select "400"
select select "px"
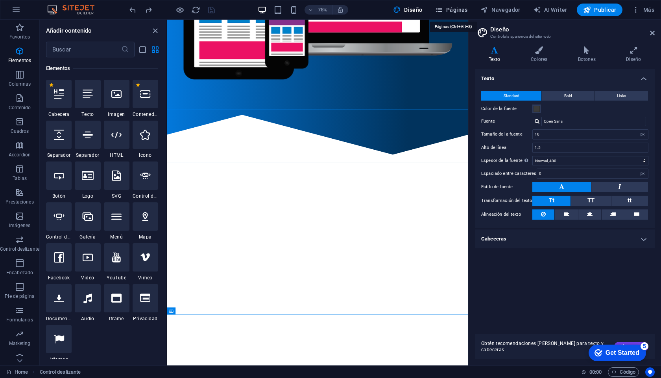
click at [457, 9] on span "Páginas" at bounding box center [451, 10] width 33 height 8
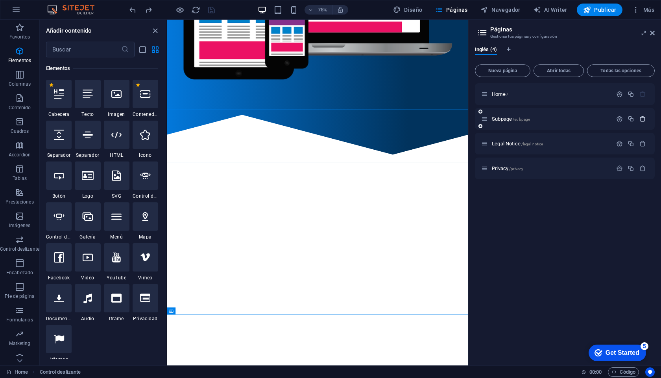
click at [642, 117] on icon "button" at bounding box center [642, 119] width 7 height 7
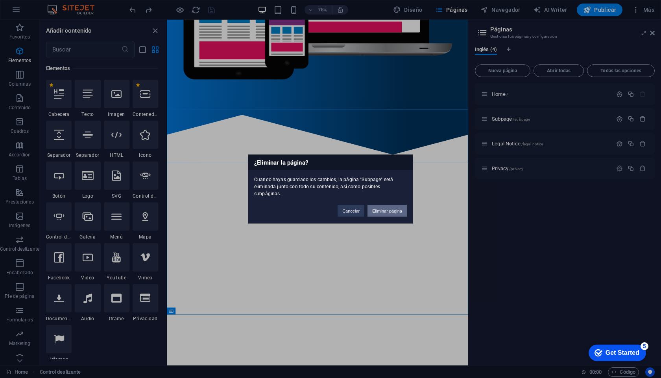
click at [387, 207] on button "Eliminar página" at bounding box center [386, 211] width 39 height 12
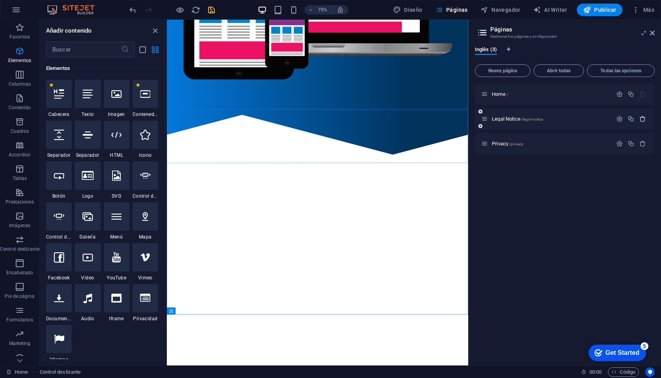
click at [643, 121] on icon "button" at bounding box center [642, 119] width 7 height 7
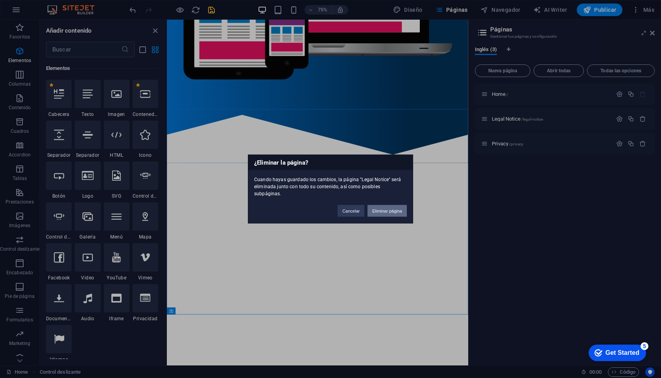
click at [389, 206] on button "Eliminar página" at bounding box center [386, 211] width 39 height 12
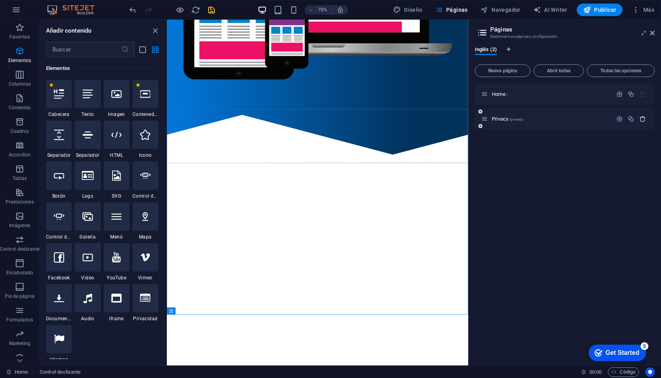
click at [643, 122] on icon "button" at bounding box center [642, 119] width 7 height 7
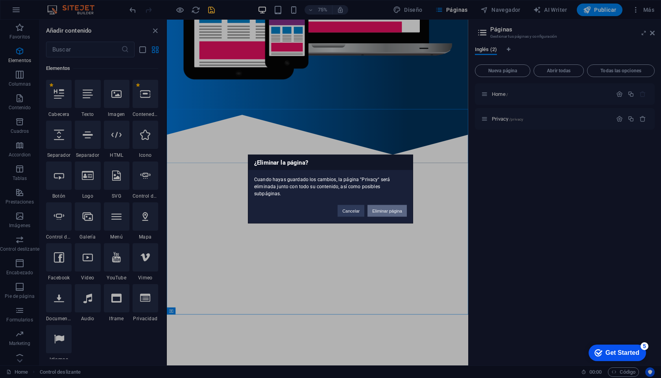
click at [383, 208] on button "Eliminar página" at bounding box center [386, 211] width 39 height 12
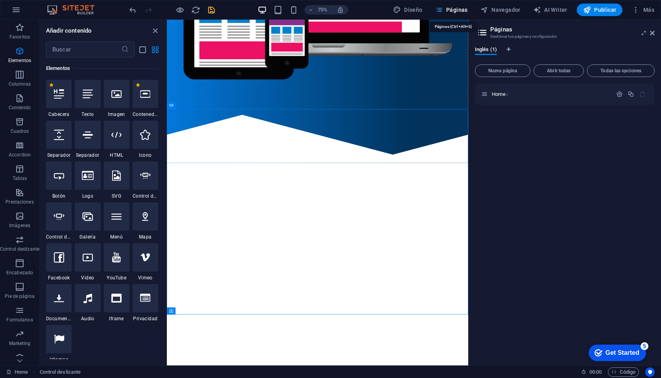
click at [457, 10] on span "Páginas" at bounding box center [451, 10] width 33 height 8
click at [415, 10] on span "Diseño" at bounding box center [408, 10] width 30 height 8
select select "px"
select select "400"
select select "px"
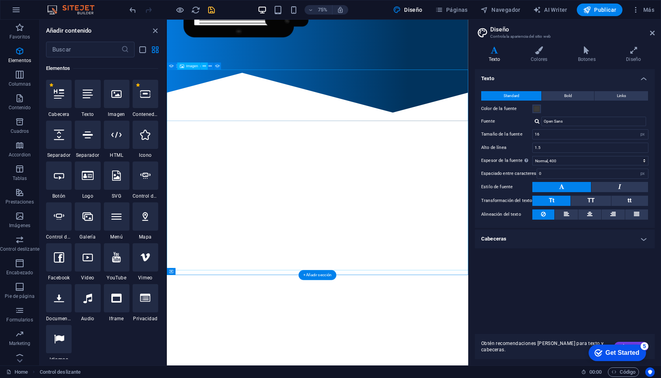
scroll to position [356, 0]
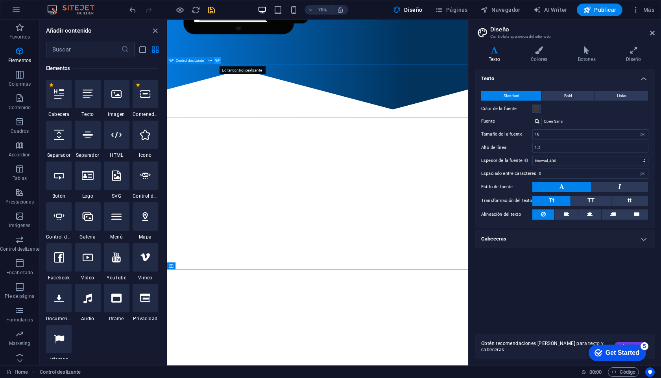
click at [218, 62] on icon at bounding box center [218, 60] width 4 height 6
select select "ms"
select select "s"
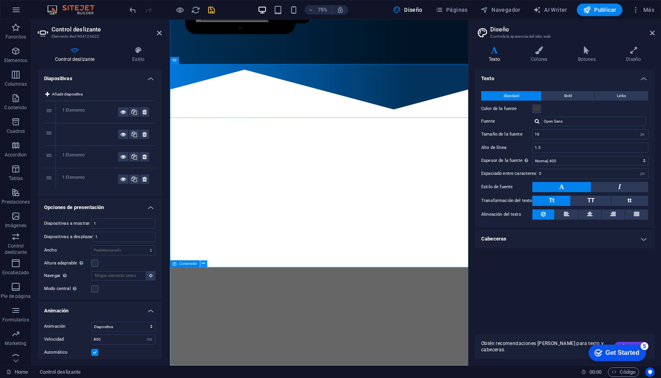
click at [203, 264] on icon at bounding box center [203, 264] width 3 height 6
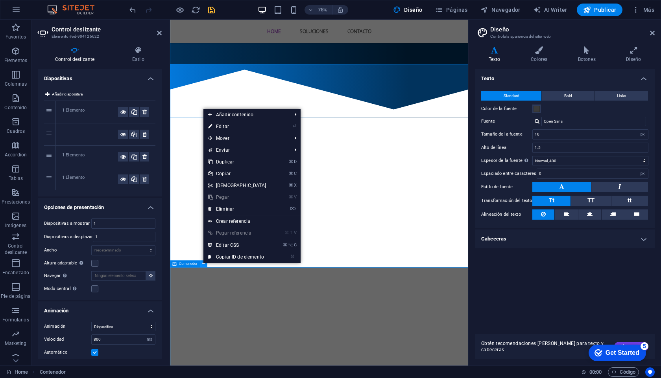
scroll to position [369, 0]
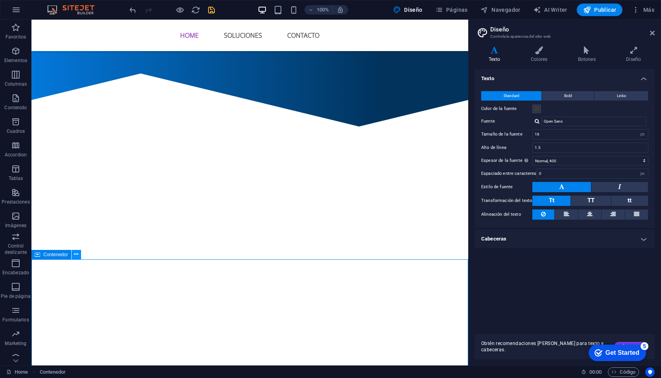
click at [73, 256] on button at bounding box center [76, 254] width 9 height 9
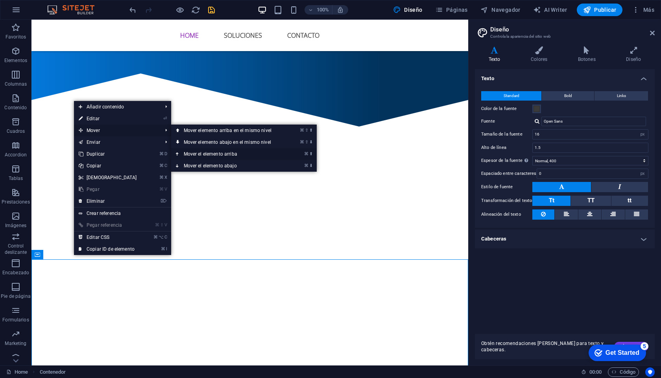
click at [227, 153] on link "⌘ ⬆ Mover el elemento arriba" at bounding box center [229, 154] width 116 height 12
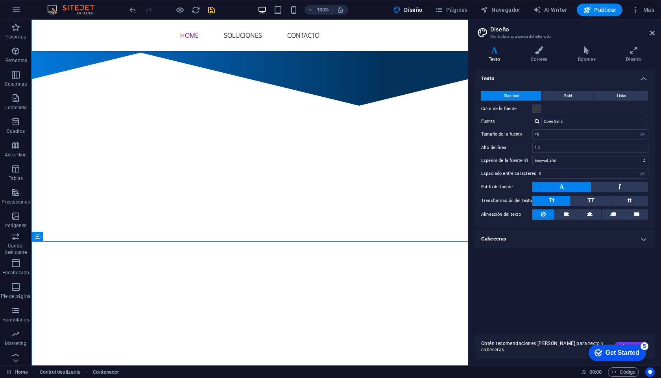
scroll to position [391, 0]
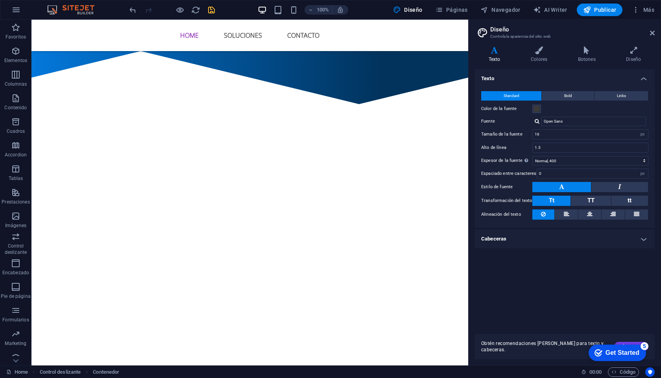
drag, startPoint x: 108, startPoint y: 241, endPoint x: 118, endPoint y: 139, distance: 102.4
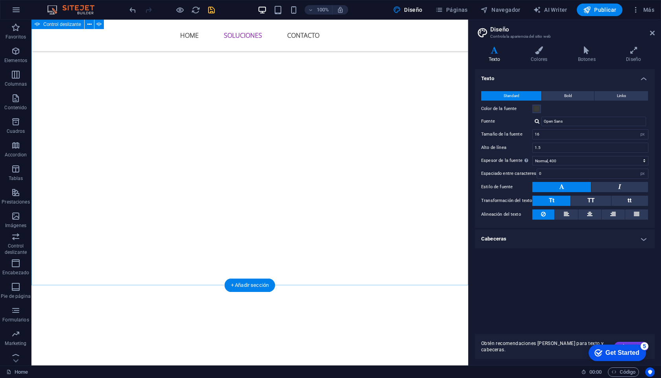
scroll to position [621, 0]
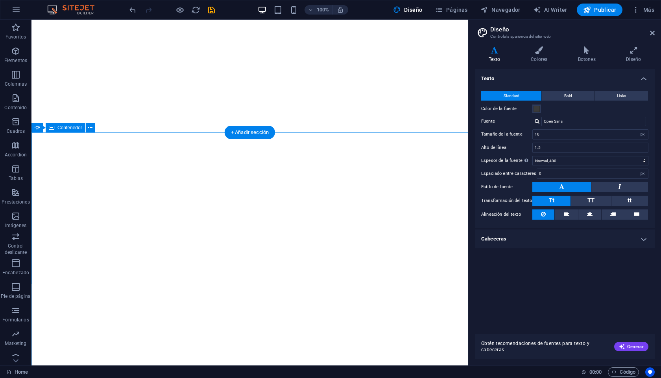
select select "px"
select select "400"
select select "px"
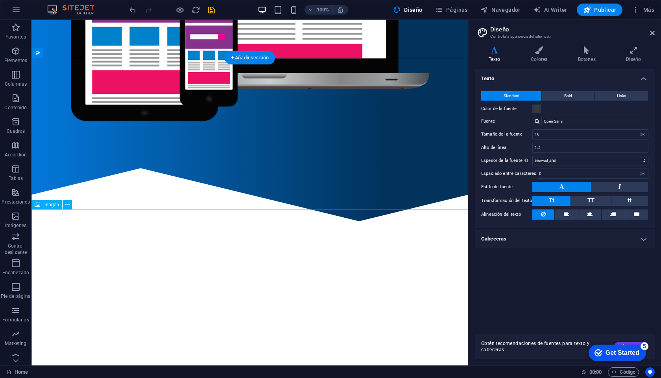
scroll to position [277, 0]
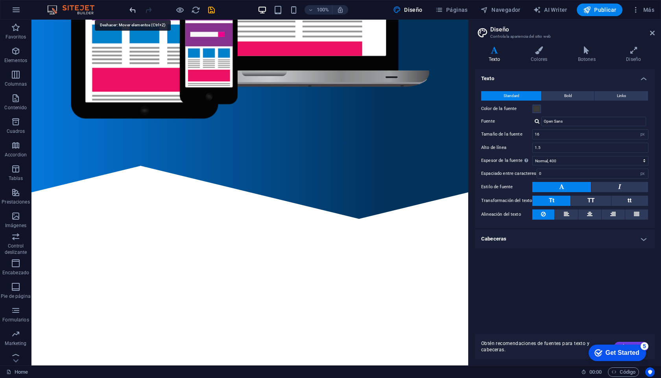
click at [129, 9] on icon "undo" at bounding box center [132, 10] width 9 height 9
click at [133, 12] on icon "undo" at bounding box center [132, 10] width 9 height 9
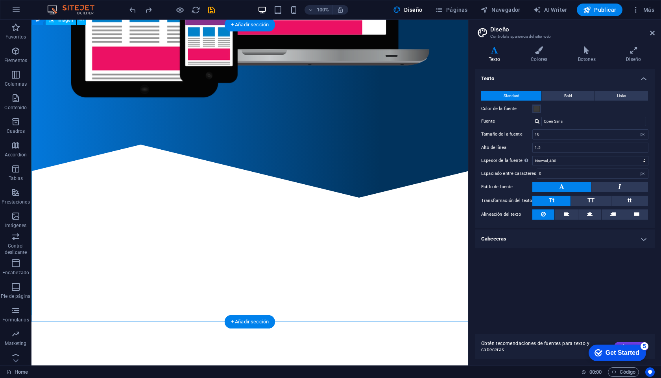
scroll to position [306, 0]
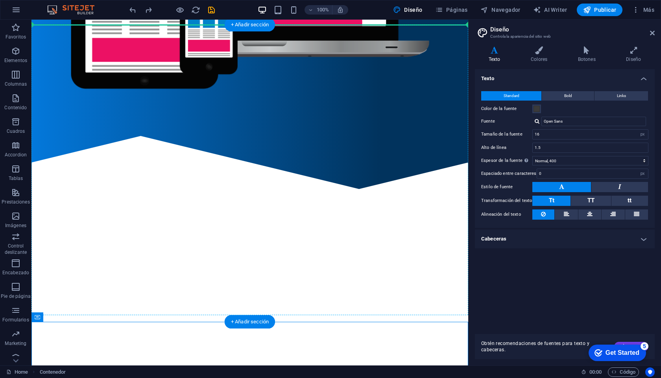
drag, startPoint x: 105, startPoint y: 329, endPoint x: 111, endPoint y: 129, distance: 199.5
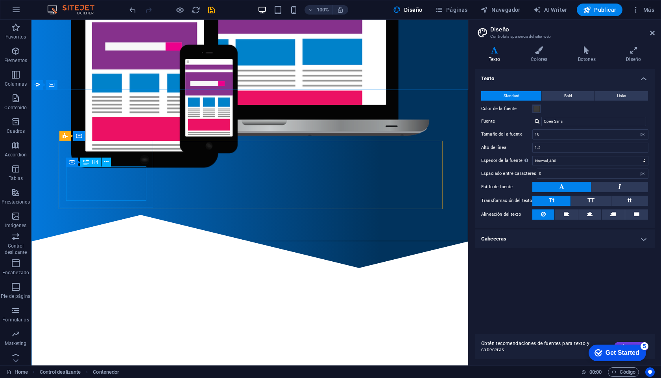
scroll to position [221, 0]
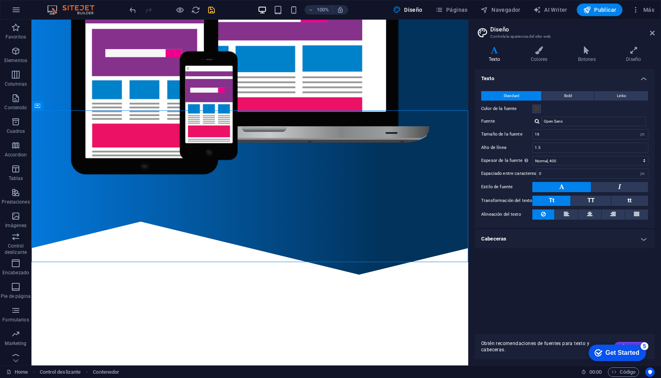
click at [212, 12] on icon "save" at bounding box center [211, 10] width 9 height 9
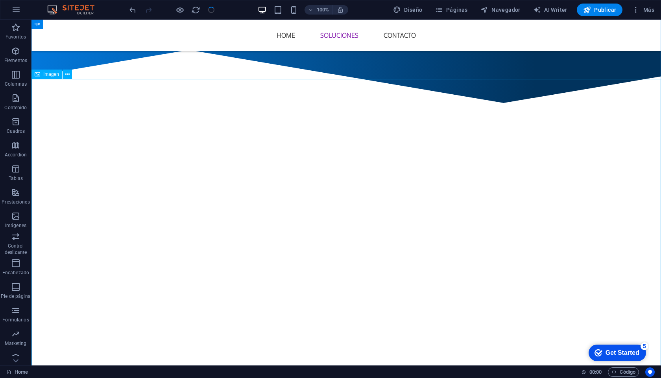
scroll to position [454, 0]
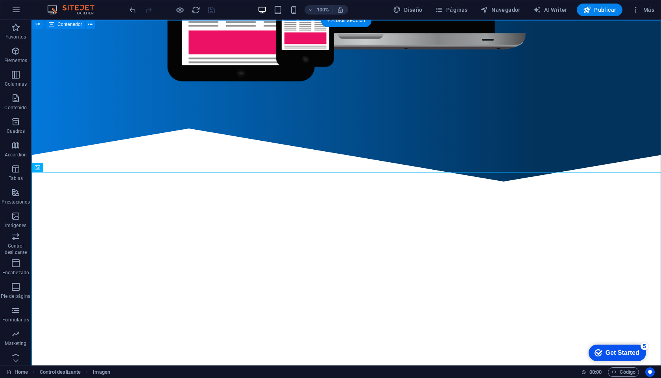
scroll to position [305, 0]
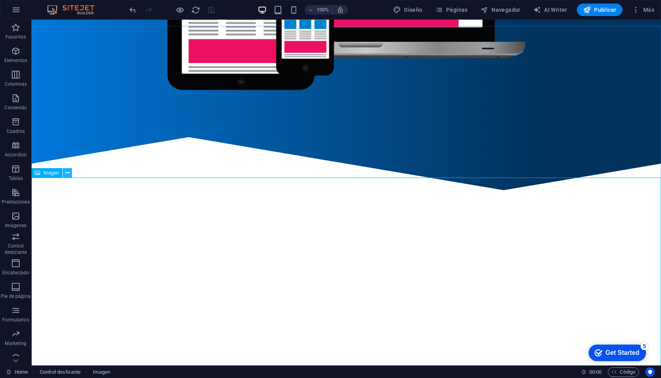
click at [66, 173] on icon at bounding box center [67, 173] width 4 height 8
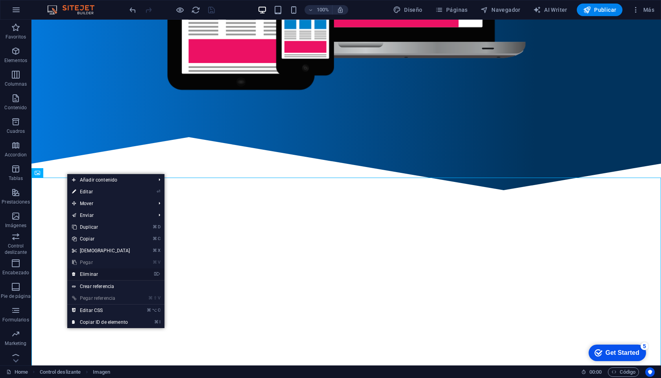
click at [93, 272] on link "⌦ Eliminar" at bounding box center [101, 275] width 68 height 12
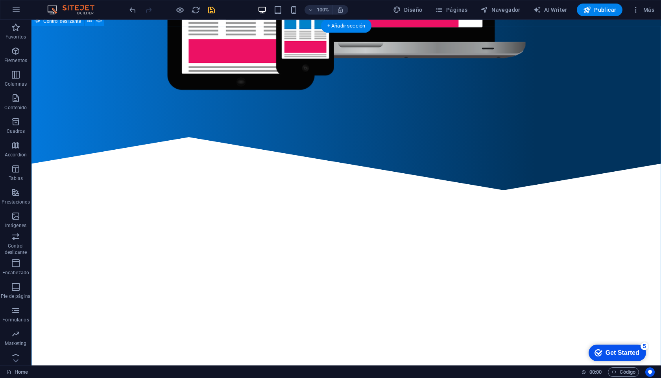
click at [31, 208] on button "button" at bounding box center [31, 208] width 0 height 0
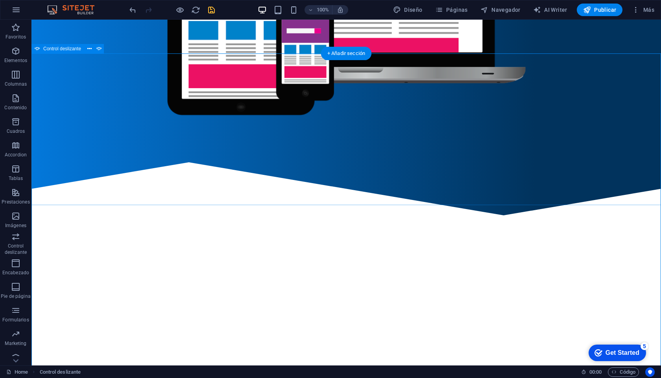
scroll to position [275, 0]
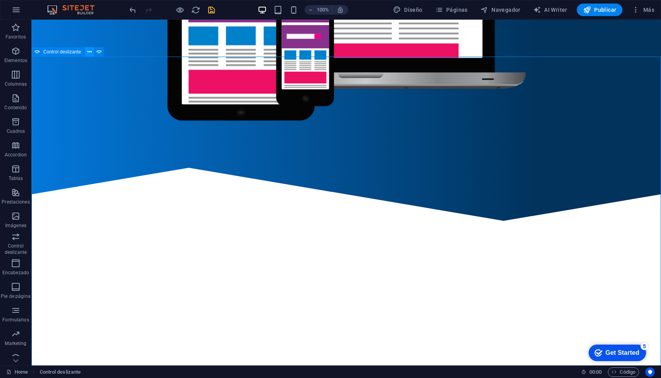
click at [89, 51] on icon at bounding box center [89, 52] width 4 height 8
click at [72, 51] on span "Contenedor" at bounding box center [69, 52] width 25 height 5
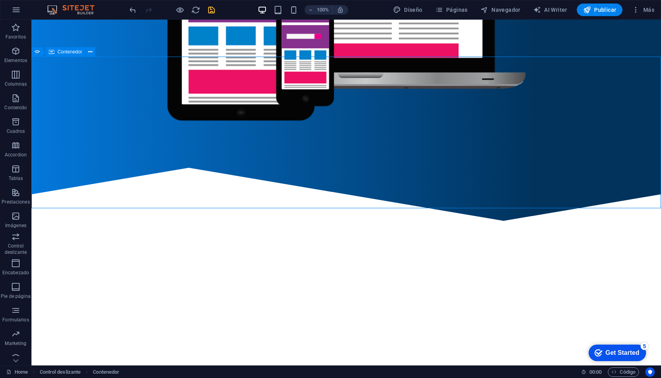
click at [72, 51] on span "Contenedor" at bounding box center [69, 52] width 25 height 5
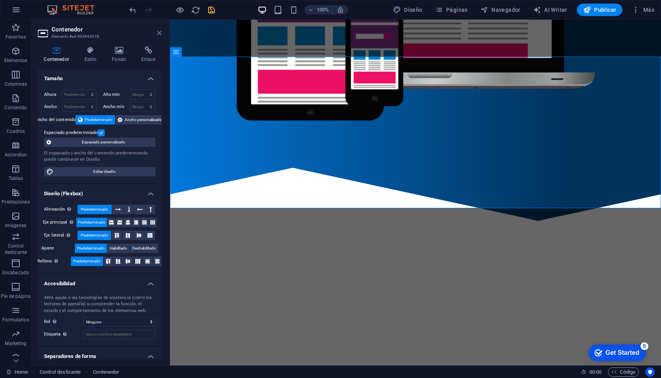
drag, startPoint x: 161, startPoint y: 32, endPoint x: 129, endPoint y: 19, distance: 34.0
click at [161, 32] on icon at bounding box center [159, 33] width 5 height 6
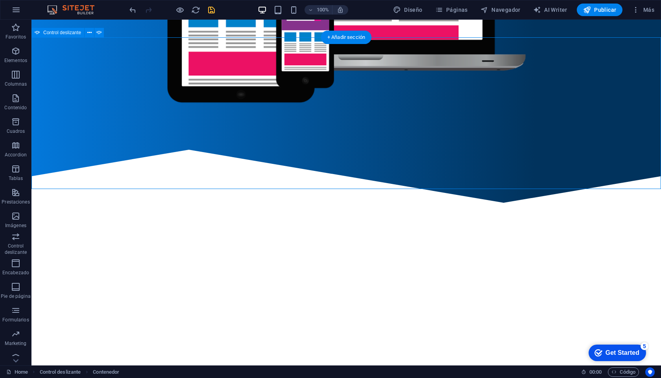
scroll to position [294, 0]
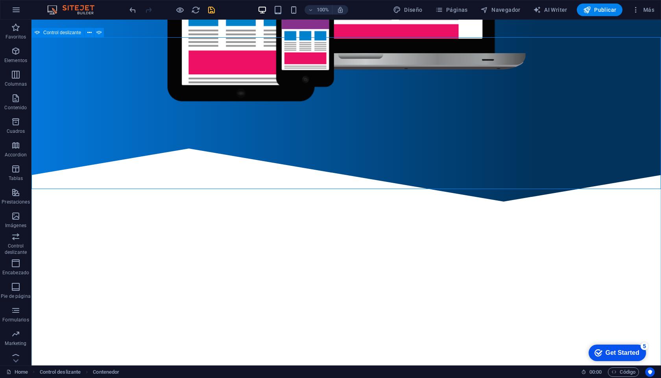
click at [66, 33] on span "Control deslizante" at bounding box center [62, 32] width 38 height 5
select select "ms"
select select "s"
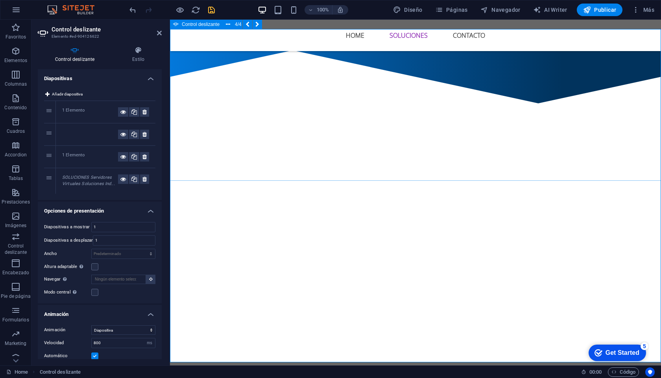
scroll to position [271, 0]
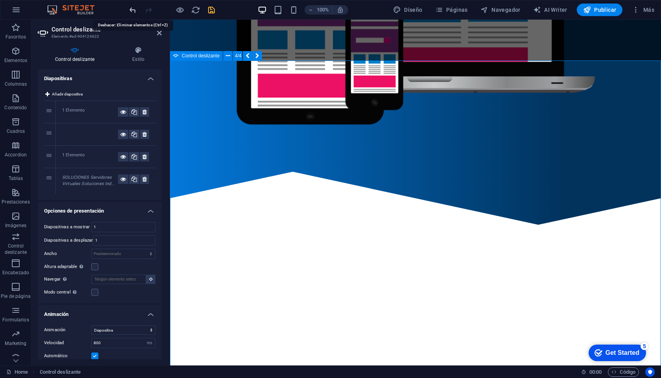
click at [134, 11] on icon "undo" at bounding box center [132, 10] width 9 height 9
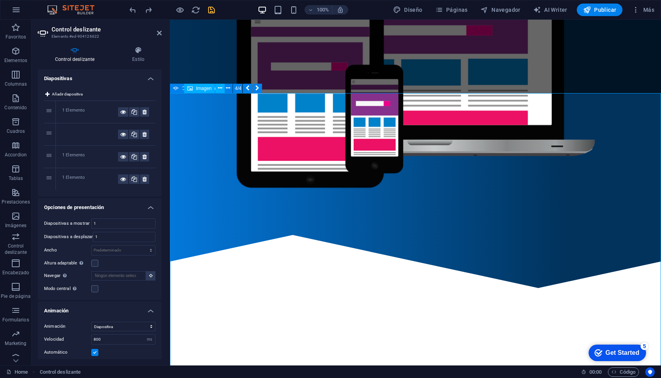
scroll to position [201, 0]
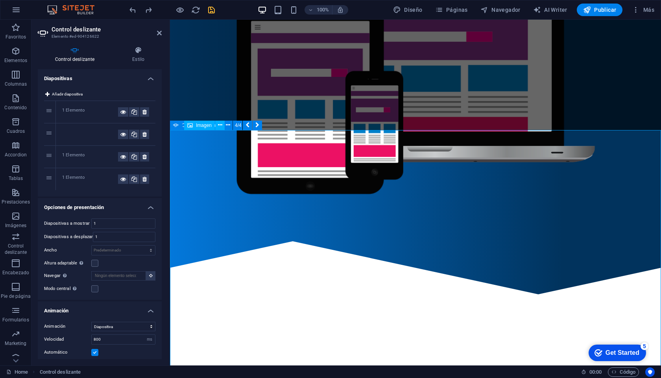
click at [142, 180] on icon at bounding box center [144, 179] width 4 height 9
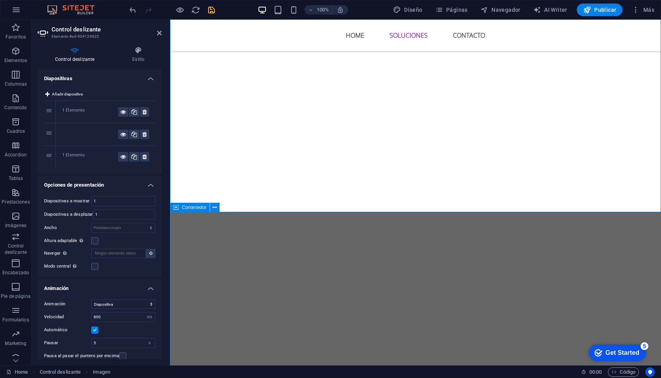
scroll to position [508, 0]
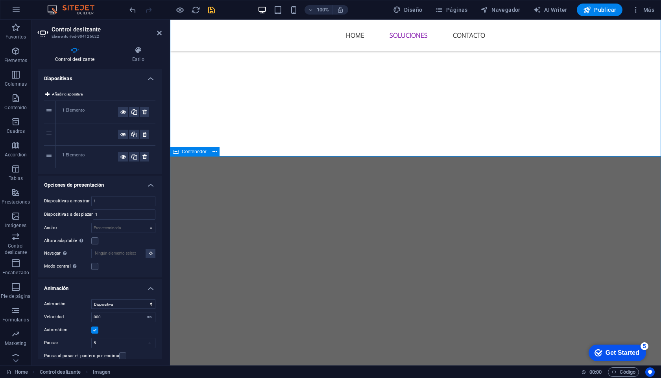
drag, startPoint x: 383, startPoint y: 172, endPoint x: 199, endPoint y: 162, distance: 183.5
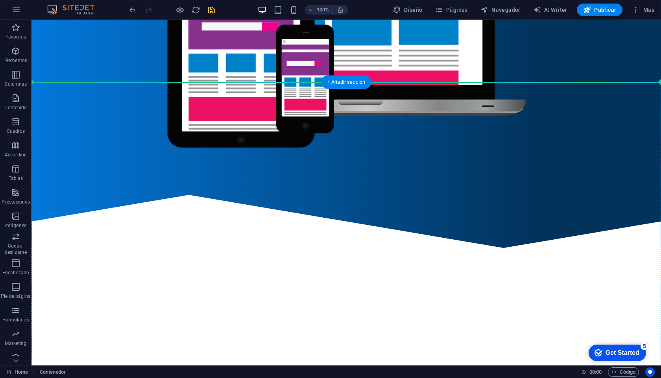
scroll to position [247, 0]
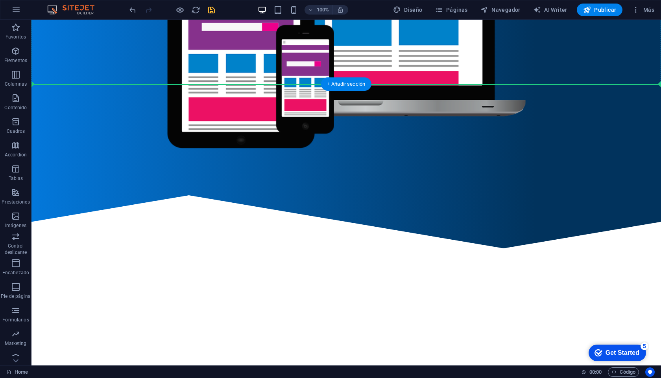
drag, startPoint x: 216, startPoint y: 172, endPoint x: 125, endPoint y: 80, distance: 129.1
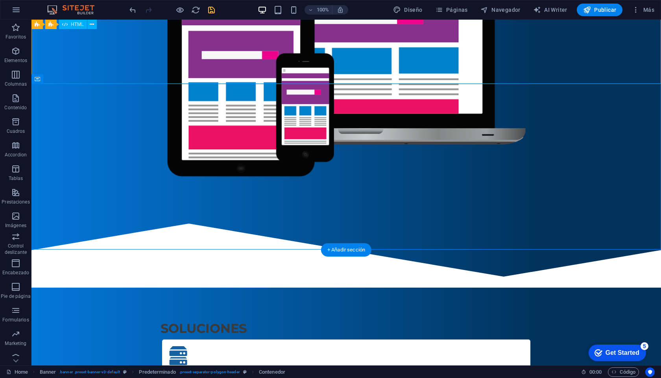
click at [129, 212] on div at bounding box center [345, 250] width 629 height 76
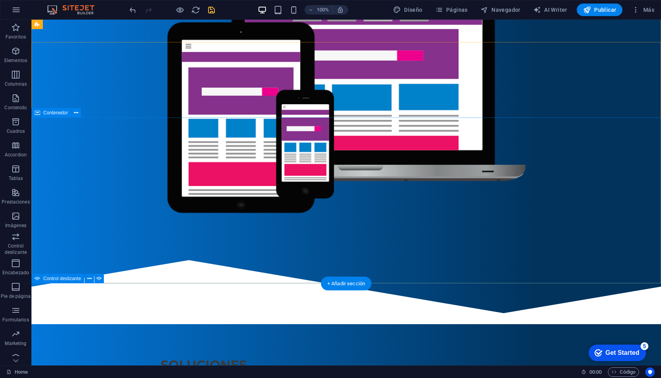
scroll to position [179, 0]
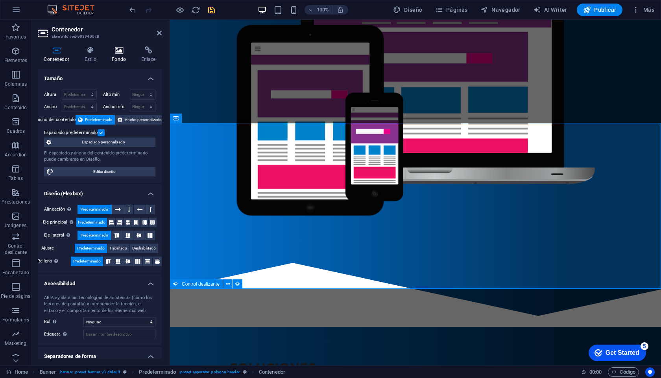
click at [120, 55] on h4 "Fondo" at bounding box center [121, 54] width 30 height 17
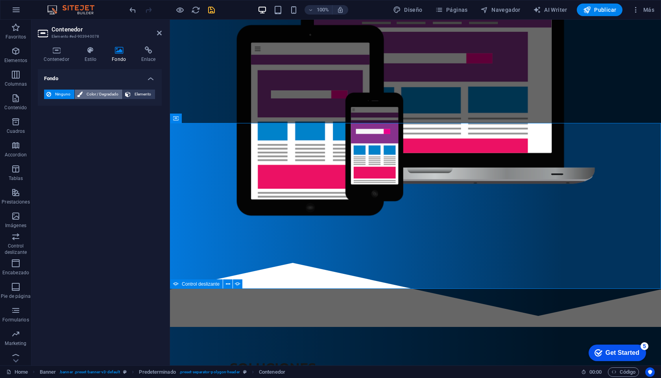
click at [98, 95] on span "Color / Degradado" at bounding box center [102, 94] width 35 height 9
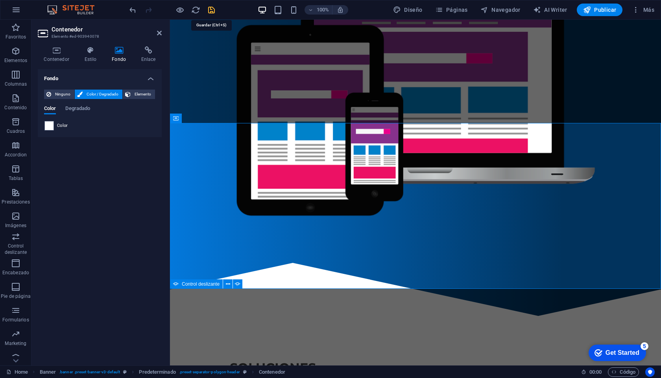
click at [213, 8] on icon "save" at bounding box center [211, 10] width 9 height 9
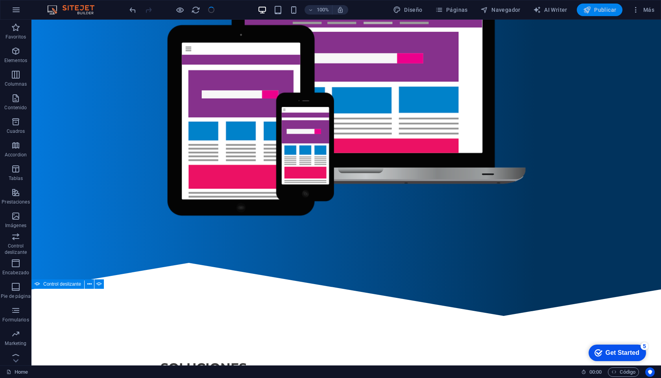
click at [599, 11] on span "Publicar" at bounding box center [599, 10] width 33 height 8
